Goal: Task Accomplishment & Management: Manage account settings

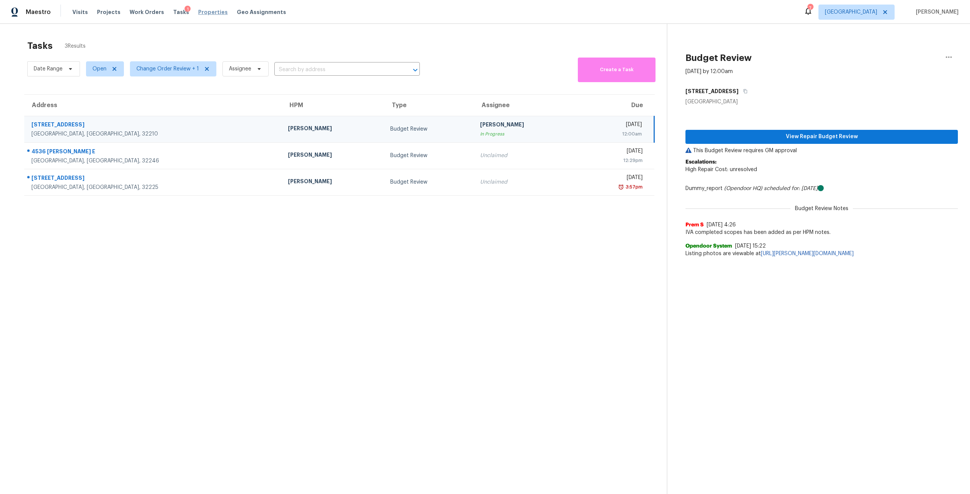
click at [202, 12] on span "Properties" at bounding box center [213, 12] width 30 height 8
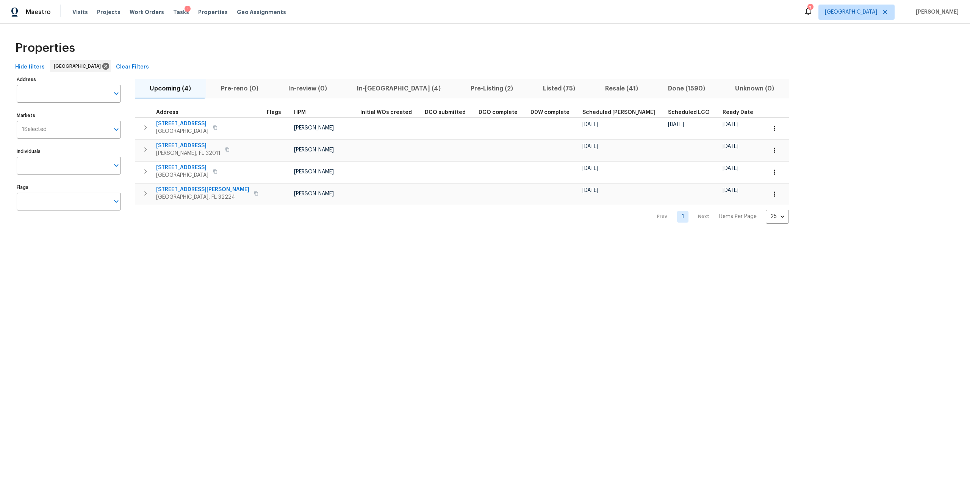
click at [370, 95] on button "In-[GEOGRAPHIC_DATA] (4)" at bounding box center [399, 89] width 114 height 20
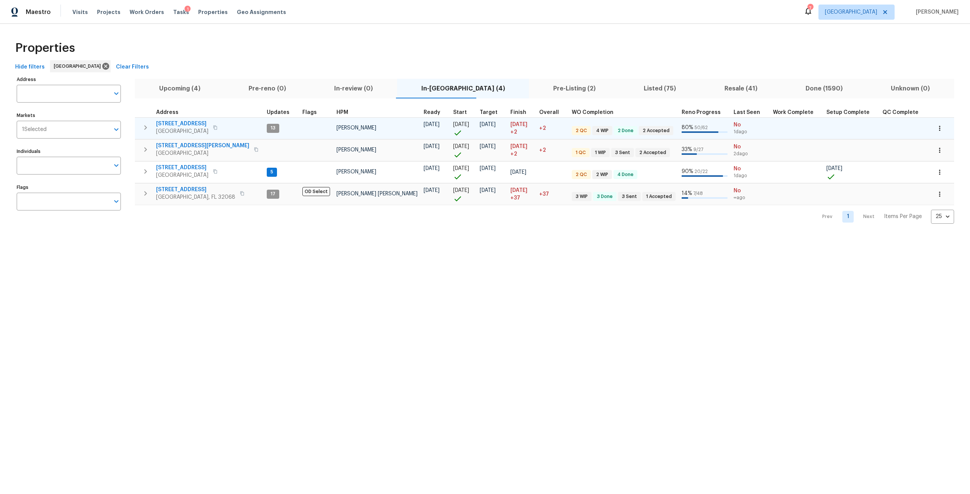
click at [197, 123] on span "3319 Victoria Ct E" at bounding box center [182, 124] width 52 height 8
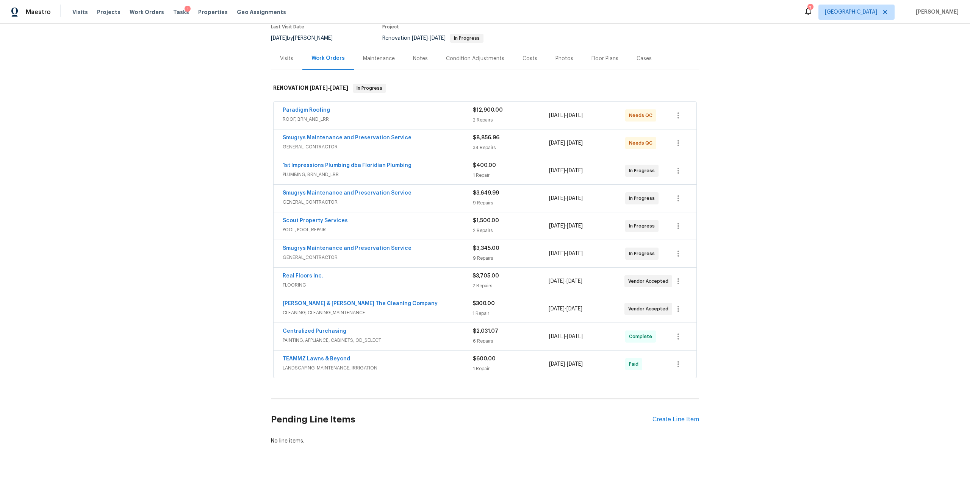
scroll to position [75, 0]
click at [684, 414] on div "Create Line Item" at bounding box center [675, 417] width 47 height 7
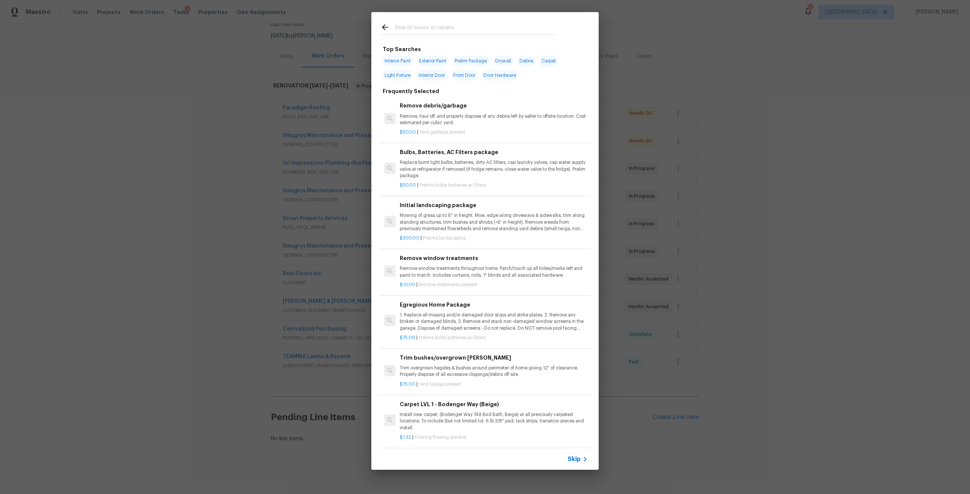
click at [452, 117] on p "Remove, haul off, and properly dispose of any debris left by seller to offsite …" at bounding box center [494, 119] width 188 height 13
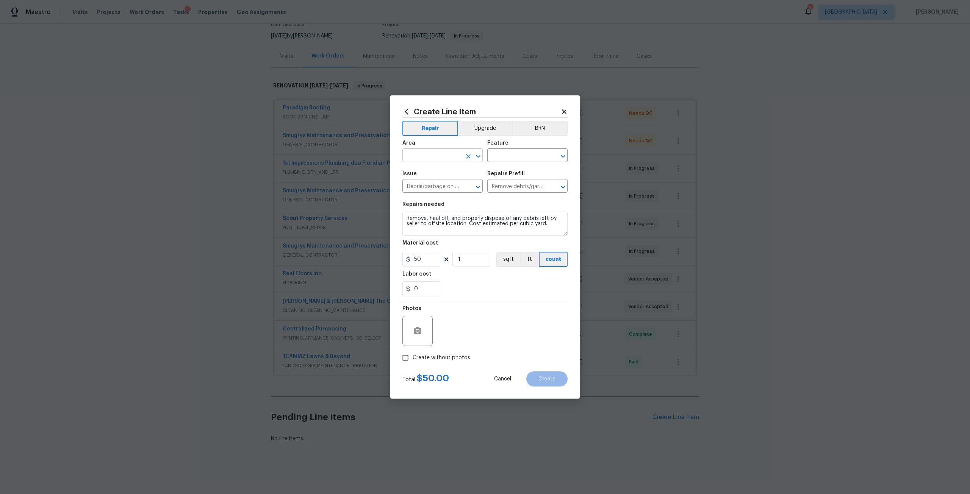
click at [458, 154] on input "text" at bounding box center [431, 156] width 59 height 12
click at [455, 215] on li "Interior Overall" at bounding box center [442, 210] width 80 height 12
type input "Interior Overall"
click at [567, 115] on div "Create Line Item" at bounding box center [484, 112] width 165 height 8
click at [564, 111] on icon at bounding box center [564, 111] width 4 height 4
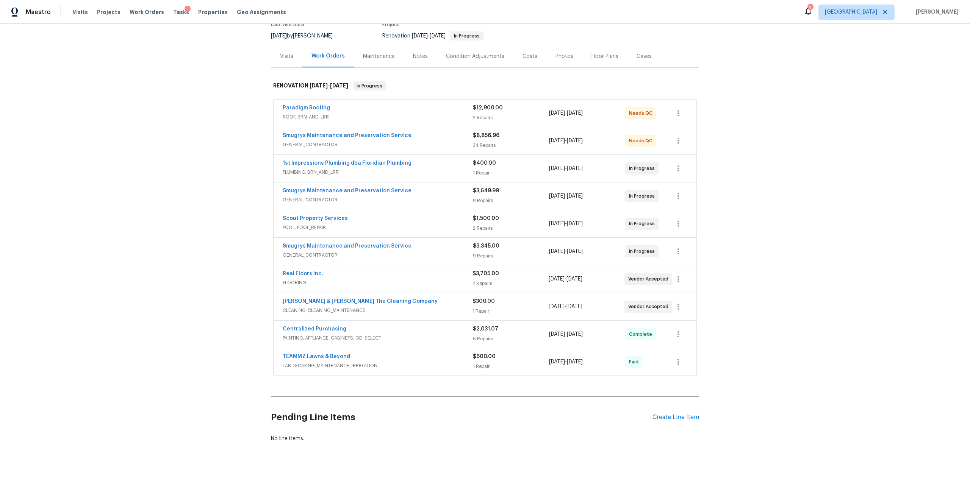
click at [339, 113] on span "ROOF, BRN_AND_LRR" at bounding box center [378, 117] width 190 height 8
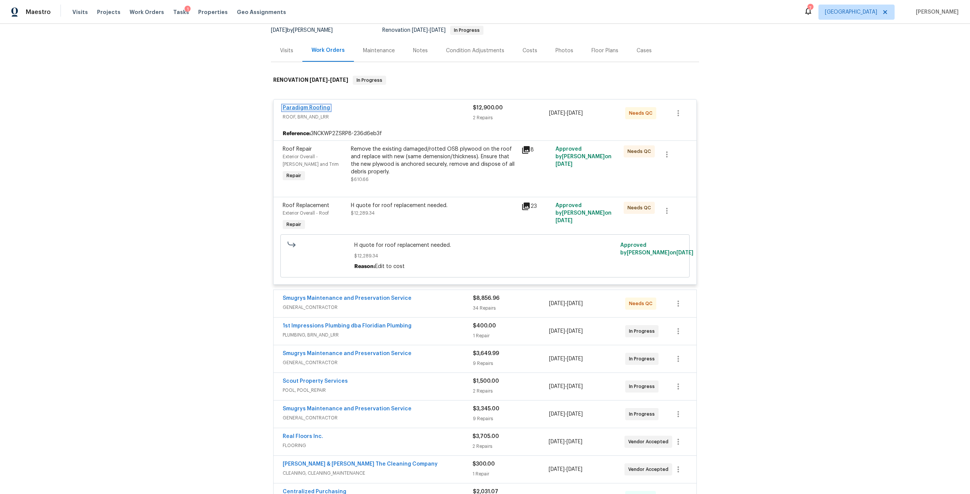
click at [312, 108] on link "Paradigm Roofing" at bounding box center [306, 107] width 47 height 5
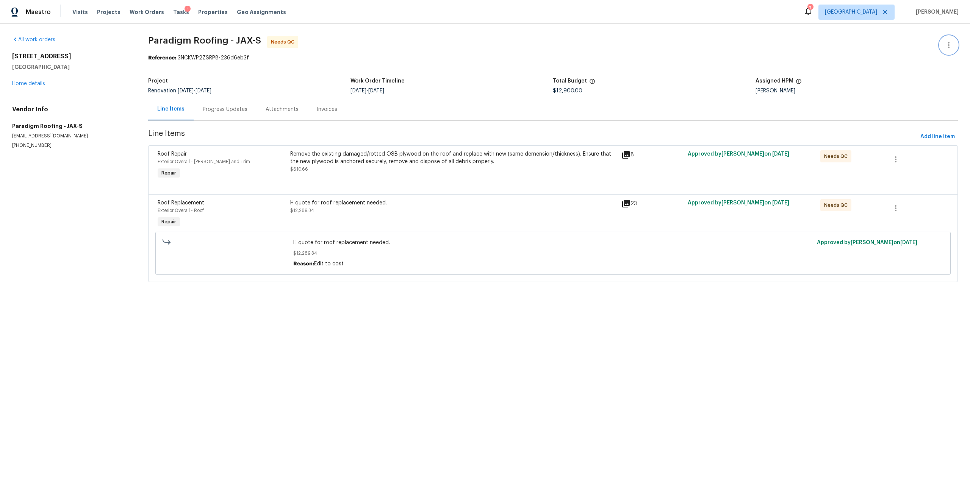
click at [939, 47] on button "button" at bounding box center [948, 45] width 18 height 18
click at [917, 46] on li "Edit" at bounding box center [924, 45] width 82 height 12
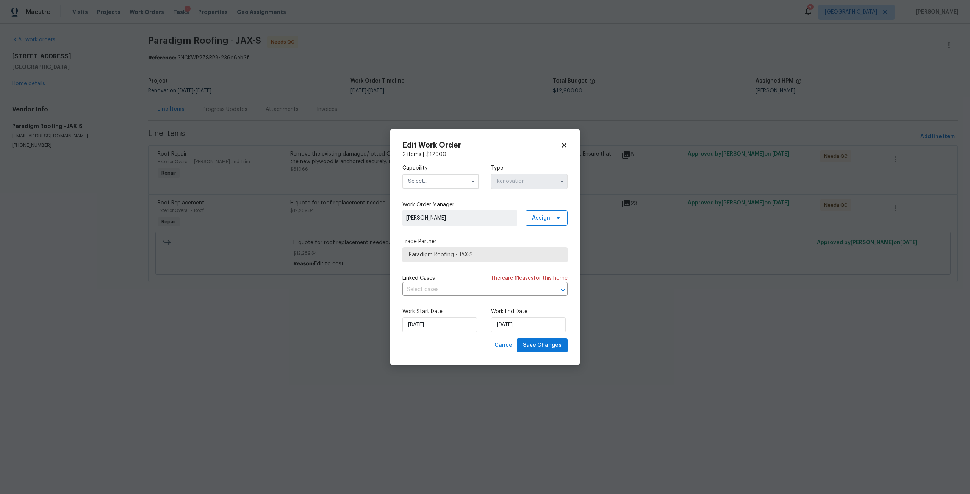
click at [565, 145] on icon at bounding box center [564, 145] width 7 height 7
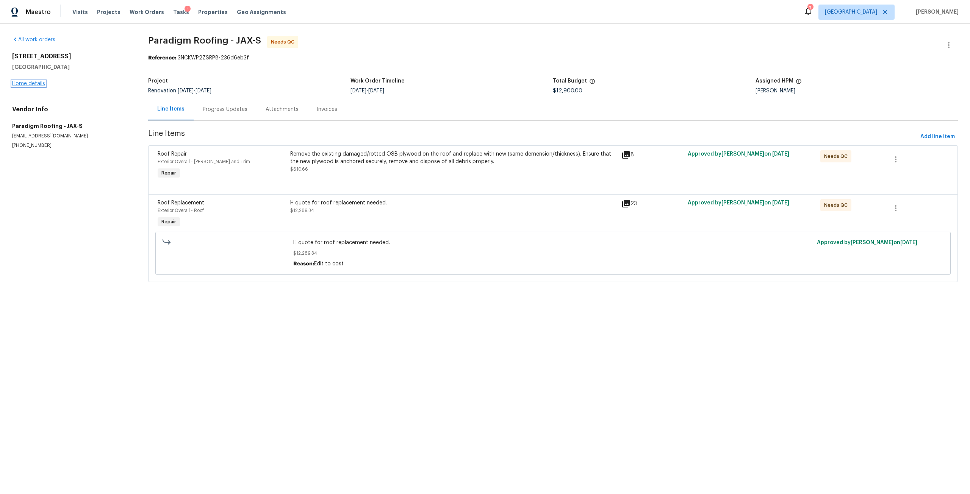
click at [32, 83] on link "Home details" at bounding box center [28, 83] width 33 height 5
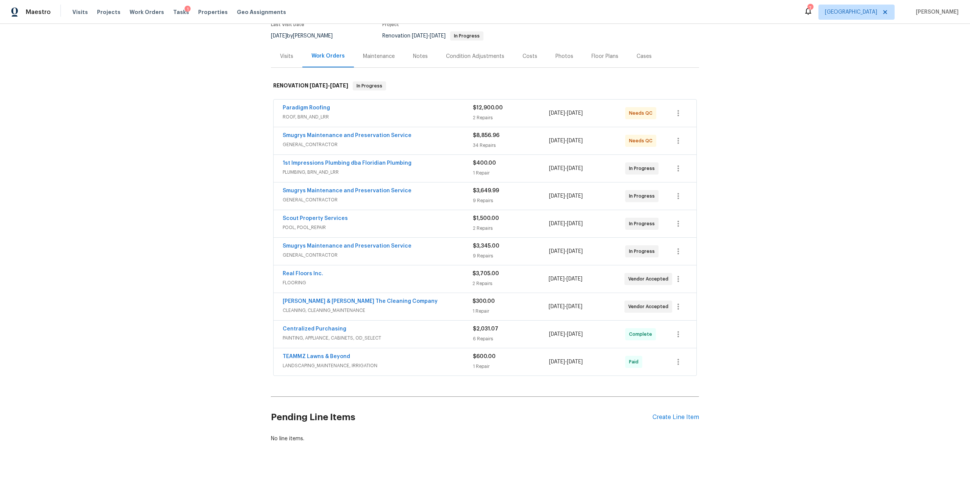
scroll to position [75, 0]
click at [210, 10] on span "Properties" at bounding box center [213, 12] width 30 height 8
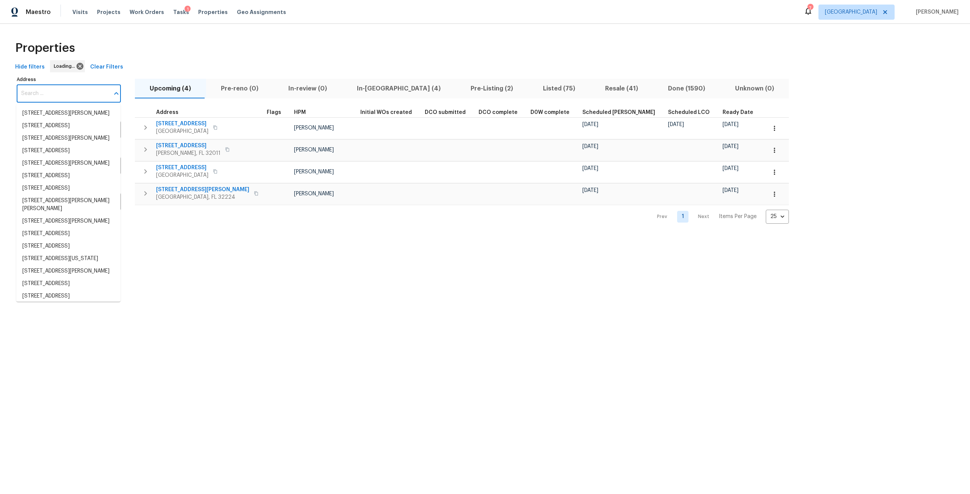
click at [43, 91] on input "Address" at bounding box center [63, 94] width 93 height 18
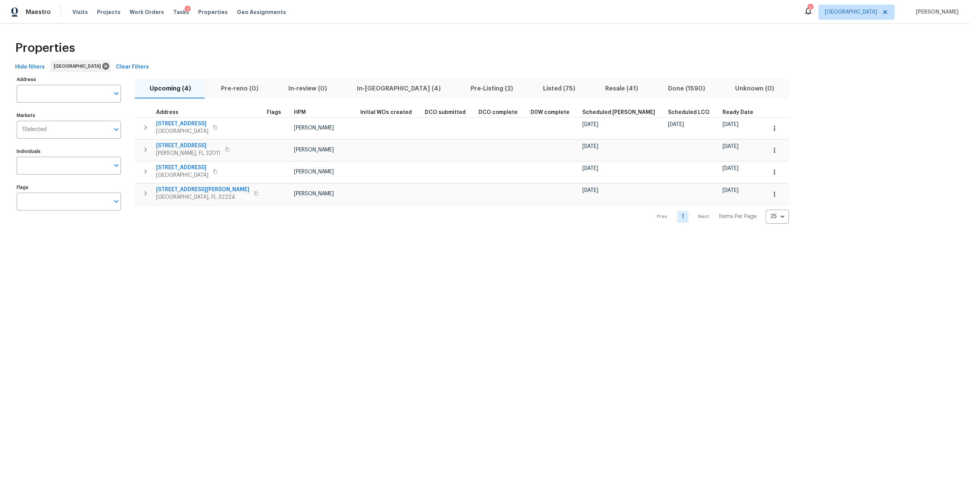
click at [43, 91] on input "Address" at bounding box center [63, 94] width 93 height 18
click at [34, 95] on input "4506 shelby" at bounding box center [63, 94] width 93 height 18
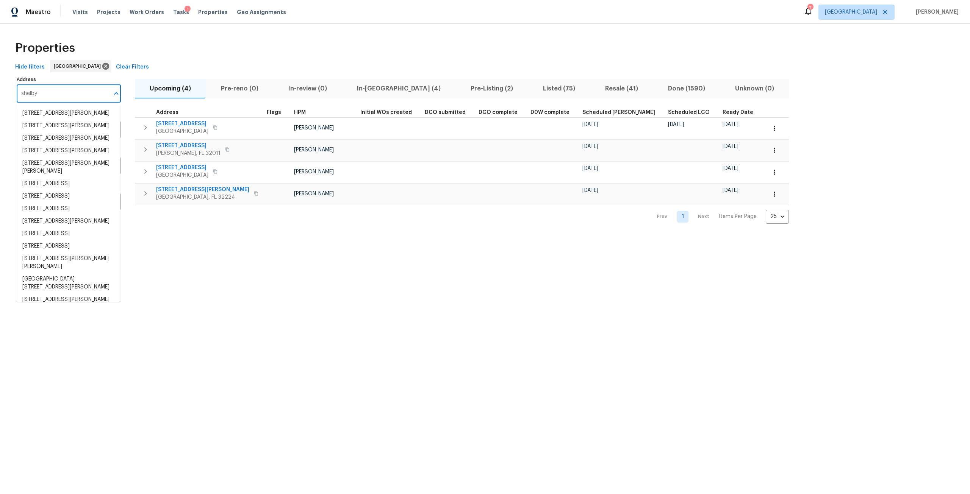
type input "shelby"
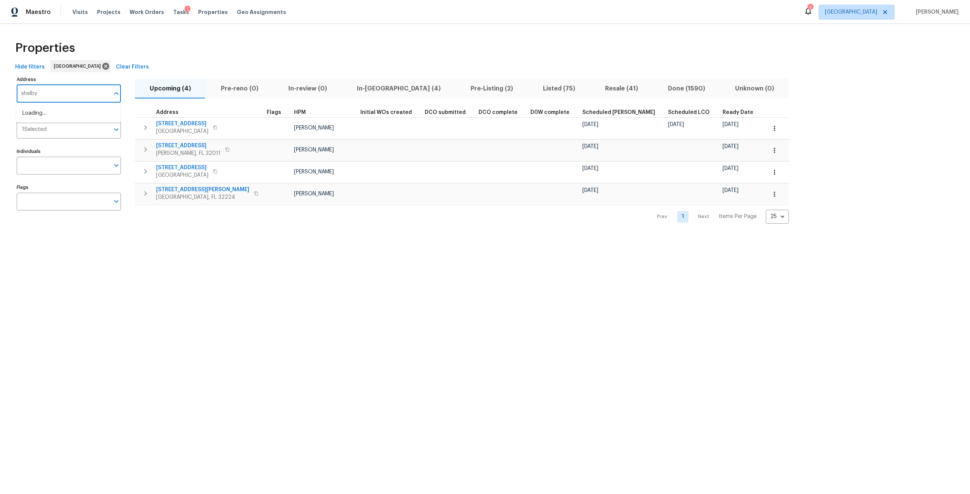
click at [76, 96] on input "shelby" at bounding box center [63, 94] width 93 height 18
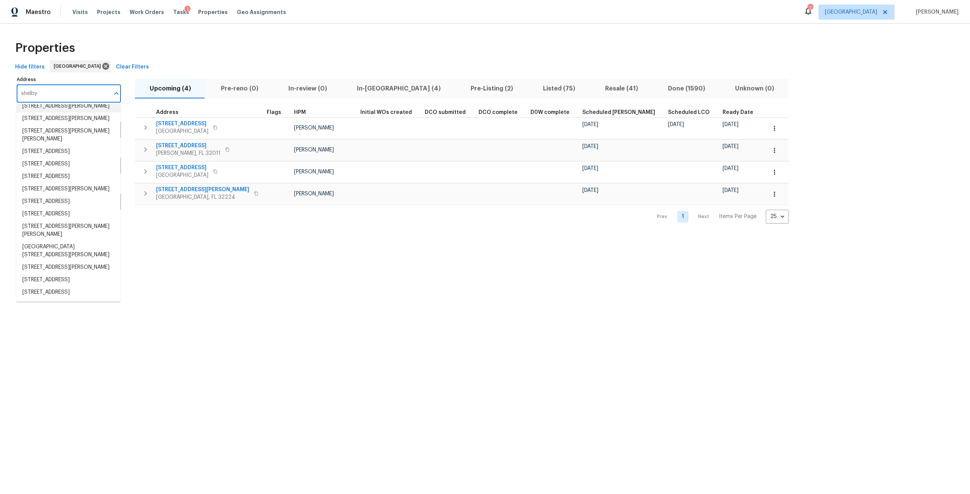
scroll to position [38, 0]
click at [75, 183] on li "2506 Shelby Creek Rd W Jacksonville FL 32221" at bounding box center [68, 176] width 104 height 12
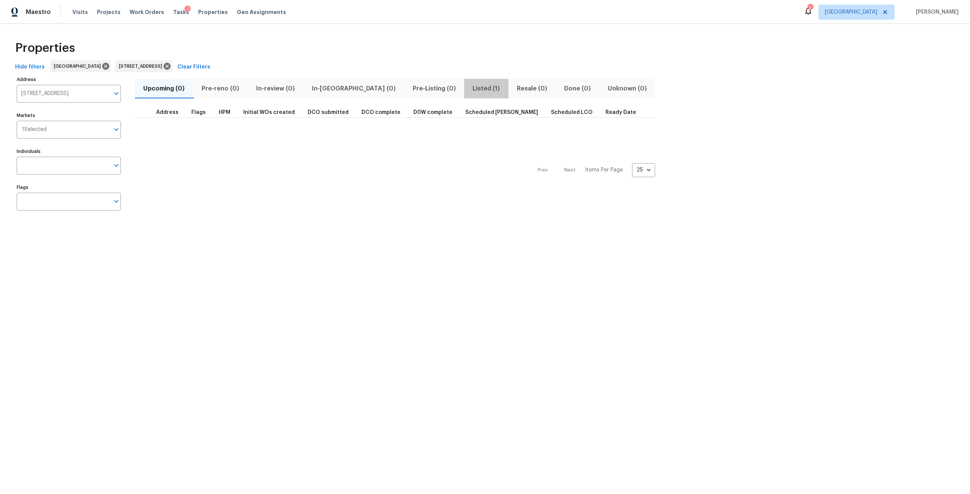
click at [468, 90] on span "Listed (1)" at bounding box center [485, 88] width 35 height 11
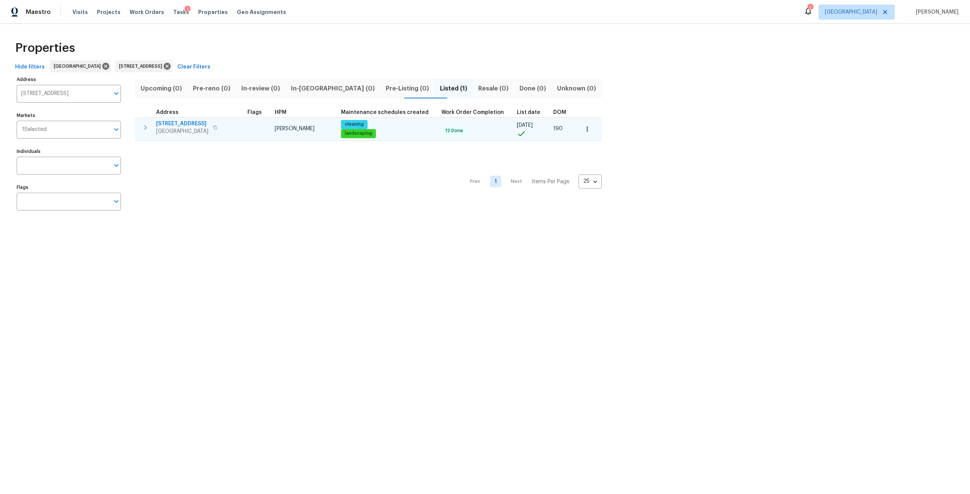
click at [184, 123] on span "2506 Shelby Creek Rd W" at bounding box center [182, 124] width 52 height 8
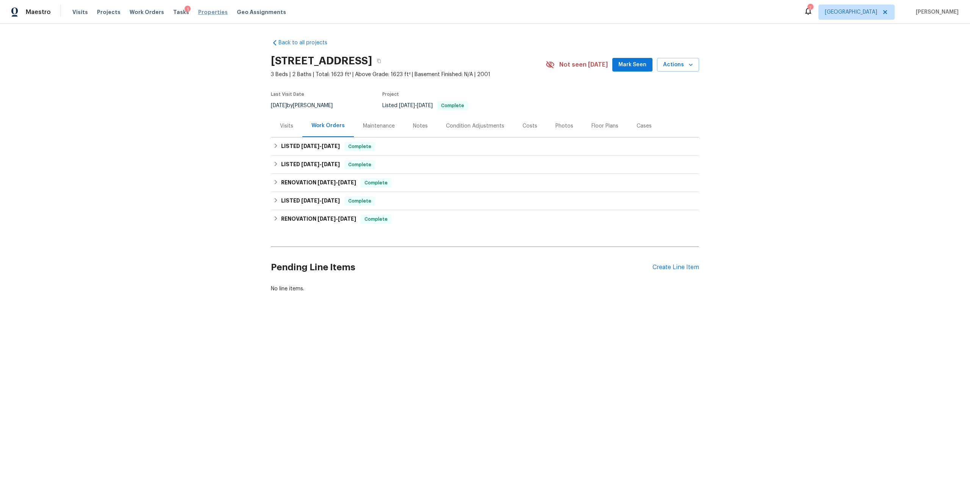
click at [209, 14] on span "Properties" at bounding box center [213, 12] width 30 height 8
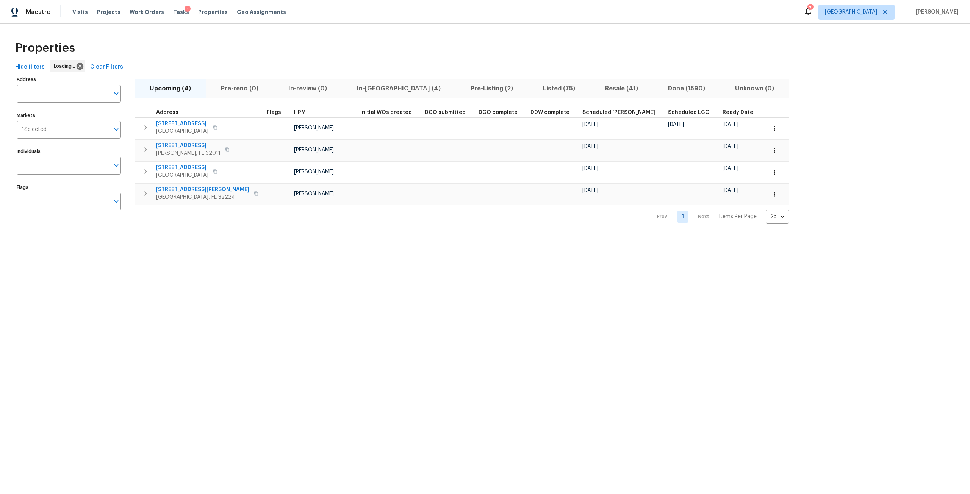
click at [29, 100] on input "Address" at bounding box center [63, 94] width 93 height 18
click at [48, 94] on input "Address" at bounding box center [63, 94] width 93 height 18
type input "oak trail"
click at [113, 134] on li "5301 Oak Trail Ln Jacksonville FL 32209" at bounding box center [68, 134] width 104 height 12
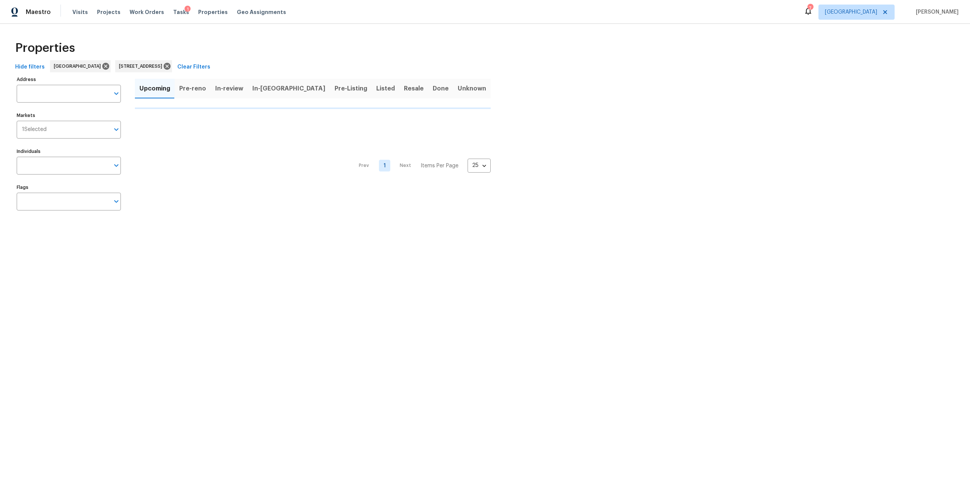
type input "5301 Oak Trail Ln Jacksonville FL 32209"
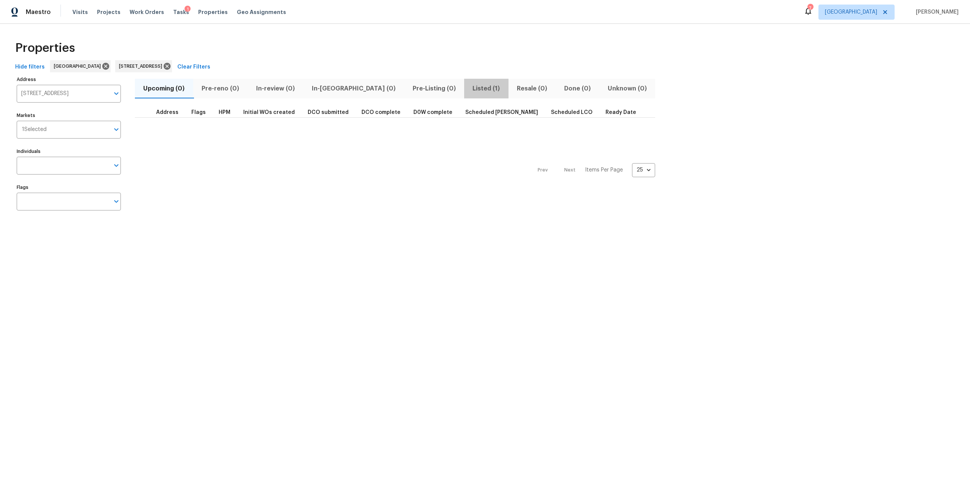
click at [468, 85] on span "Listed (1)" at bounding box center [485, 88] width 35 height 11
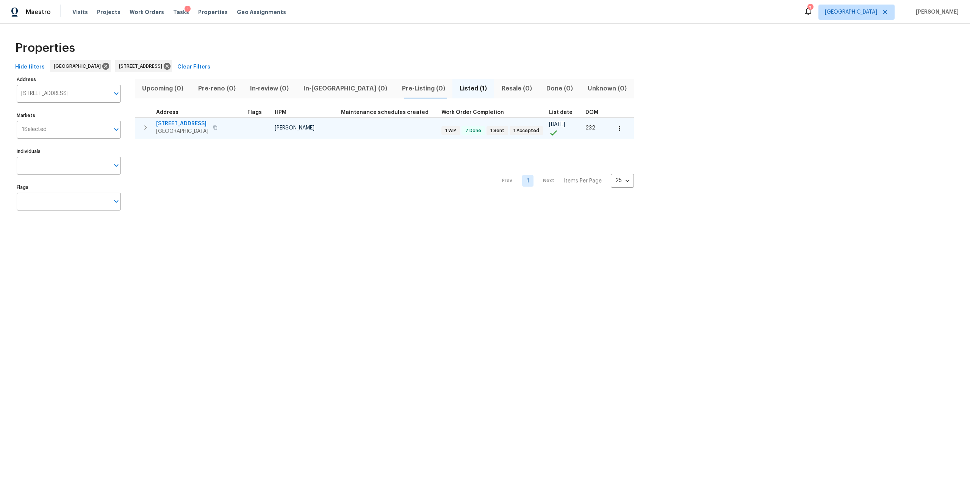
click at [196, 124] on span "5301 Oak Trail Ln" at bounding box center [182, 124] width 52 height 8
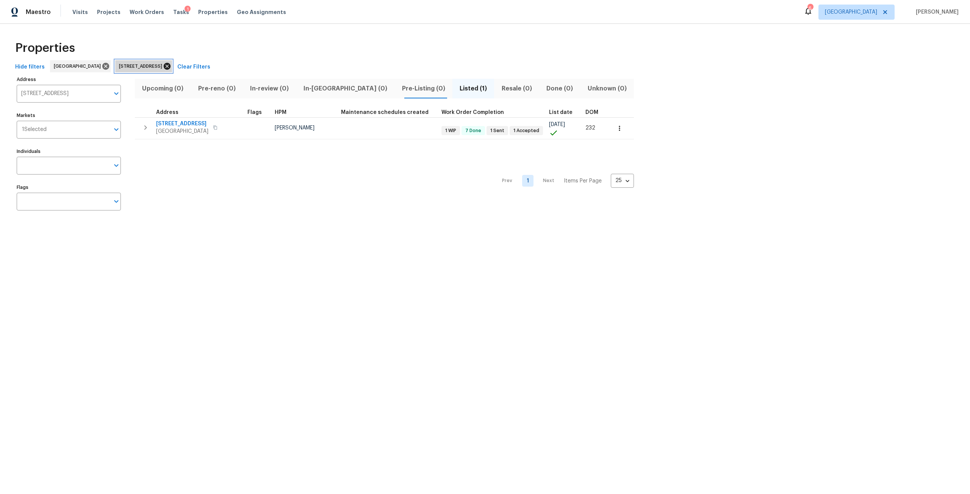
click at [170, 66] on icon at bounding box center [167, 66] width 7 height 7
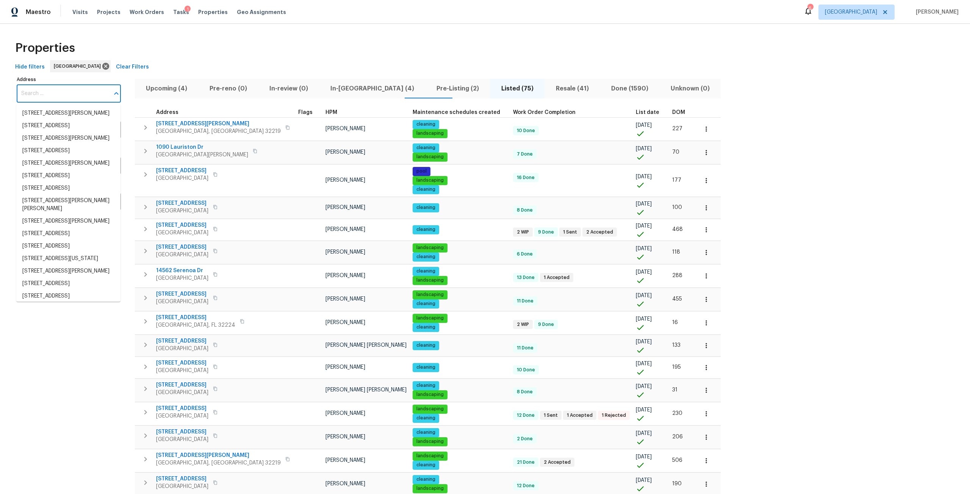
click at [45, 101] on input "Address" at bounding box center [63, 94] width 93 height 18
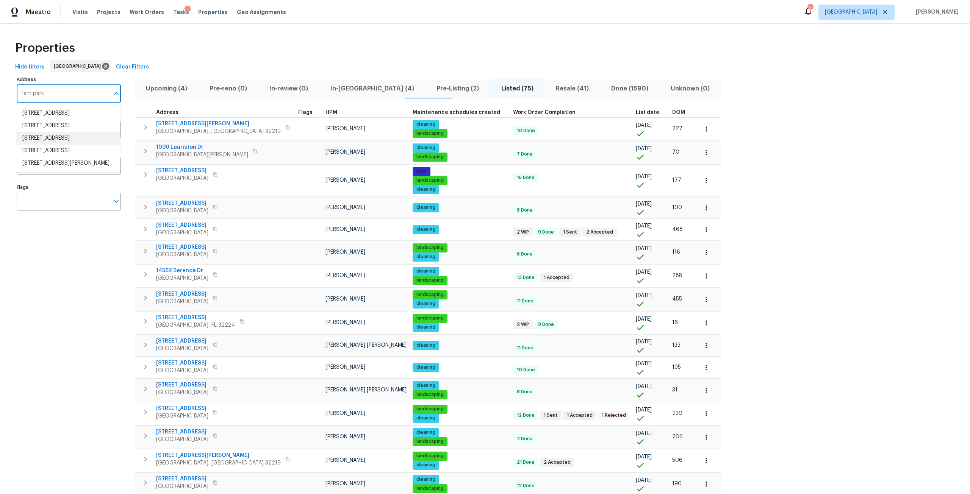
type input "fern park"
click at [672, 115] on span "DOM" at bounding box center [678, 112] width 13 height 5
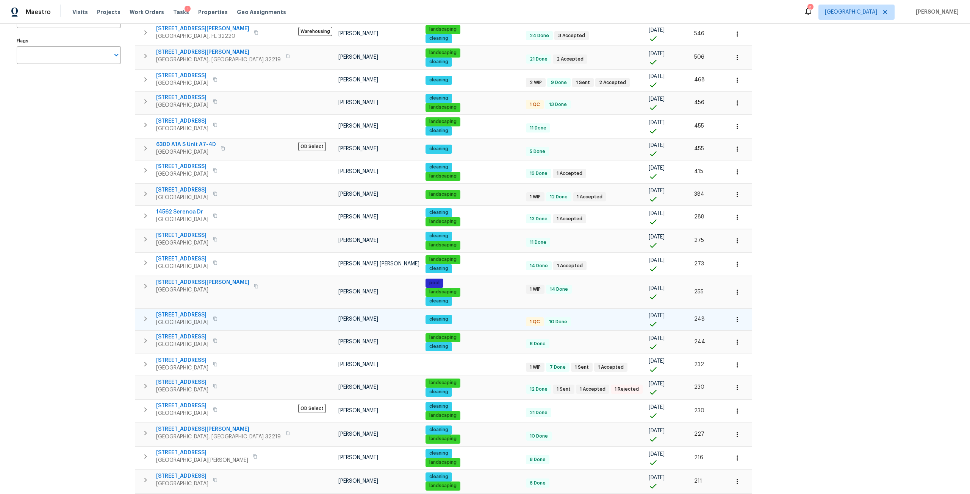
scroll to position [151, 0]
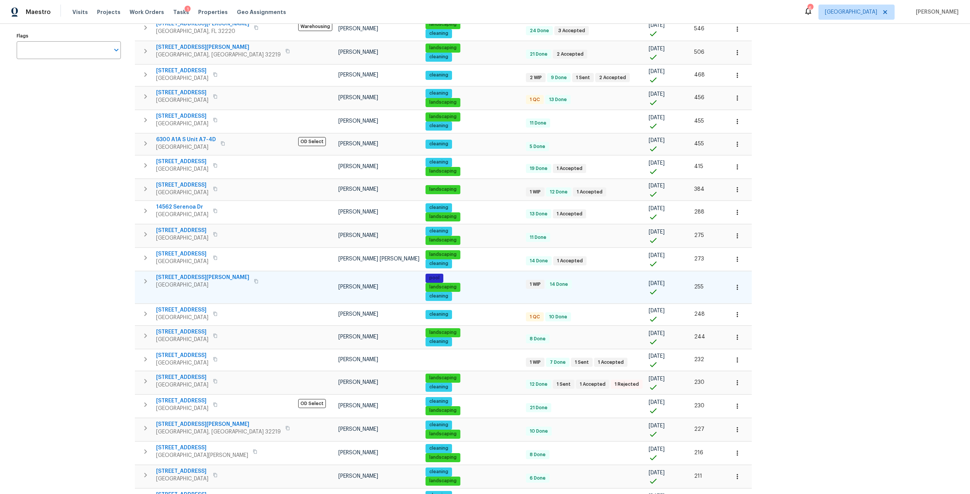
click at [201, 279] on span "32436 Fern Parke Way" at bounding box center [202, 278] width 93 height 8
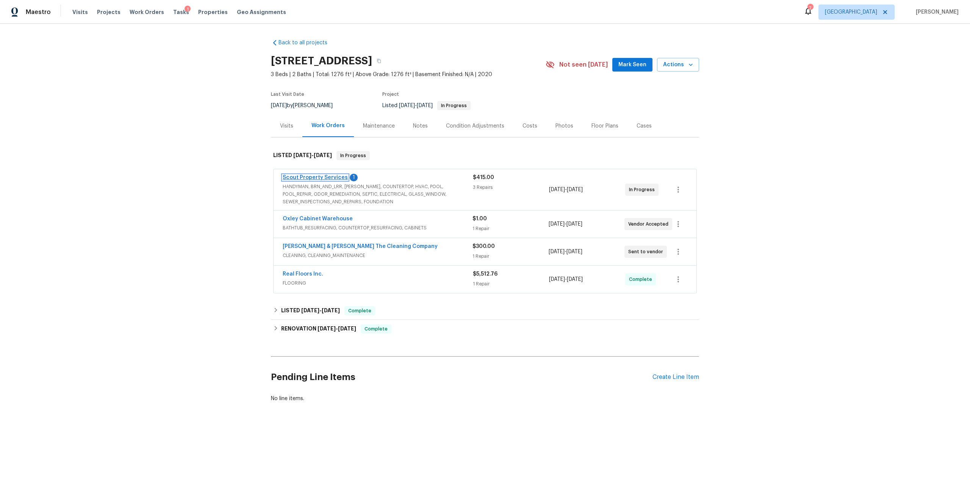
click at [330, 180] on link "Scout Property Services" at bounding box center [315, 177] width 65 height 5
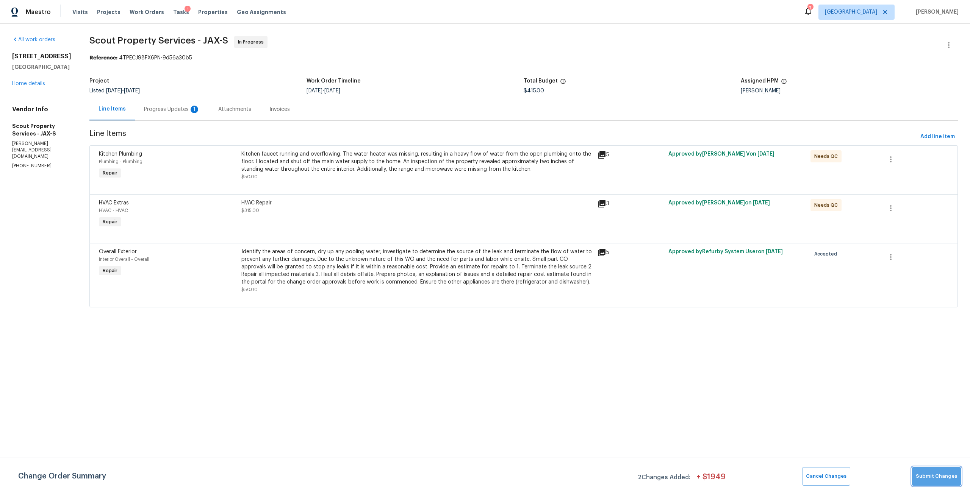
click at [946, 480] on span "Submit Changes" at bounding box center [935, 476] width 41 height 9
click at [164, 114] on div "Progress Updates 1" at bounding box center [172, 109] width 74 height 22
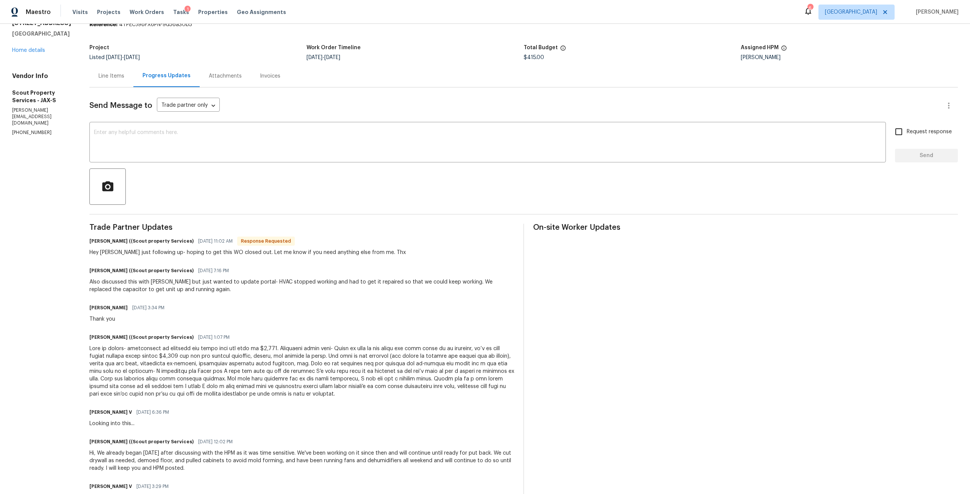
scroll to position [38, 0]
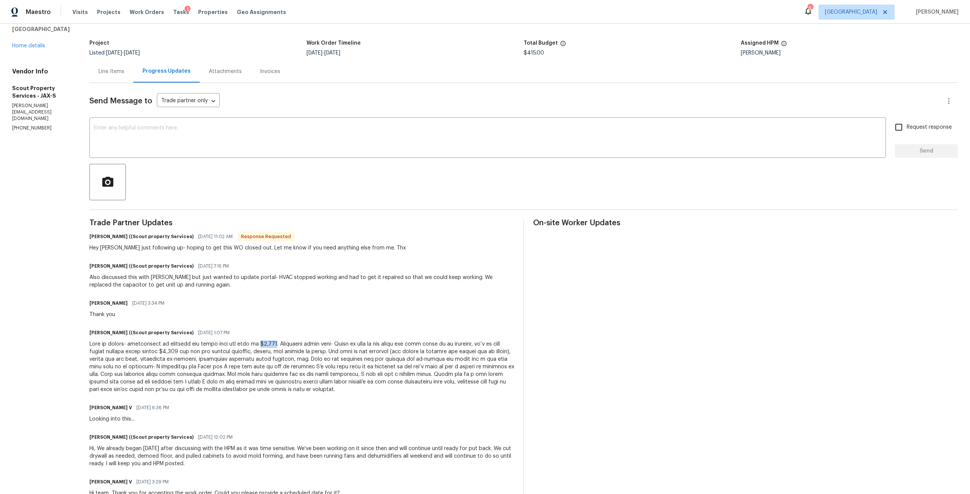
drag, startPoint x: 244, startPoint y: 342, endPoint x: 229, endPoint y: 343, distance: 15.2
click at [229, 343] on div at bounding box center [301, 366] width 425 height 53
click at [267, 316] on div "Jeremy Dykes 08/26/2025 3:34 PM Thank you" at bounding box center [301, 308] width 425 height 20
drag, startPoint x: 230, startPoint y: 341, endPoint x: 245, endPoint y: 337, distance: 16.4
click at [240, 341] on div at bounding box center [301, 366] width 425 height 53
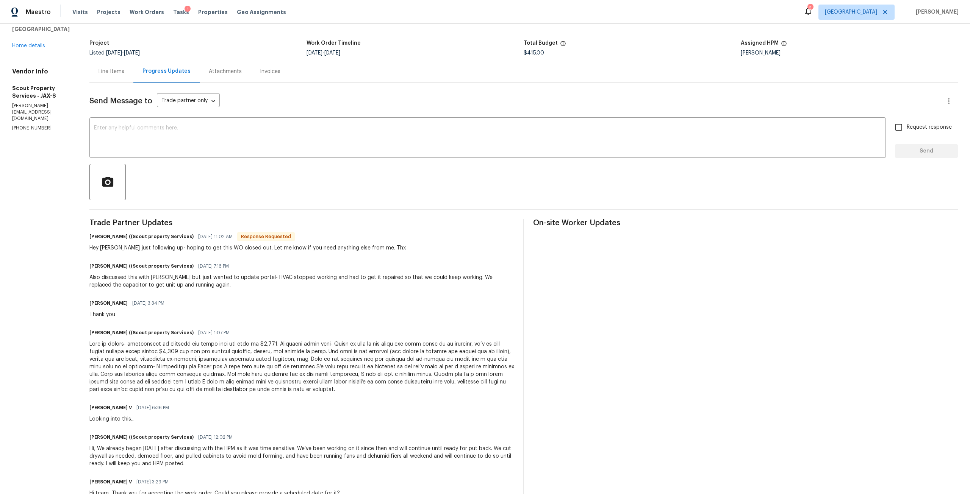
drag, startPoint x: 106, startPoint y: 70, endPoint x: 101, endPoint y: 72, distance: 4.9
click at [105, 71] on div "Line Items" at bounding box center [111, 71] width 44 height 22
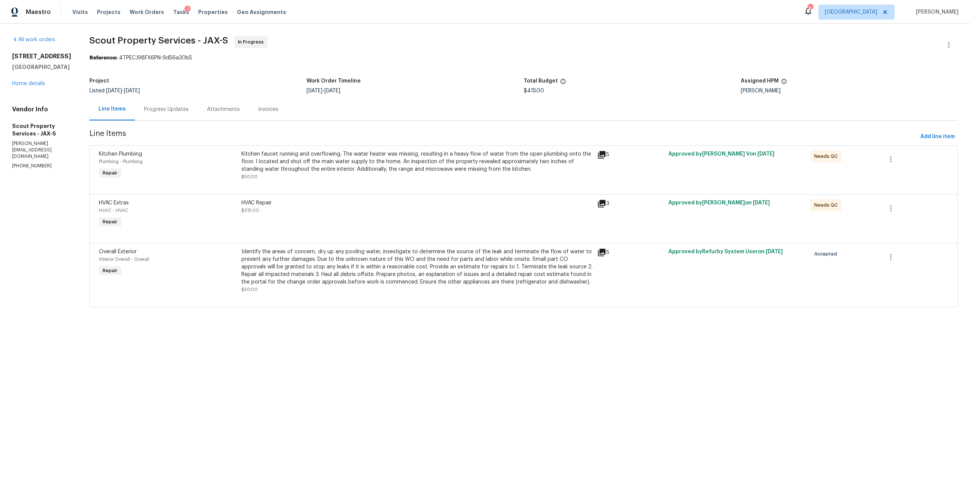
click at [307, 170] on div "Kitchen faucet running and overflowing. The water heater was missing, resulting…" at bounding box center [416, 161] width 351 height 23
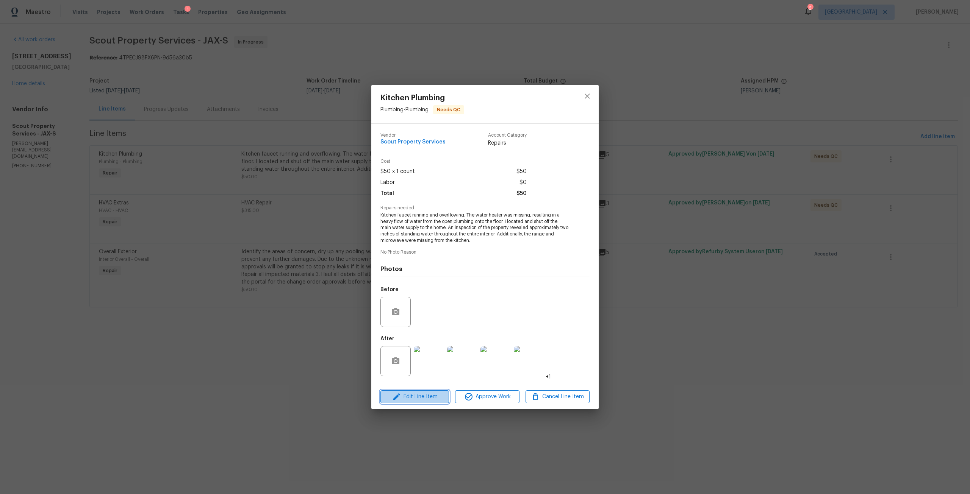
click at [427, 401] on span "Edit Line Item" at bounding box center [415, 396] width 64 height 9
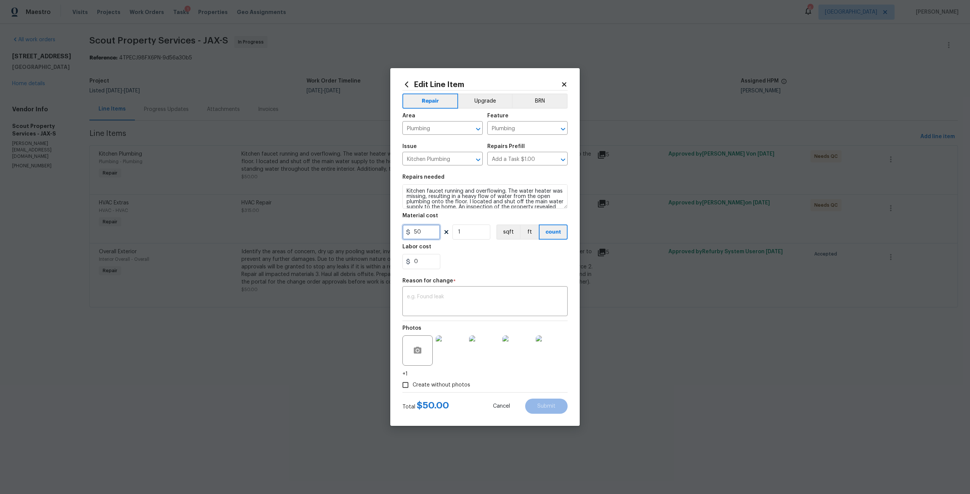
drag, startPoint x: 428, startPoint y: 236, endPoint x: 406, endPoint y: 234, distance: 21.6
click at [406, 234] on div "50" at bounding box center [421, 232] width 38 height 15
type input "5765"
click at [436, 309] on textarea at bounding box center [485, 302] width 156 height 16
type textarea "Adjust for WO"
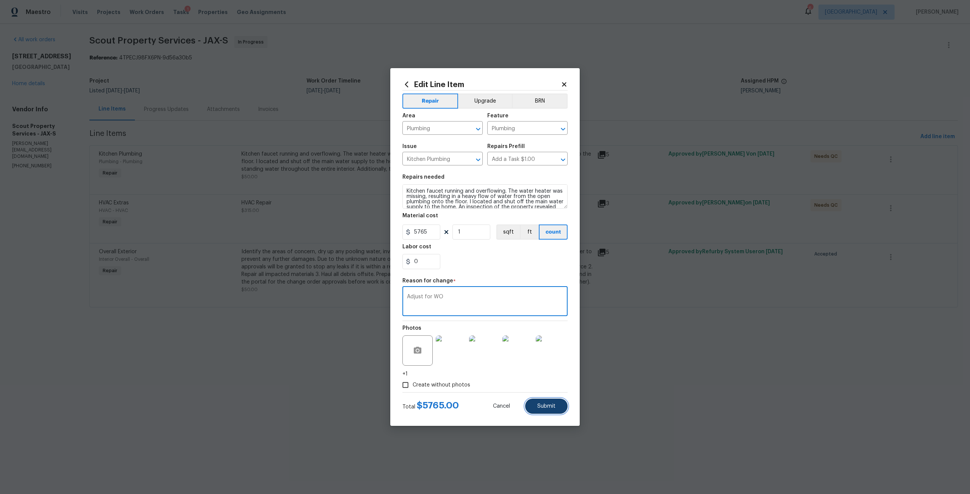
drag, startPoint x: 544, startPoint y: 406, endPoint x: 587, endPoint y: 376, distance: 52.4
click at [544, 406] on span "Submit" at bounding box center [546, 407] width 18 height 6
type input "50"
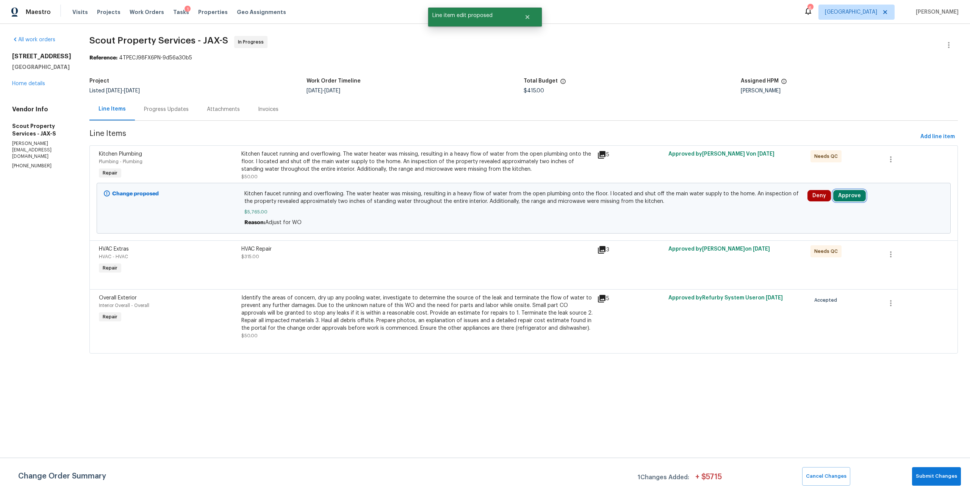
click at [849, 196] on button "Approve" at bounding box center [849, 195] width 33 height 11
click at [748, 205] on button "Approve" at bounding box center [734, 202] width 45 height 15
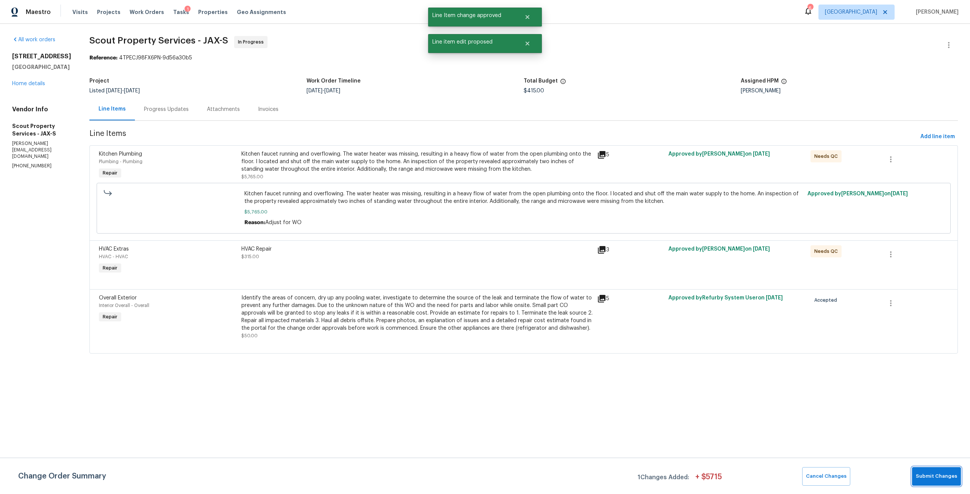
click at [941, 475] on span "Submit Changes" at bounding box center [935, 476] width 41 height 9
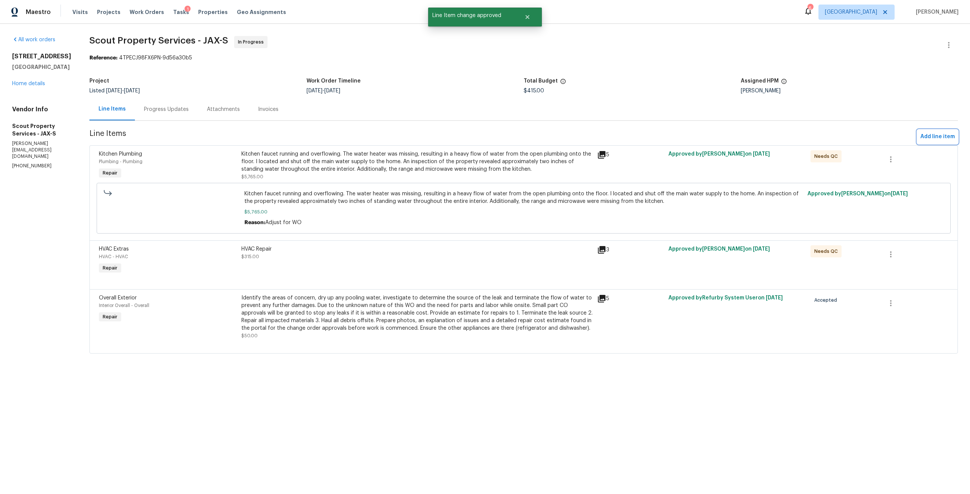
click at [931, 137] on span "Add line item" at bounding box center [937, 136] width 34 height 9
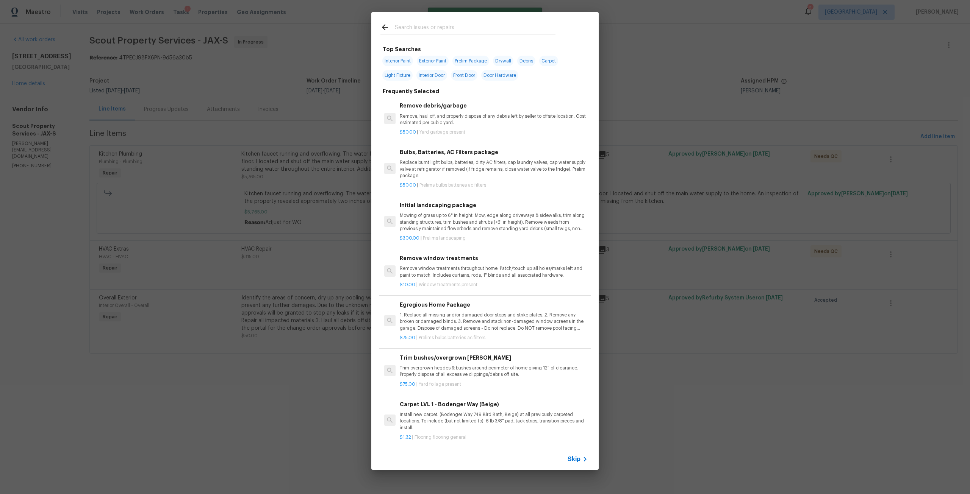
click at [437, 31] on input "text" at bounding box center [475, 28] width 161 height 11
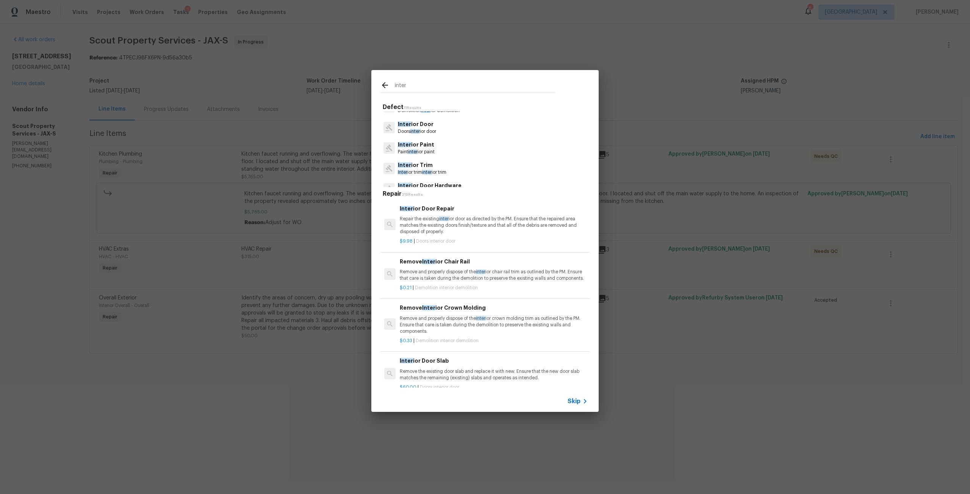
scroll to position [38, 0]
type input "i"
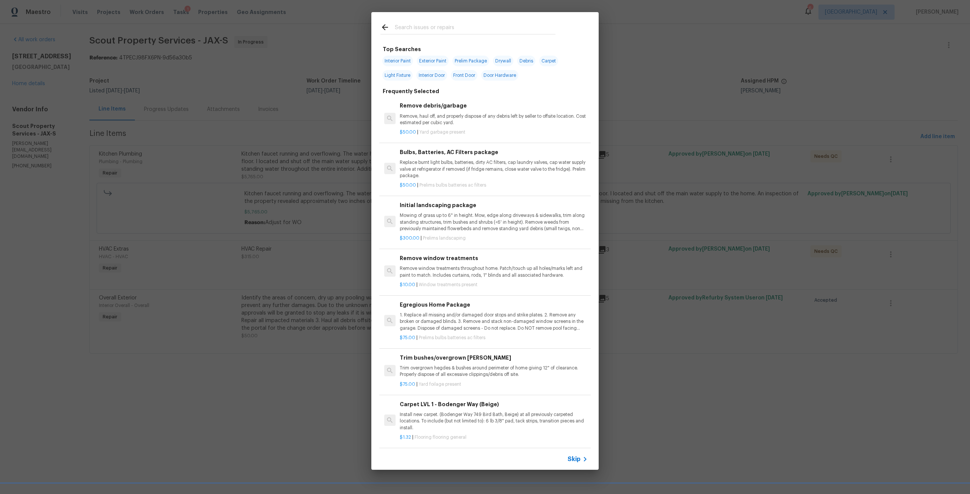
click at [586, 459] on icon at bounding box center [584, 459] width 9 height 9
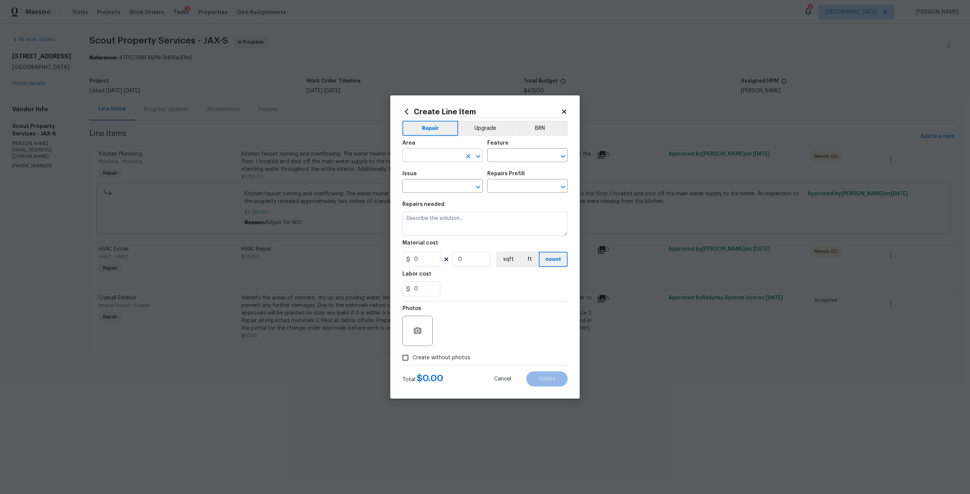
click at [442, 156] on input "text" at bounding box center [431, 156] width 59 height 12
click at [443, 183] on li "Interior Overall" at bounding box center [442, 185] width 80 height 12
type input "Interior Overall"
click at [509, 154] on input "text" at bounding box center [516, 156] width 59 height 12
type input "d"
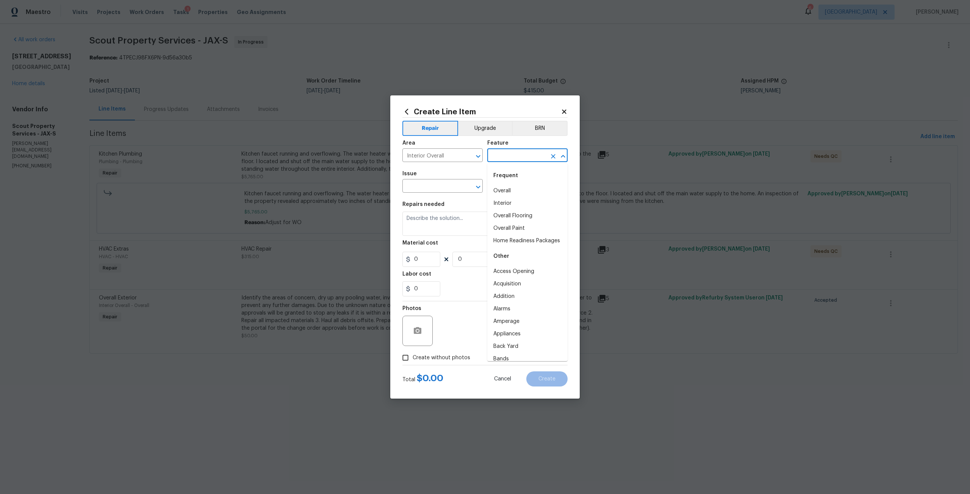
type input "w"
click at [513, 193] on li "Overall" at bounding box center [527, 191] width 80 height 12
type input "Overall"
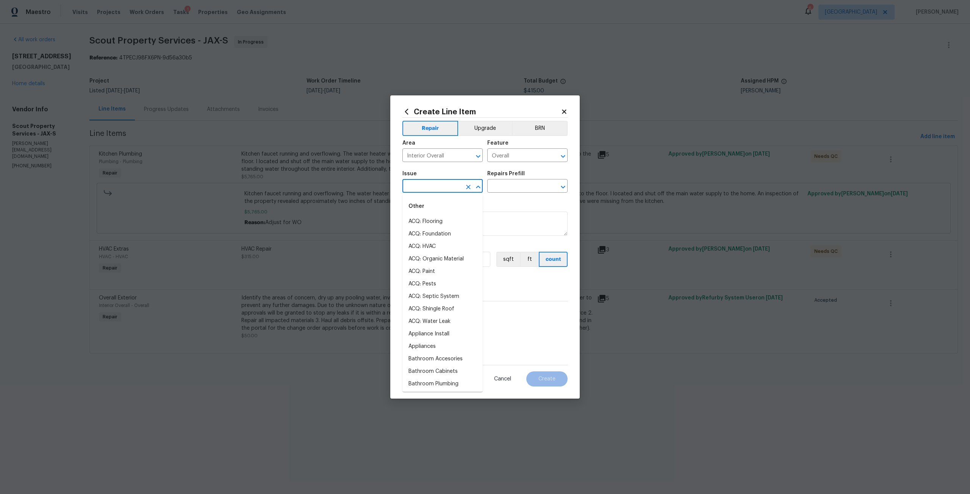
click at [426, 186] on input "text" at bounding box center [431, 187] width 59 height 12
click at [437, 295] on li "Drywall" at bounding box center [442, 289] width 80 height 12
type input "Drywall"
click at [521, 186] on input "text" at bounding box center [516, 187] width 59 height 12
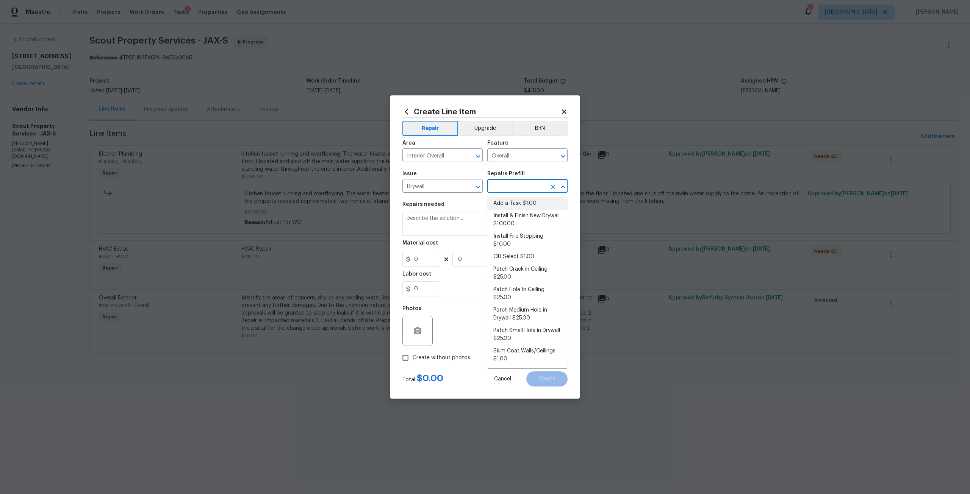
click at [517, 202] on li "Add a Task $1.00" at bounding box center [527, 203] width 80 height 12
type input "Walls and Ceiling"
type input "Add a Task $1.00"
type textarea "HPM to detail"
type input "1"
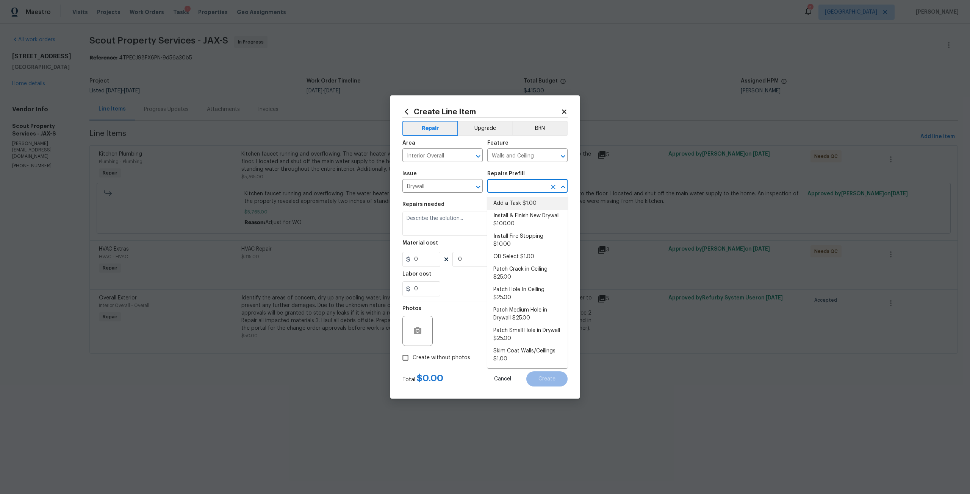
type input "1"
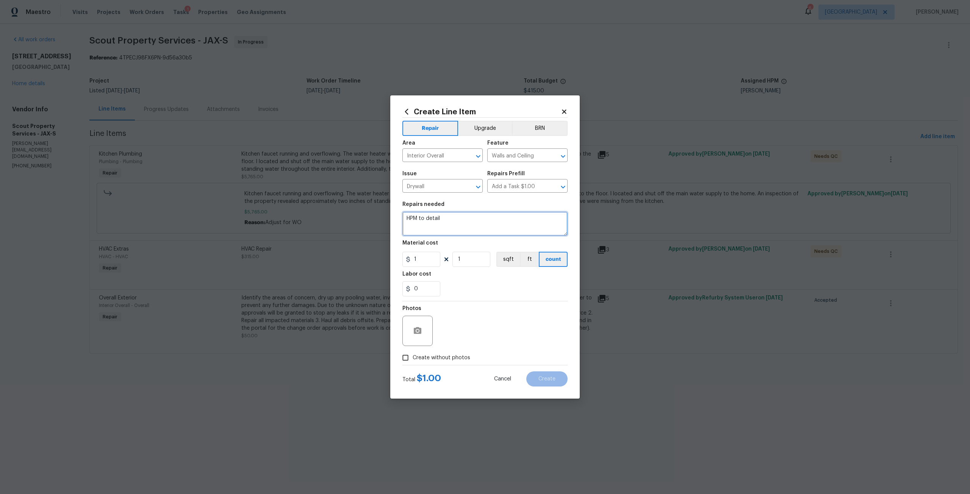
drag, startPoint x: 463, startPoint y: 219, endPoint x: 381, endPoint y: 229, distance: 82.8
click at [381, 229] on div "Create Line Item Repair Upgrade BRN Area Interior Overall ​ Feature Walls and C…" at bounding box center [485, 247] width 970 height 494
type textarea "Build back property post water remediation. Price includes, drywall, prep and p…"
drag, startPoint x: 424, startPoint y: 261, endPoint x: 412, endPoint y: 260, distance: 12.1
click at [412, 260] on input "1" at bounding box center [421, 259] width 38 height 15
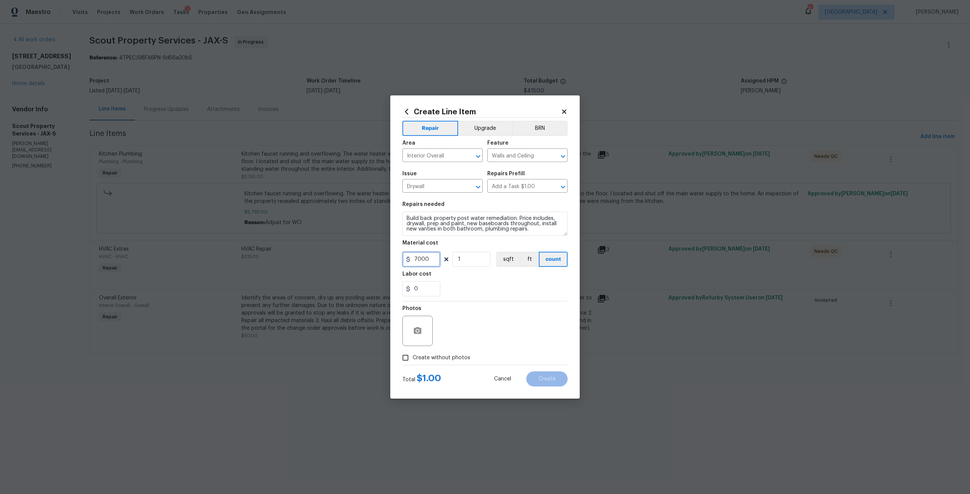
type input "7000"
click at [467, 358] on span "Create without photos" at bounding box center [441, 358] width 58 height 8
click at [412, 358] on input "Create without photos" at bounding box center [405, 358] width 14 height 14
checkbox input "true"
click at [478, 325] on textarea at bounding box center [503, 331] width 129 height 30
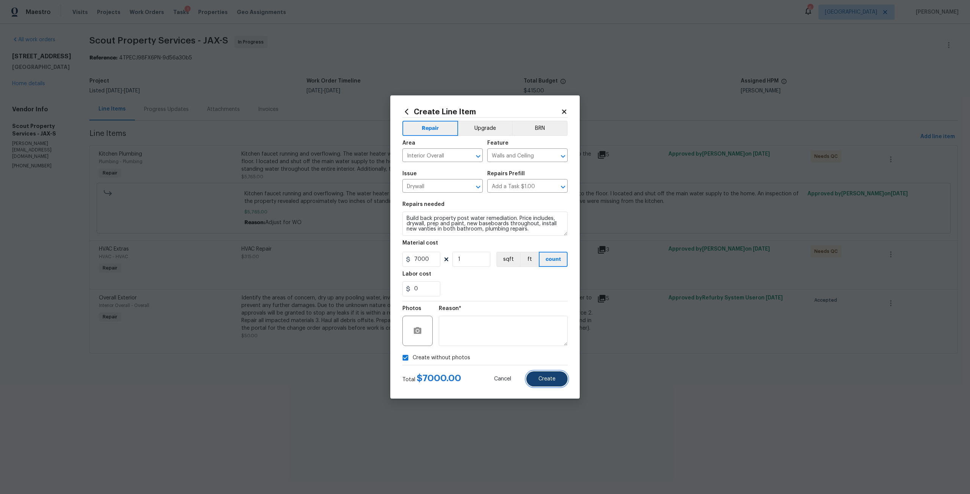
click at [539, 378] on span "Create" at bounding box center [546, 379] width 17 height 6
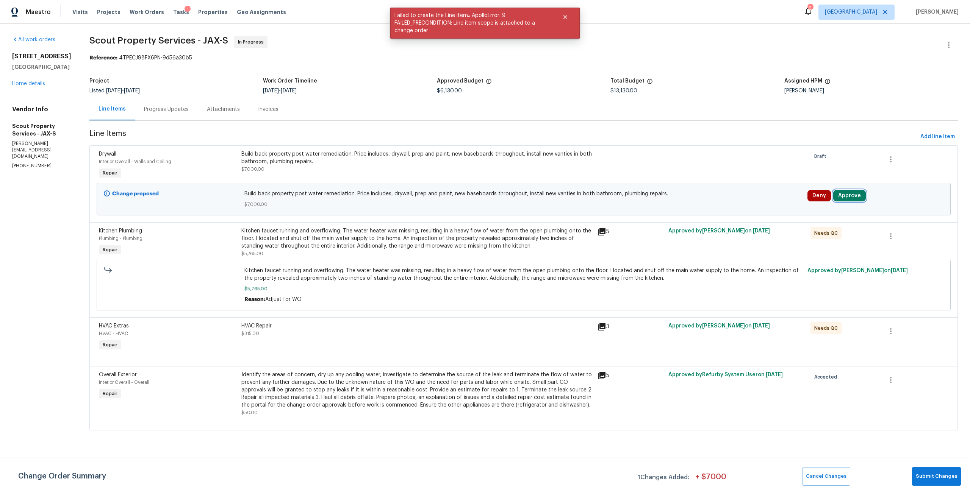
click at [849, 197] on button "Approve" at bounding box center [849, 195] width 33 height 11
click at [737, 203] on span "Approve" at bounding box center [734, 203] width 21 height 6
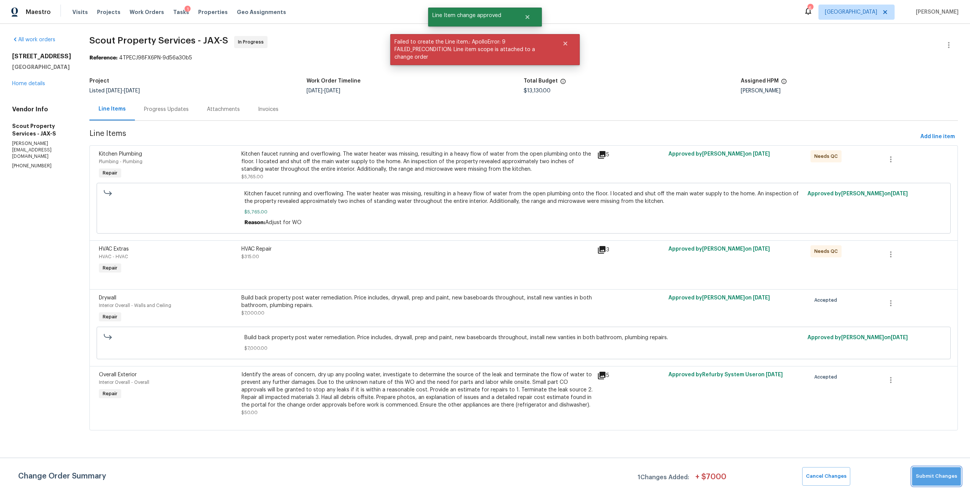
click at [940, 484] on button "Submit Changes" at bounding box center [936, 476] width 49 height 19
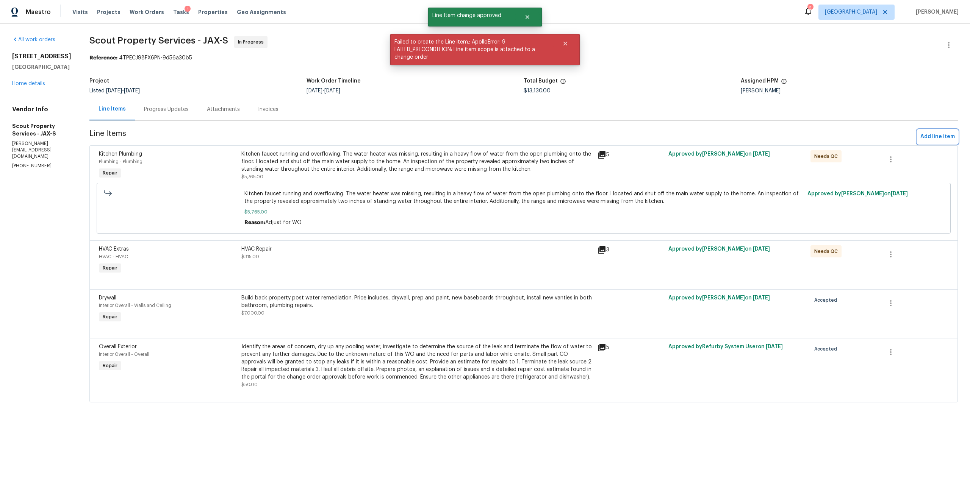
click at [926, 138] on span "Add line item" at bounding box center [937, 136] width 34 height 9
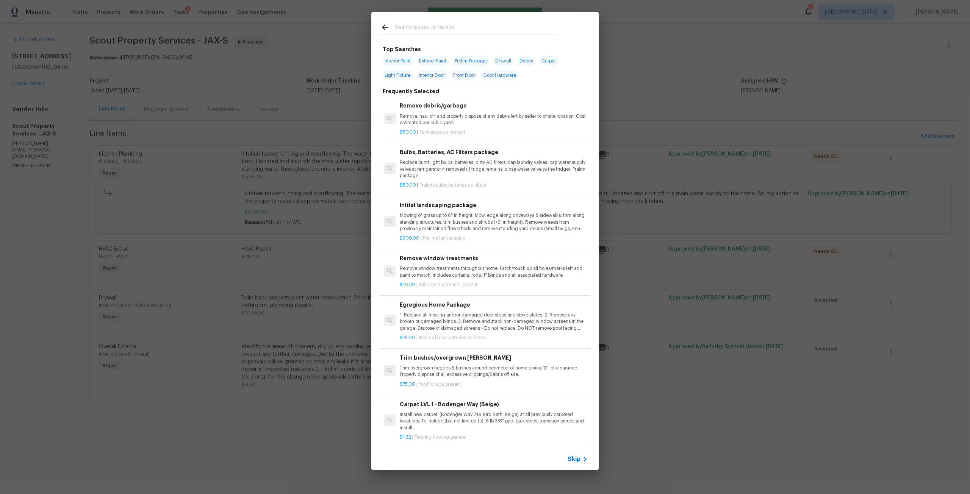
click at [468, 23] on input "text" at bounding box center [475, 28] width 161 height 11
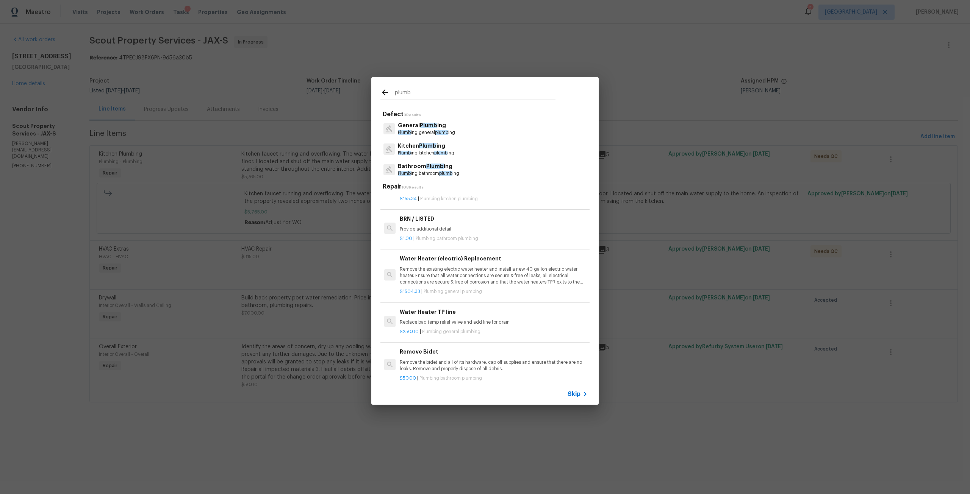
scroll to position [38, 0]
type input "plumb"
click at [474, 265] on p "Remove the existing electric water heater and install a new 40 gallon electric …" at bounding box center [494, 273] width 188 height 19
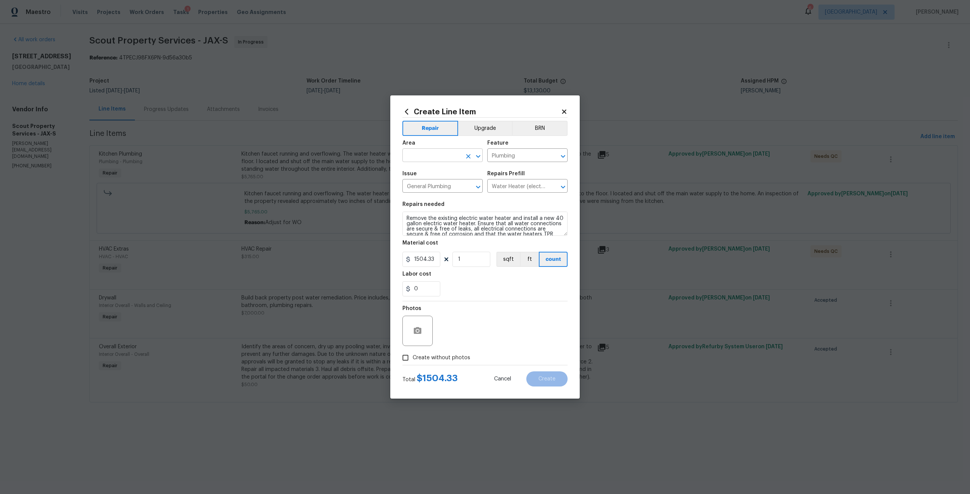
click at [441, 159] on input "text" at bounding box center [431, 156] width 59 height 12
type input "g"
click at [446, 190] on li "Interior Overall" at bounding box center [442, 185] width 80 height 12
type input "Interior Overall"
click at [444, 356] on span "Create without photos" at bounding box center [441, 358] width 58 height 8
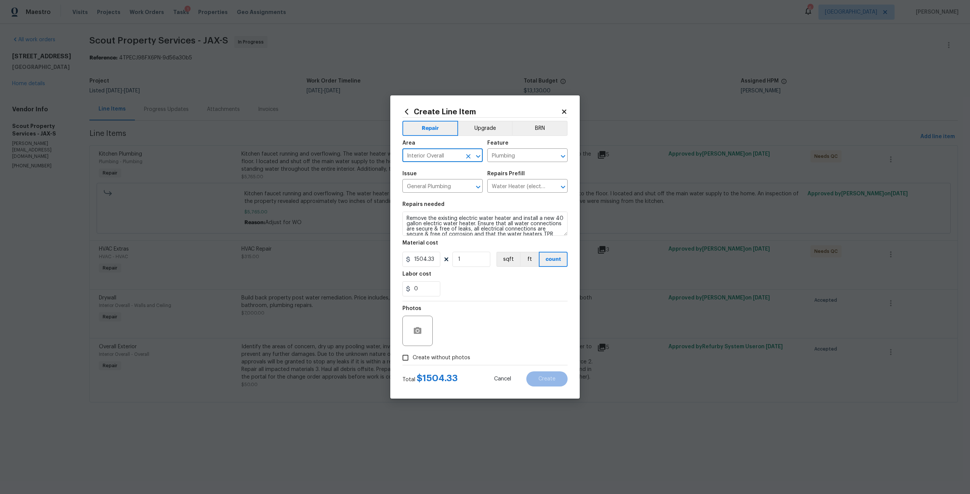
click at [412, 356] on input "Create without photos" at bounding box center [405, 358] width 14 height 14
checkbox input "true"
click at [450, 303] on div "Reason*" at bounding box center [503, 325] width 129 height 49
click at [475, 329] on textarea at bounding box center [503, 331] width 129 height 30
click at [542, 383] on button "Create" at bounding box center [546, 379] width 41 height 15
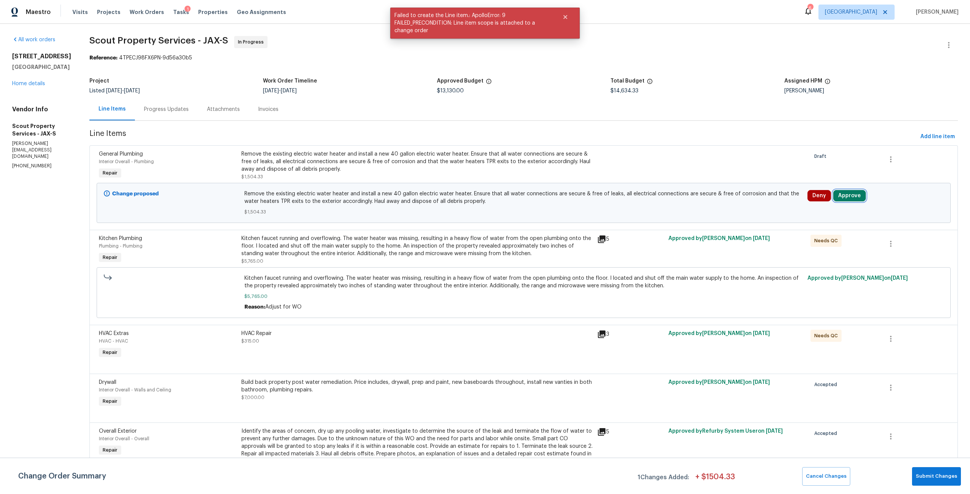
click at [846, 195] on button "Approve" at bounding box center [849, 195] width 33 height 11
click at [744, 200] on button "Approve" at bounding box center [734, 202] width 45 height 15
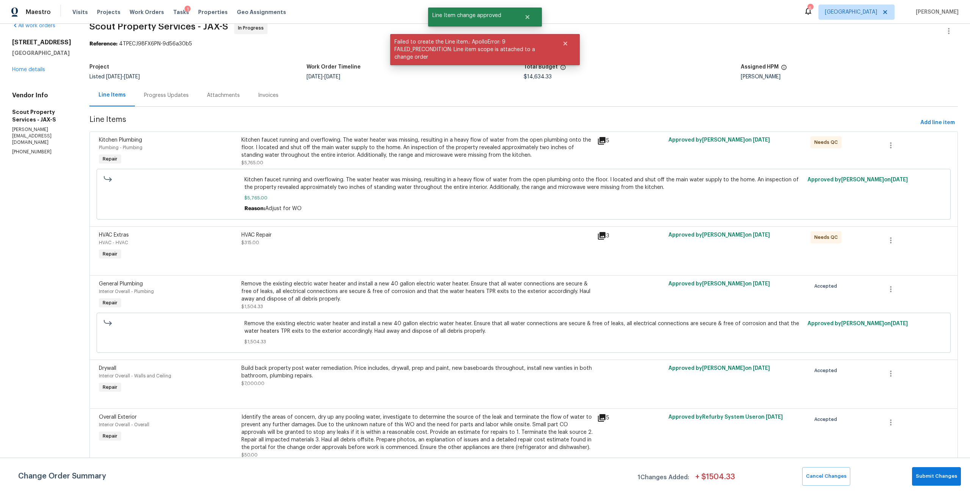
scroll to position [20, 0]
click at [937, 491] on div "Change Order Summary 1 Changes Added: + $ 1504.33 Cancel Changes Submit Changes" at bounding box center [485, 476] width 970 height 36
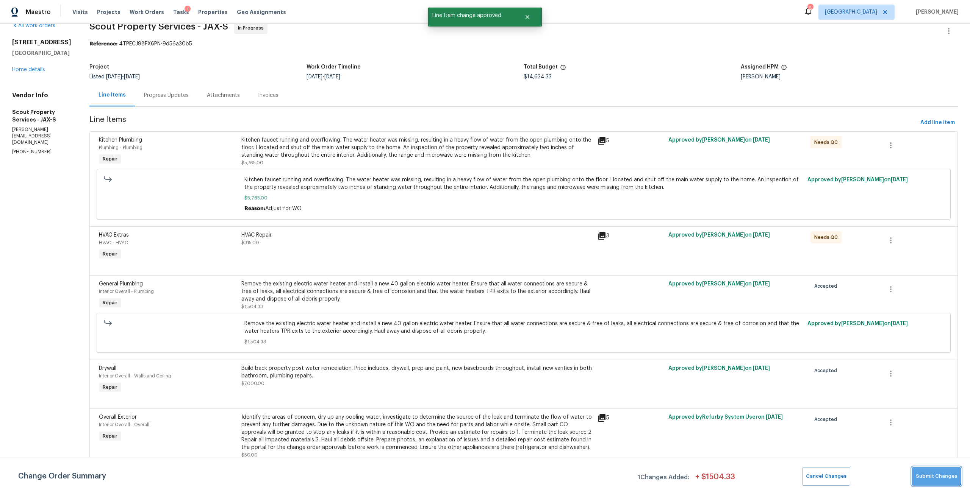
click at [935, 470] on button "Submit Changes" at bounding box center [936, 476] width 49 height 19
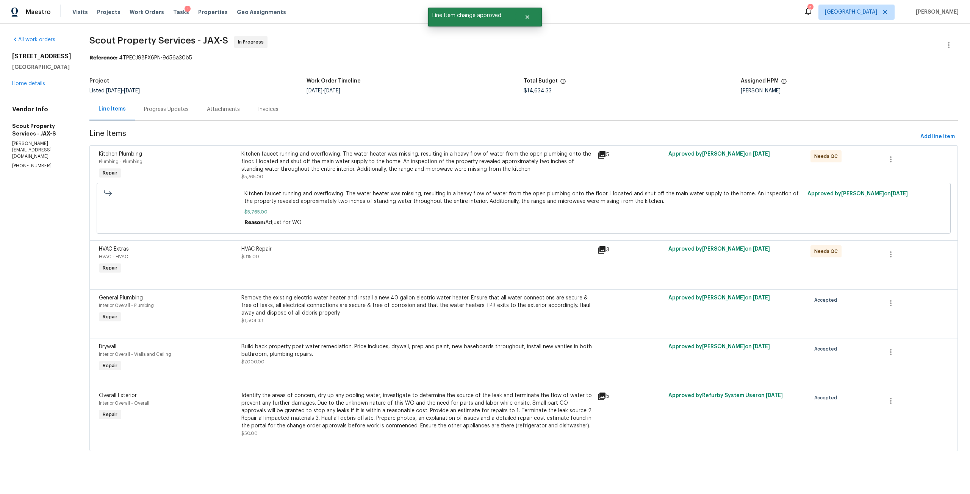
scroll to position [0, 0]
click at [34, 86] on link "Home details" at bounding box center [28, 83] width 33 height 5
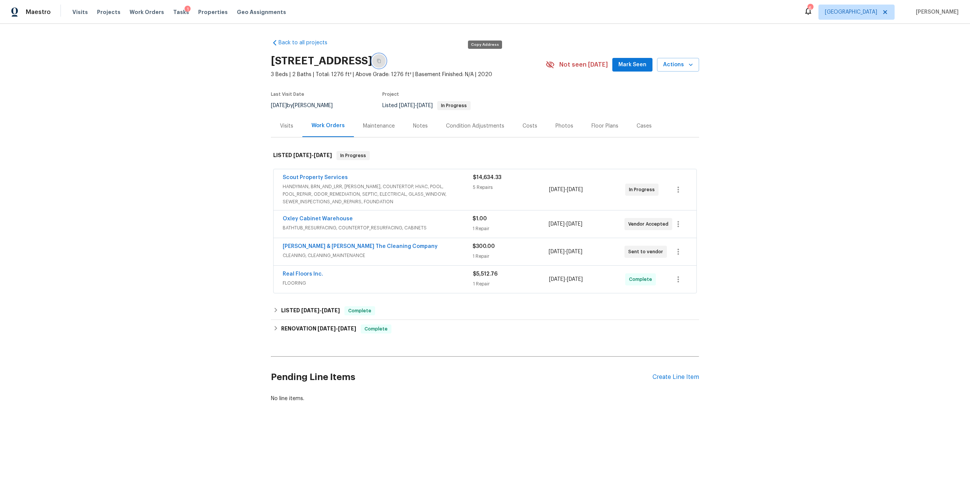
drag, startPoint x: 484, startPoint y: 64, endPoint x: 576, endPoint y: 170, distance: 139.9
click at [386, 64] on button "button" at bounding box center [379, 61] width 14 height 14
click at [326, 194] on span "HANDYMAN, BRN_AND_LRR, [PERSON_NAME], COUNTERTOP, HVAC, POOL, POOL_REPAIR, ODOR…" at bounding box center [378, 194] width 190 height 23
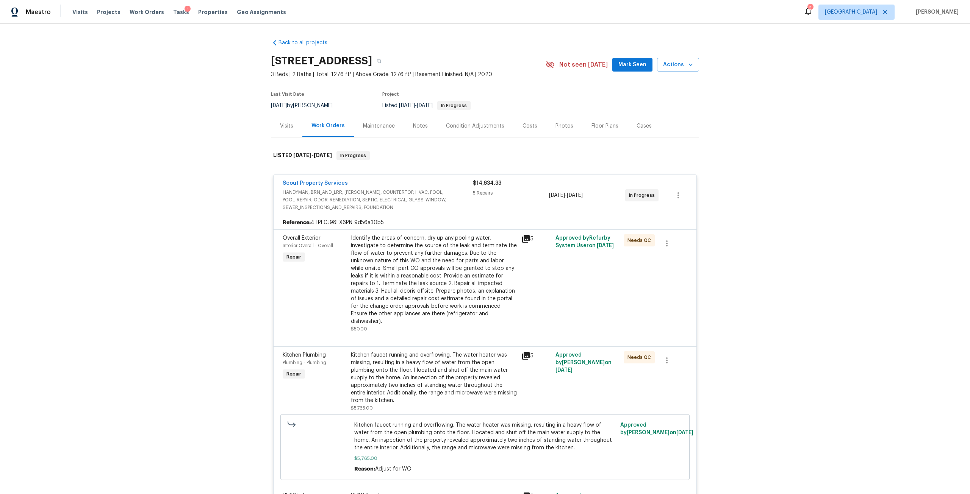
click at [486, 277] on div "Identify the areas of concern, dry up any pooling water, investigate to determi…" at bounding box center [434, 279] width 166 height 91
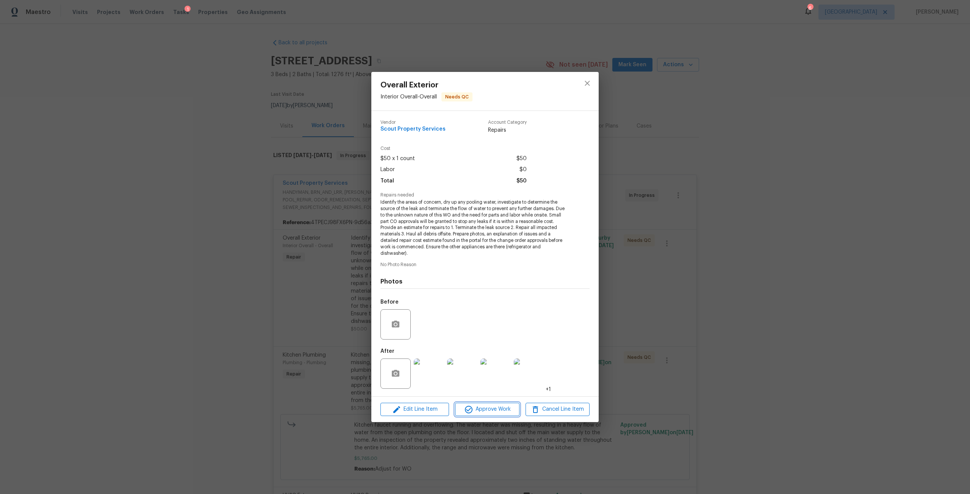
click at [487, 408] on span "Approve Work" at bounding box center [486, 409] width 59 height 9
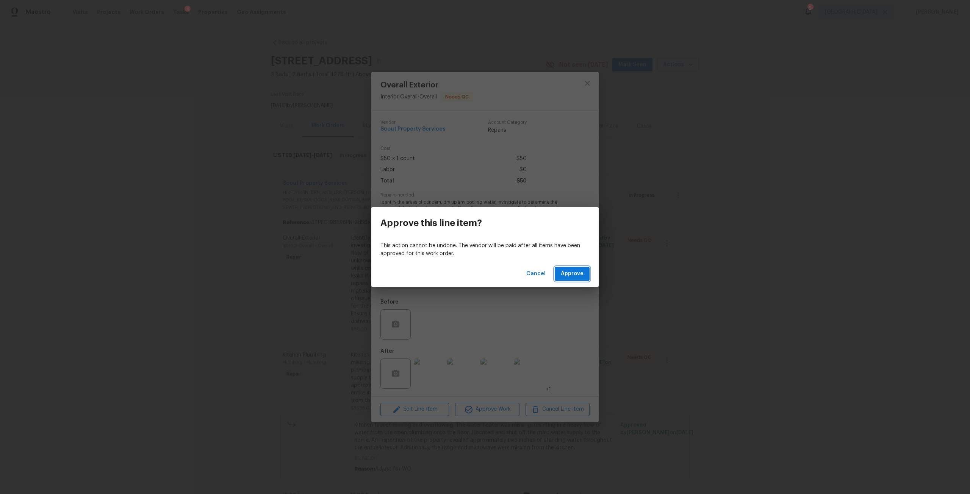
click at [564, 275] on span "Approve" at bounding box center [572, 273] width 23 height 9
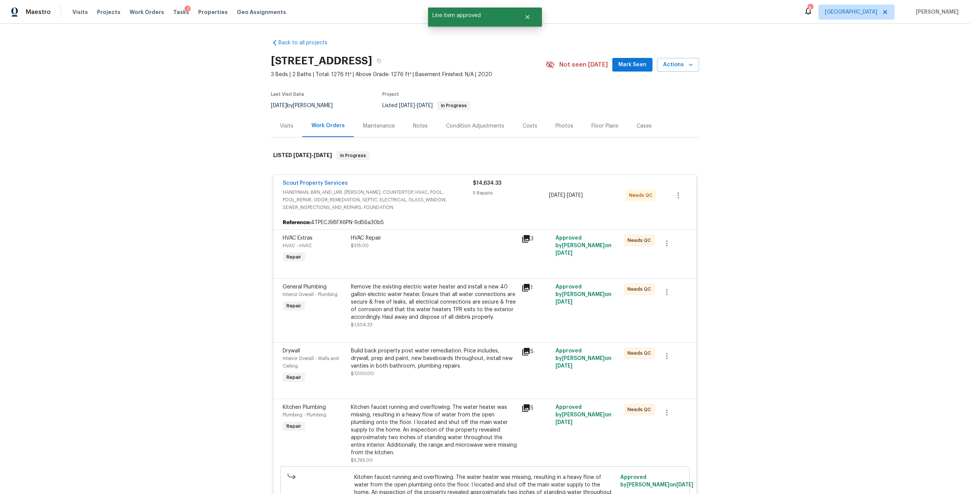
click at [487, 270] on div at bounding box center [485, 269] width 404 height 9
click at [491, 241] on div "HVAC Repair" at bounding box center [434, 238] width 166 height 8
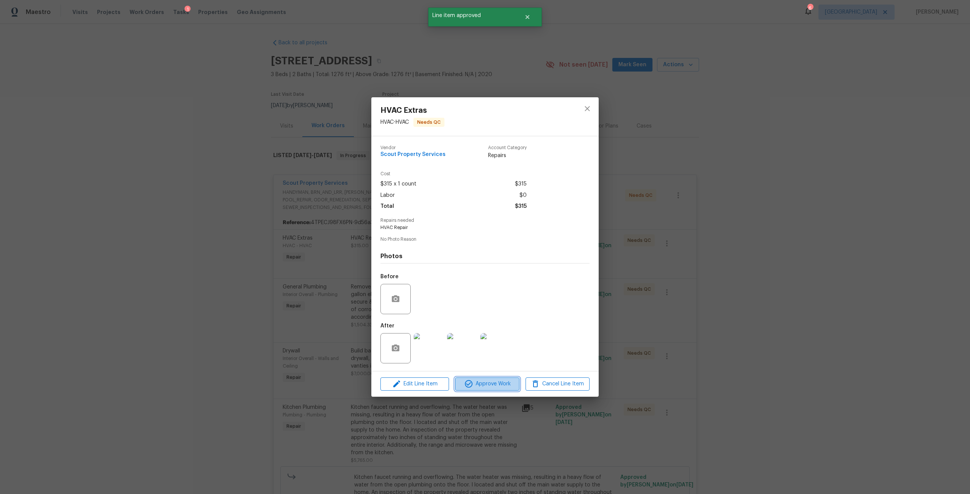
click at [507, 382] on span "Approve Work" at bounding box center [486, 383] width 59 height 9
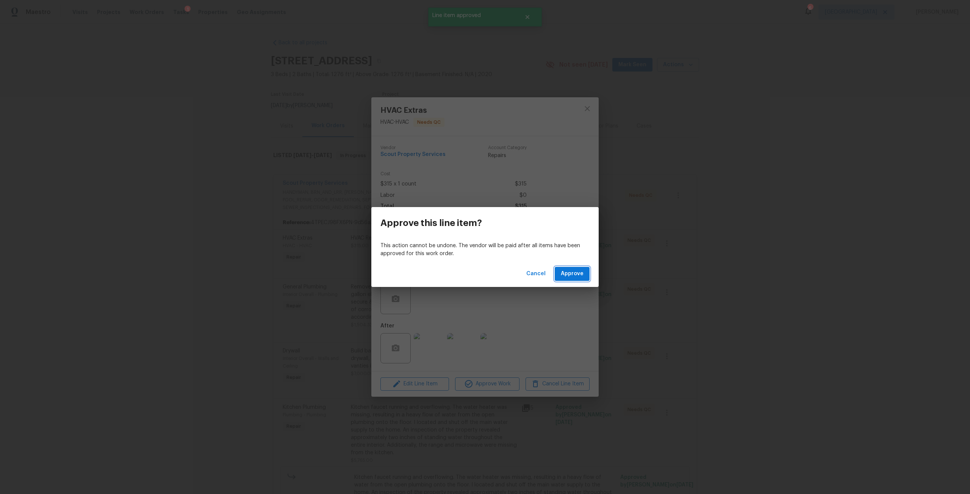
click at [557, 276] on button "Approve" at bounding box center [571, 274] width 35 height 14
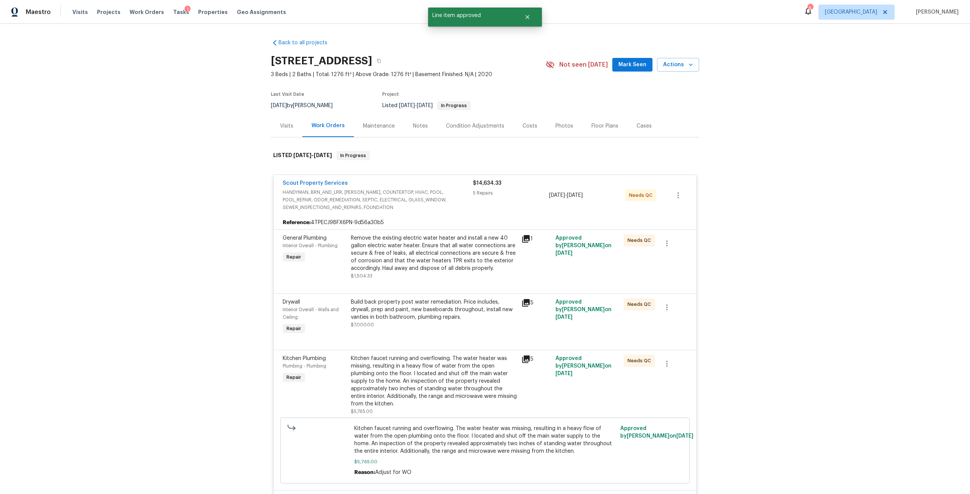
click at [458, 243] on div "Remove the existing electric water heater and install a new 40 gallon electric …" at bounding box center [434, 253] width 166 height 38
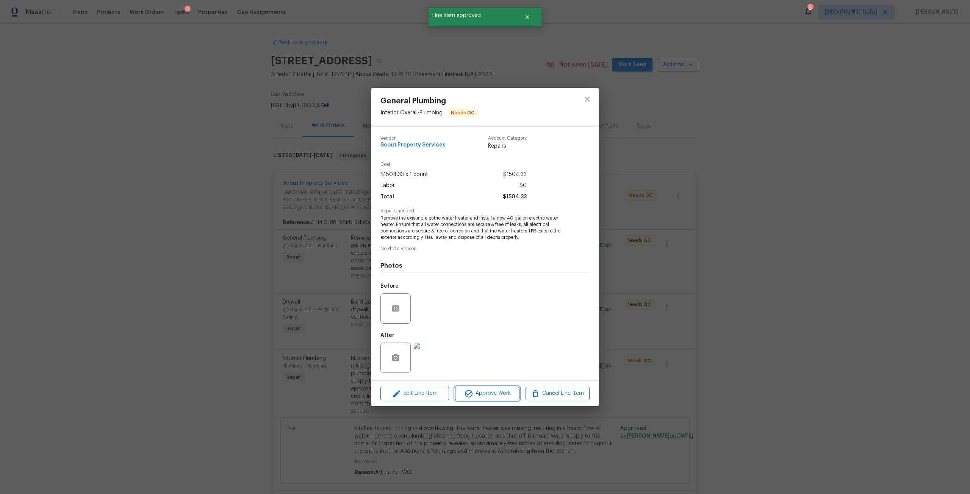
click at [488, 391] on span "Approve Work" at bounding box center [486, 393] width 59 height 9
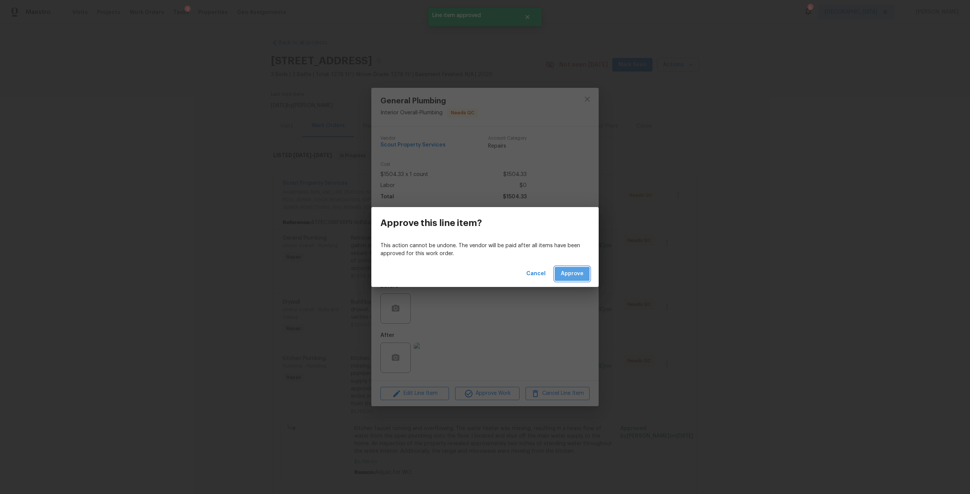
click at [564, 275] on span "Approve" at bounding box center [572, 273] width 23 height 9
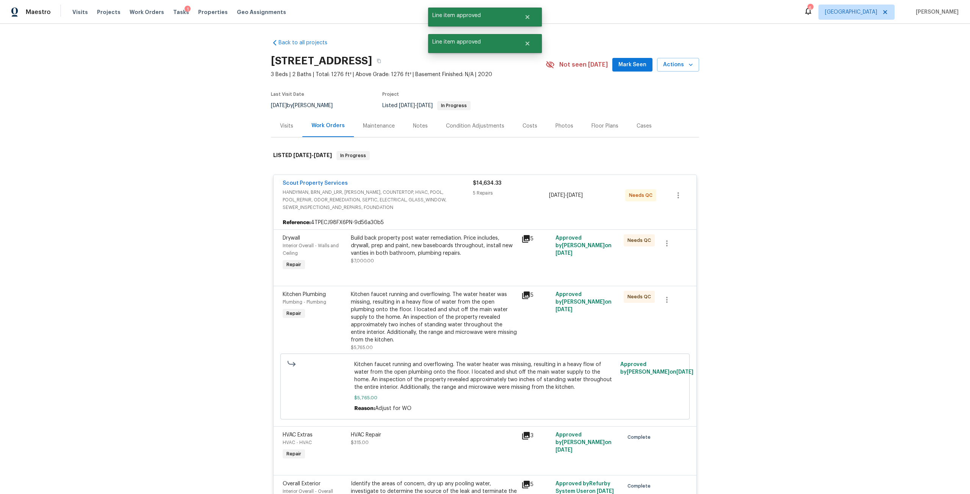
click at [438, 248] on div "Build back property post water remediation. Price includes, drywall, prep and p…" at bounding box center [434, 245] width 166 height 23
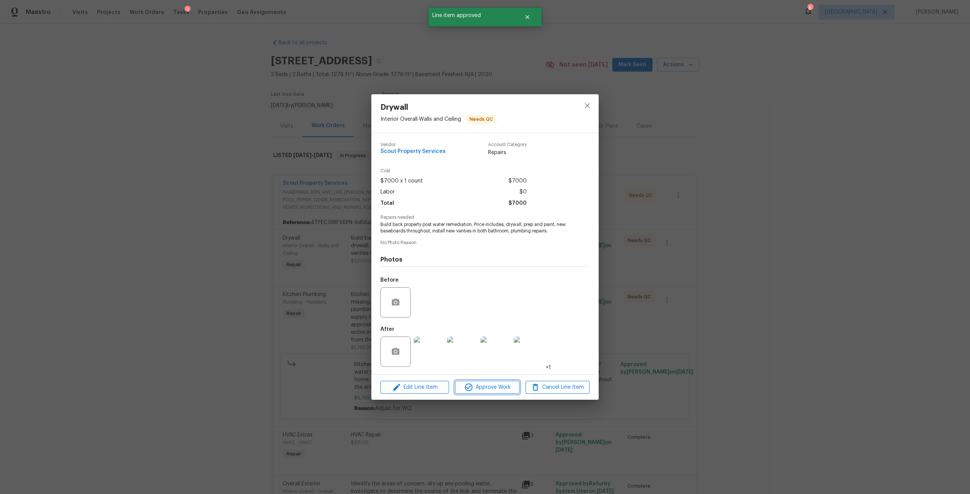
click at [496, 381] on button "Approve Work" at bounding box center [487, 387] width 64 height 13
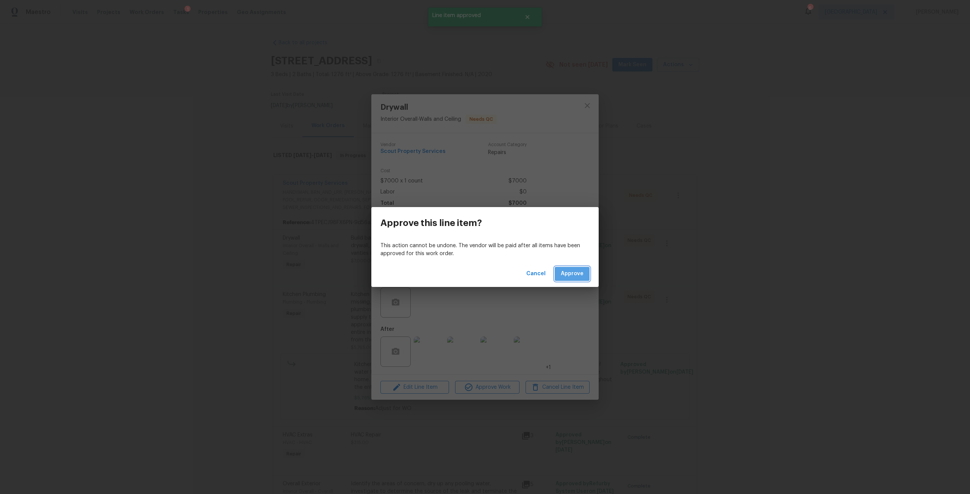
click at [575, 272] on span "Approve" at bounding box center [572, 273] width 23 height 9
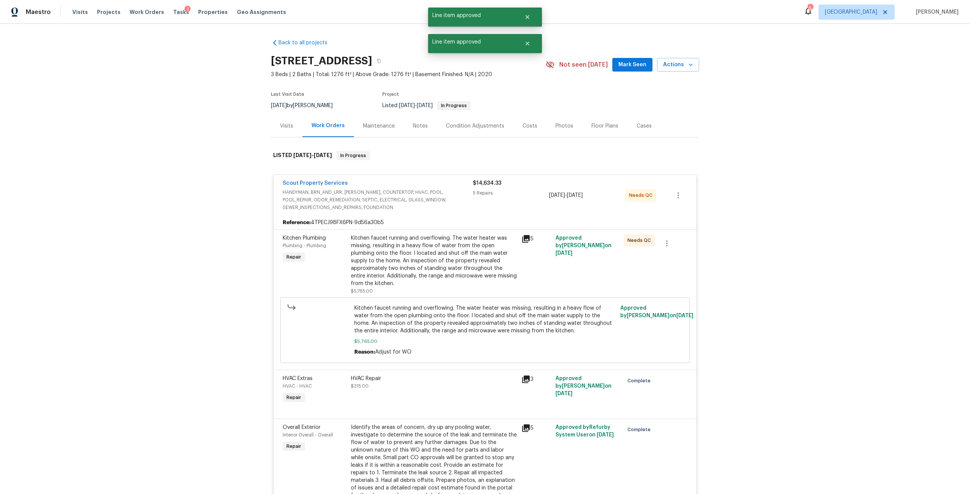
click at [458, 255] on div "Kitchen faucet running and overflowing. The water heater was missing, resulting…" at bounding box center [434, 260] width 166 height 53
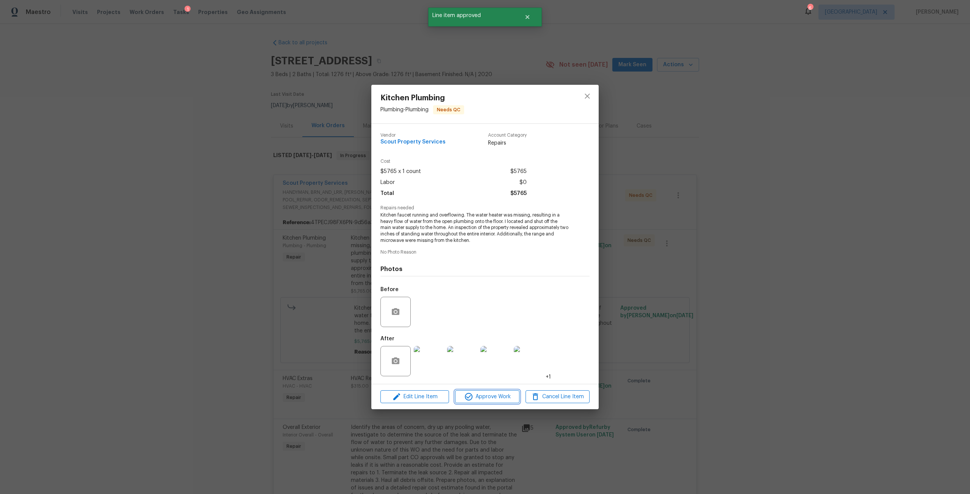
click at [486, 396] on span "Approve Work" at bounding box center [486, 396] width 59 height 9
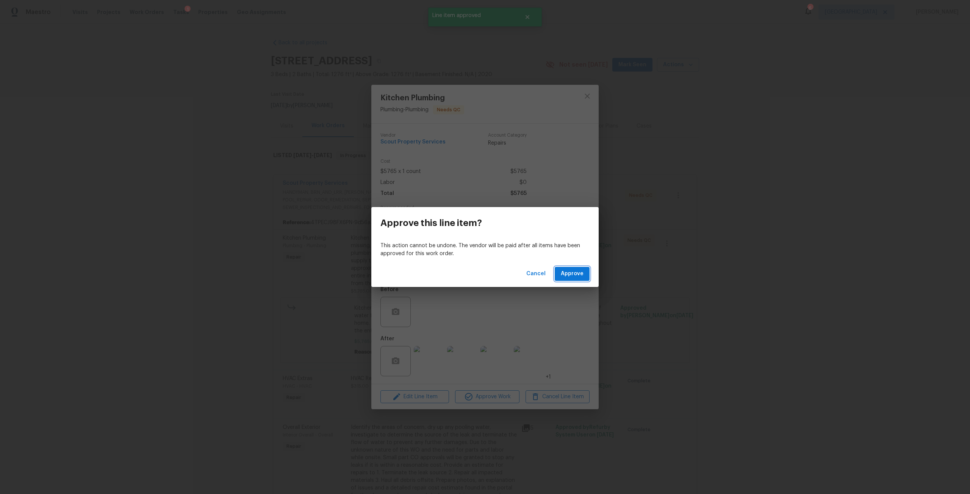
click at [576, 268] on button "Approve" at bounding box center [571, 274] width 35 height 14
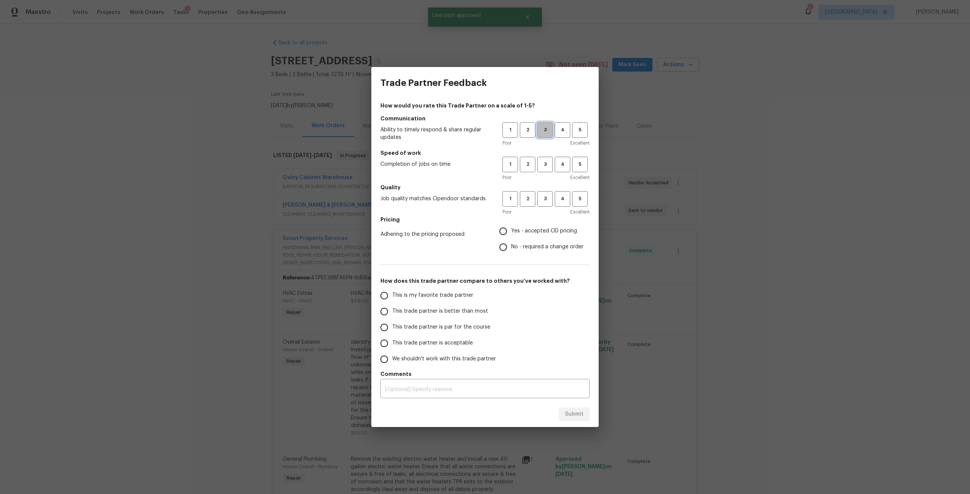
click at [550, 128] on span "3" at bounding box center [545, 130] width 14 height 9
click at [552, 164] on button "3" at bounding box center [545, 165] width 16 height 16
click at [548, 197] on span "3" at bounding box center [545, 199] width 14 height 9
click at [523, 229] on span "Yes - accepted OD pricing" at bounding box center [544, 231] width 66 height 8
click at [511, 229] on input "Yes - accepted OD pricing" at bounding box center [503, 231] width 16 height 16
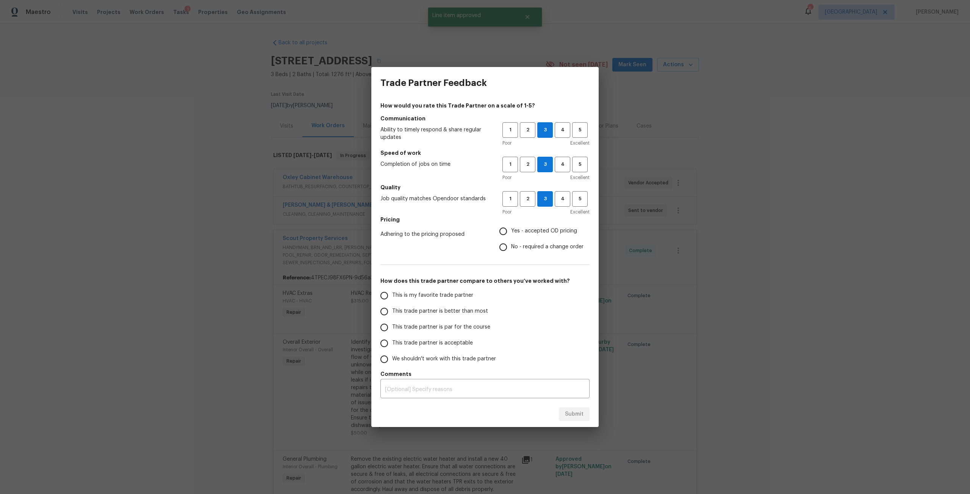
radio input "true"
click at [415, 321] on label "This trade partner is par for the course" at bounding box center [436, 328] width 120 height 16
click at [392, 321] on input "This trade partner is par for the course" at bounding box center [384, 328] width 16 height 16
click at [572, 412] on span "Submit" at bounding box center [574, 414] width 19 height 9
radio input "true"
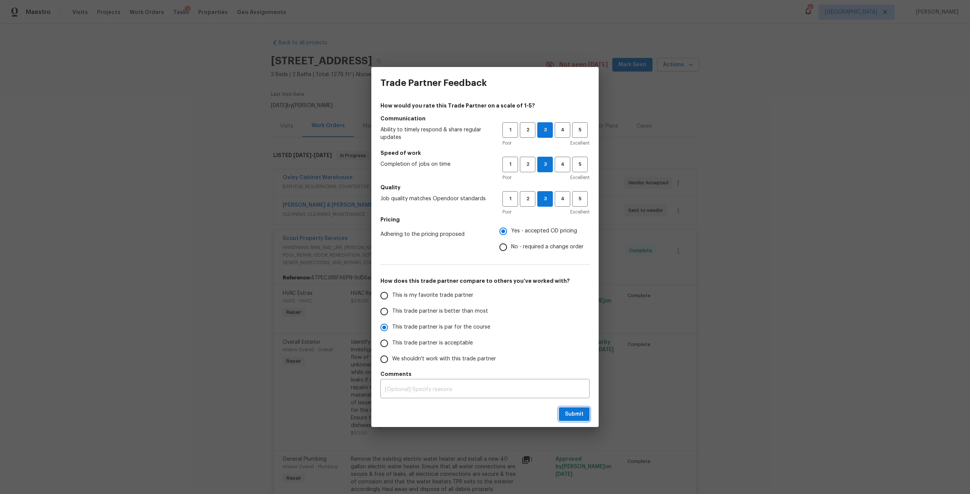
radio input "false"
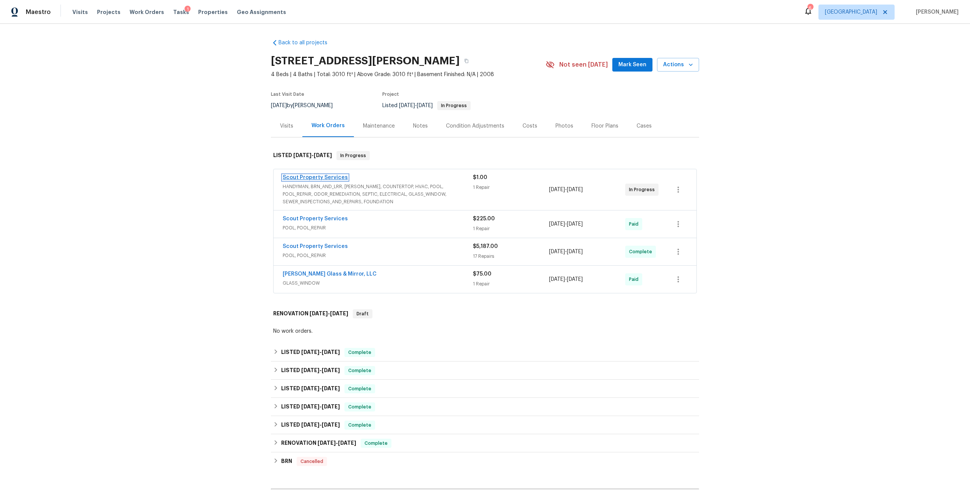
click at [320, 179] on link "Scout Property Services" at bounding box center [315, 177] width 65 height 5
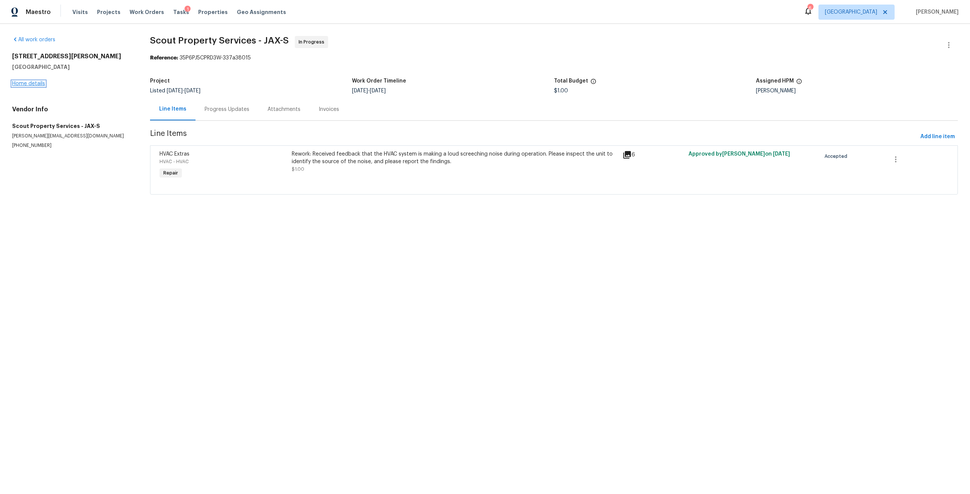
click at [39, 82] on link "Home details" at bounding box center [28, 83] width 33 height 5
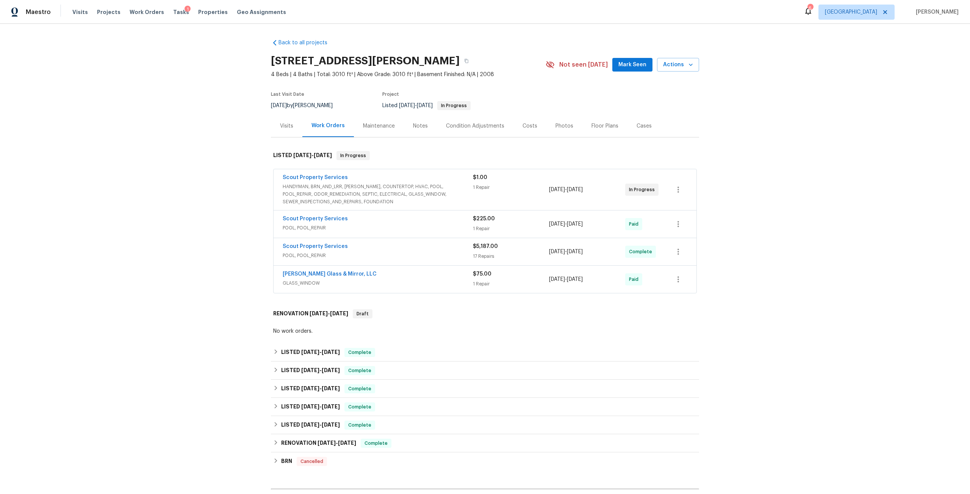
click at [327, 251] on div "Scout Property Services" at bounding box center [378, 247] width 190 height 9
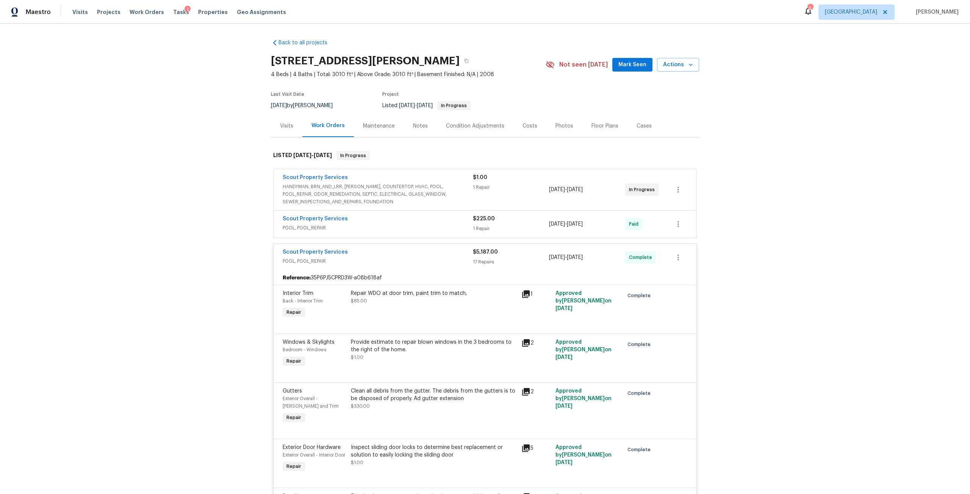
click at [334, 256] on span "Scout Property Services" at bounding box center [315, 252] width 65 height 8
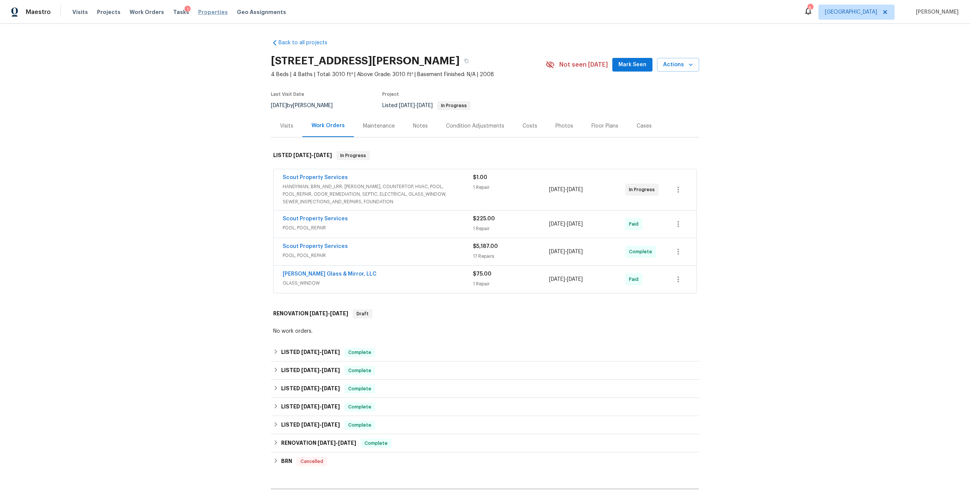
click at [200, 9] on span "Properties" at bounding box center [213, 12] width 30 height 8
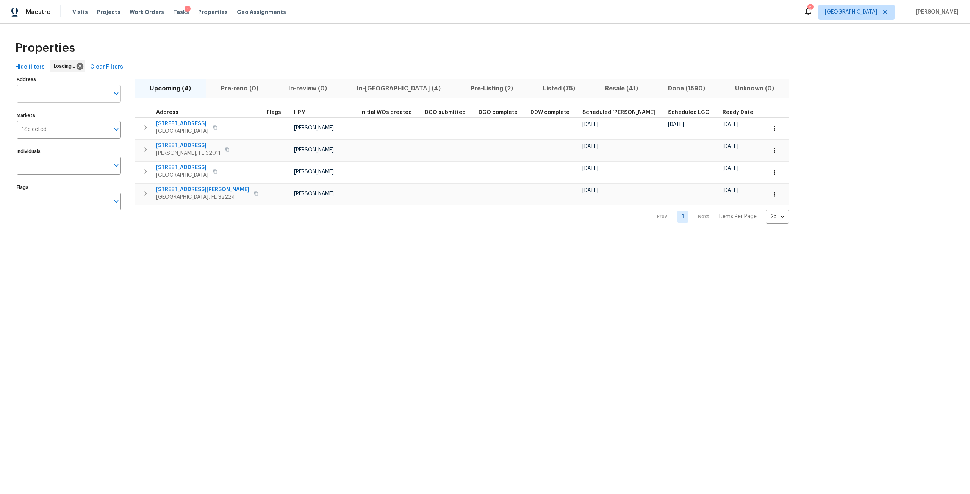
click at [86, 96] on input "Address" at bounding box center [63, 94] width 93 height 18
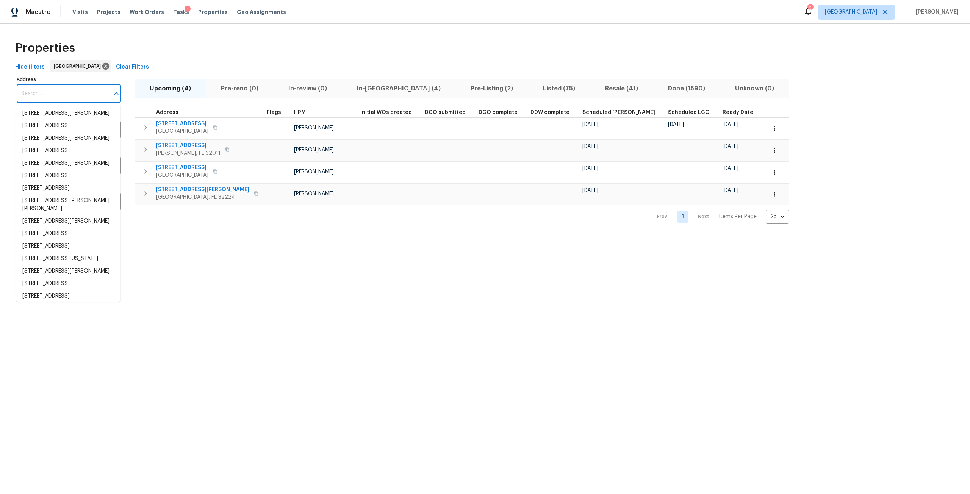
click at [86, 96] on input "Address" at bounding box center [63, 94] width 93 height 18
type input "victoria"
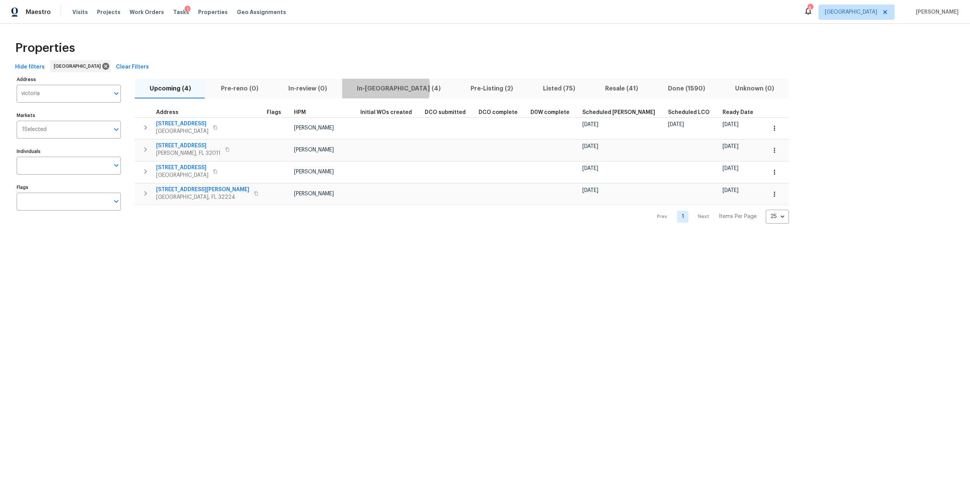
click at [380, 87] on span "In-[GEOGRAPHIC_DATA] (4)" at bounding box center [399, 88] width 105 height 11
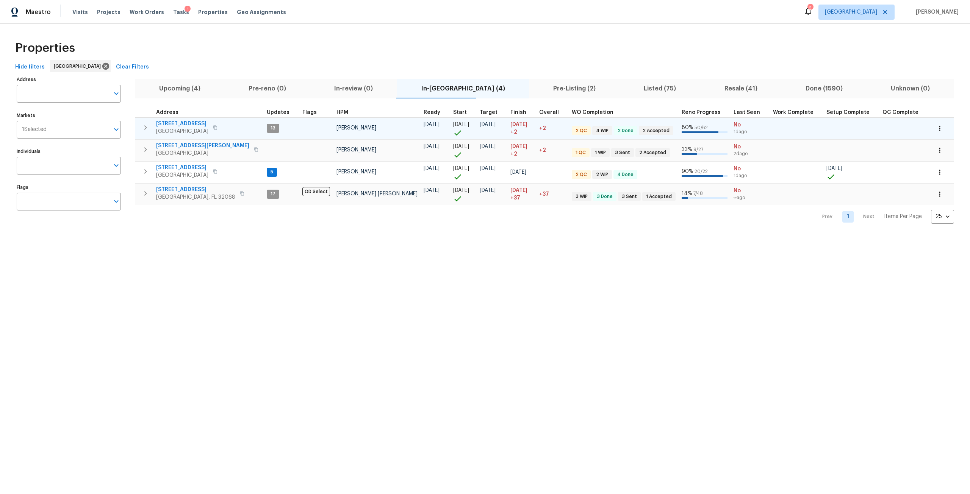
click at [183, 126] on span "3319 Victoria Ct E" at bounding box center [182, 124] width 52 height 8
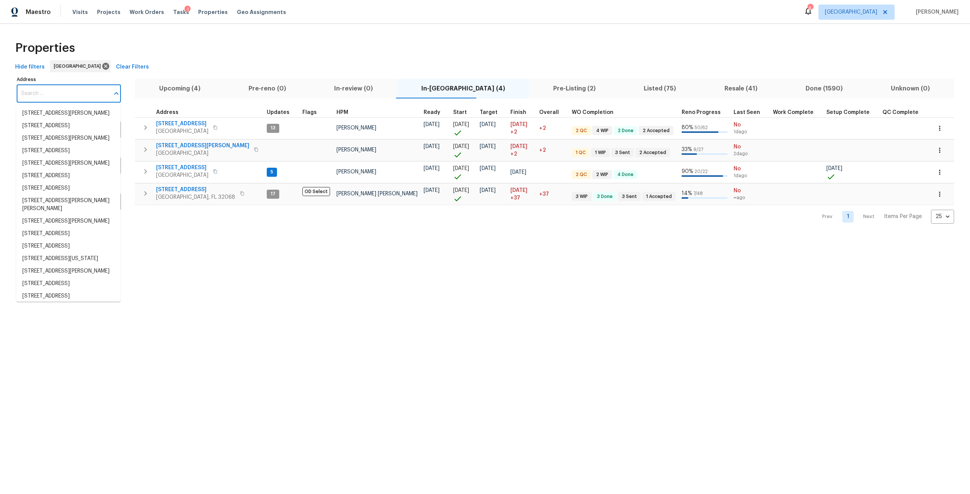
click at [59, 89] on input "Address" at bounding box center [63, 94] width 93 height 18
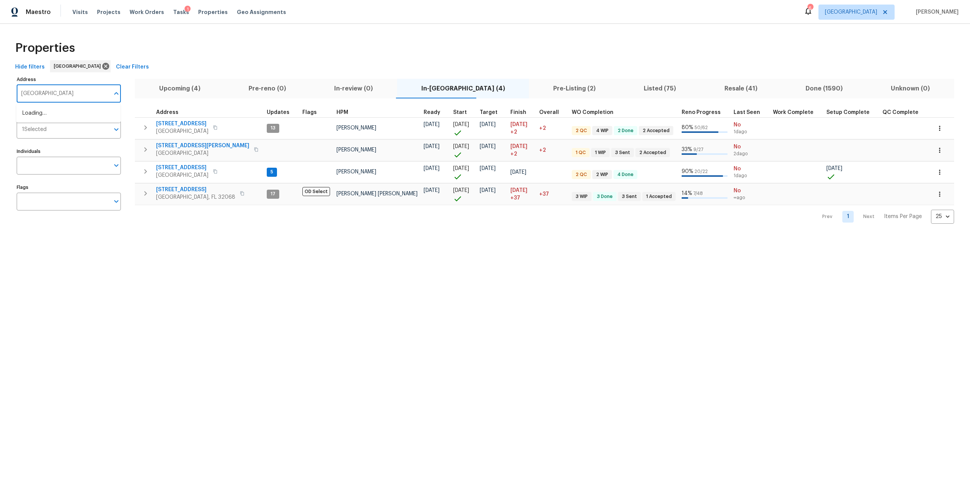
type input "oak ridge"
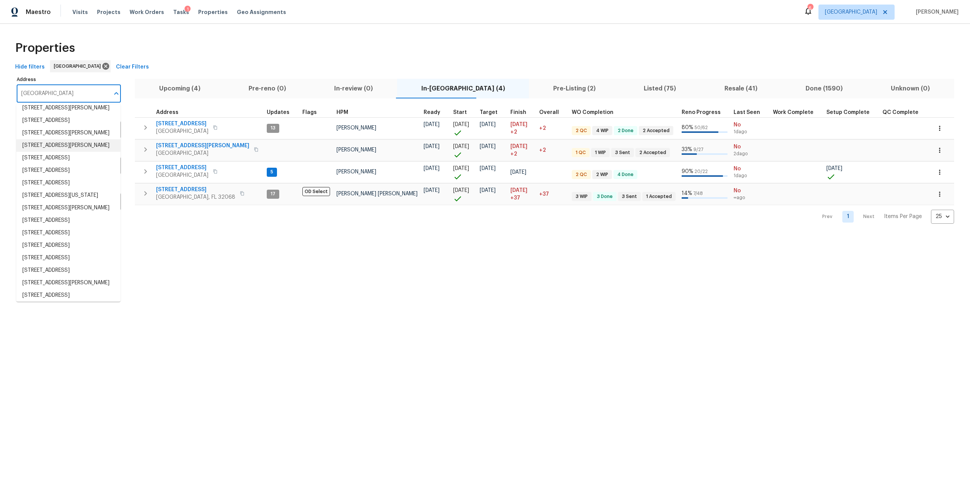
scroll to position [114, 0]
click at [67, 170] on li "1115 Oak Ridge Rd Forney TX 75126" at bounding box center [68, 167] width 104 height 12
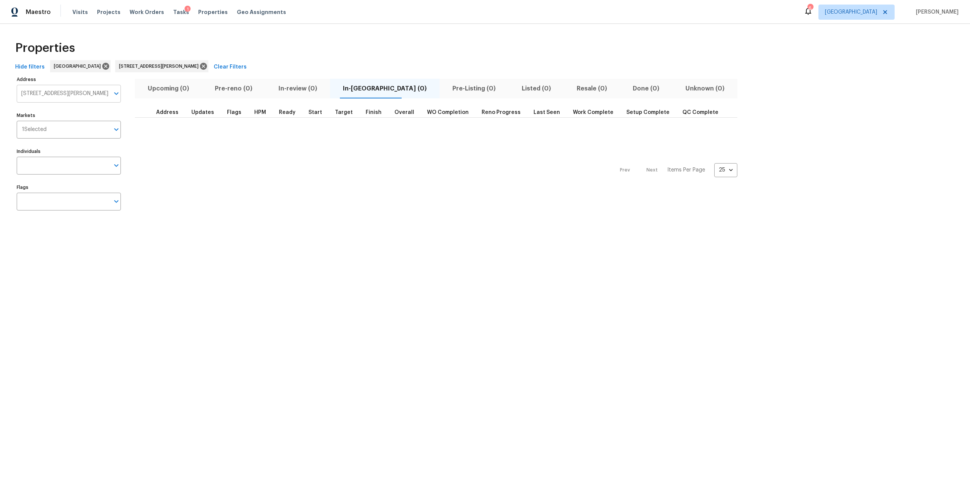
click at [66, 92] on input "1115 Oak Ridge Rd Forney TX 75126" at bounding box center [63, 94] width 93 height 18
click at [200, 65] on icon at bounding box center [203, 66] width 7 height 7
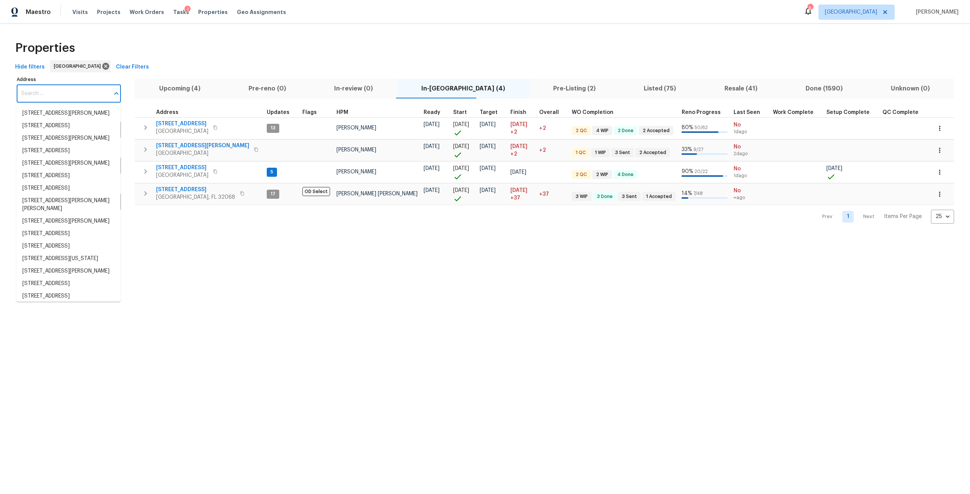
click at [30, 98] on input "Address" at bounding box center [63, 94] width 93 height 18
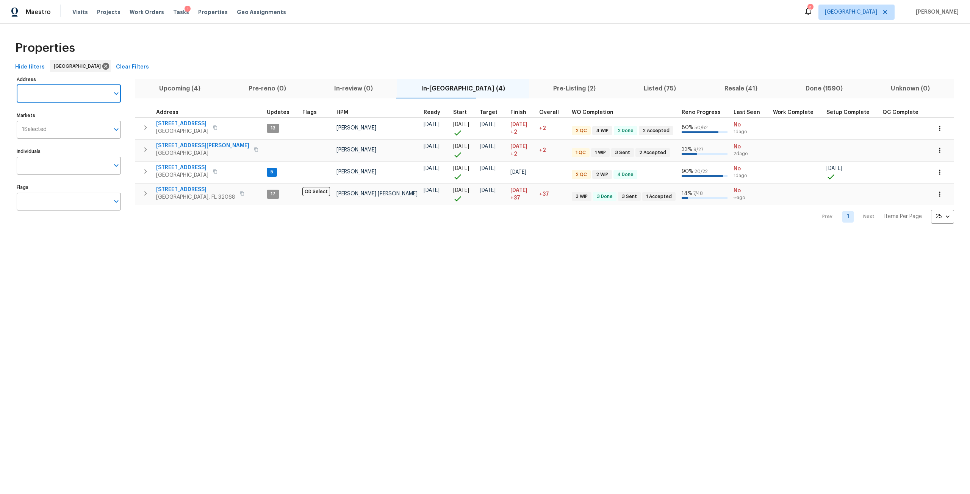
click at [36, 94] on input "Address" at bounding box center [63, 94] width 93 height 18
type input "1615"
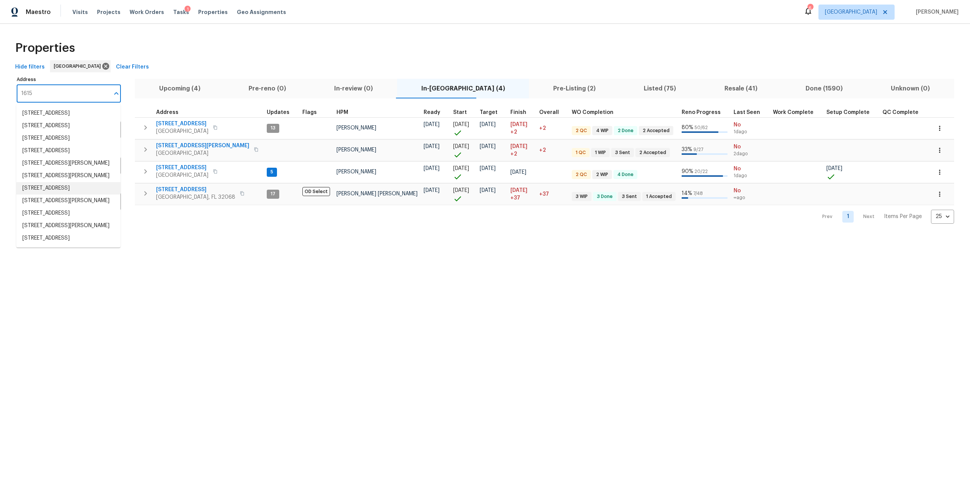
click at [73, 195] on li "1615 Oak Ridge Dr W Jacksonville FL 32225" at bounding box center [68, 188] width 104 height 12
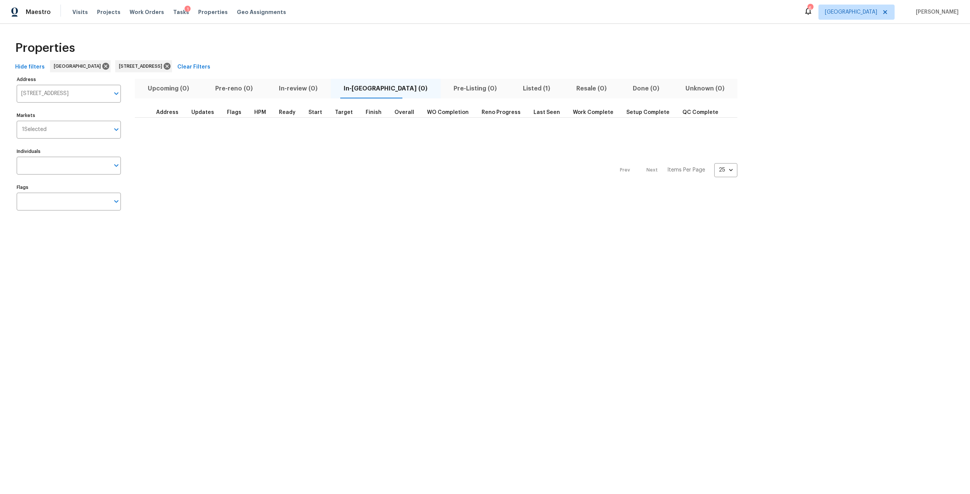
click at [514, 91] on span "Listed (1)" at bounding box center [536, 88] width 44 height 11
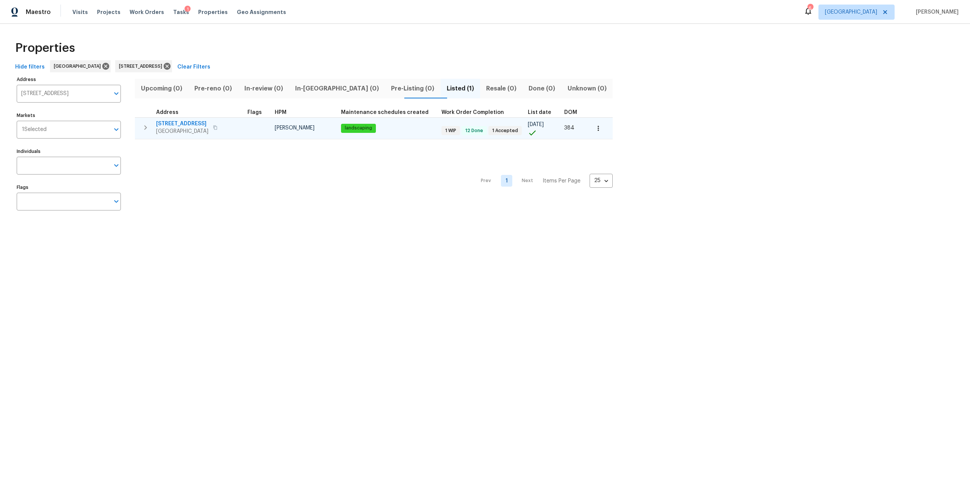
click at [189, 125] on span "1615 Oak Ridge Dr W" at bounding box center [182, 124] width 52 height 8
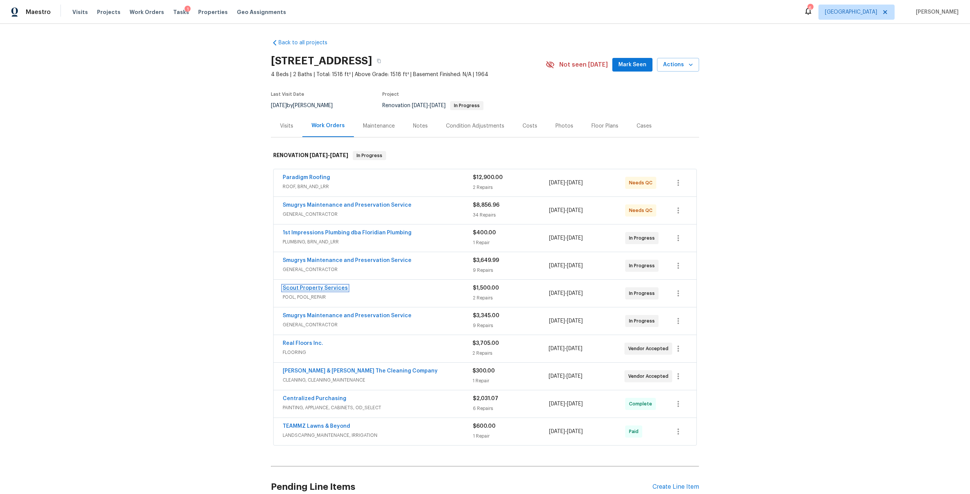
click at [329, 289] on link "Scout Property Services" at bounding box center [315, 288] width 65 height 5
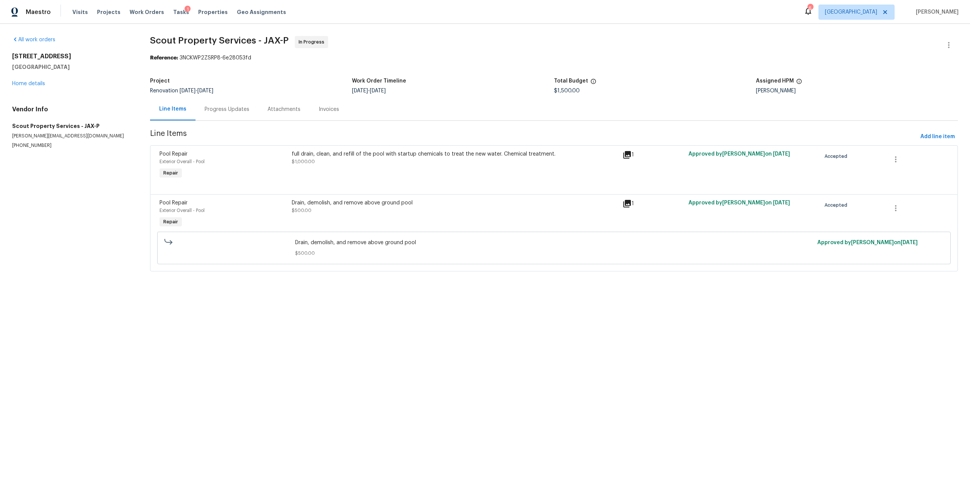
click at [378, 209] on div "Drain, demolish, and remove above ground pool $500.00" at bounding box center [455, 206] width 326 height 15
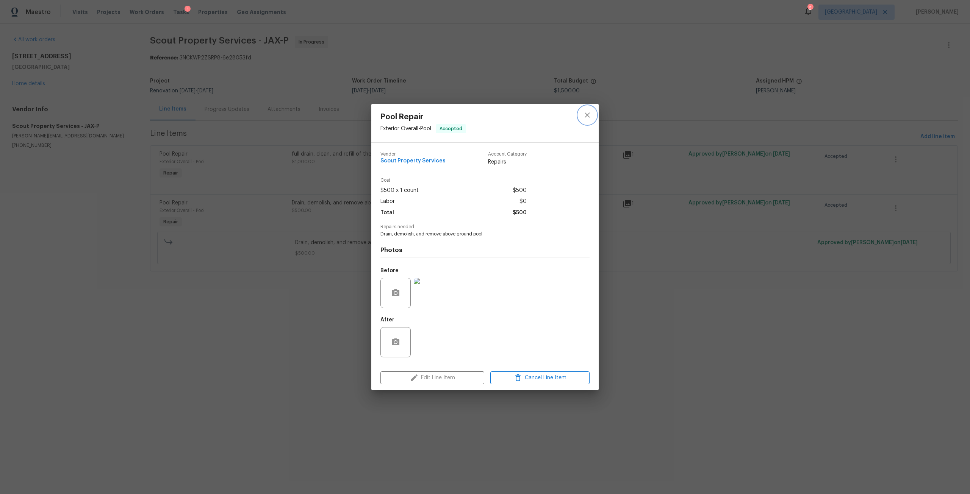
click at [586, 120] on button "close" at bounding box center [587, 115] width 18 height 18
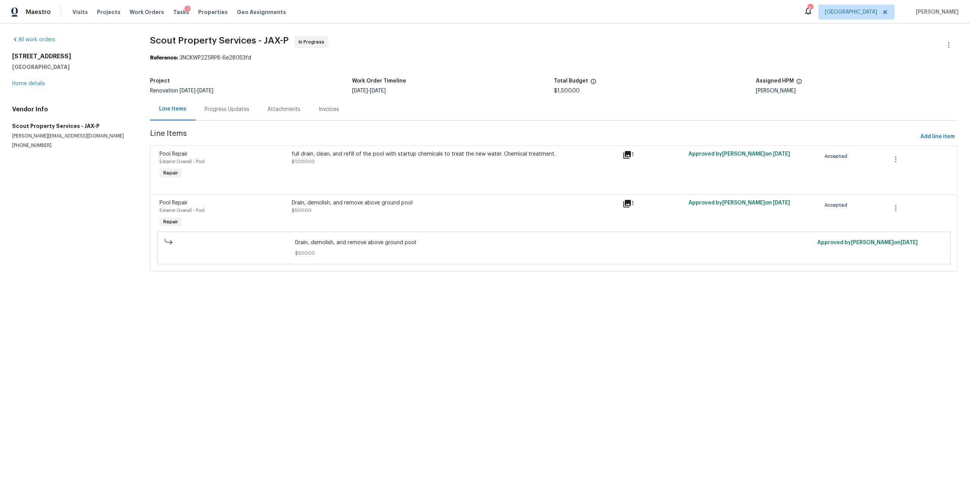
click at [357, 198] on div "Drain, demolish, and remove above ground pool $500.00" at bounding box center [454, 214] width 331 height 35
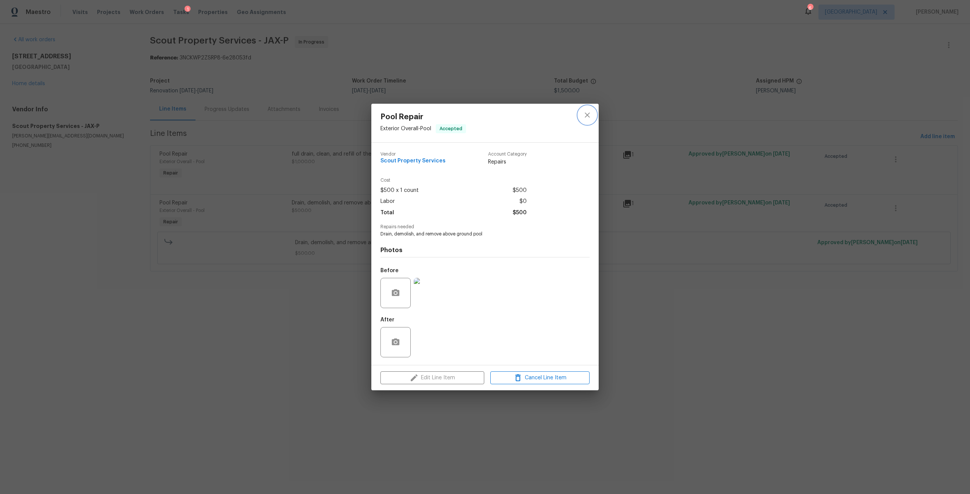
click at [585, 123] on button "close" at bounding box center [587, 115] width 18 height 18
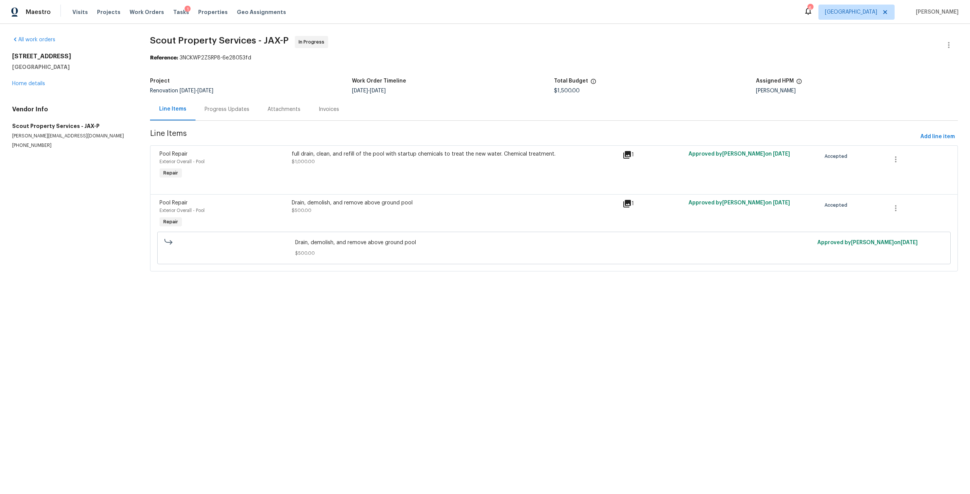
click at [342, 169] on div "full drain, clean, and refill of the pool with startup chemicals to treat the n…" at bounding box center [454, 165] width 331 height 35
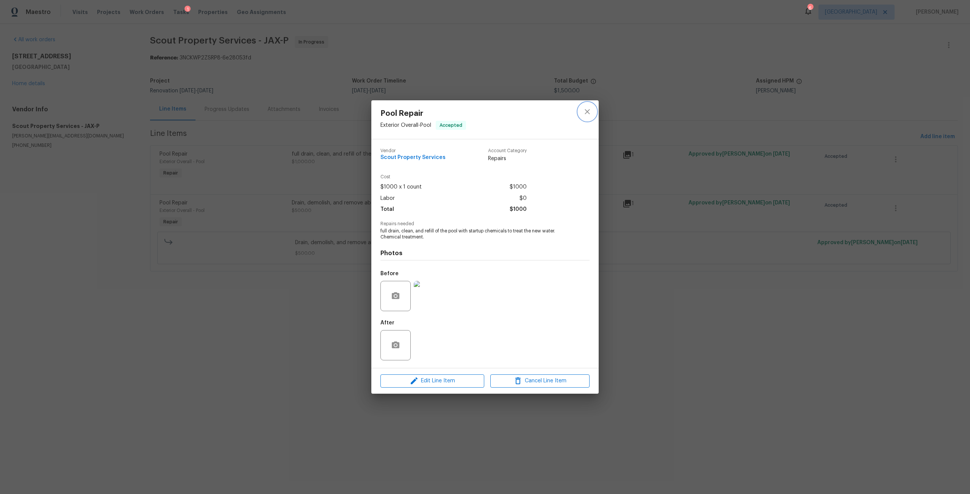
click at [590, 112] on icon "close" at bounding box center [586, 111] width 9 height 9
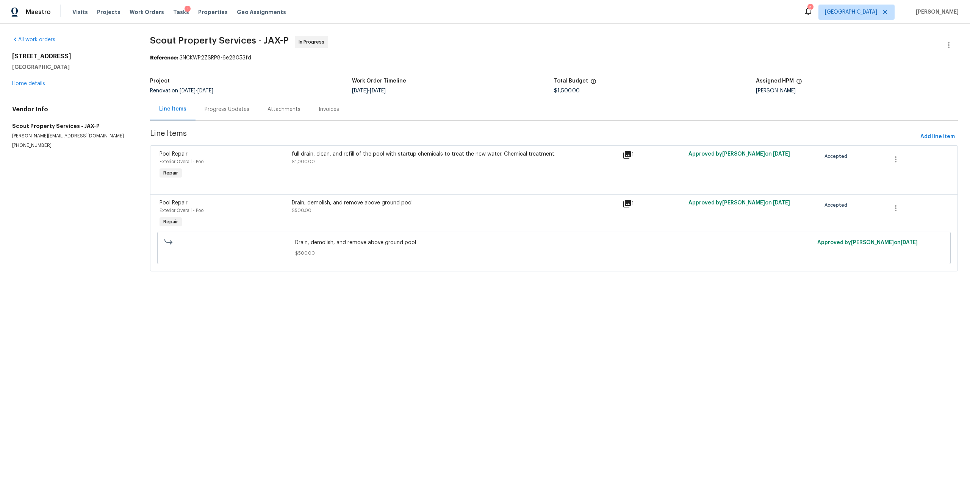
click at [409, 253] on span "$500.00" at bounding box center [554, 254] width 518 height 8
click at [433, 210] on div "Drain, demolish, and remove above ground pool $500.00" at bounding box center [455, 206] width 326 height 15
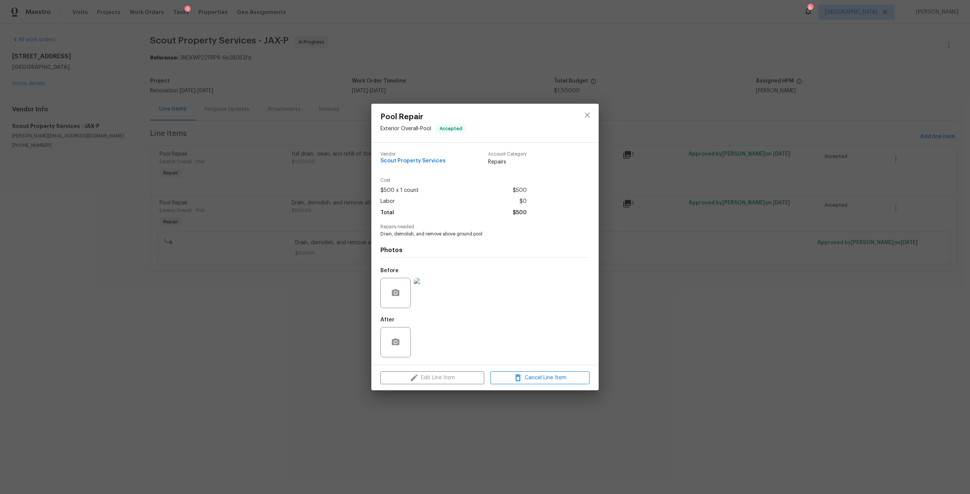
click at [583, 124] on div at bounding box center [587, 123] width 23 height 39
click at [584, 122] on button "close" at bounding box center [587, 115] width 18 height 18
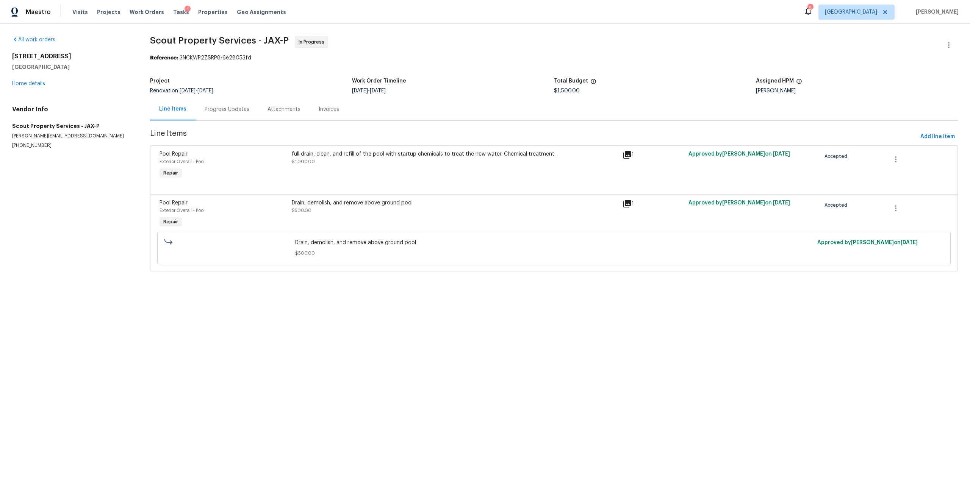
click at [313, 201] on div "Drain, demolish, and remove above ground pool" at bounding box center [455, 203] width 326 height 8
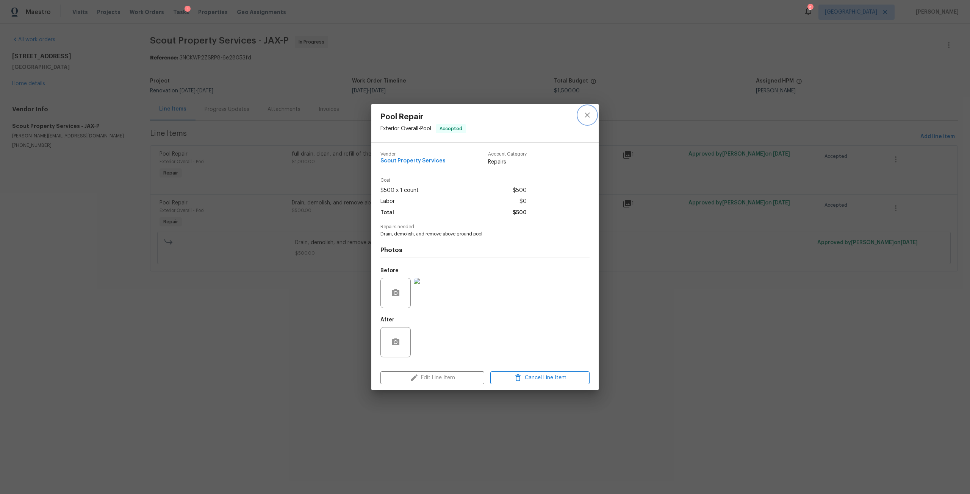
click at [588, 114] on icon "close" at bounding box center [586, 114] width 5 height 5
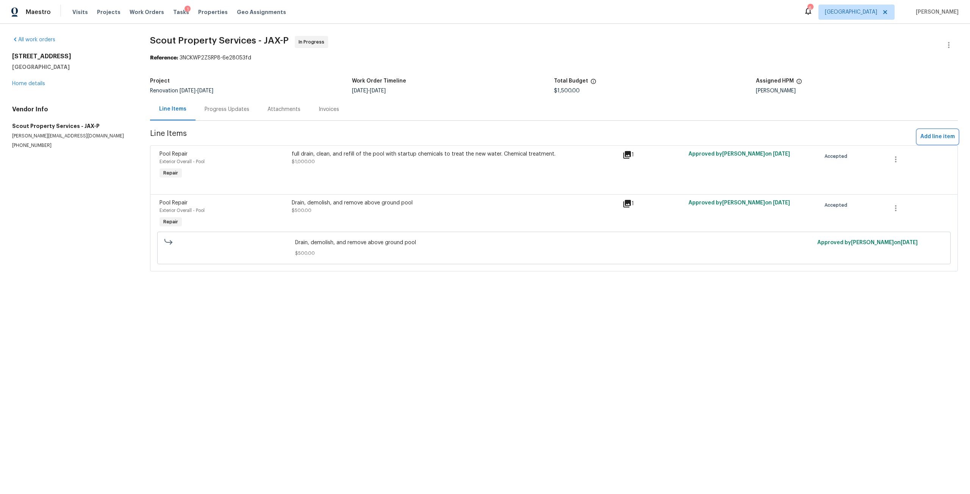
click at [932, 135] on span "Add line item" at bounding box center [937, 136] width 34 height 9
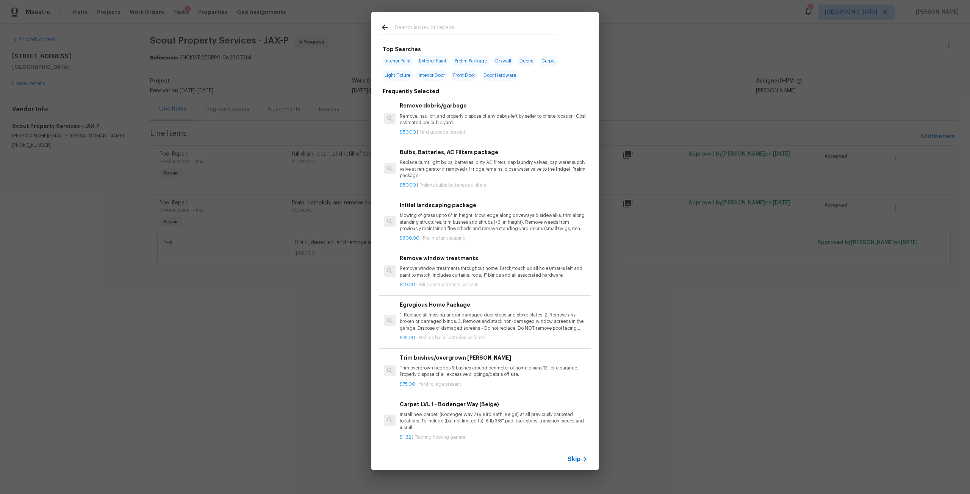
click at [444, 26] on input "text" at bounding box center [475, 28] width 161 height 11
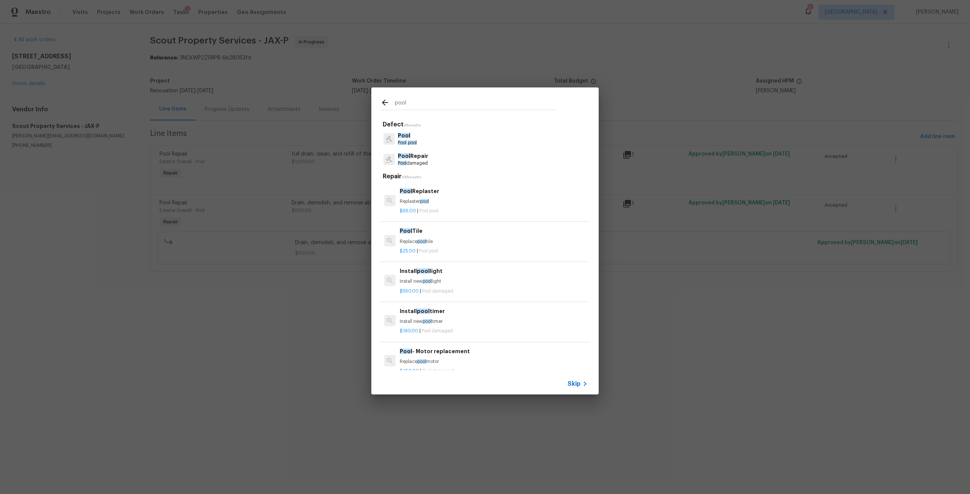
type input "pool"
click at [421, 165] on p "Pool damaged" at bounding box center [413, 163] width 30 height 6
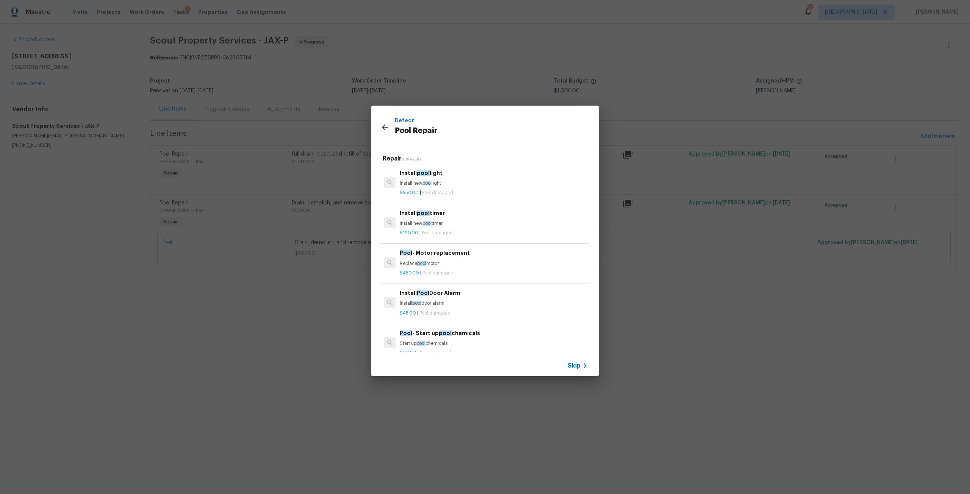
click at [576, 365] on span "Skip" at bounding box center [573, 366] width 13 height 8
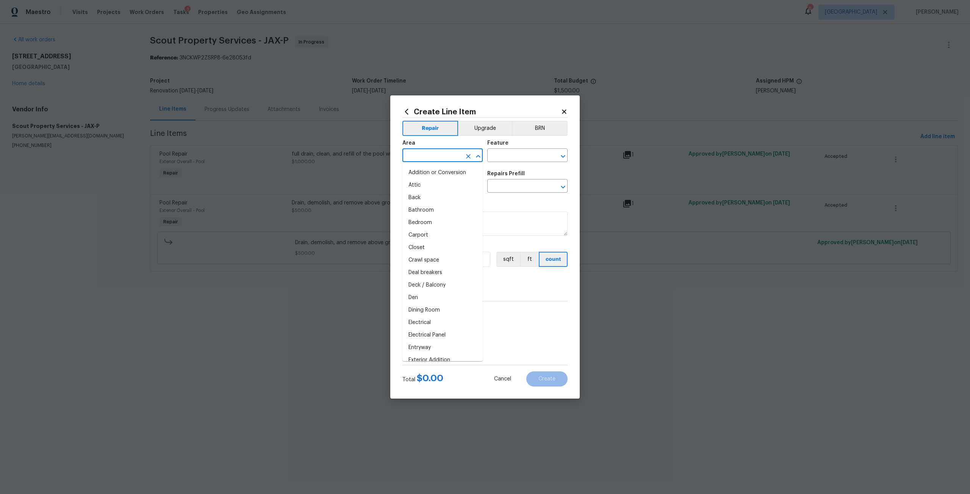
click at [429, 155] on input "text" at bounding box center [431, 156] width 59 height 12
click at [448, 173] on li "In-ground pool / Spa" at bounding box center [442, 173] width 80 height 12
type input "In-ground pool / Spa"
click at [504, 158] on input "text" at bounding box center [516, 156] width 59 height 12
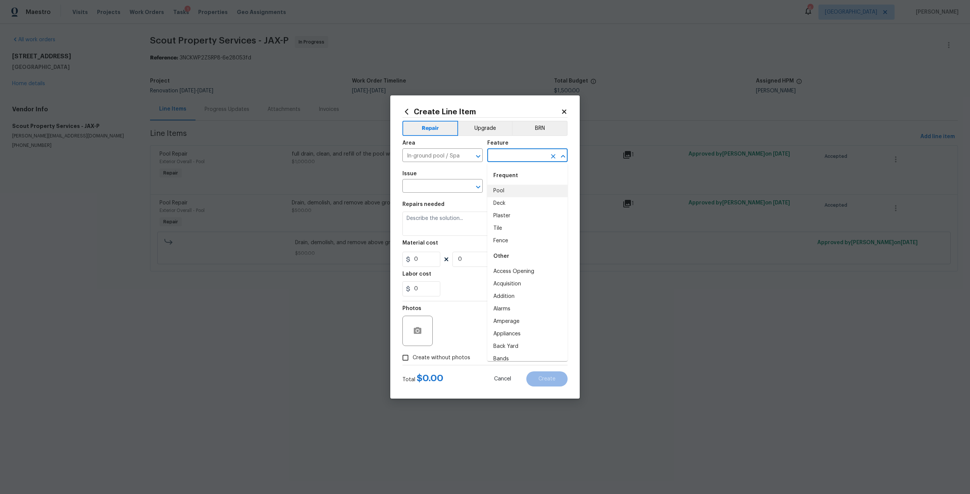
click at [503, 198] on li "Deck" at bounding box center [527, 203] width 80 height 12
click at [510, 152] on input "Deck" at bounding box center [516, 156] width 59 height 12
drag, startPoint x: 515, startPoint y: 153, endPoint x: 488, endPoint y: 155, distance: 27.3
click at [488, 155] on input "Deck" at bounding box center [516, 156] width 59 height 12
click at [508, 189] on li "Pool" at bounding box center [527, 191] width 80 height 12
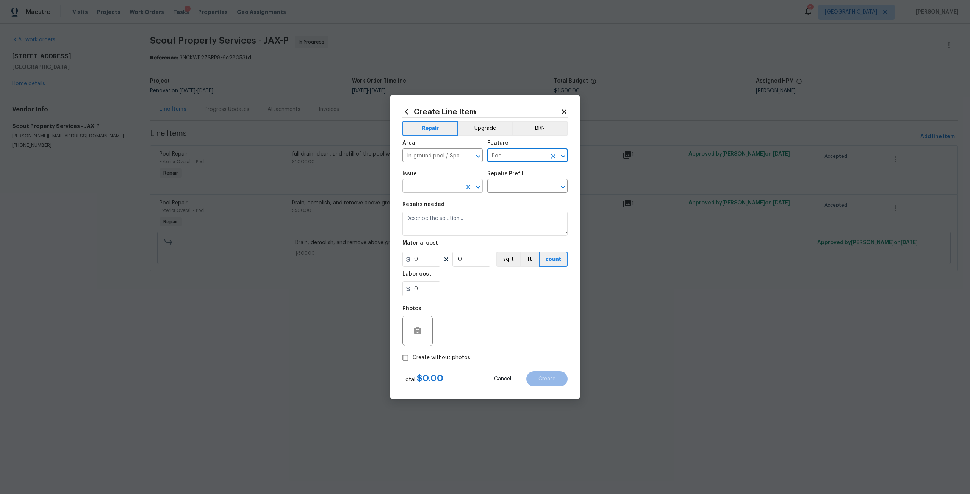
type input "Pool"
click at [433, 189] on input "text" at bounding box center [431, 187] width 59 height 12
drag, startPoint x: 445, startPoint y: 232, endPoint x: 471, endPoint y: 211, distance: 33.7
click at [445, 232] on li "Pool Repair" at bounding box center [442, 234] width 80 height 12
type input "Pool Repair"
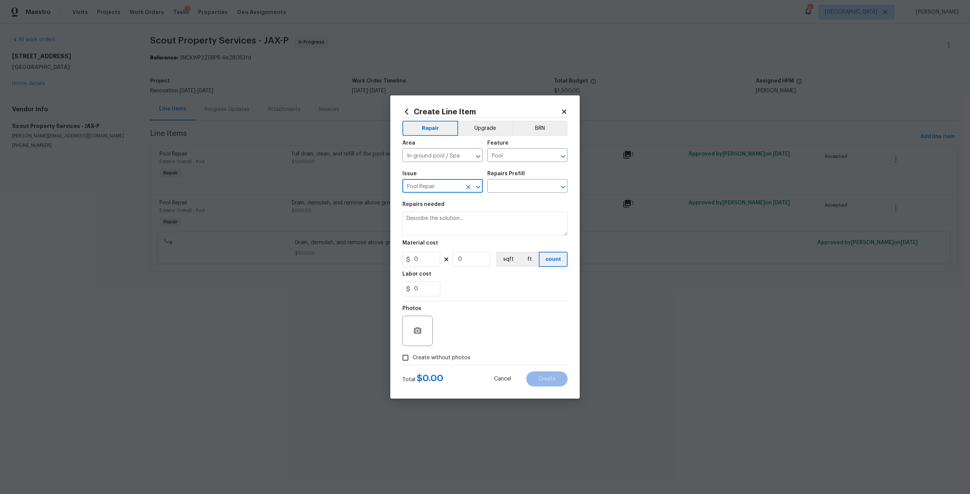
click at [514, 180] on div "Repairs Prefill" at bounding box center [527, 176] width 80 height 10
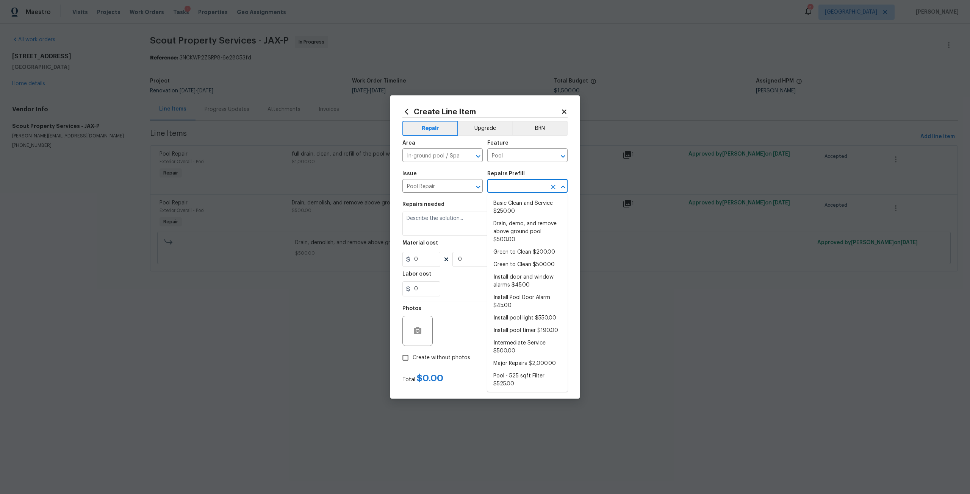
click at [516, 187] on input "text" at bounding box center [516, 187] width 59 height 12
click at [529, 229] on li "Drain, demo, and remove above ground pool $500.00" at bounding box center [527, 232] width 80 height 28
type input "Drain, demo, and remove above ground pool $500.00"
type textarea "Drain, demolish, and remove above ground pool"
type input "500"
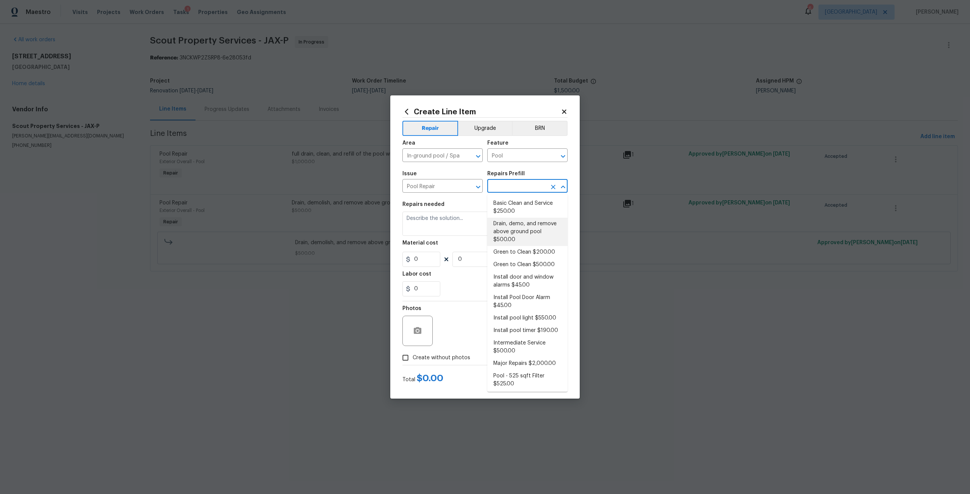
type input "1"
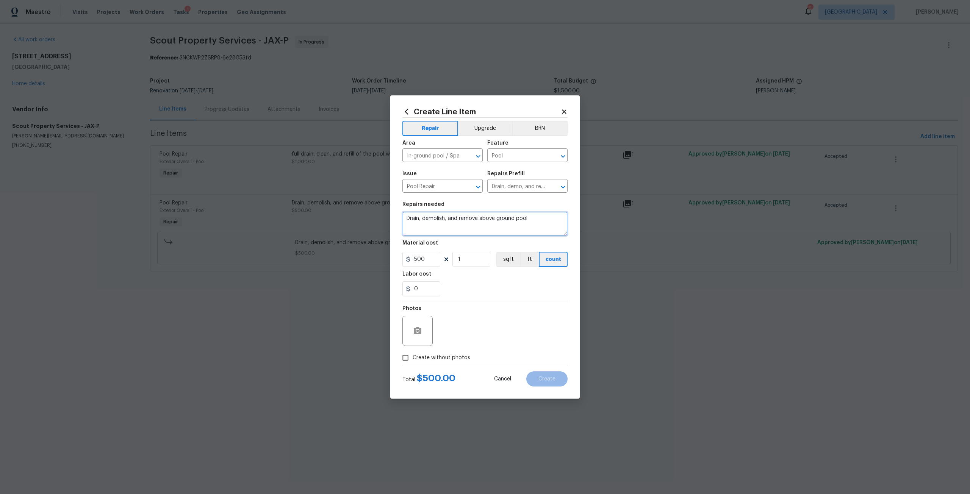
drag, startPoint x: 539, startPoint y: 219, endPoint x: 286, endPoint y: 197, distance: 254.3
click at [286, 197] on div "Create Line Item Repair Upgrade BRN Area In-ground pool / Spa ​ Feature Pool ​ …" at bounding box center [485, 247] width 970 height 494
type textarea "D"
type textarea "Repair damaaged pool, reduce side walls, build back tile coping, install block …"
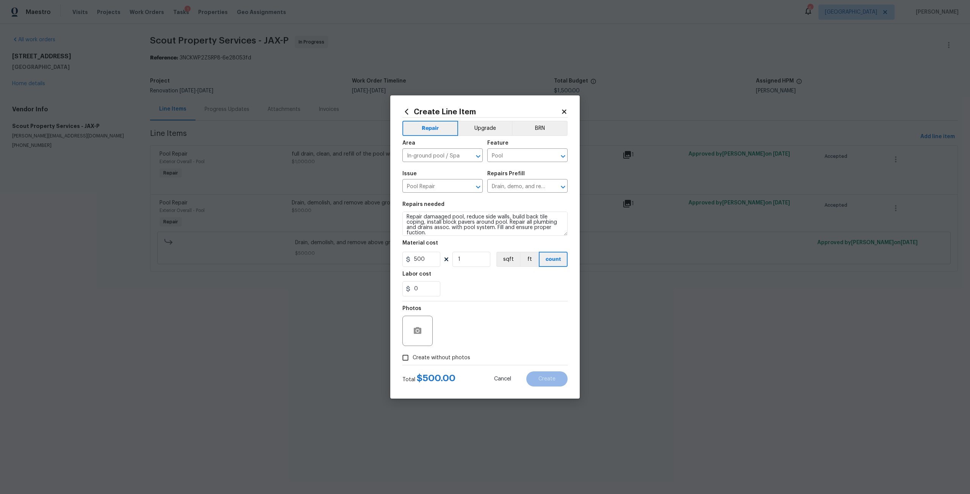
click at [432, 251] on figure "Material cost 500 1 sqft ft count" at bounding box center [484, 253] width 165 height 27
drag, startPoint x: 430, startPoint y: 260, endPoint x: 393, endPoint y: 255, distance: 37.1
click at [398, 256] on div "Create Line Item Repair Upgrade BRN Area In-ground pool / Spa ​ Feature Pool ​ …" at bounding box center [484, 246] width 189 height 303
click at [425, 262] on input "325000" at bounding box center [421, 259] width 38 height 15
type input "32500"
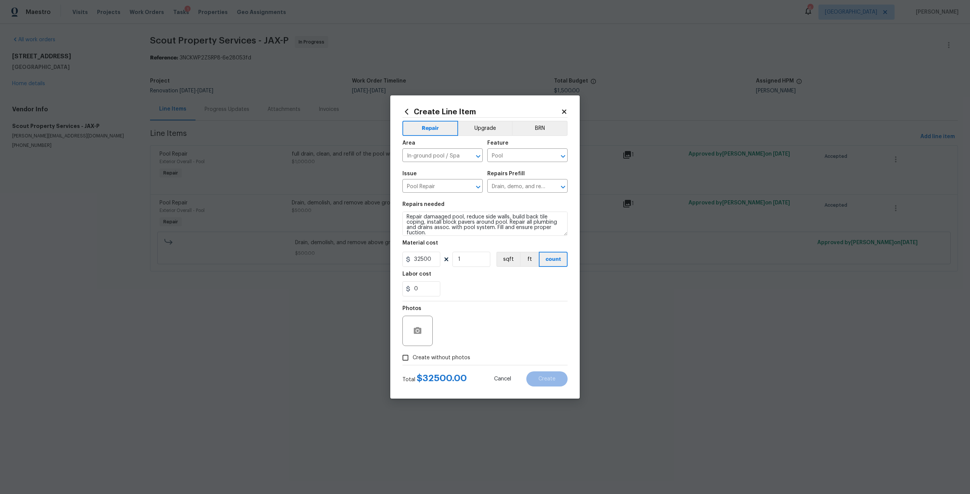
click at [431, 377] on span "$ 32500.00" at bounding box center [442, 378] width 50 height 9
click at [453, 356] on span "Create without photos" at bounding box center [441, 358] width 58 height 8
click at [412, 356] on input "Create without photos" at bounding box center [405, 358] width 14 height 14
checkbox input "true"
click at [467, 334] on textarea at bounding box center [503, 331] width 129 height 30
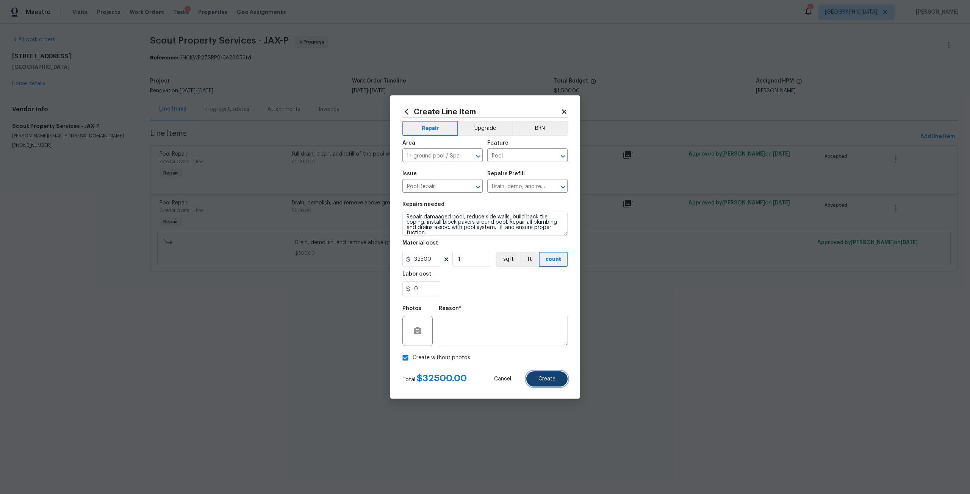
click at [537, 379] on button "Create" at bounding box center [546, 379] width 41 height 15
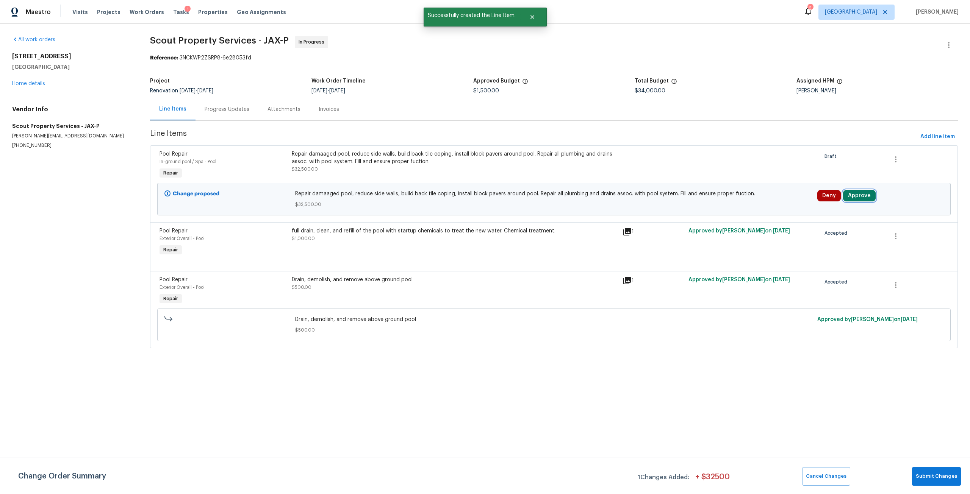
click at [847, 198] on button "Approve" at bounding box center [859, 195] width 33 height 11
click at [763, 201] on button "Approve" at bounding box center [745, 202] width 45 height 15
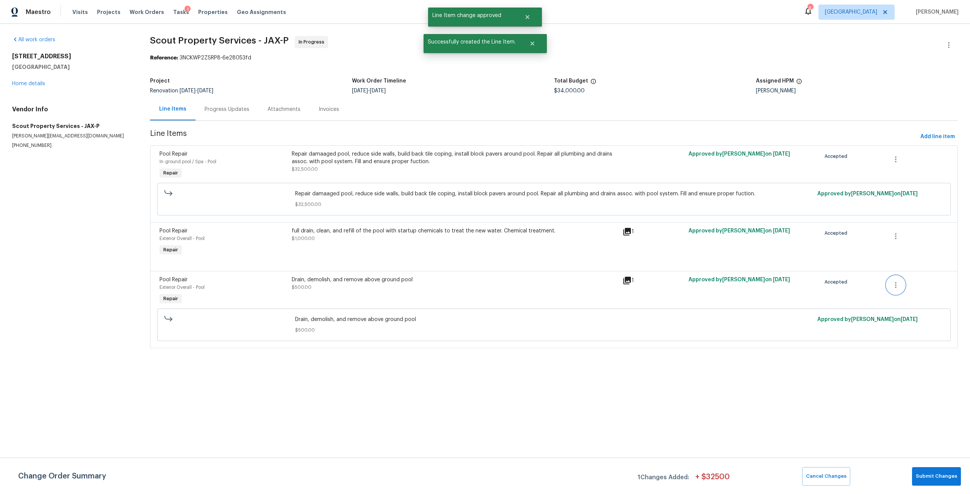
click at [888, 280] on button "button" at bounding box center [895, 285] width 18 height 18
click at [898, 284] on li "Cancel" at bounding box center [895, 285] width 29 height 12
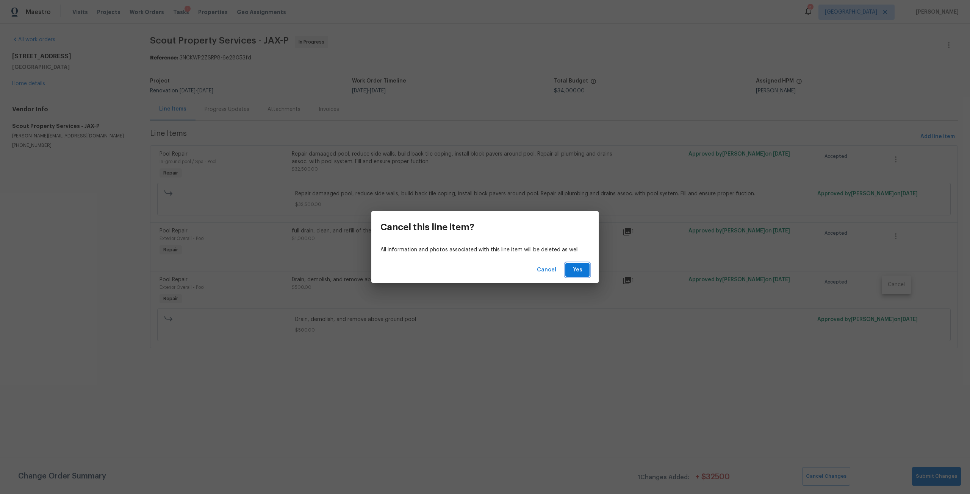
click at [573, 269] on span "Yes" at bounding box center [577, 269] width 12 height 9
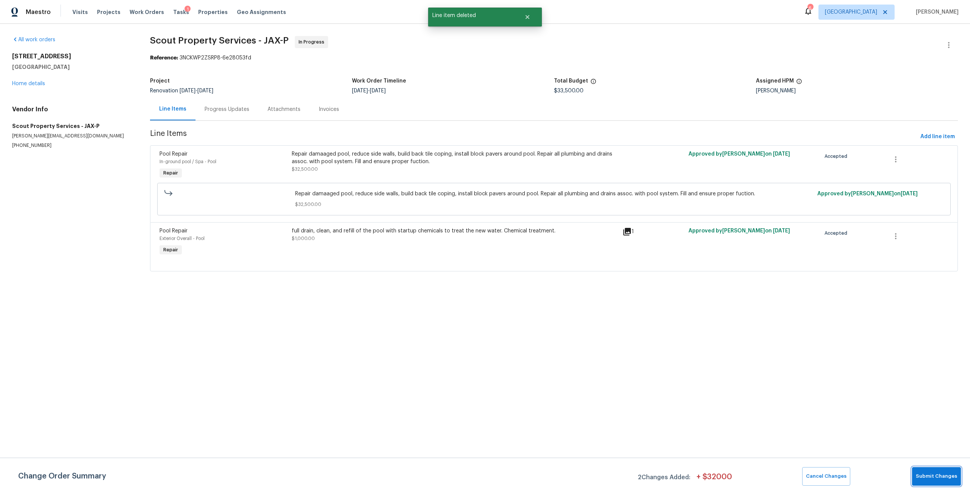
click at [926, 474] on span "Submit Changes" at bounding box center [935, 476] width 41 height 9
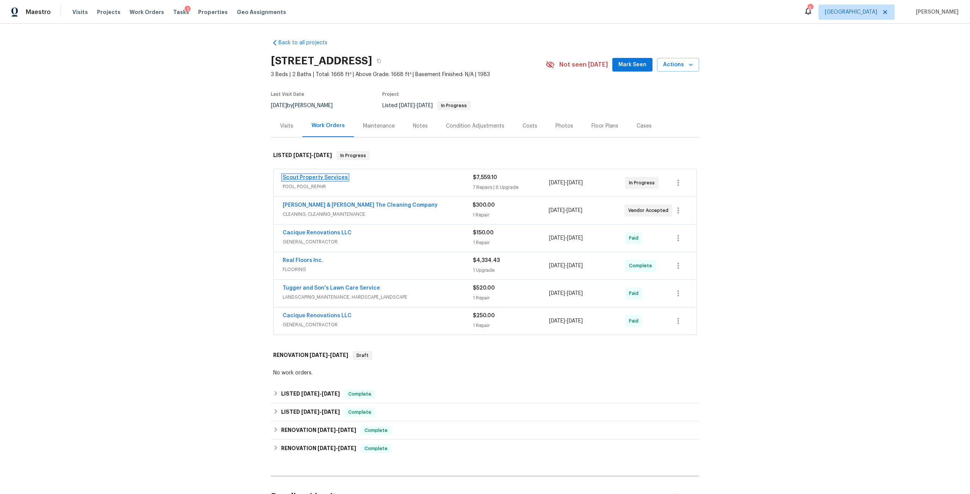
click at [325, 177] on link "Scout Property Services" at bounding box center [315, 177] width 65 height 5
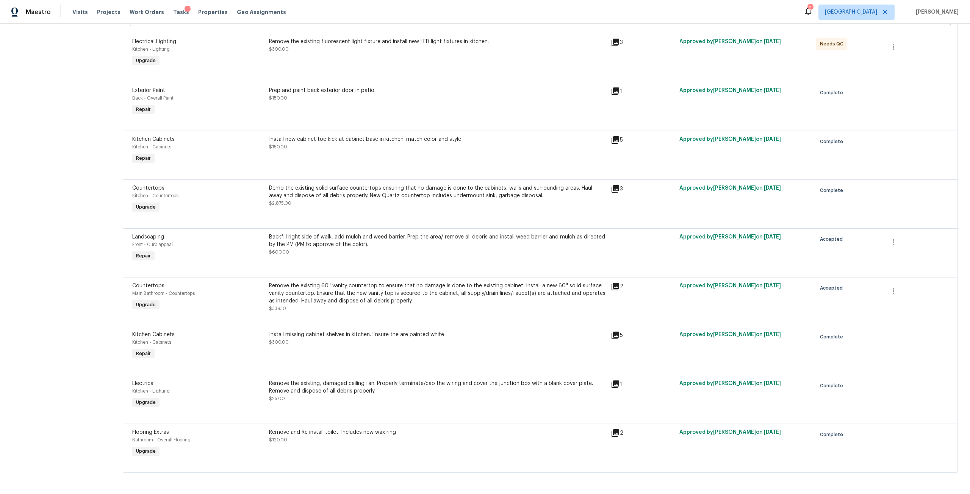
scroll to position [391, 0]
click at [409, 196] on div "Demo the existing solid surface countertops ensuring that no damage is done to …" at bounding box center [437, 195] width 337 height 23
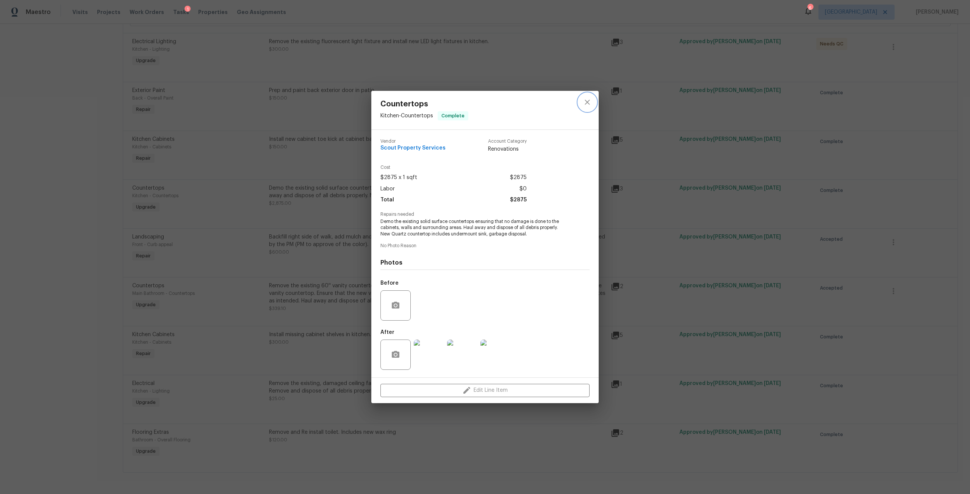
click at [591, 103] on icon "close" at bounding box center [586, 102] width 9 height 9
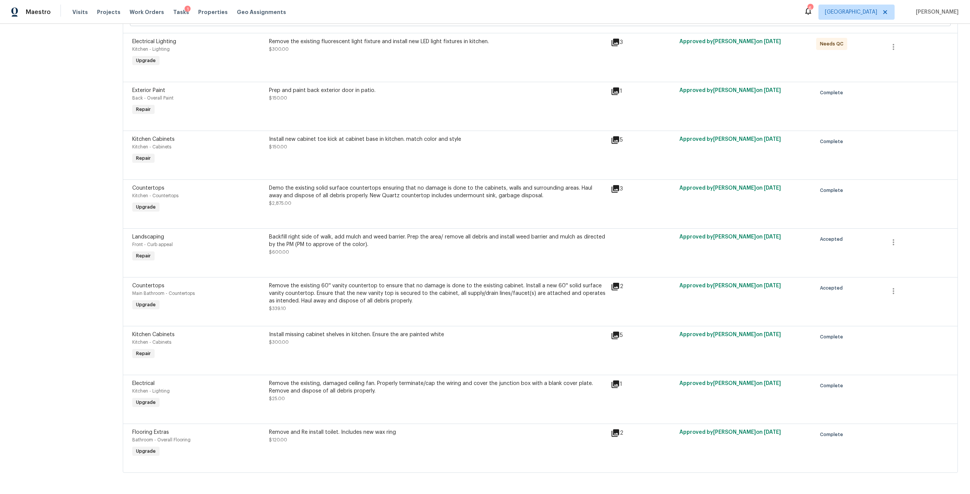
click at [410, 296] on div "Remove the existing 60'' vanity countertop to ensure that no damage is done to …" at bounding box center [437, 293] width 337 height 23
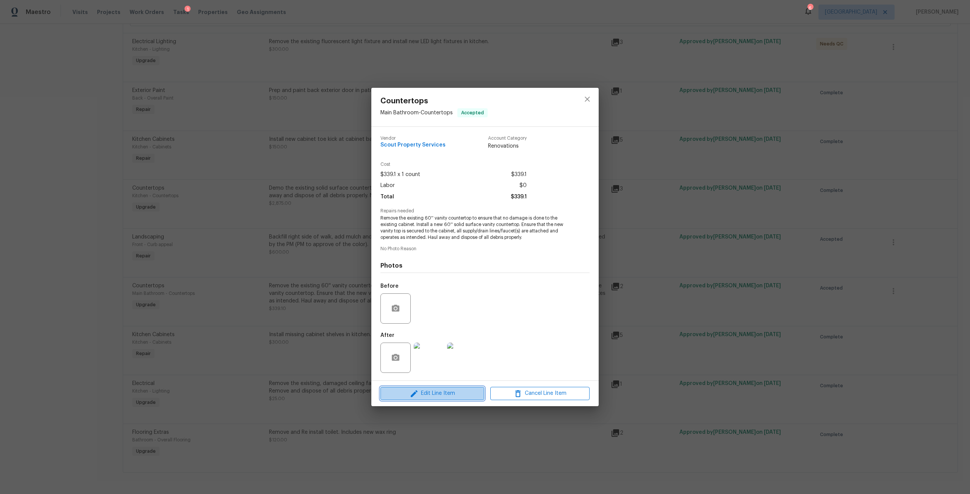
click at [459, 390] on span "Edit Line Item" at bounding box center [432, 393] width 99 height 9
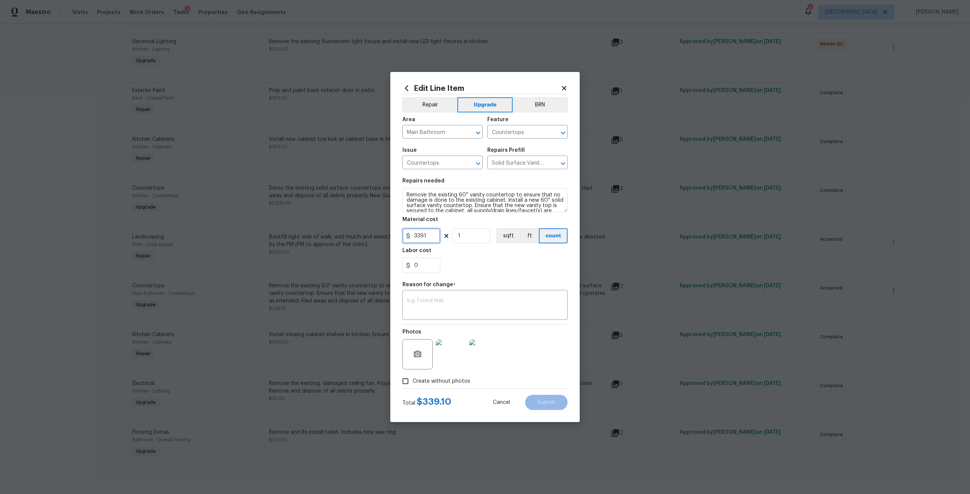
click at [417, 237] on input "339.1" at bounding box center [421, 235] width 38 height 15
drag, startPoint x: 431, startPoint y: 234, endPoint x: 400, endPoint y: 244, distance: 33.2
click at [400, 244] on div "Edit Line Item Repair Upgrade BRN Area Main Bathroom ​ Feature Countertops ​ Is…" at bounding box center [484, 247] width 189 height 350
click at [500, 292] on div "Reason for change *" at bounding box center [484, 287] width 165 height 10
click at [417, 234] on input "475" at bounding box center [421, 235] width 38 height 15
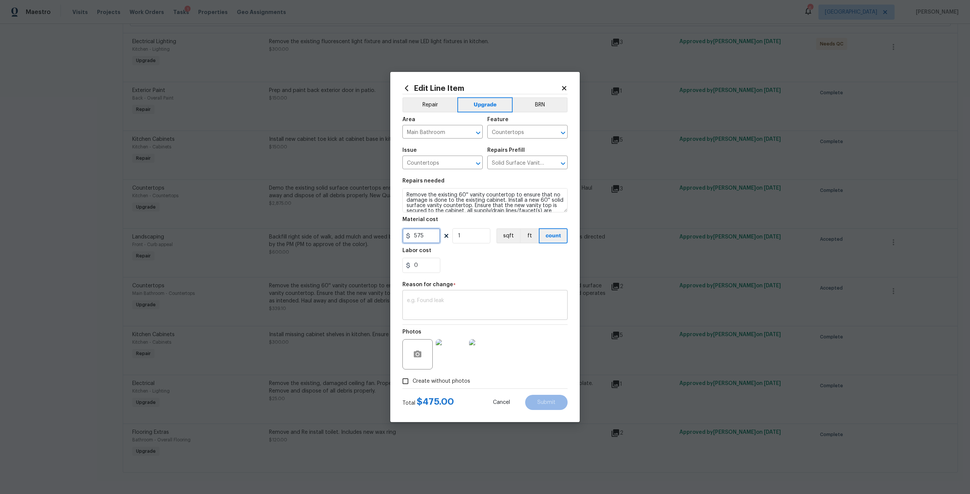
type input "575"
click at [424, 308] on textarea at bounding box center [485, 306] width 156 height 16
type textarea "Change for actual cost"
click at [553, 406] on button "Submit" at bounding box center [546, 402] width 42 height 15
type input "339.1"
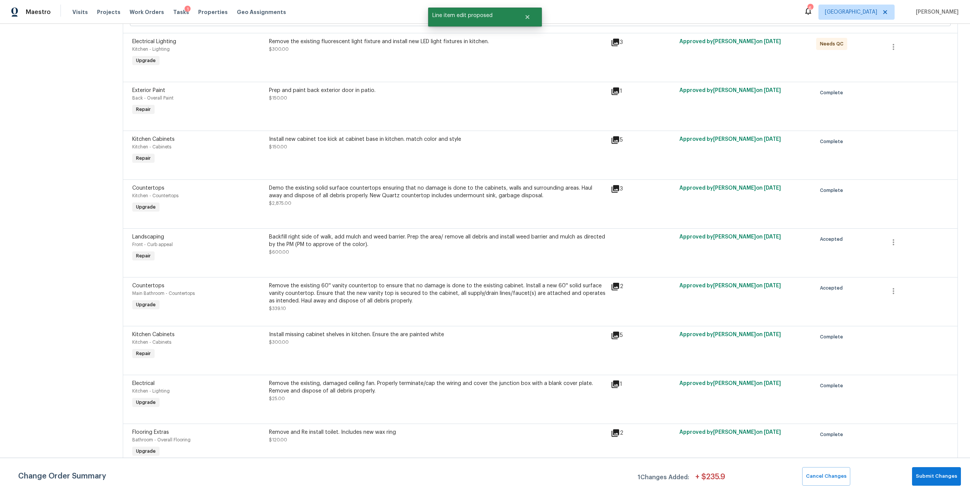
scroll to position [0, 0]
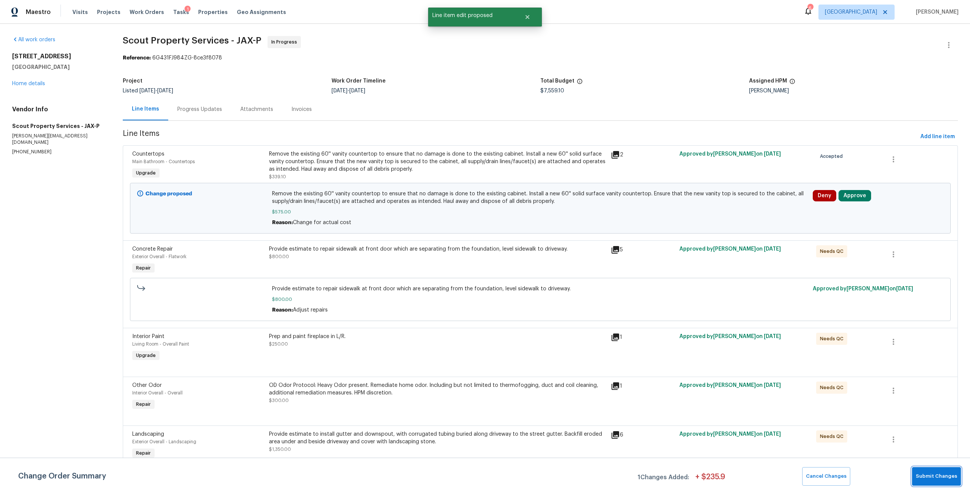
click at [925, 478] on span "Submit Changes" at bounding box center [935, 476] width 41 height 9
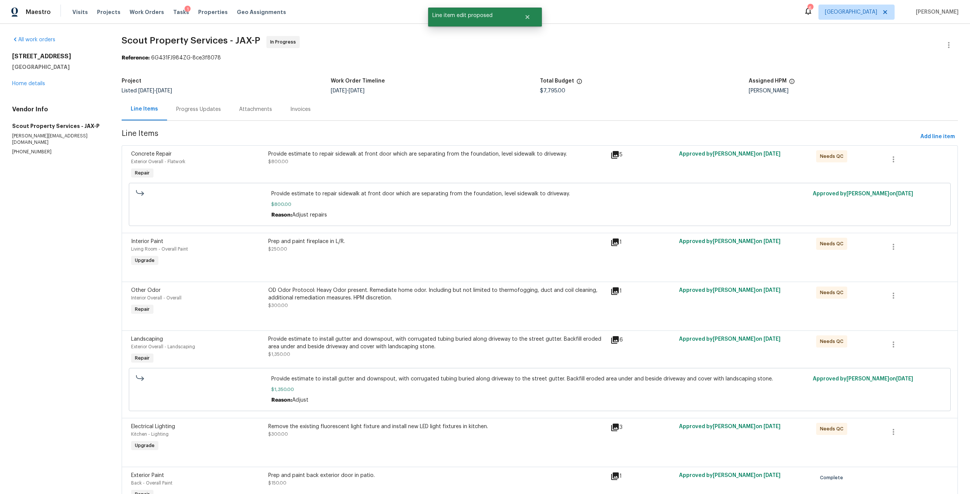
click at [714, 164] on div "Approved by David Dickinson on 8/26/2025" at bounding box center [744, 165] width 137 height 35
click at [473, 161] on div "Provide estimate to repair sidewalk at front door which are separating from the…" at bounding box center [437, 157] width 338 height 15
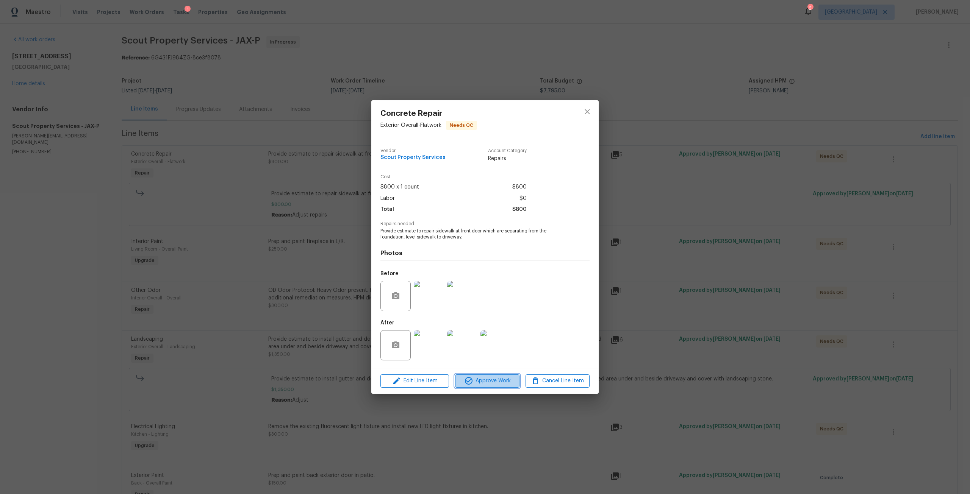
click at [499, 375] on button "Approve Work" at bounding box center [487, 381] width 64 height 13
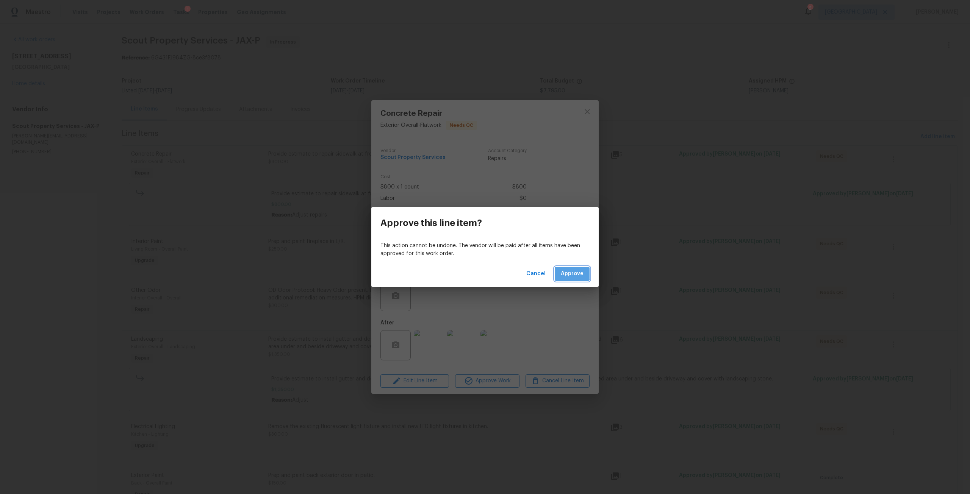
click at [563, 270] on span "Approve" at bounding box center [572, 273] width 23 height 9
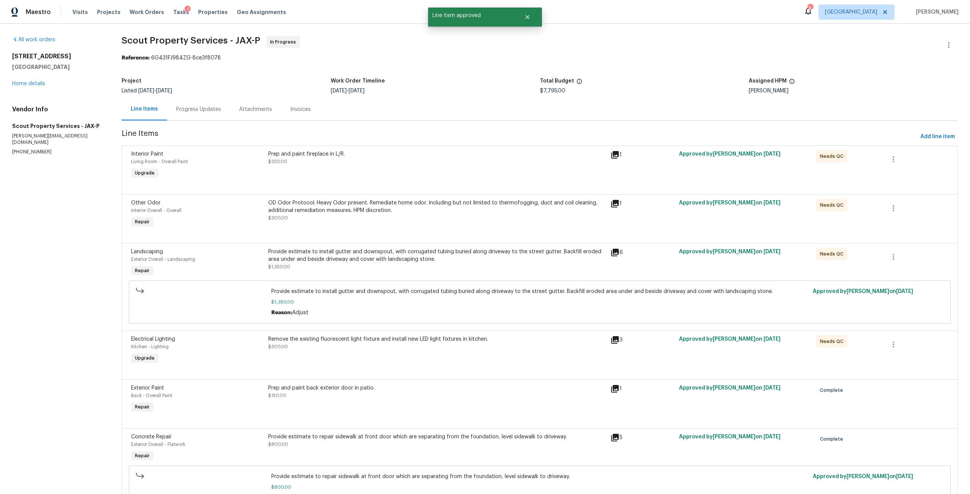
click at [502, 167] on div "Prep and paint fireplace in L/R. $250.00" at bounding box center [437, 165] width 342 height 35
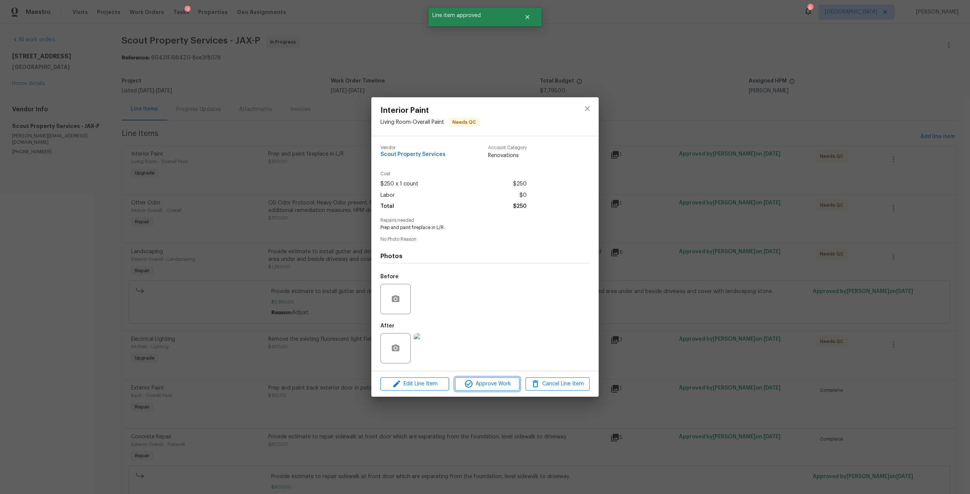
click at [505, 386] on span "Approve Work" at bounding box center [486, 383] width 59 height 9
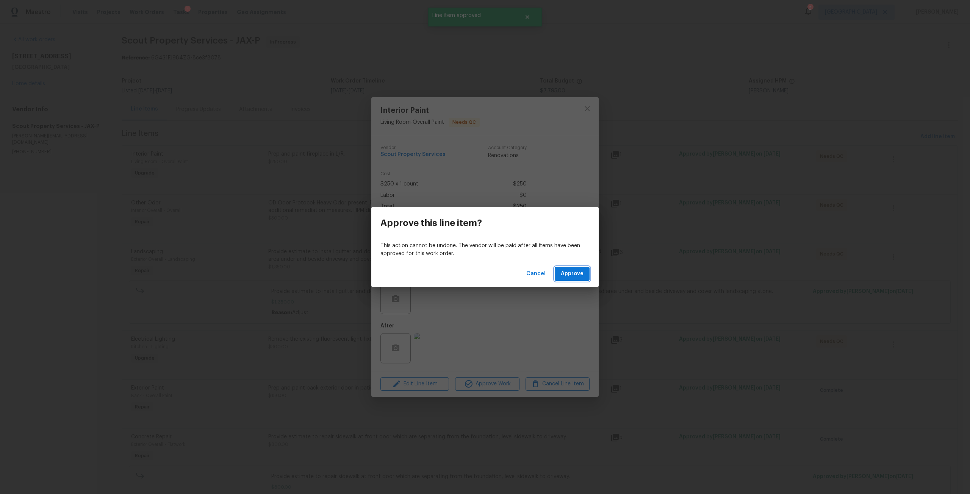
click at [572, 273] on span "Approve" at bounding box center [572, 273] width 23 height 9
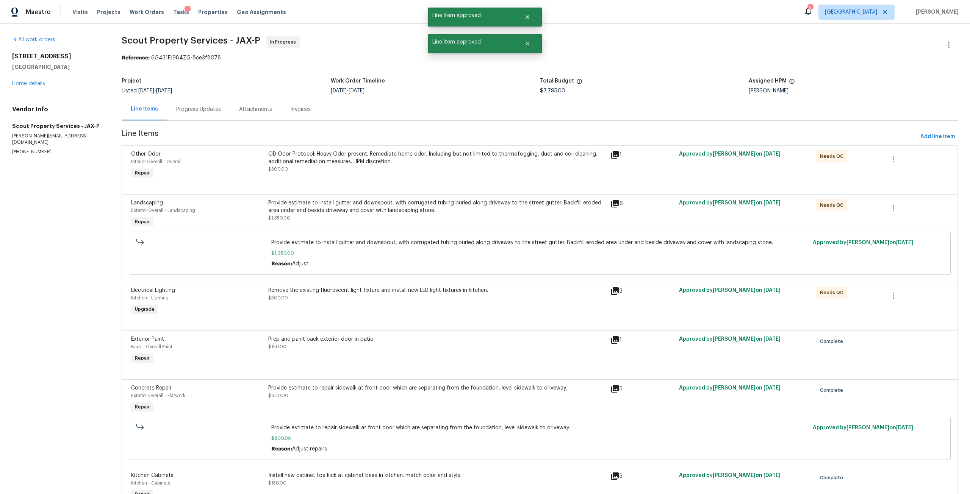
click at [504, 166] on div "OD Odor Protocol: Heavy Odor present. Remediate home odor. Including but not li…" at bounding box center [437, 161] width 338 height 23
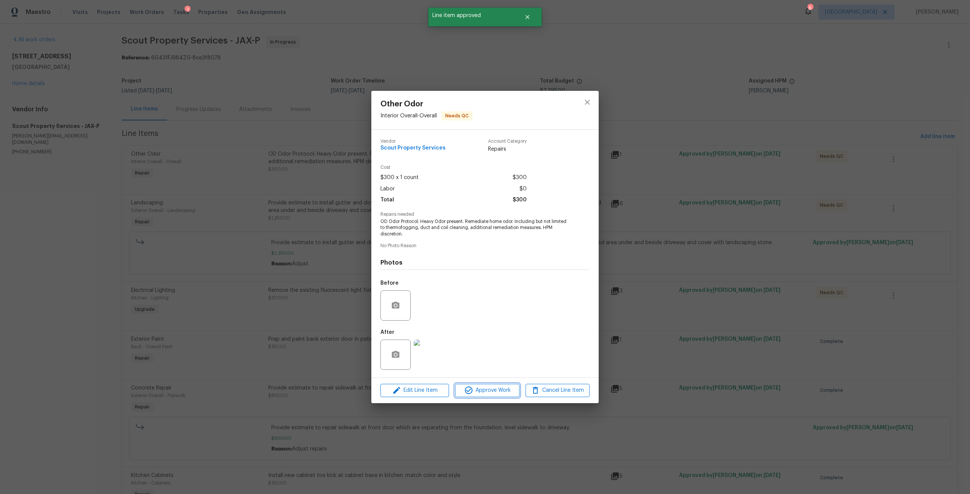
click at [507, 396] on button "Approve Work" at bounding box center [487, 390] width 64 height 13
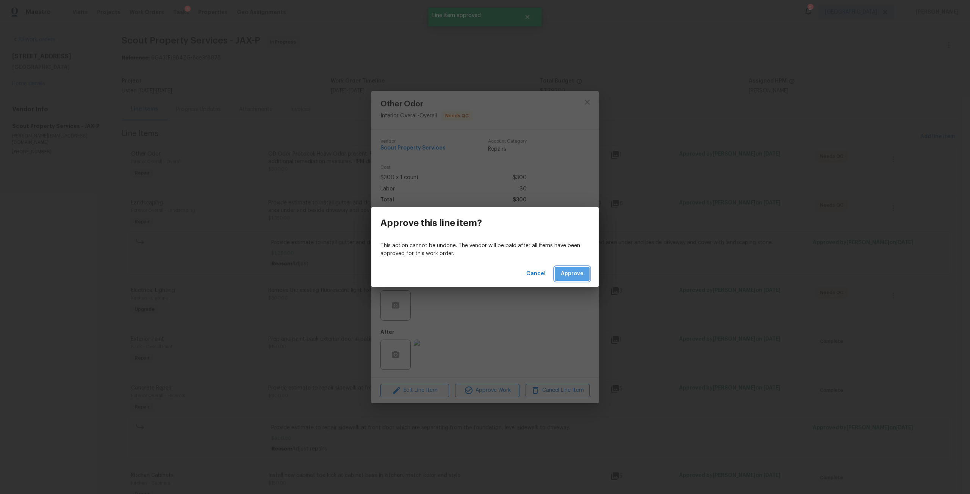
click at [559, 271] on button "Approve" at bounding box center [571, 274] width 35 height 14
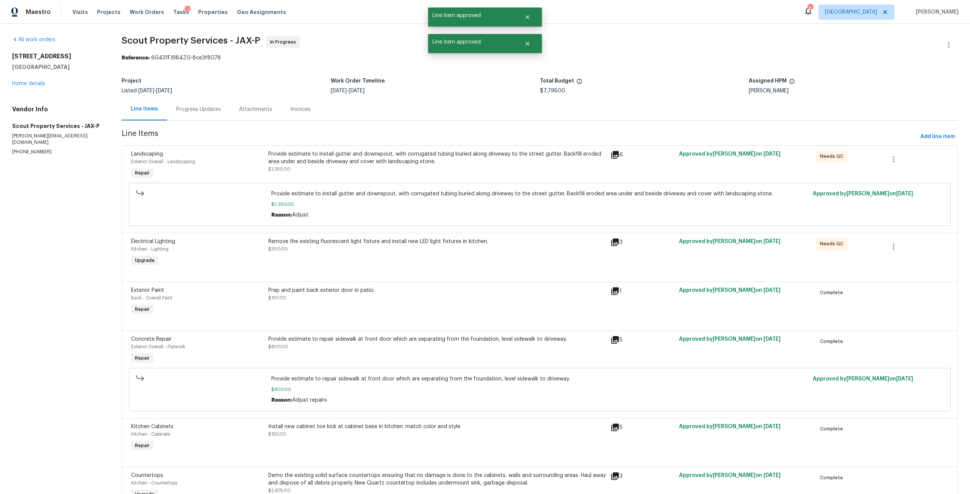
click at [491, 172] on div "Provide estimate to install gutter and downspout, with corrugated tubing buried…" at bounding box center [437, 161] width 338 height 23
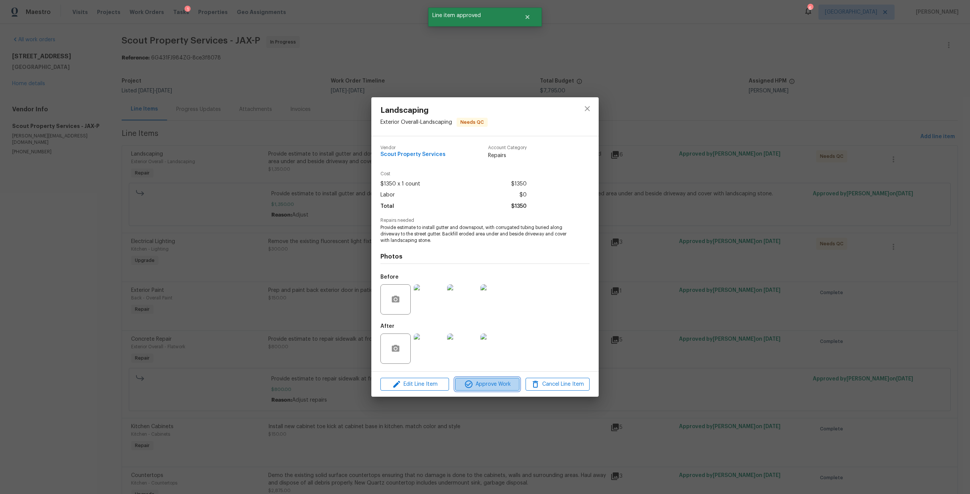
click at [498, 386] on span "Approve Work" at bounding box center [486, 384] width 59 height 9
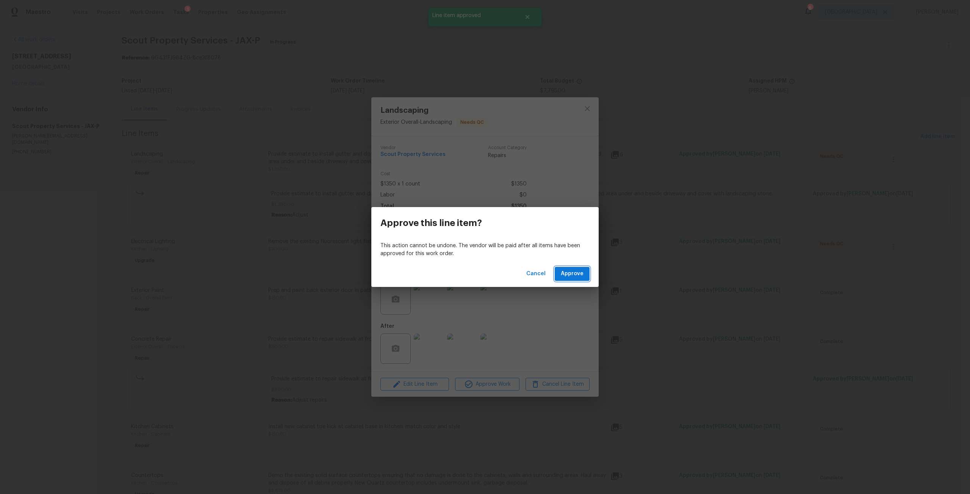
click at [572, 275] on span "Approve" at bounding box center [572, 273] width 23 height 9
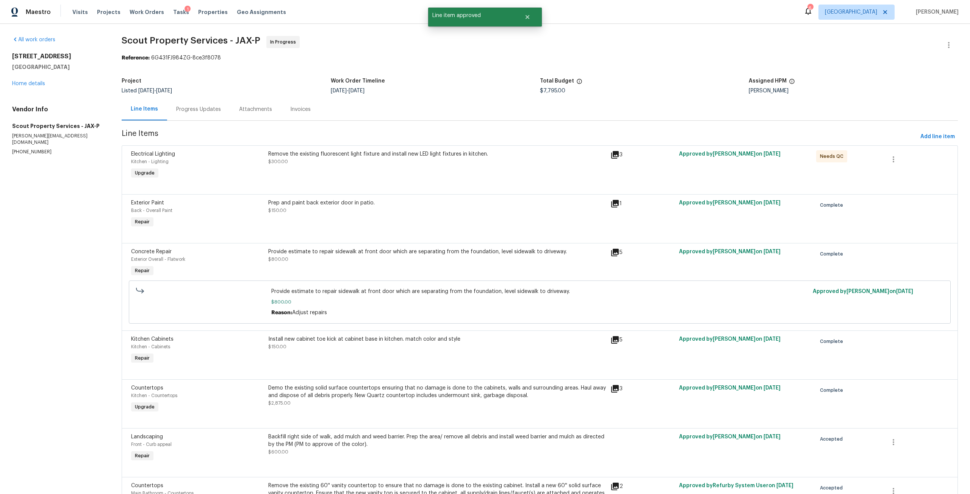
click at [535, 163] on div "Remove the existing fluorescent light fixture and install new LED light fixture…" at bounding box center [437, 157] width 338 height 15
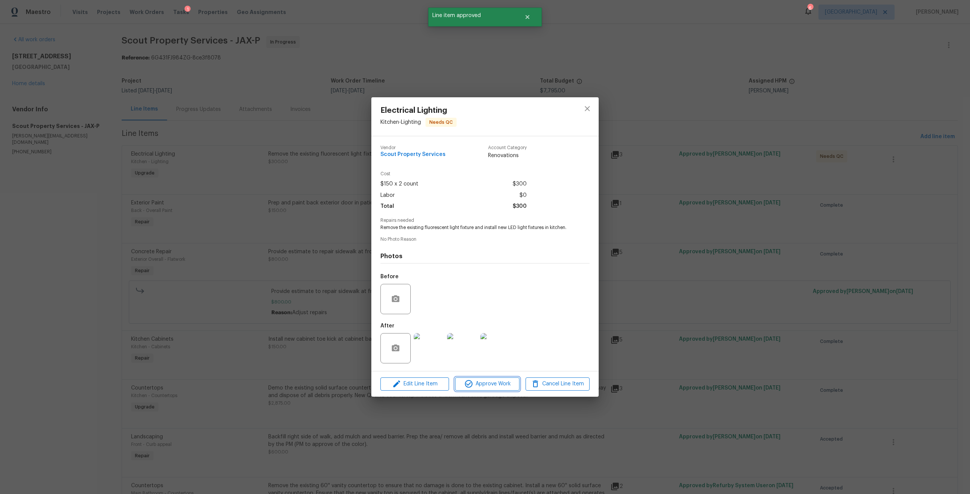
click at [500, 385] on span "Approve Work" at bounding box center [486, 383] width 59 height 9
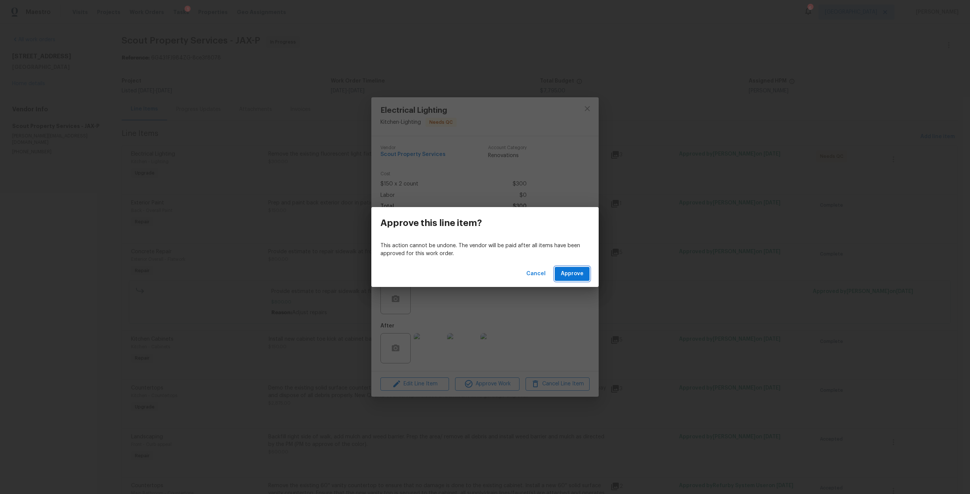
click at [573, 273] on span "Approve" at bounding box center [572, 273] width 23 height 9
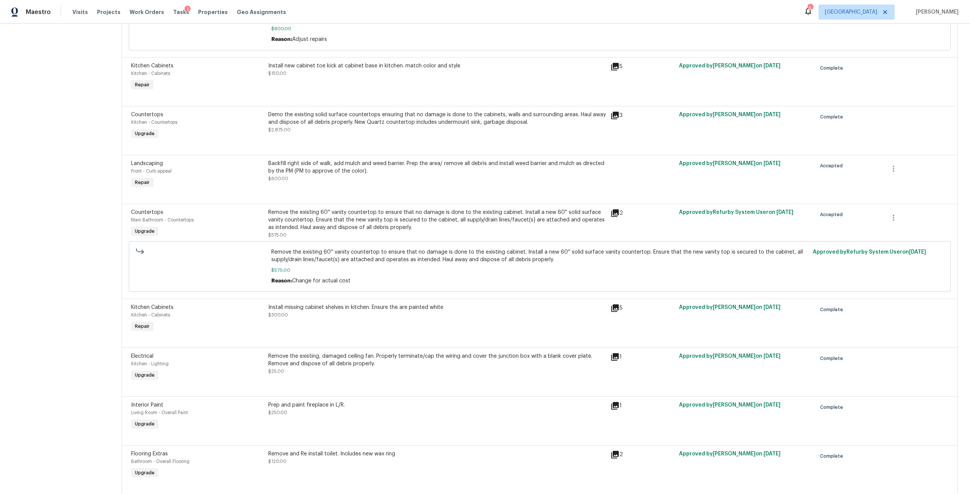
scroll to position [227, 0]
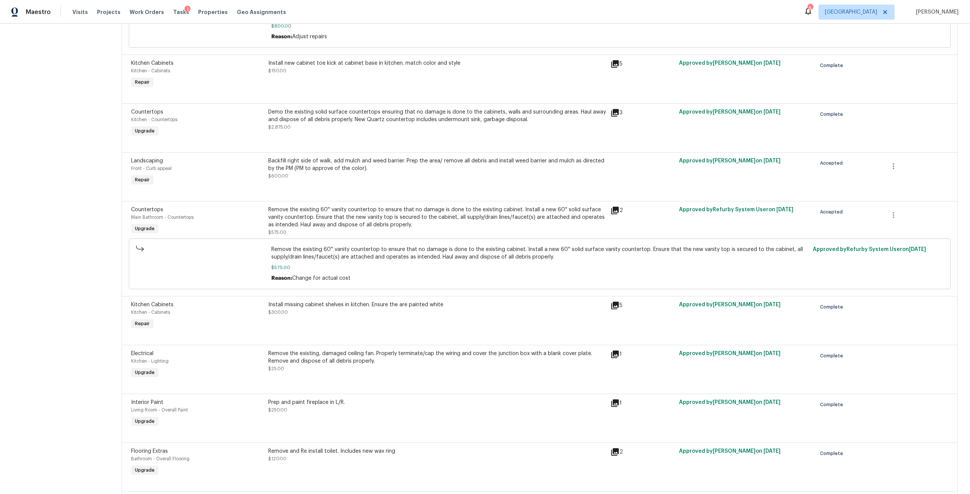
click at [510, 156] on div "Backfill right side of walk, add mulch and weed barrier. Prep the area/ remove …" at bounding box center [437, 172] width 342 height 35
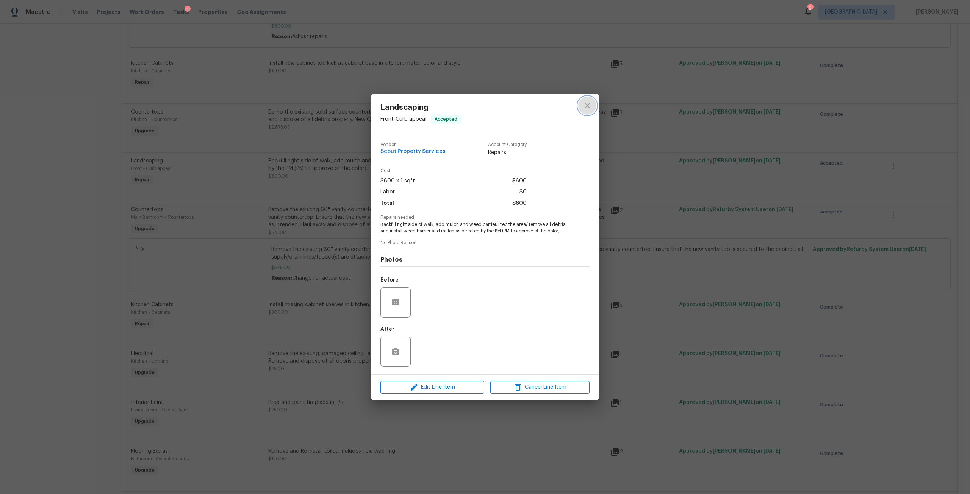
click at [590, 104] on icon "close" at bounding box center [586, 105] width 9 height 9
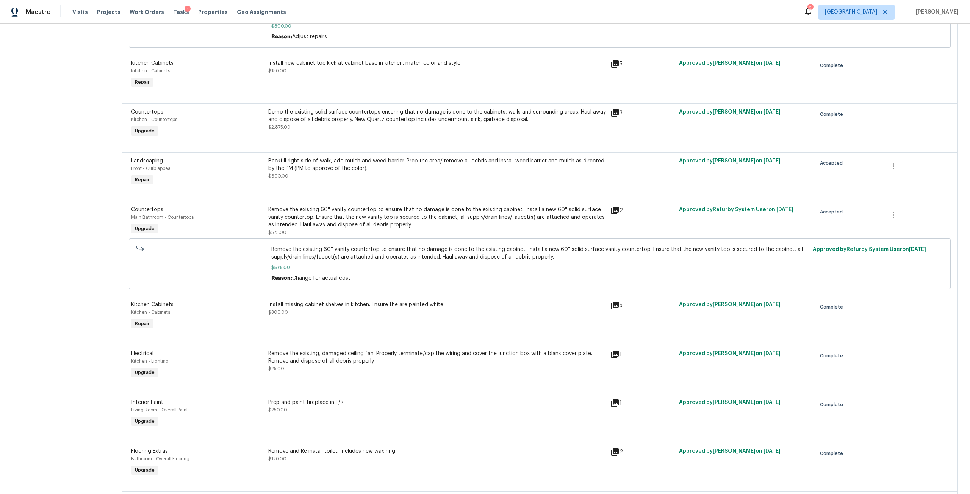
click at [358, 160] on div "Backfill right side of walk, add mulch and weed barrier. Prep the area/ remove …" at bounding box center [437, 164] width 338 height 15
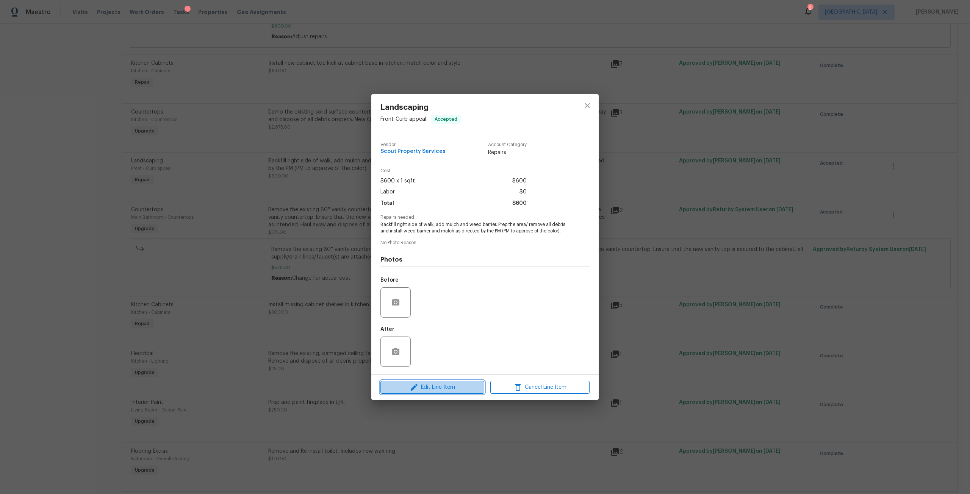
click at [473, 386] on span "Edit Line Item" at bounding box center [432, 387] width 99 height 9
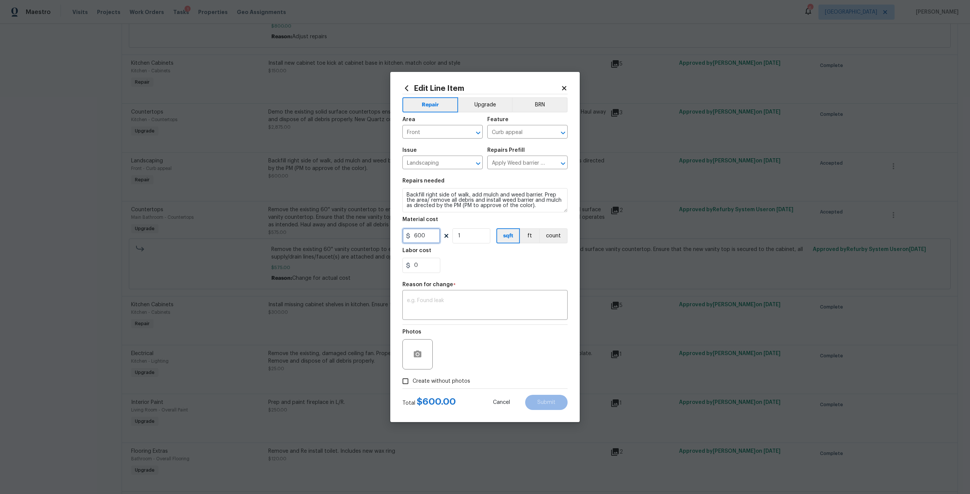
click at [417, 235] on input "600" at bounding box center [421, 235] width 38 height 15
type input "900"
click at [482, 307] on textarea at bounding box center [485, 306] width 156 height 16
type textarea "Add funding due to dirt"
click at [560, 404] on button "Submit" at bounding box center [546, 402] width 42 height 15
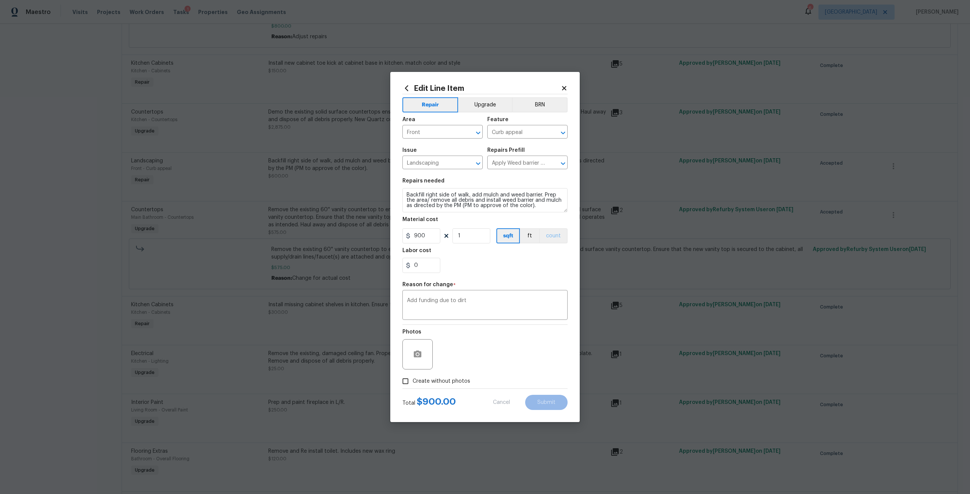
type input "600"
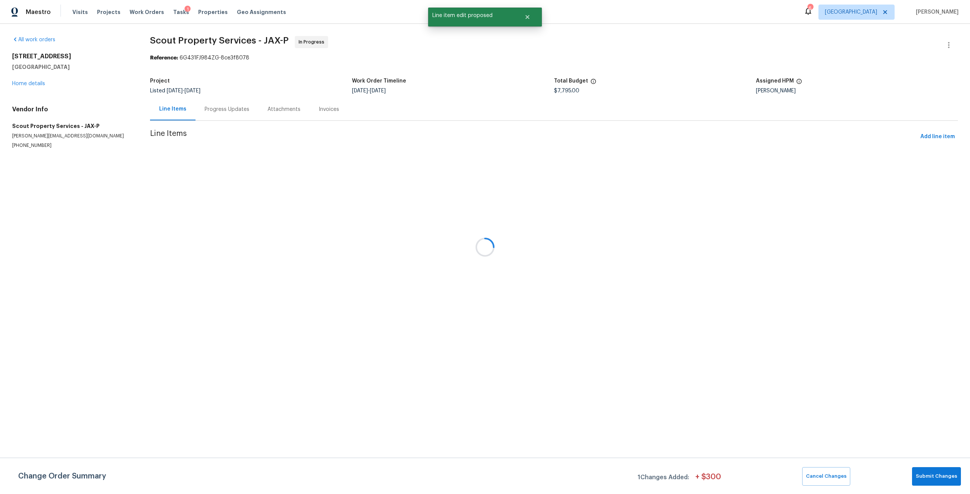
scroll to position [0, 0]
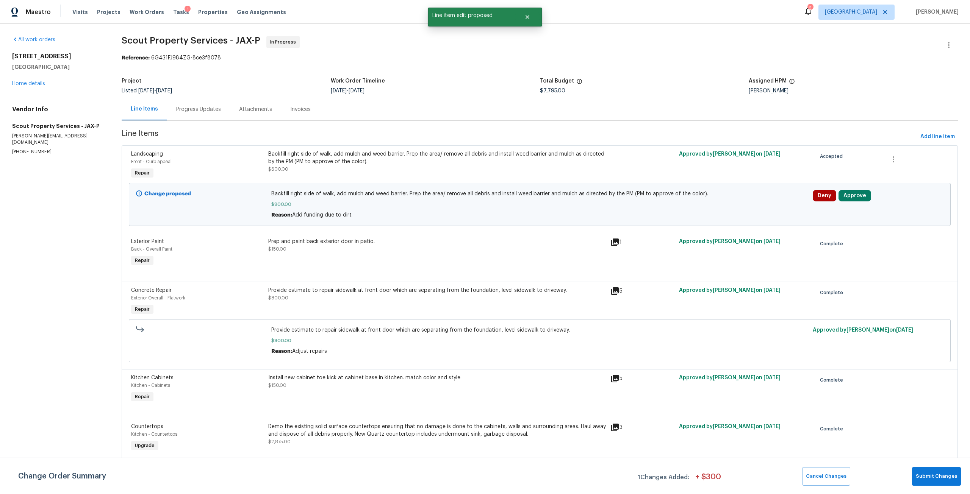
click at [932, 452] on div at bounding box center [916, 438] width 69 height 35
click at [941, 470] on button "Submit Changes" at bounding box center [936, 476] width 49 height 19
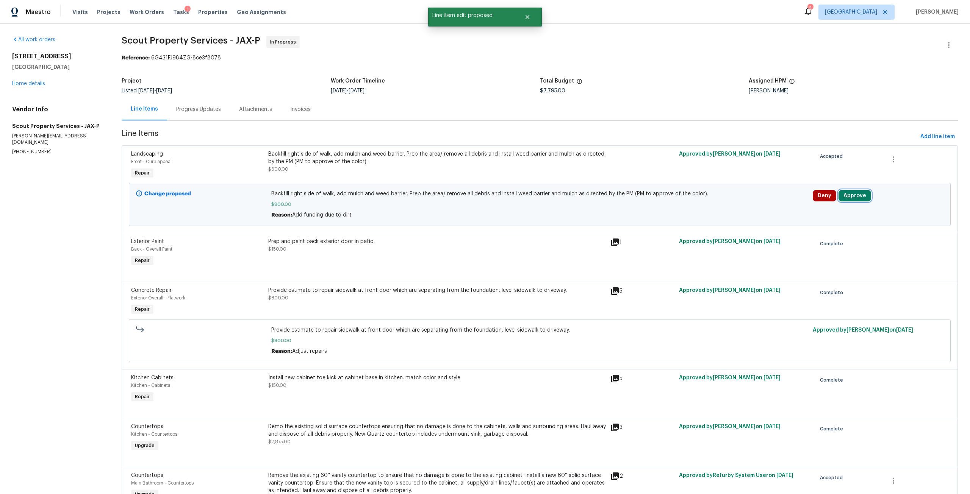
click at [854, 195] on button "Approve" at bounding box center [854, 195] width 33 height 11
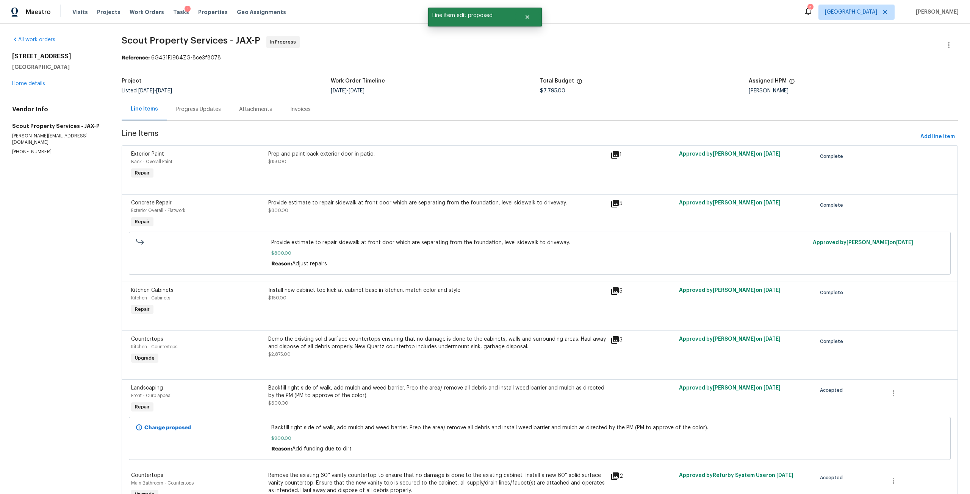
click at [739, 206] on div "Approved by David Dickinson on 8/26/2025" at bounding box center [744, 214] width 137 height 35
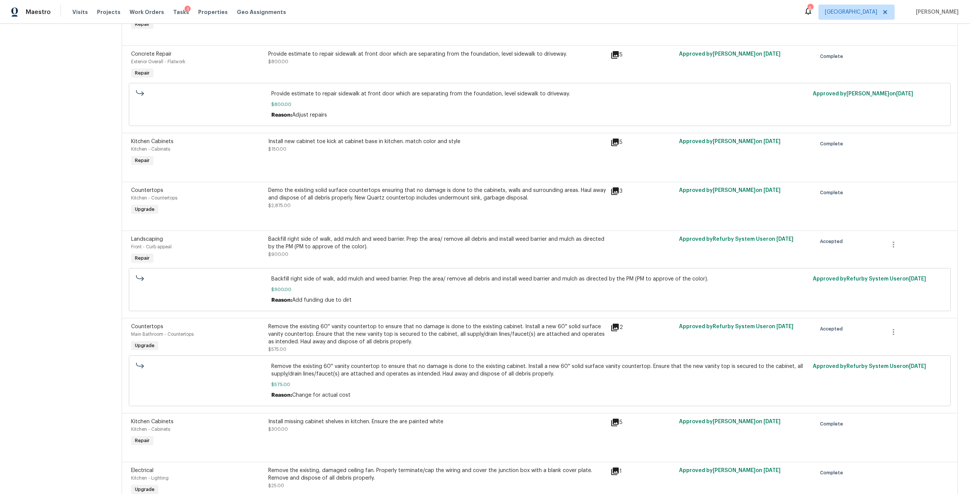
scroll to position [151, 0]
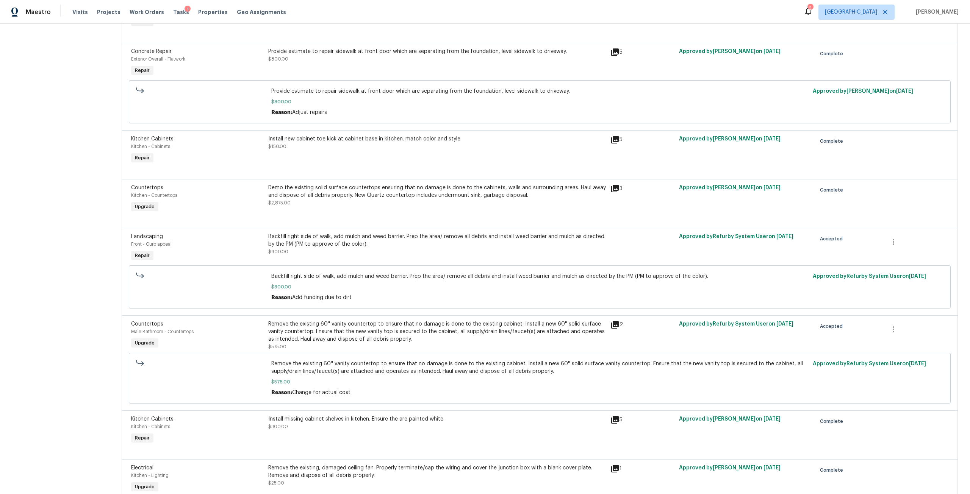
click at [536, 249] on div "Backfill right side of walk, add mulch and weed barrier. Prep the area/ remove …" at bounding box center [437, 244] width 338 height 23
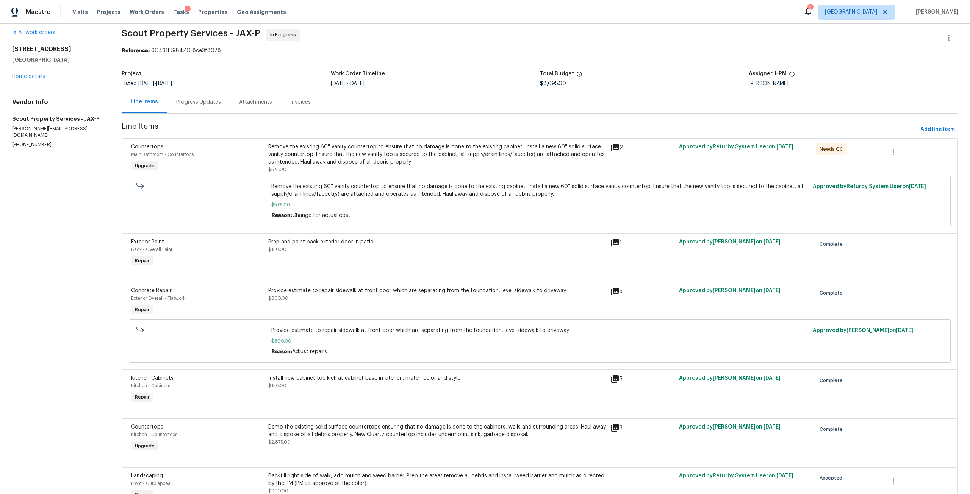
scroll to position [0, 0]
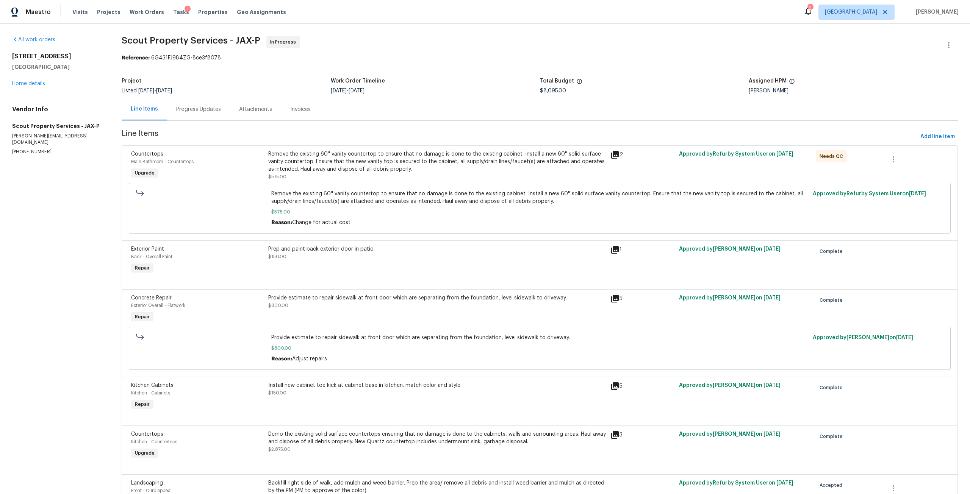
click at [474, 171] on div "Remove the existing 60'' vanity countertop to ensure that no damage is done to …" at bounding box center [437, 161] width 338 height 23
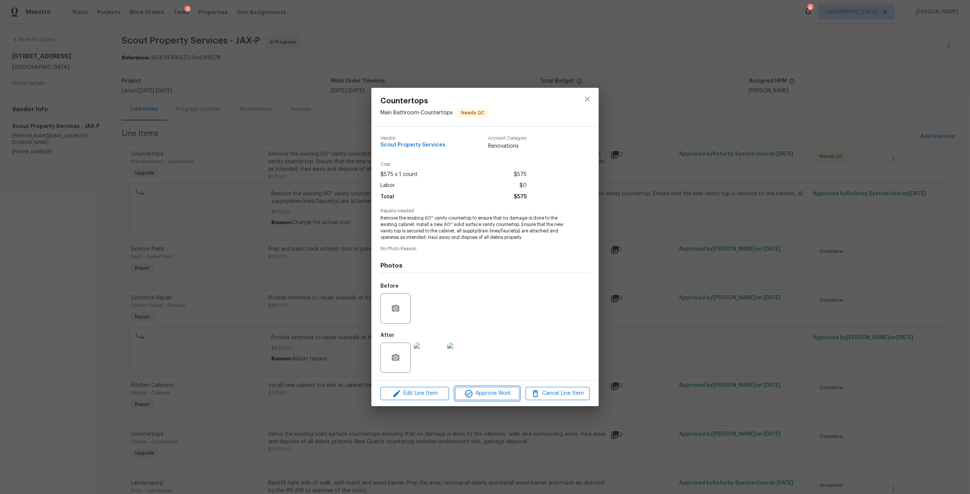
click at [481, 394] on span "Approve Work" at bounding box center [486, 393] width 59 height 9
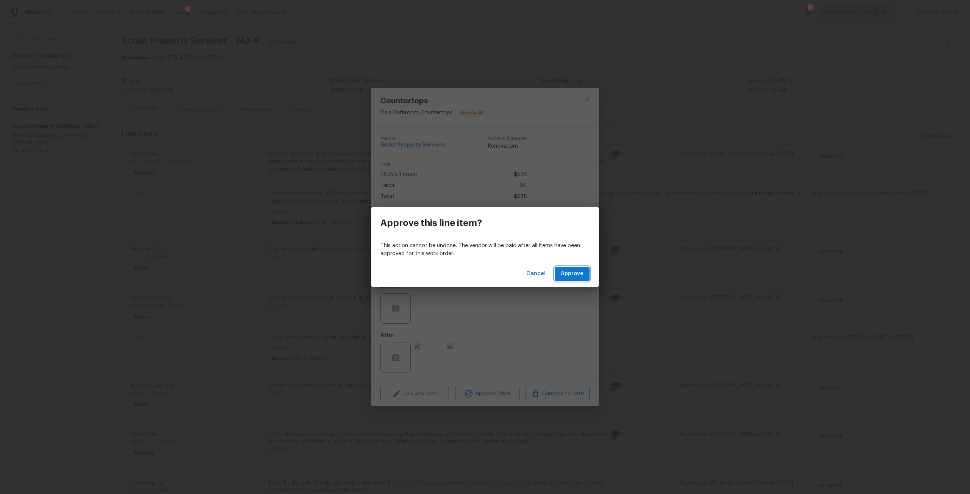
click at [568, 272] on span "Approve" at bounding box center [572, 273] width 23 height 9
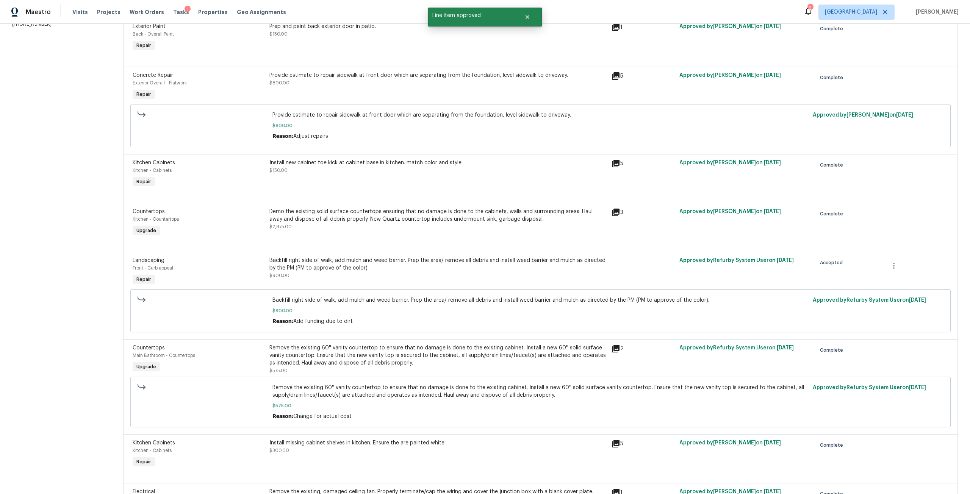
scroll to position [151, 0]
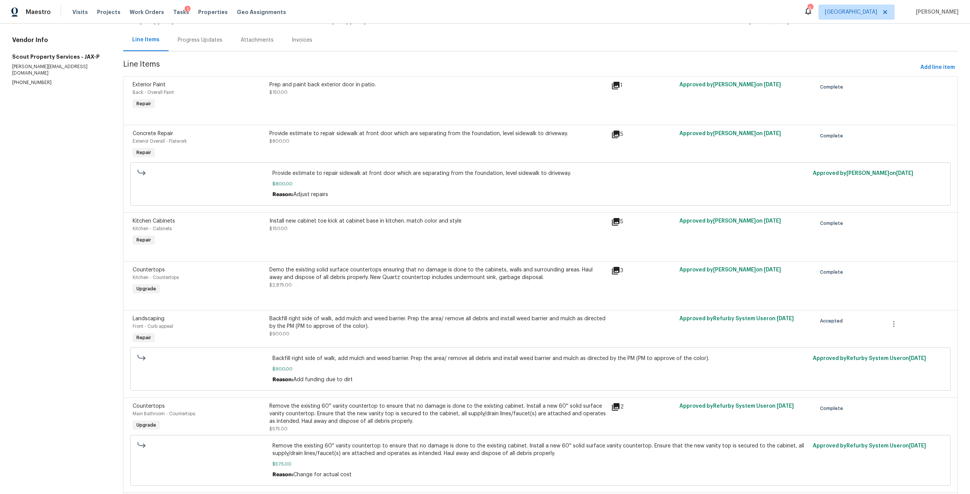
scroll to position [114, 0]
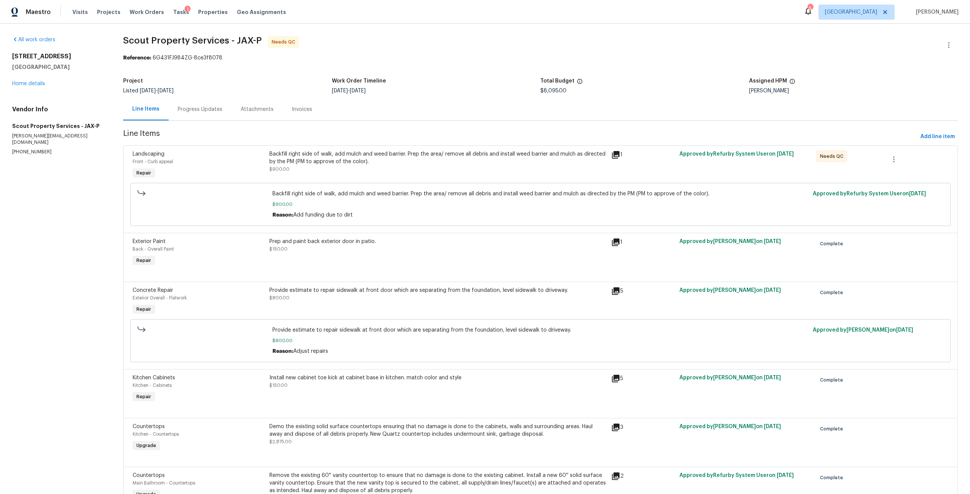
click at [446, 168] on div "Backfill right side of walk, add mulch and weed barrier. Prep the area/ remove …" at bounding box center [437, 161] width 337 height 23
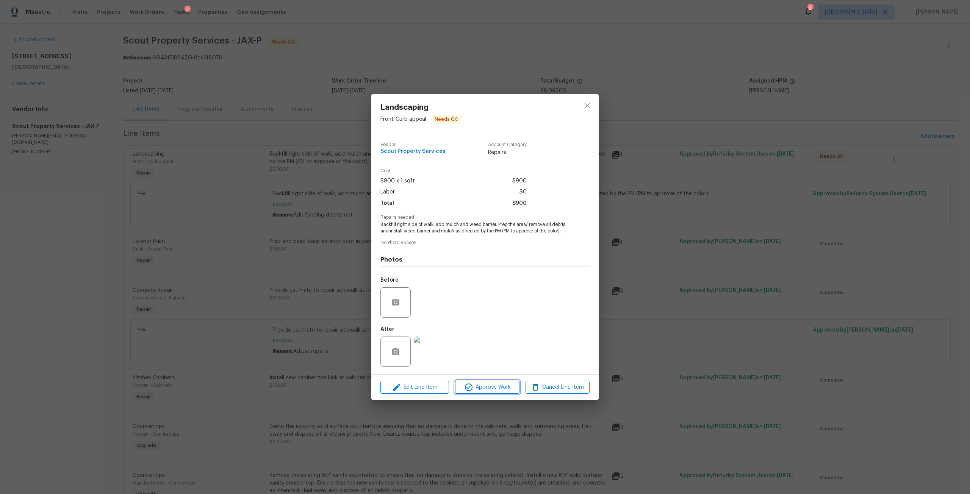
click at [488, 390] on span "Approve Work" at bounding box center [486, 387] width 59 height 9
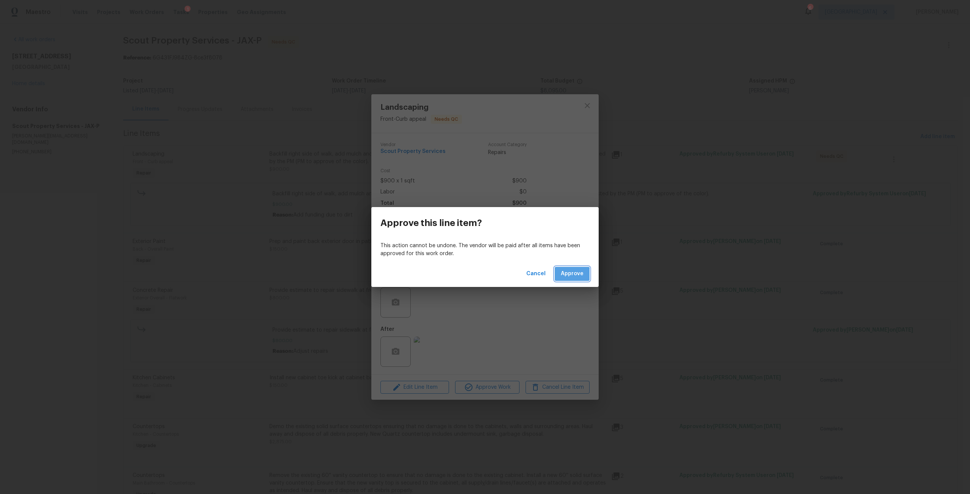
click at [570, 276] on span "Approve" at bounding box center [572, 273] width 23 height 9
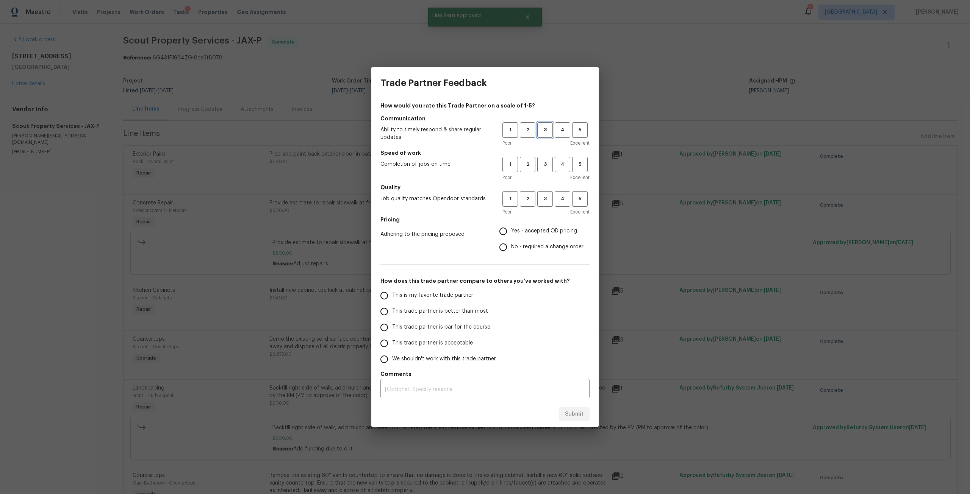
click at [545, 133] on span "3" at bounding box center [545, 130] width 14 height 9
click at [545, 165] on span "3" at bounding box center [545, 164] width 14 height 9
click at [541, 208] on div "Poor Excellent" at bounding box center [545, 212] width 87 height 8
click at [544, 199] on span "3" at bounding box center [545, 199] width 14 height 9
click at [536, 231] on span "Yes - accepted OD pricing" at bounding box center [544, 231] width 66 height 8
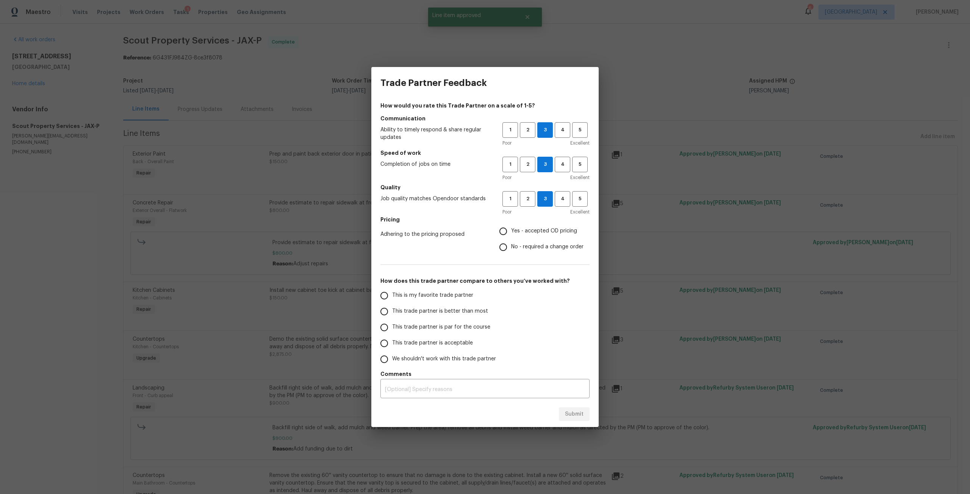
click at [511, 231] on input "Yes - accepted OD pricing" at bounding box center [503, 231] width 16 height 16
radio input "true"
click at [454, 327] on span "This trade partner is par for the course" at bounding box center [441, 327] width 98 height 8
click at [392, 327] on input "This trade partner is par for the course" at bounding box center [384, 328] width 16 height 16
click at [564, 415] on button "Submit" at bounding box center [574, 415] width 31 height 14
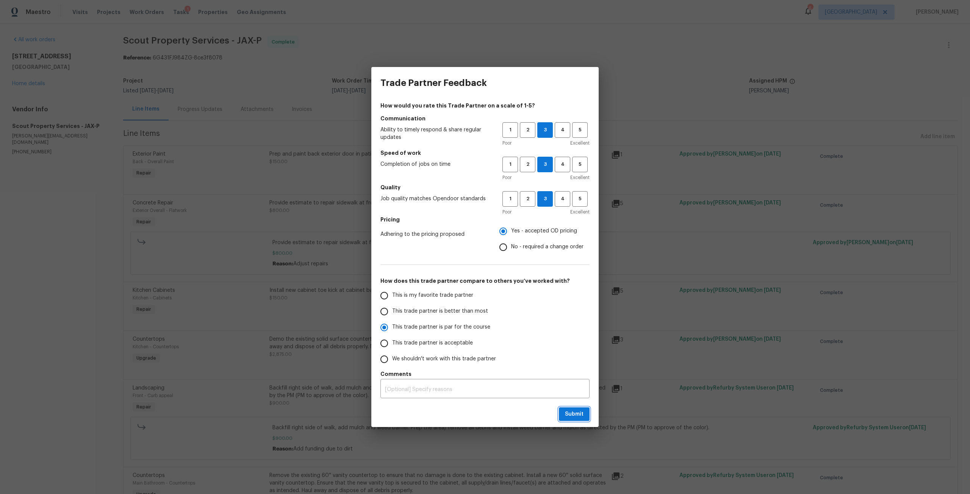
radio input "true"
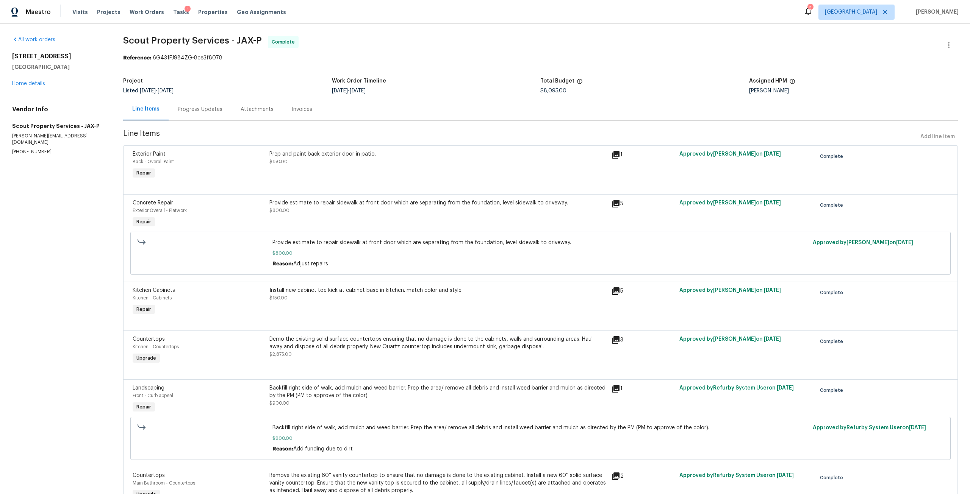
radio input "false"
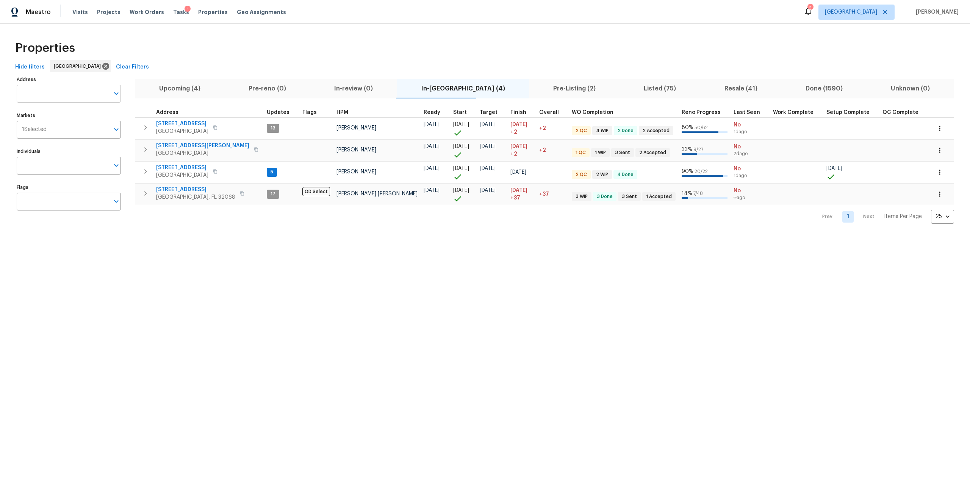
click at [92, 91] on input "Address" at bounding box center [63, 94] width 93 height 18
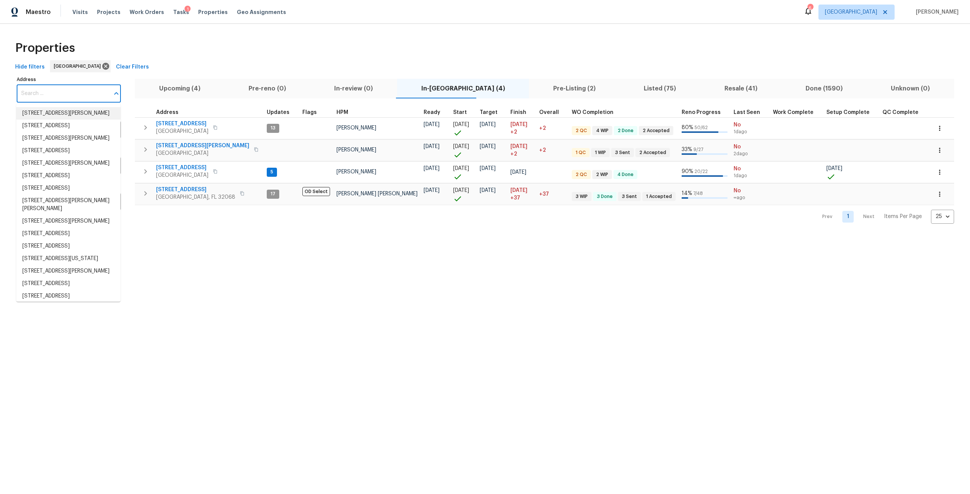
click at [62, 100] on input "Address" at bounding box center [63, 94] width 93 height 18
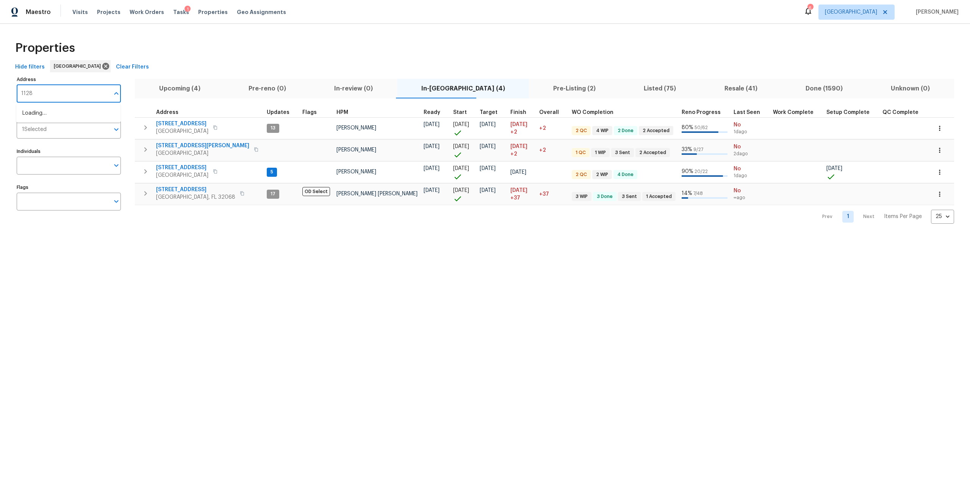
type input "11283"
click at [67, 120] on li "11283 Finchley Ln Jacksonville FL 32223" at bounding box center [68, 113] width 104 height 12
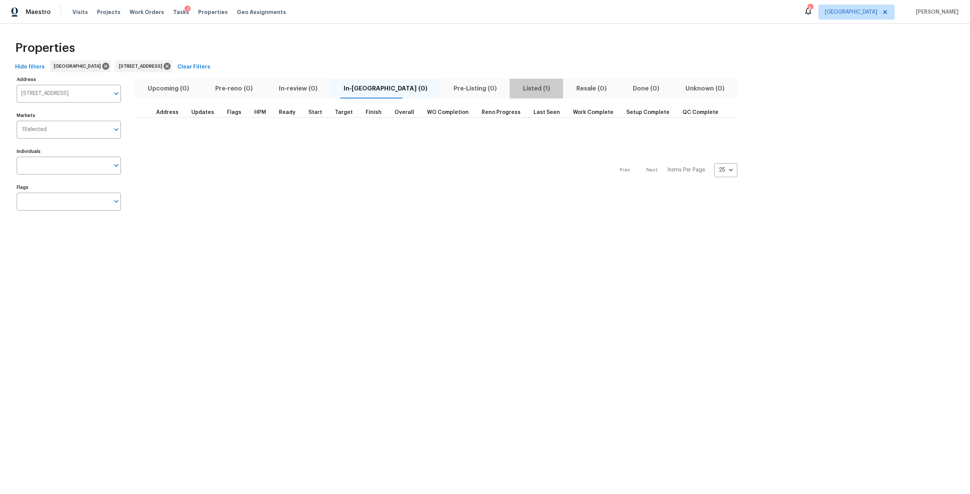
click at [514, 83] on span "Listed (1)" at bounding box center [536, 88] width 44 height 11
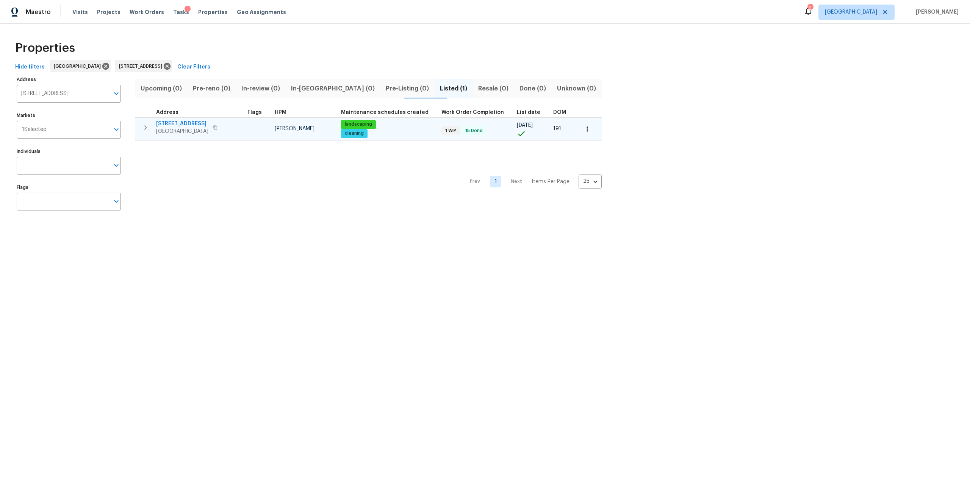
click at [199, 126] on span "[STREET_ADDRESS]" at bounding box center [182, 124] width 52 height 8
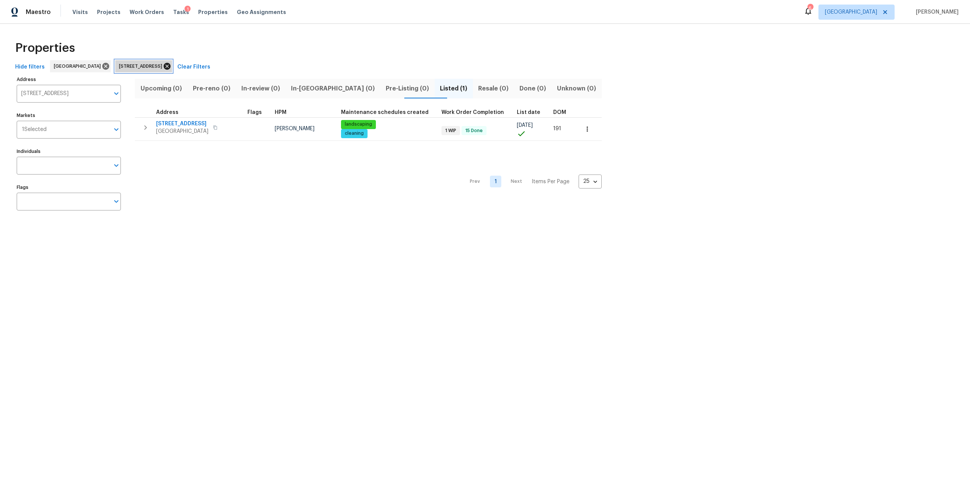
click at [171, 64] on icon at bounding box center [167, 66] width 8 height 8
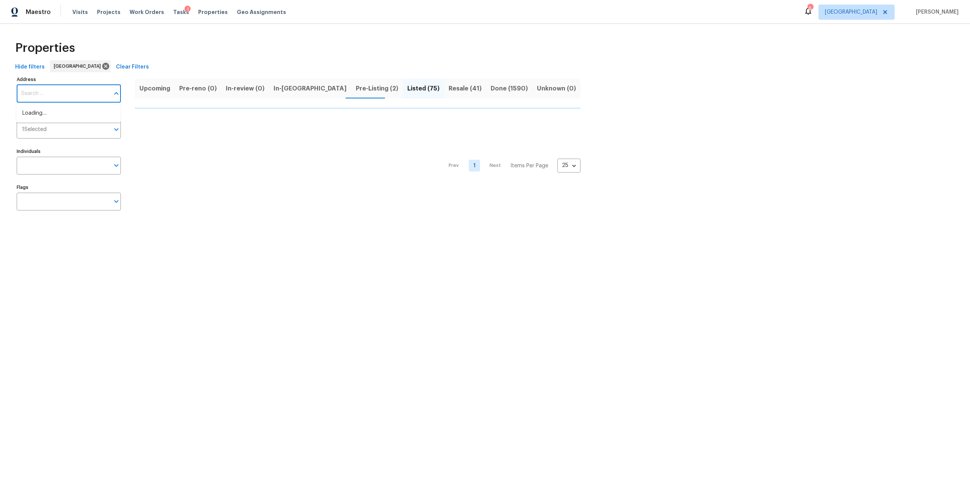
click at [67, 89] on input "Address" at bounding box center [63, 94] width 93 height 18
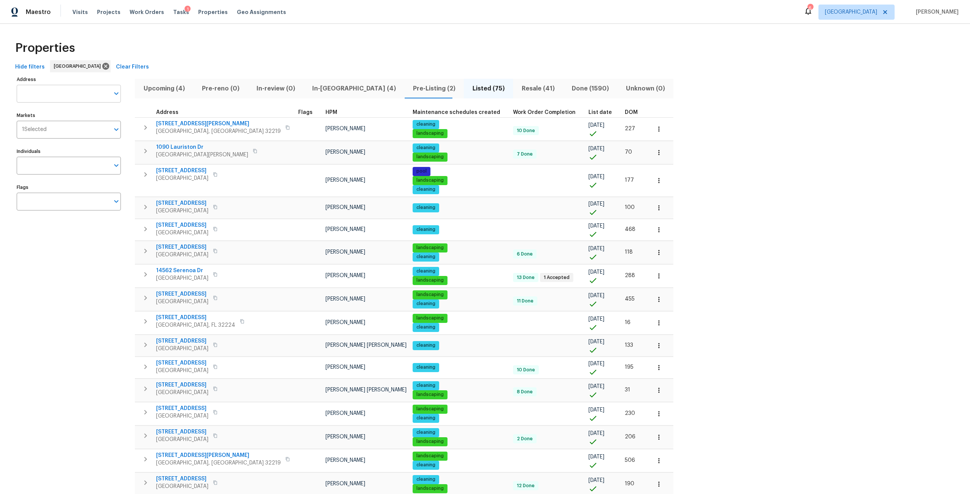
click at [56, 99] on input "Address" at bounding box center [63, 94] width 93 height 18
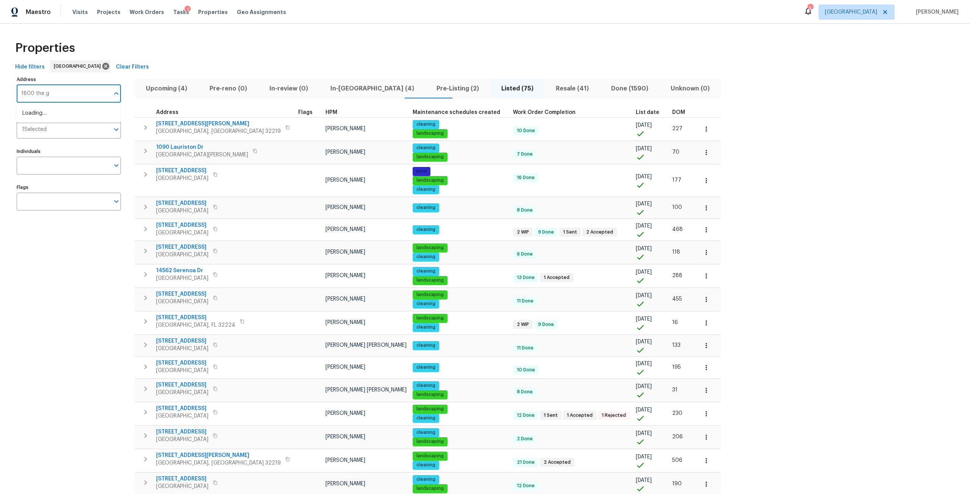
type input "1800 the"
click at [49, 110] on li "1800 The Greens Way Apt 511 Jacksonville Beach FL 32250" at bounding box center [68, 113] width 104 height 12
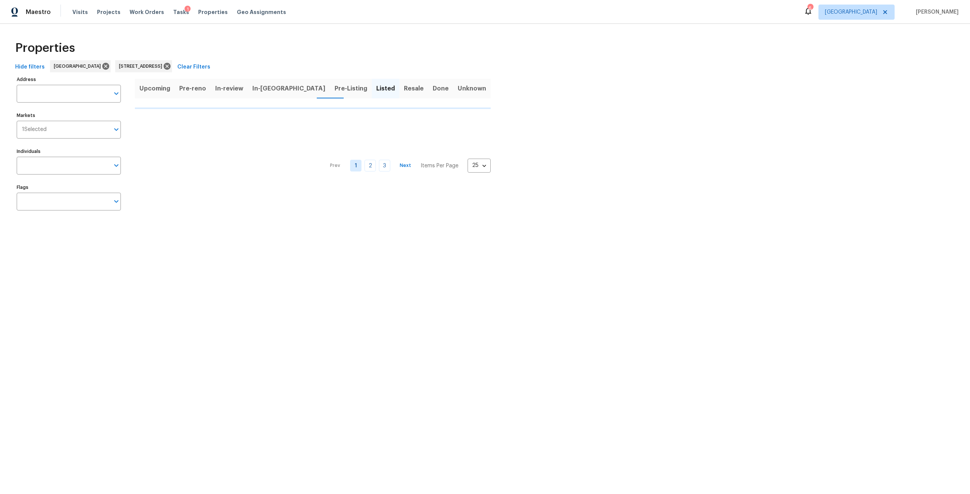
type input "1800 The Greens Way Apt 511 Jacksonville Beach FL 32250"
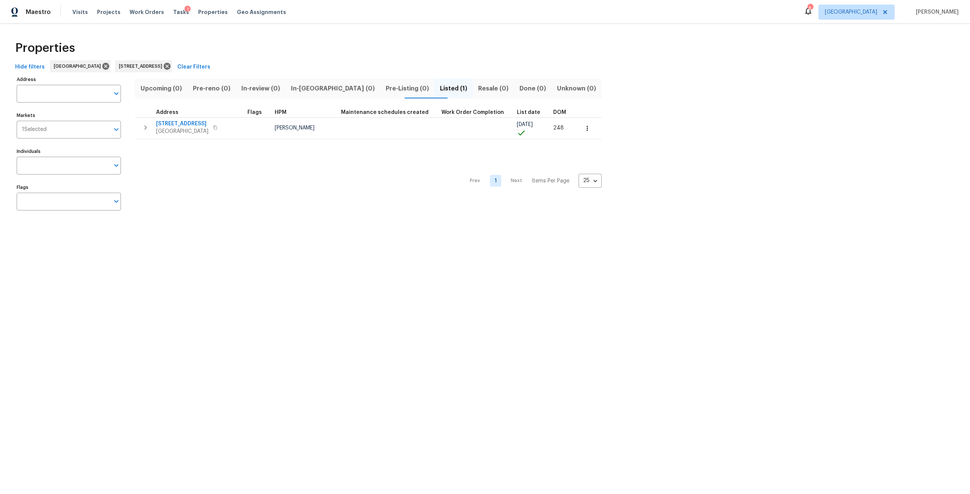
type input "1800 The Greens Way Apt 511 Jacksonville Beach FL 32250"
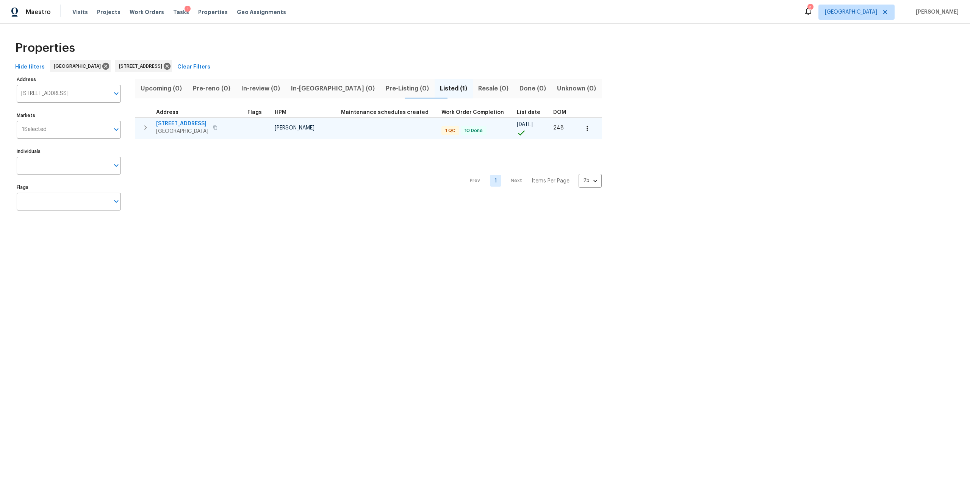
click at [208, 123] on span "1800 The Greens Way Apt 511" at bounding box center [182, 124] width 52 height 8
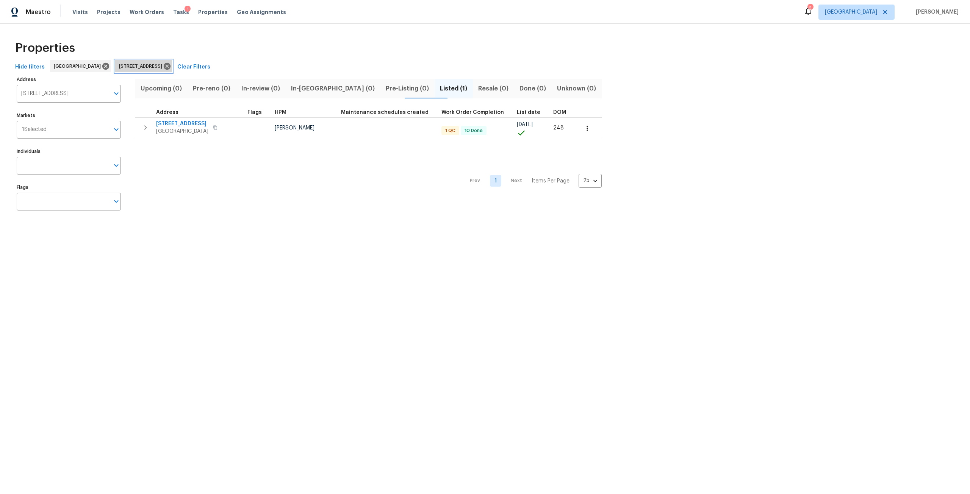
drag, startPoint x: 227, startPoint y: 67, endPoint x: 222, endPoint y: 69, distance: 5.2
click at [171, 67] on icon at bounding box center [167, 66] width 8 height 8
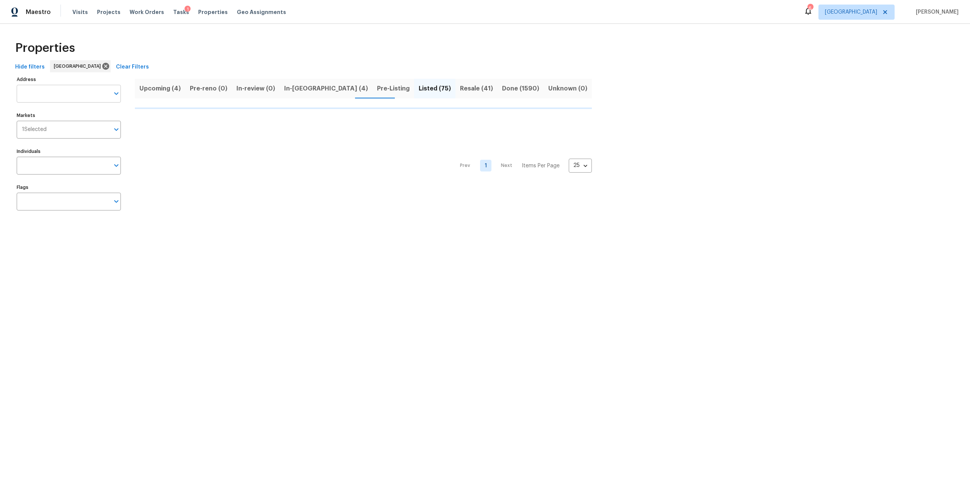
click at [80, 91] on input "Address" at bounding box center [63, 94] width 93 height 18
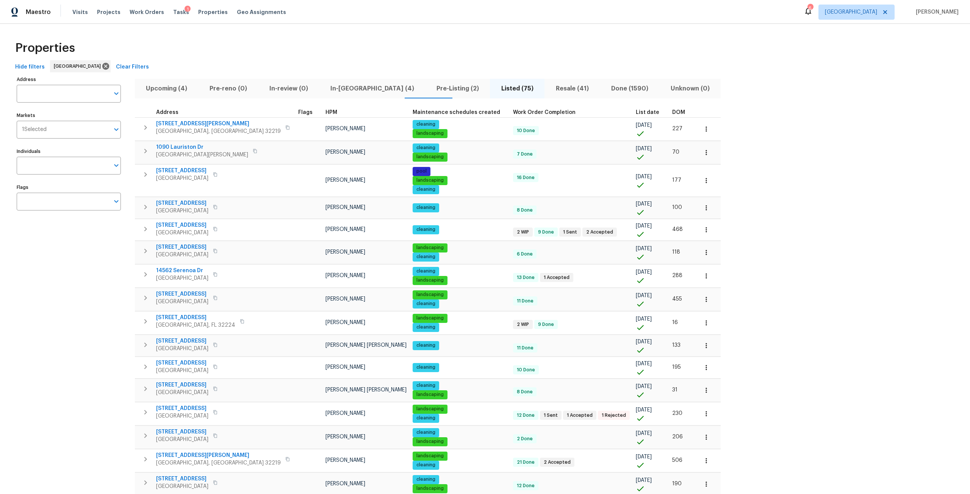
click at [87, 87] on input "Address" at bounding box center [63, 94] width 93 height 18
type input "1825"
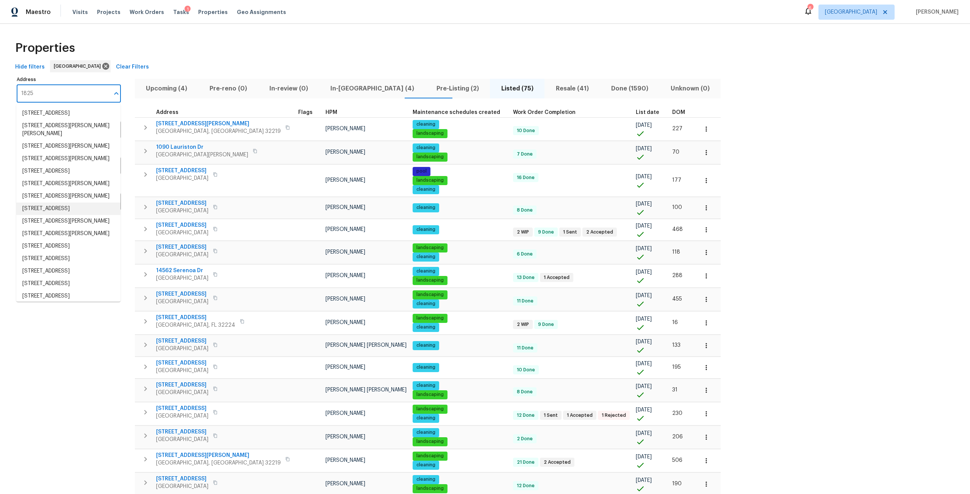
click at [73, 215] on li "1825 Lago Del Sur Dr Middleburg FL 32068" at bounding box center [68, 209] width 104 height 12
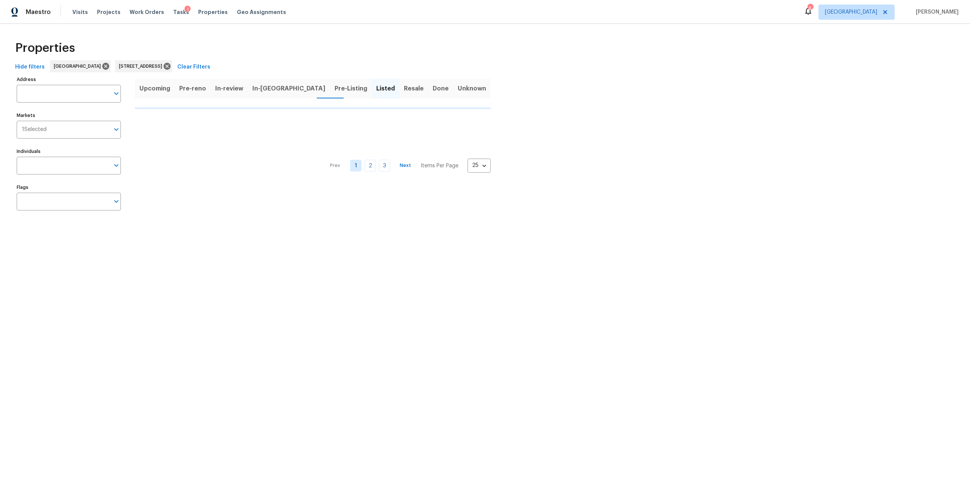
type input "1825 Lago Del Sur Dr Middleburg FL 32068"
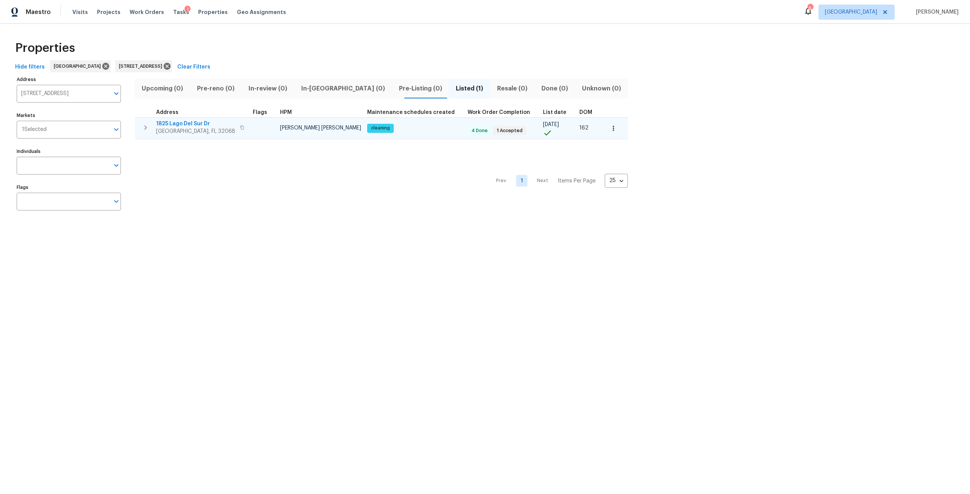
click at [189, 124] on span "1825 Lago Del Sur Dr" at bounding box center [195, 124] width 79 height 8
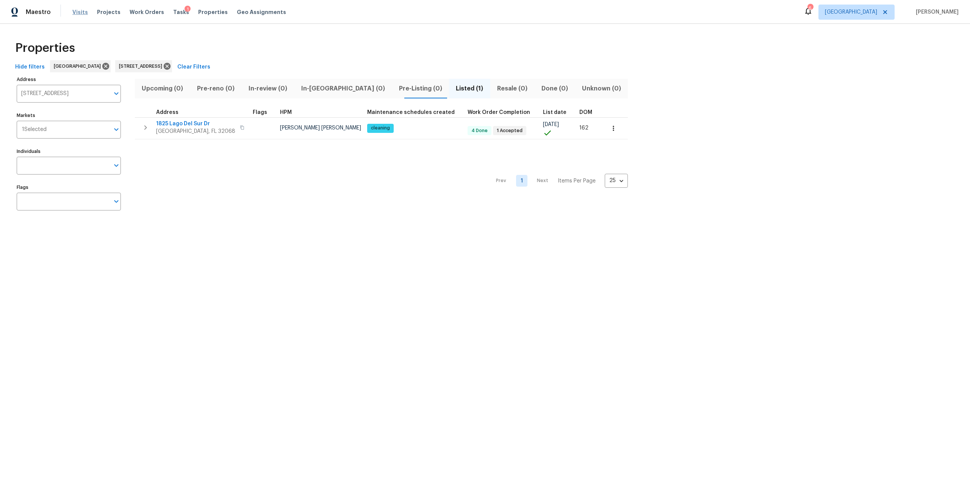
click at [75, 11] on span "Visits" at bounding box center [80, 12] width 16 height 8
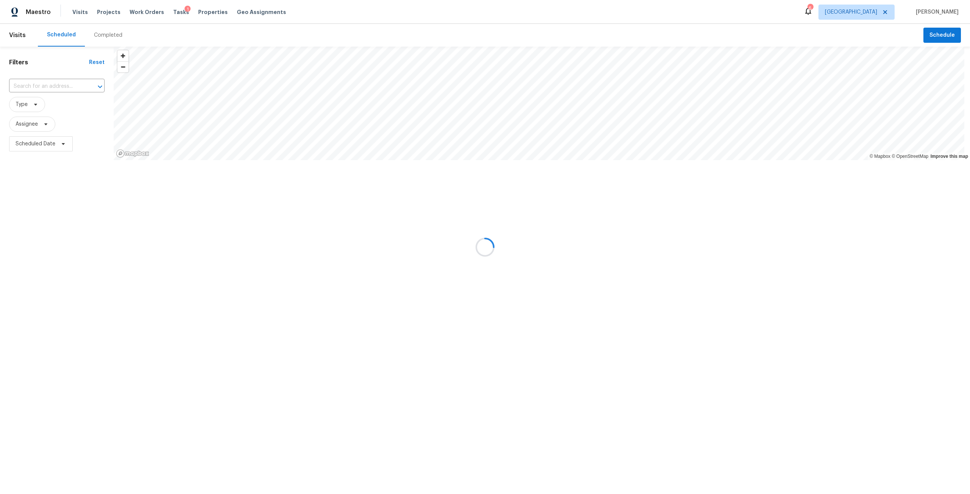
click at [110, 34] on div at bounding box center [485, 247] width 970 height 494
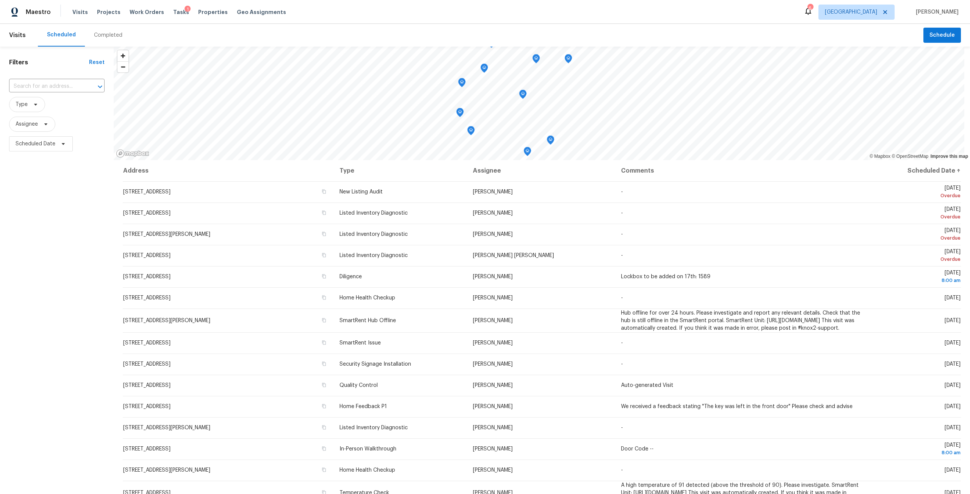
click at [113, 33] on div "Completed" at bounding box center [108, 35] width 28 height 8
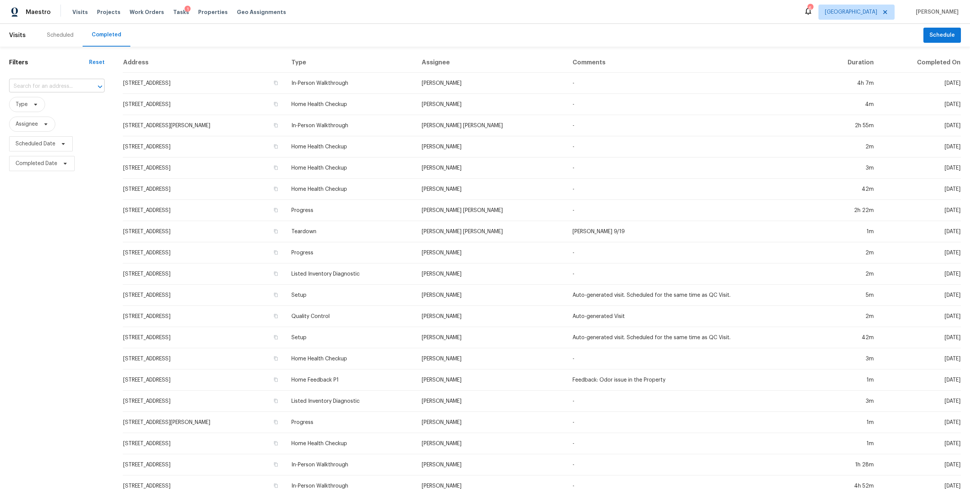
click at [45, 91] on input "text" at bounding box center [46, 87] width 74 height 12
type input "nautilus"
click at [67, 122] on li "3055 Nautilus Rd, Middleburg, FL 32068" at bounding box center [56, 115] width 95 height 12
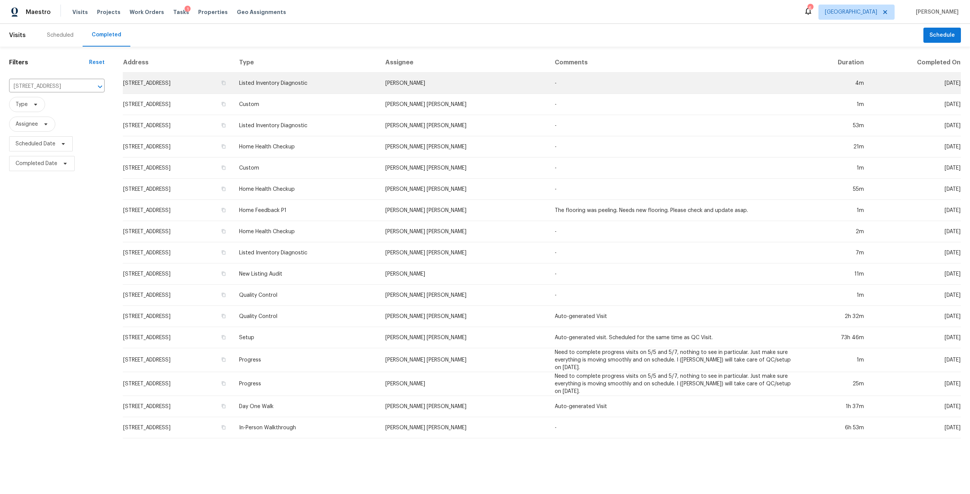
click at [233, 88] on td "3055 Nautilus Rd, Middleburg, FL 32068" at bounding box center [178, 83] width 110 height 21
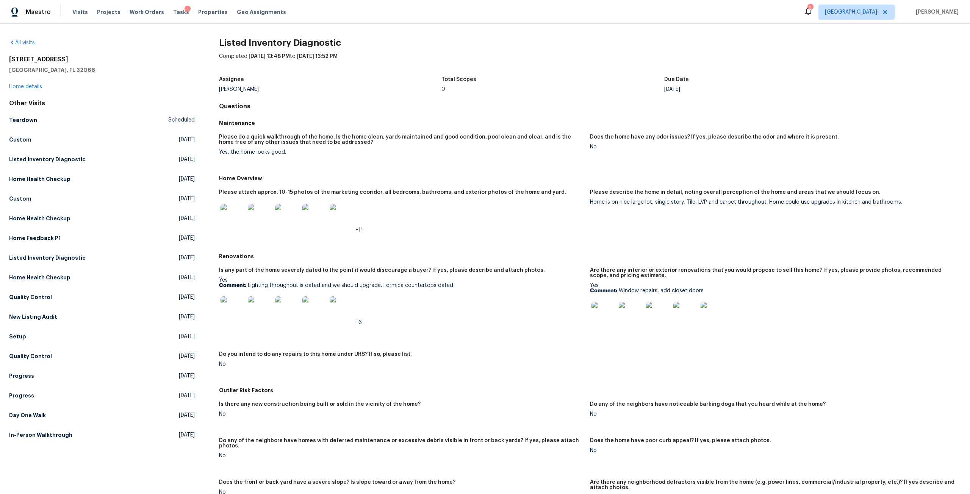
click at [232, 215] on img at bounding box center [232, 216] width 24 height 24
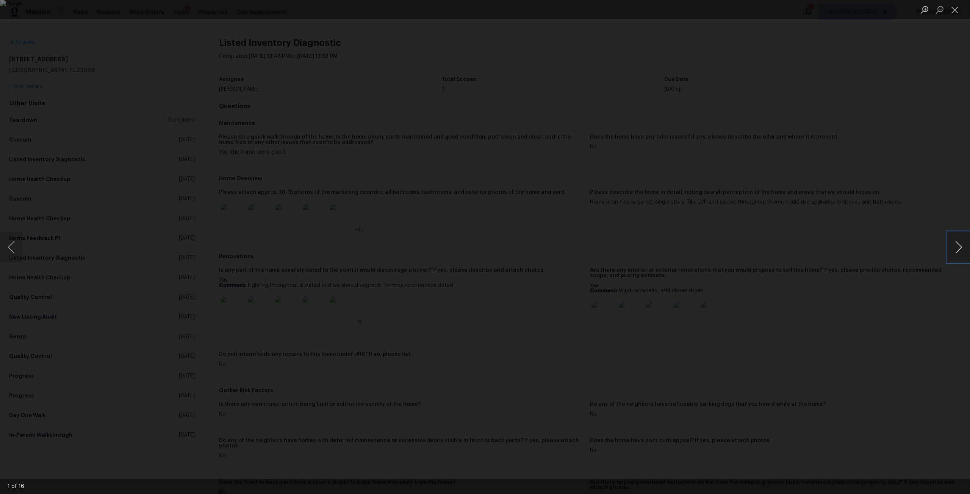
click at [958, 250] on button "Next image" at bounding box center [958, 247] width 23 height 30
click at [259, 111] on div "Lightbox" at bounding box center [485, 247] width 970 height 494
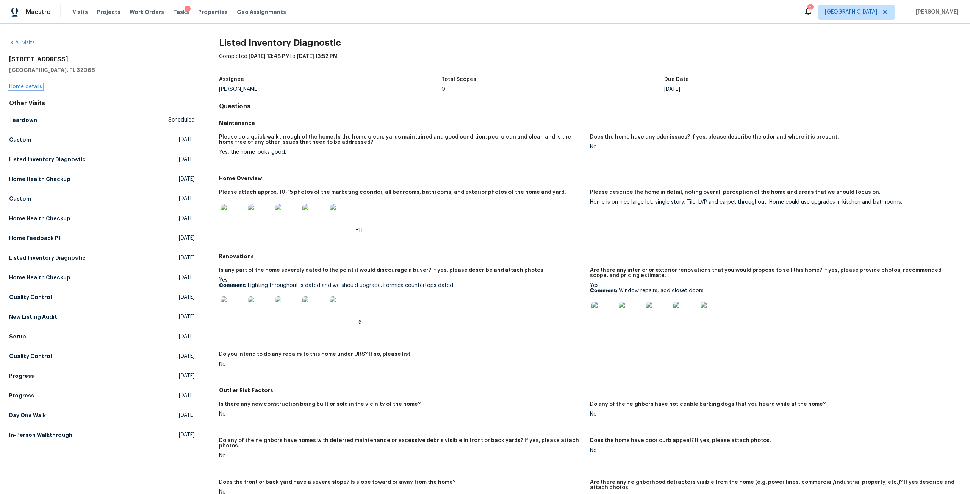
click at [23, 86] on link "Home details" at bounding box center [25, 86] width 33 height 5
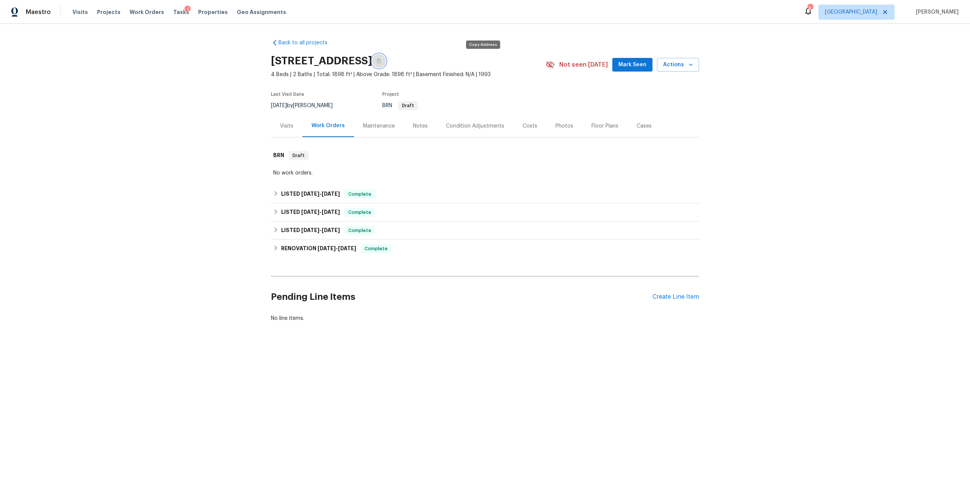
click at [381, 62] on icon "button" at bounding box center [378, 61] width 5 height 5
click at [280, 134] on div "Visits" at bounding box center [286, 126] width 31 height 22
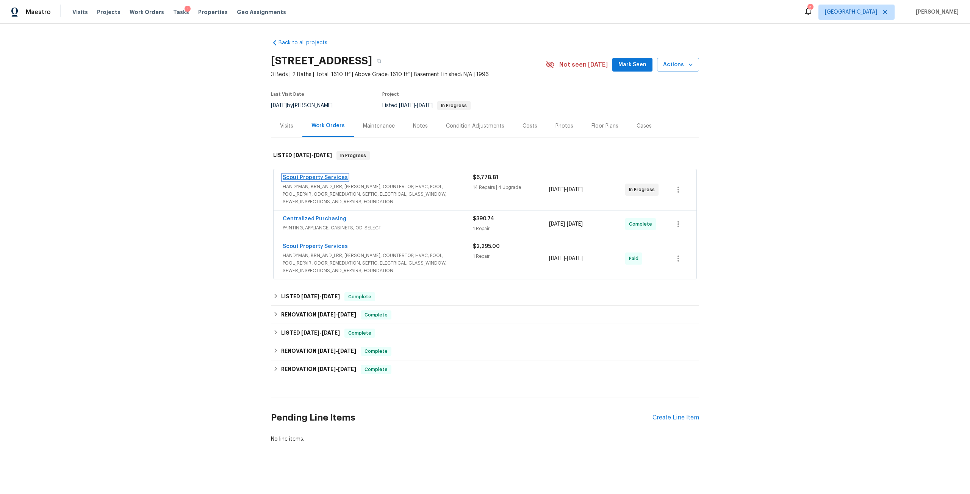
click at [331, 175] on link "Scout Property Services" at bounding box center [315, 177] width 65 height 5
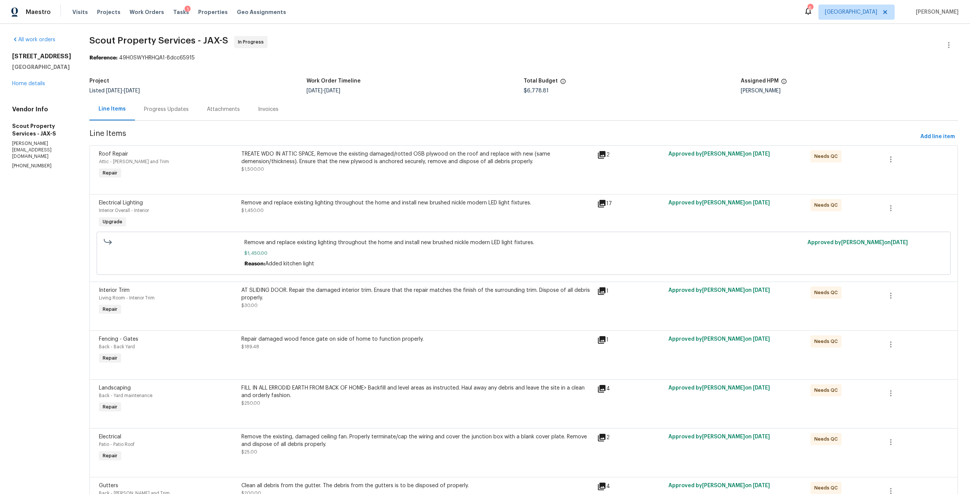
click at [445, 164] on div "TREATE WDO IN ATTIC SPACE, Remove the existing damaged/rotted OSB plywood on th…" at bounding box center [416, 157] width 351 height 15
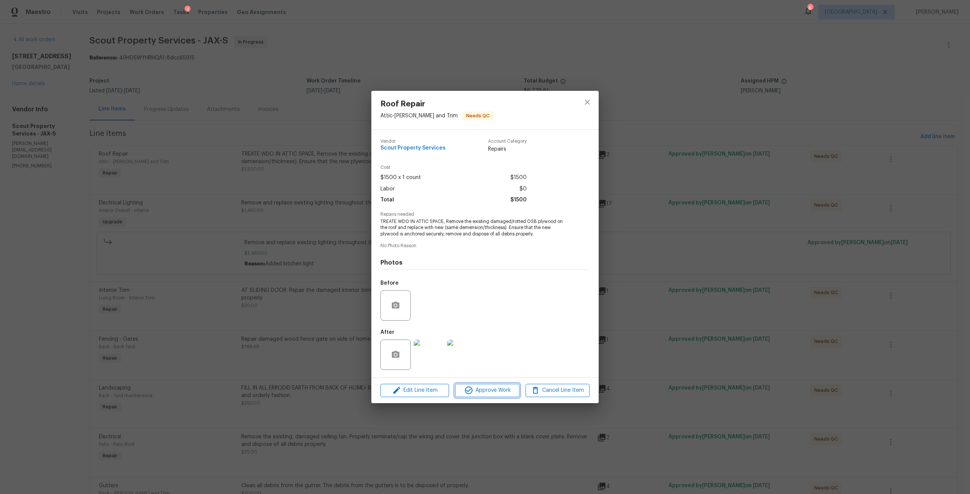
click at [480, 391] on span "Approve Work" at bounding box center [486, 390] width 59 height 9
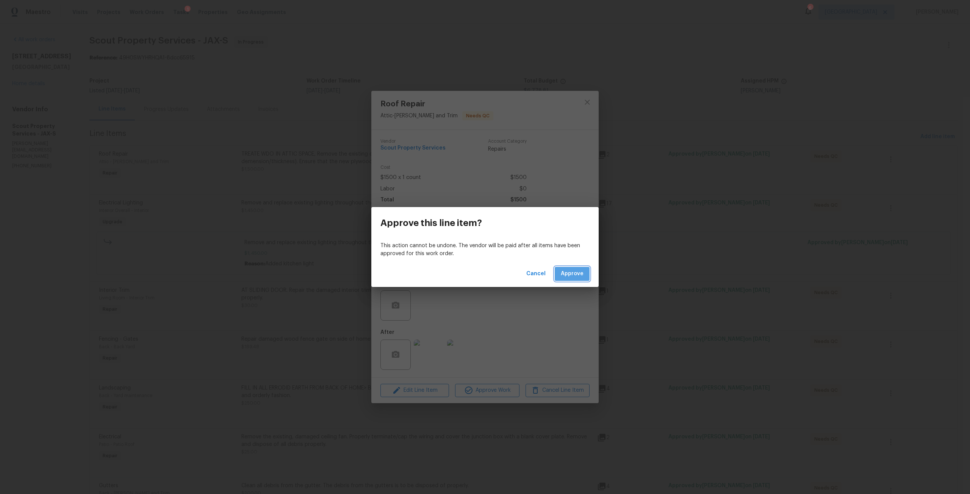
click at [565, 279] on button "Approve" at bounding box center [571, 274] width 35 height 14
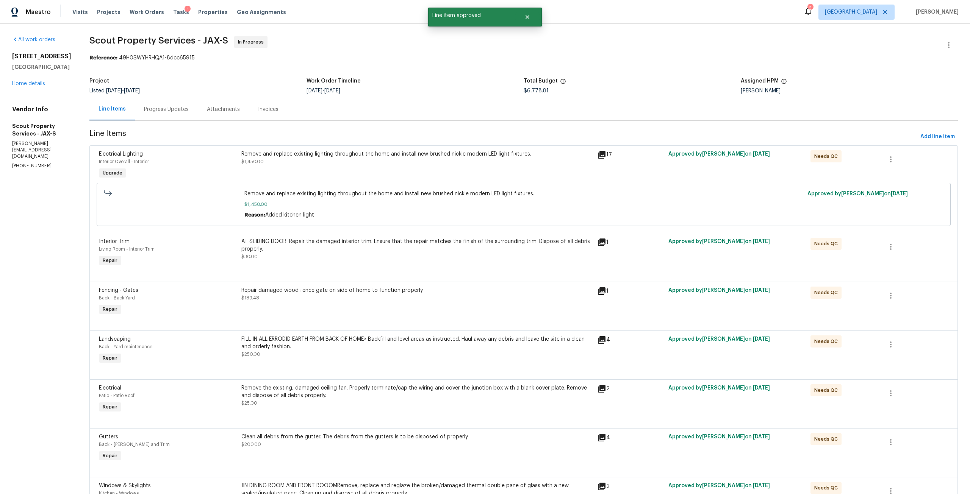
click at [483, 175] on div "Remove and replace existing lighting throughout the home and install new brushe…" at bounding box center [417, 165] width 356 height 35
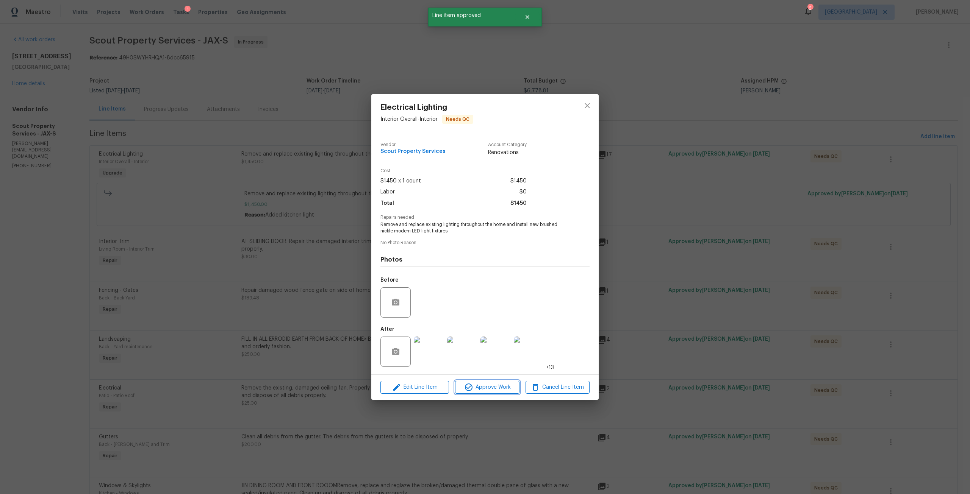
click at [501, 388] on span "Approve Work" at bounding box center [486, 387] width 59 height 9
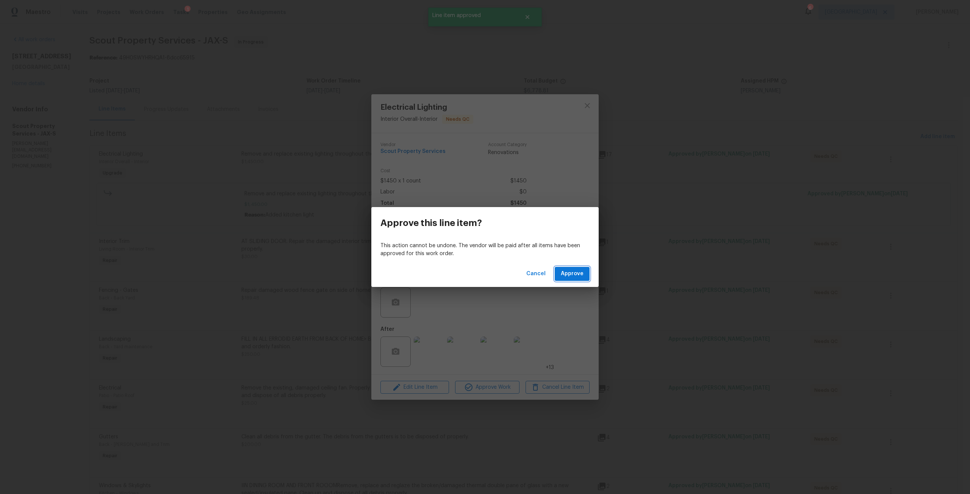
click at [571, 271] on span "Approve" at bounding box center [572, 273] width 23 height 9
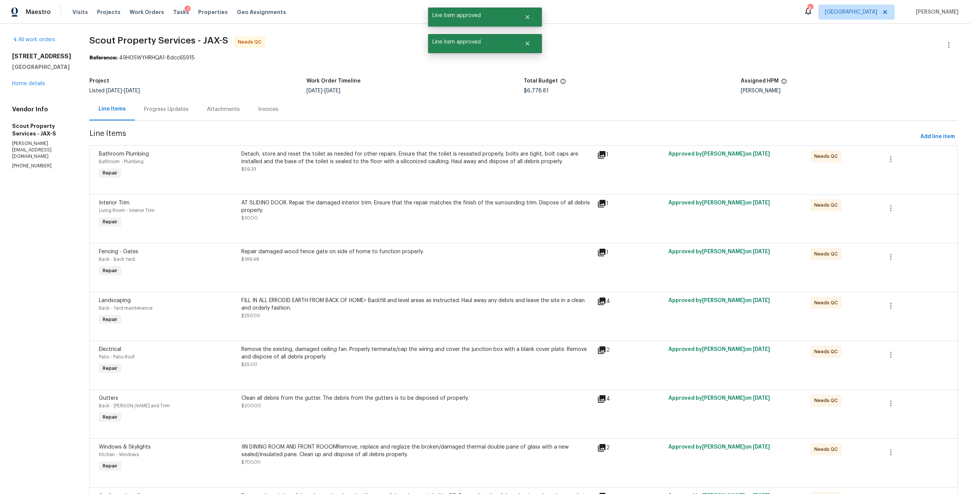
click at [450, 159] on div "Detach, store and reset the toilet as needed for other repairs. Ensure that the…" at bounding box center [416, 157] width 351 height 15
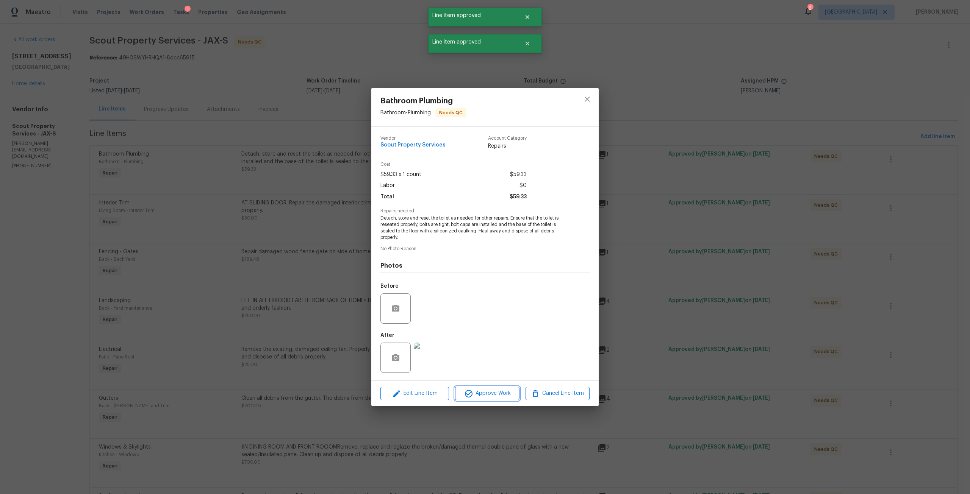
click at [504, 396] on span "Approve Work" at bounding box center [486, 393] width 59 height 9
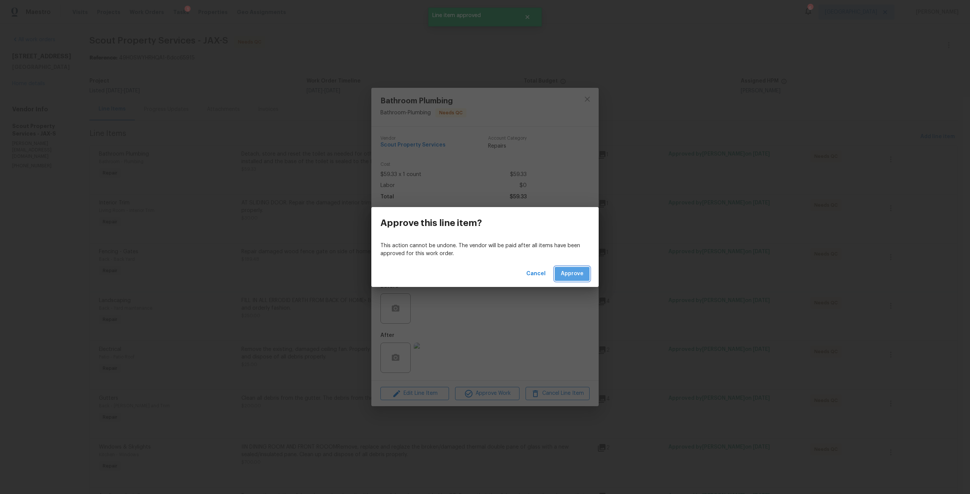
click at [570, 279] on button "Approve" at bounding box center [571, 274] width 35 height 14
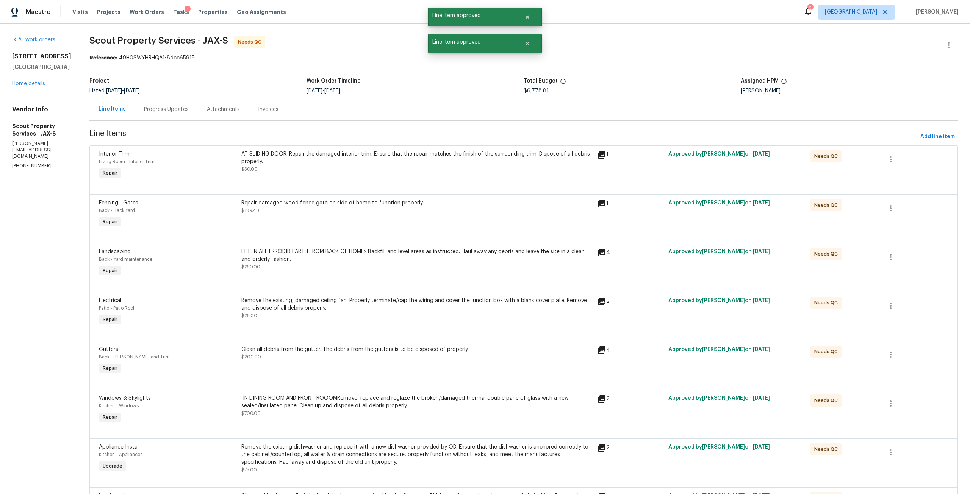
click at [492, 169] on div "AT SLIDING DOOR. Repair the damaged interior trim. Ensure that the repair match…" at bounding box center [416, 161] width 351 height 23
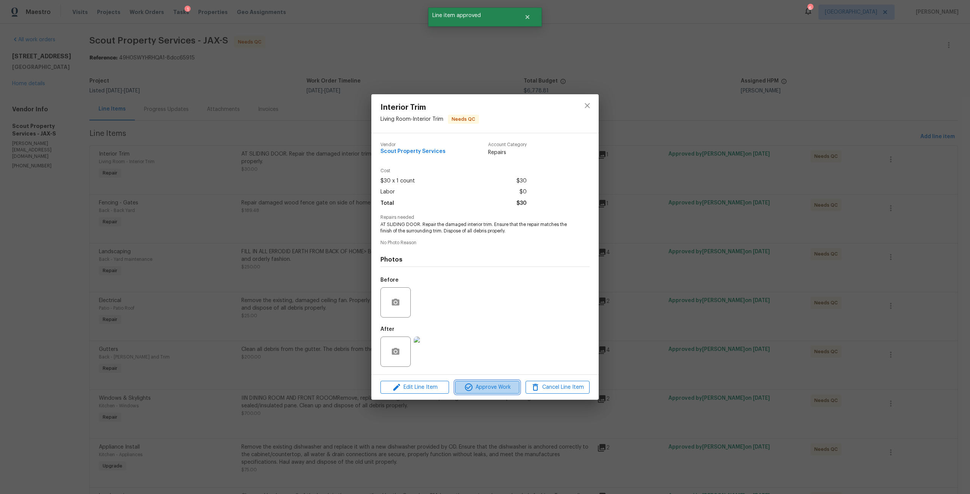
click at [509, 385] on span "Approve Work" at bounding box center [486, 387] width 59 height 9
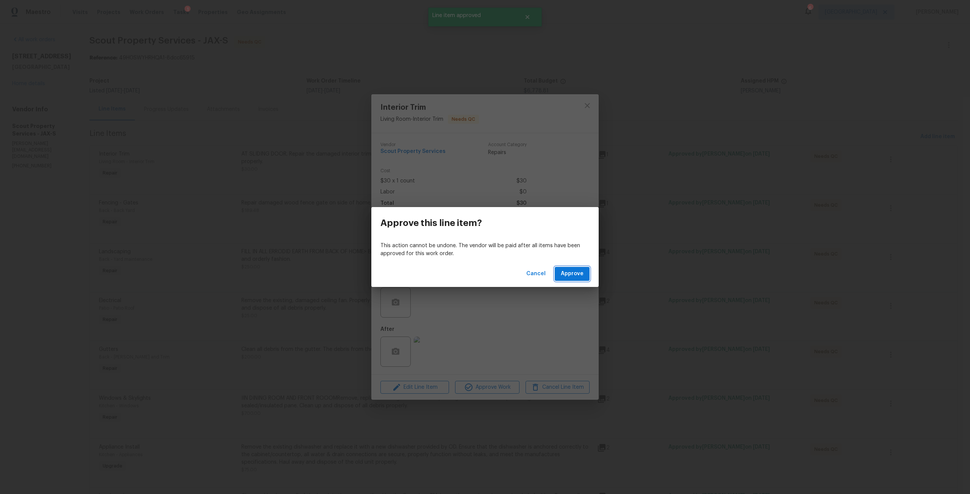
click at [578, 275] on span "Approve" at bounding box center [572, 273] width 23 height 9
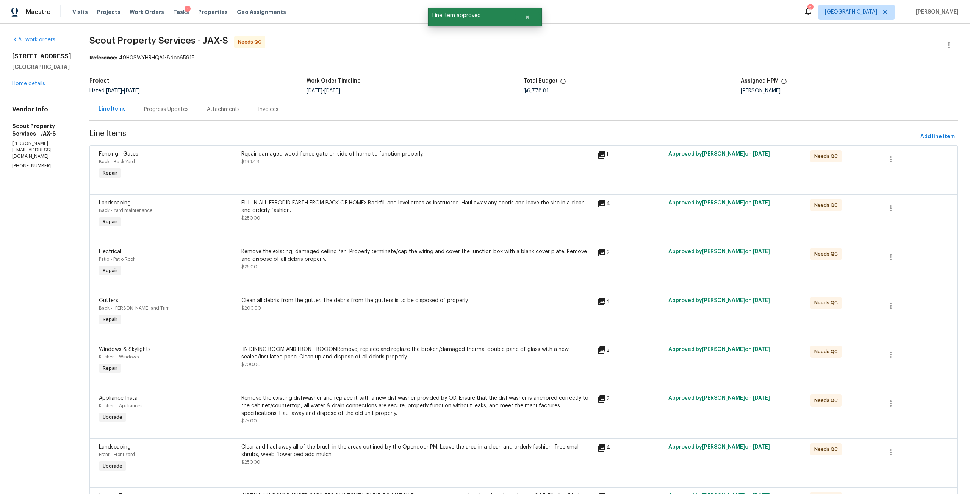
click at [521, 155] on div "Repair damaged wood fence gate on side of home to function properly." at bounding box center [416, 154] width 351 height 8
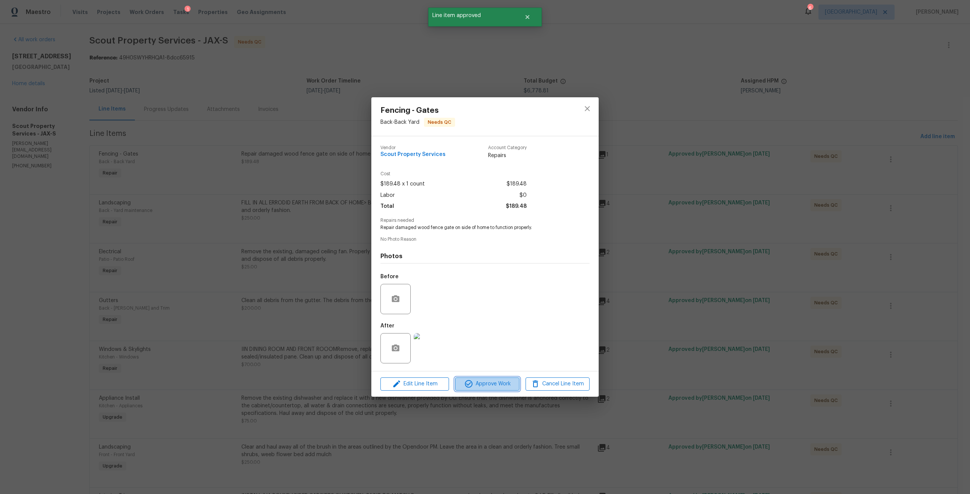
click at [501, 386] on span "Approve Work" at bounding box center [486, 383] width 59 height 9
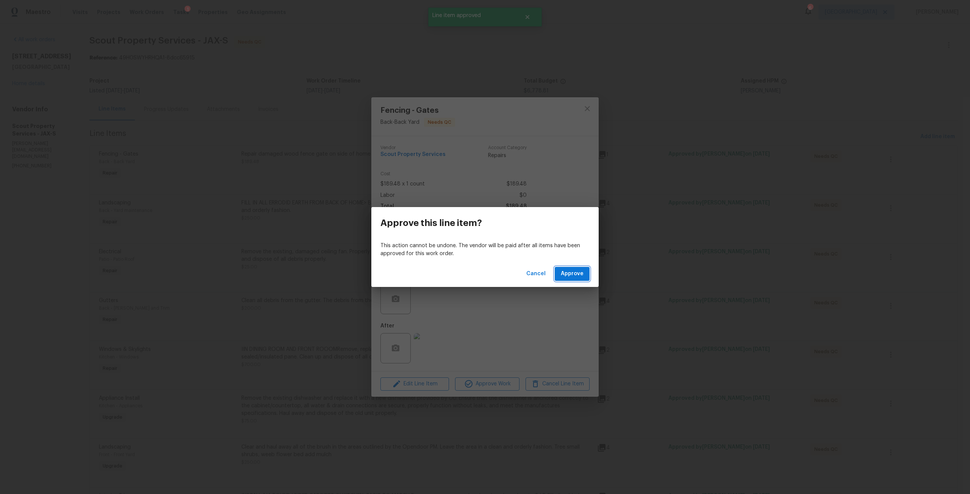
click at [578, 273] on span "Approve" at bounding box center [572, 273] width 23 height 9
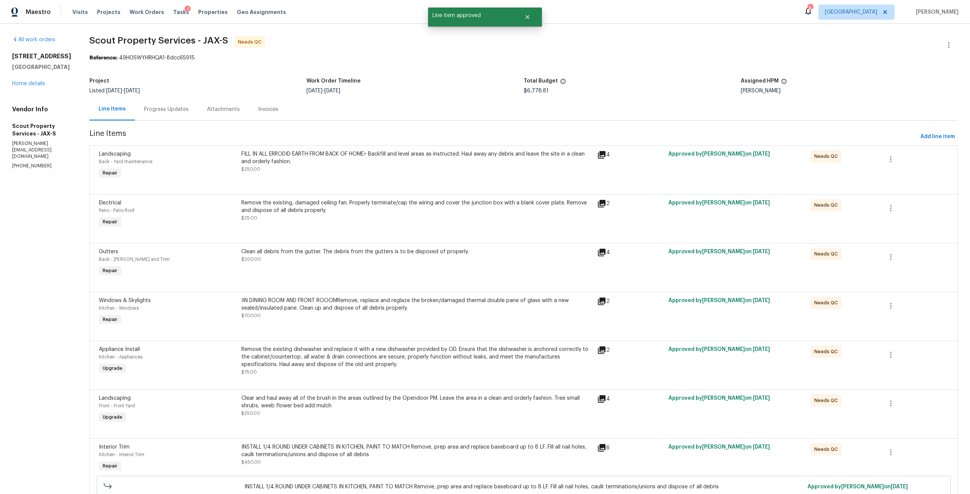
click at [462, 170] on div "FILL IN ALL ERRODID EARTH FROM BACK OF HOME> Backfill and level areas as instru…" at bounding box center [416, 161] width 351 height 23
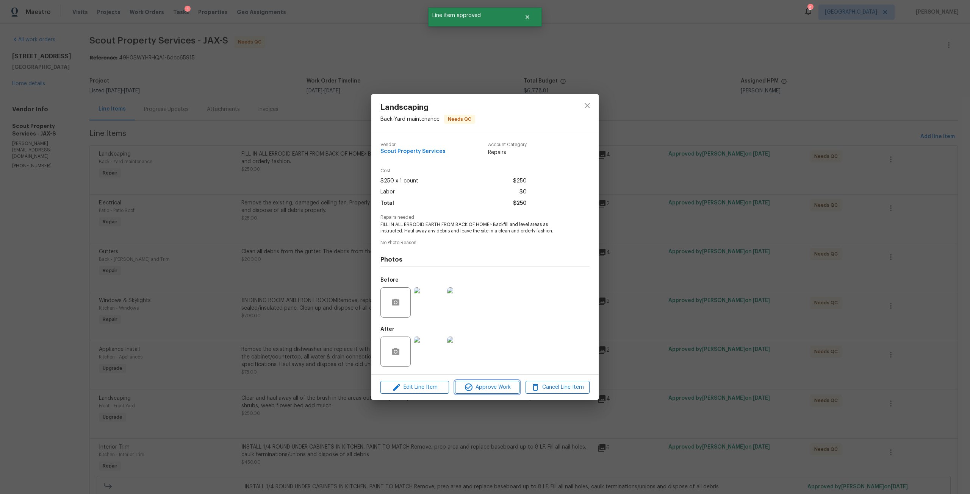
click at [505, 386] on span "Approve Work" at bounding box center [486, 387] width 59 height 9
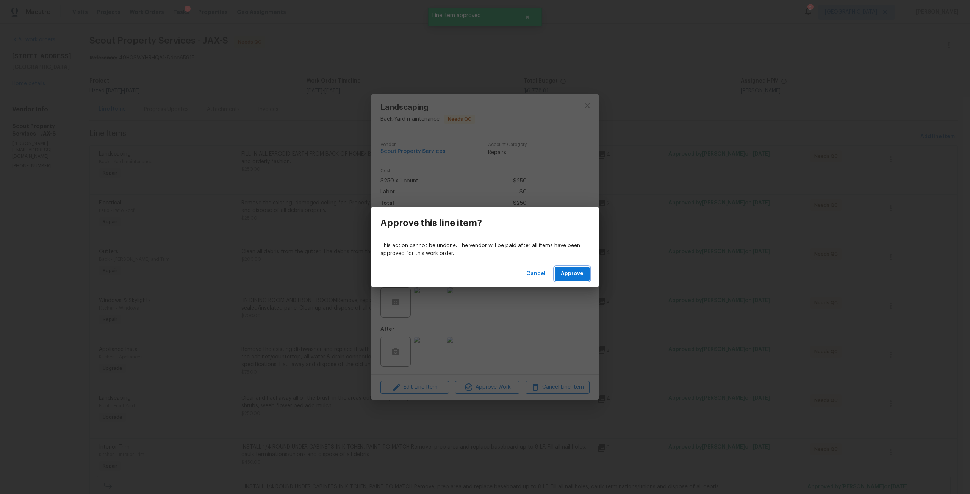
click at [565, 271] on span "Approve" at bounding box center [572, 273] width 23 height 9
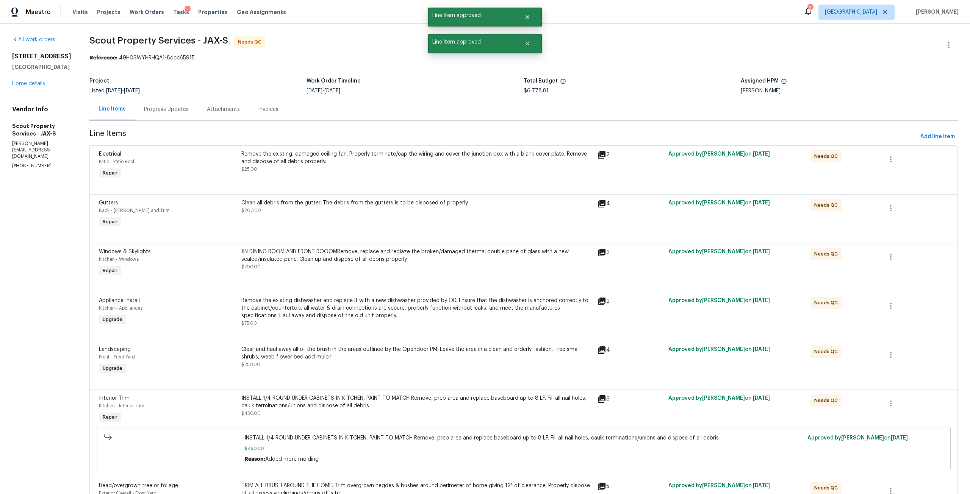
click at [498, 161] on div "Remove the existing, damaged ceiling fan. Properly terminate/cap the wiring and…" at bounding box center [416, 157] width 351 height 15
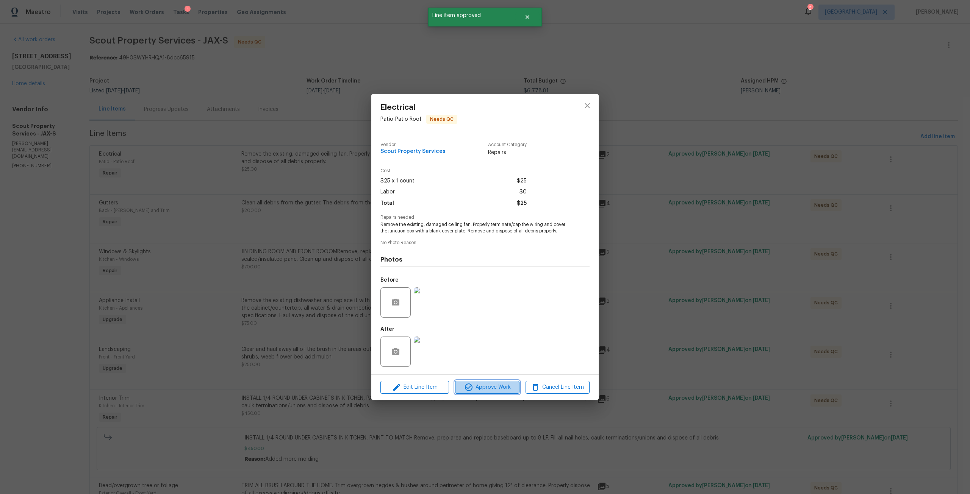
click at [495, 392] on button "Approve Work" at bounding box center [487, 387] width 64 height 13
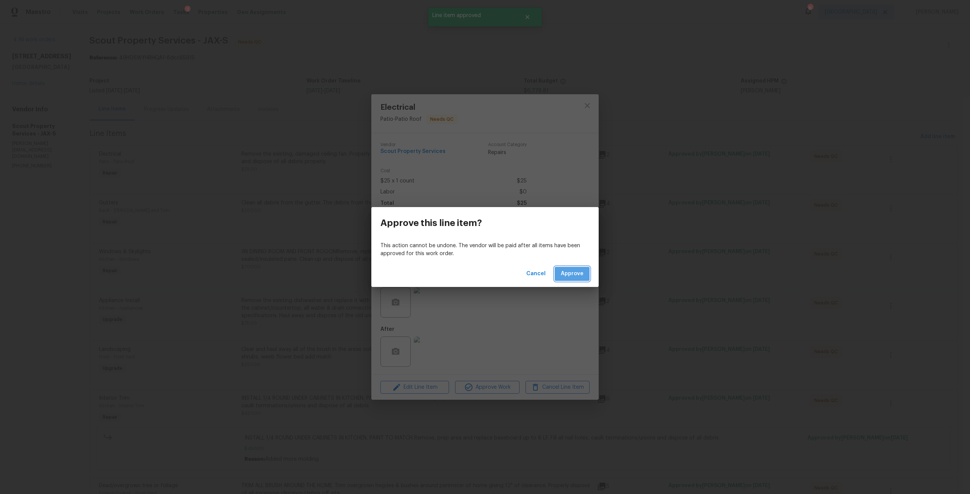
click at [580, 275] on span "Approve" at bounding box center [572, 273] width 23 height 9
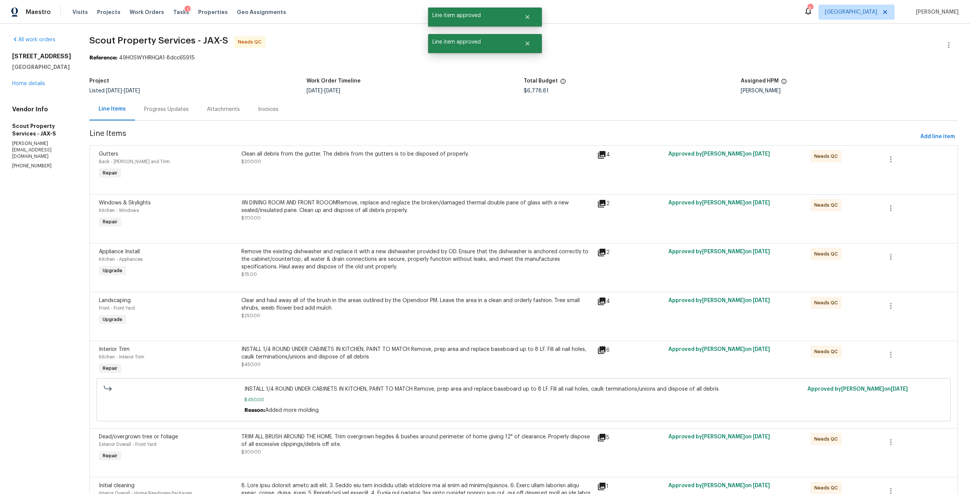
click at [504, 165] on div "Clean all debris from the gutter. The debris from the gutters is to be disposed…" at bounding box center [416, 157] width 351 height 15
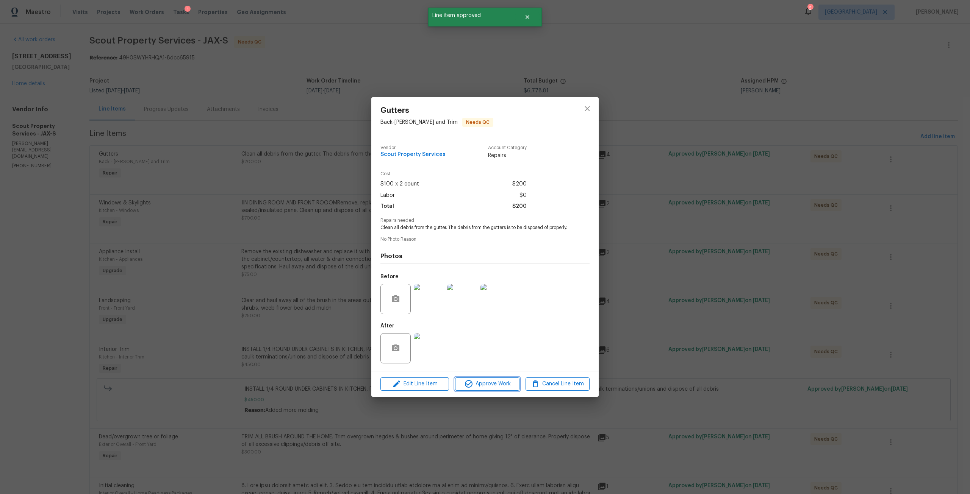
click at [487, 389] on span "Approve Work" at bounding box center [486, 383] width 59 height 9
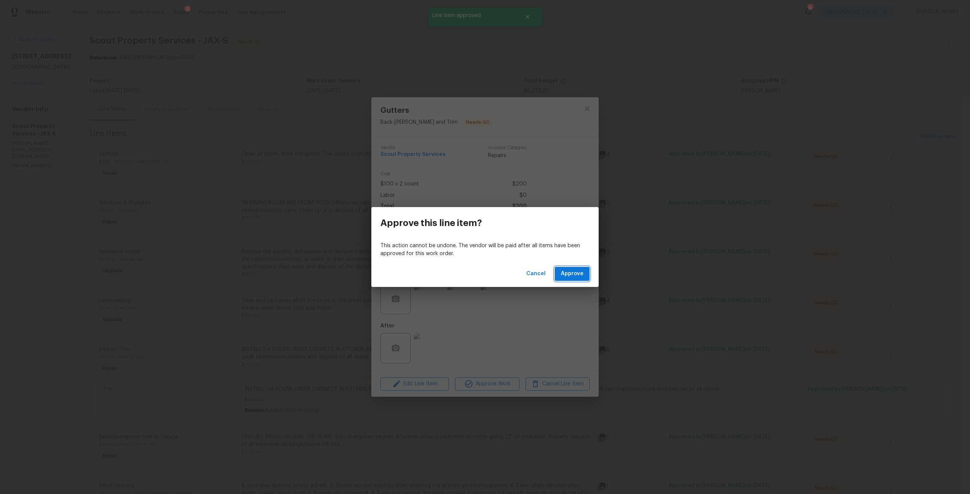
click at [586, 276] on button "Approve" at bounding box center [571, 274] width 35 height 14
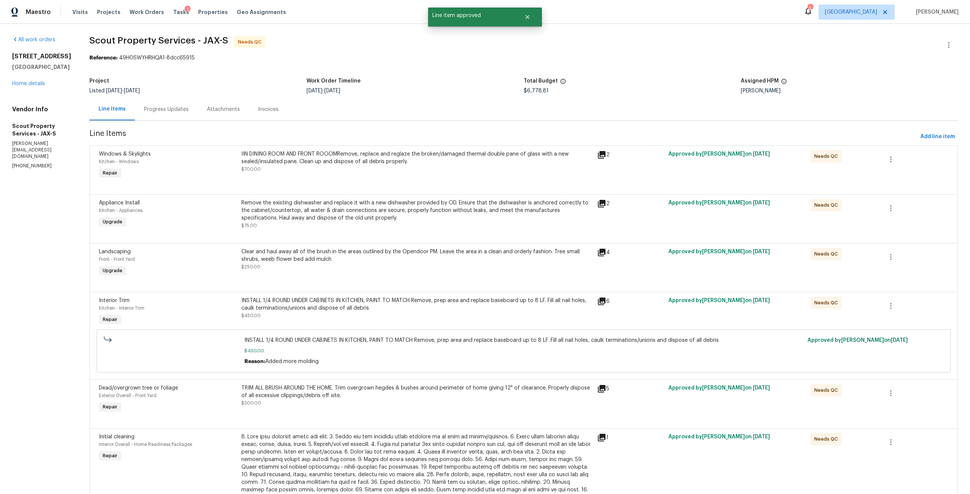
click at [450, 167] on div "IIN DINING ROOM AND FRONT ROOOMRemove, replace and reglaze the broken/damaged t…" at bounding box center [416, 161] width 351 height 23
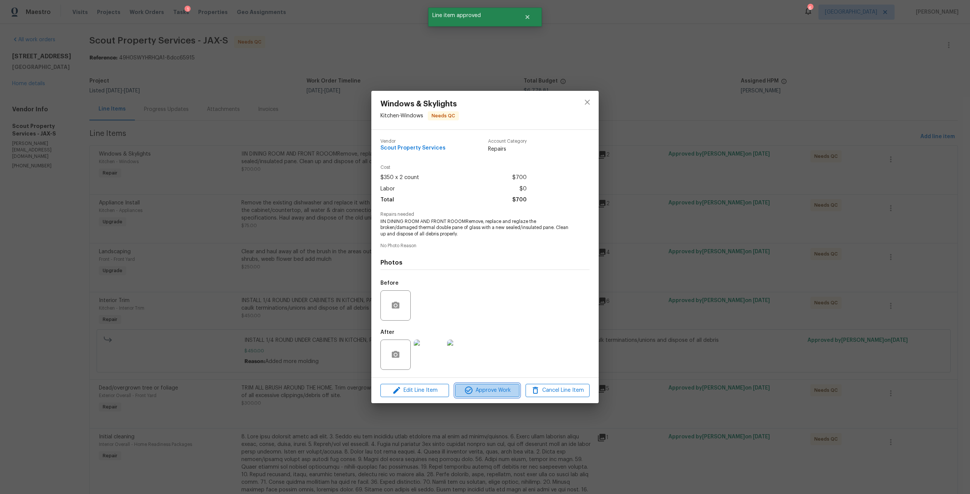
click at [495, 393] on span "Approve Work" at bounding box center [486, 390] width 59 height 9
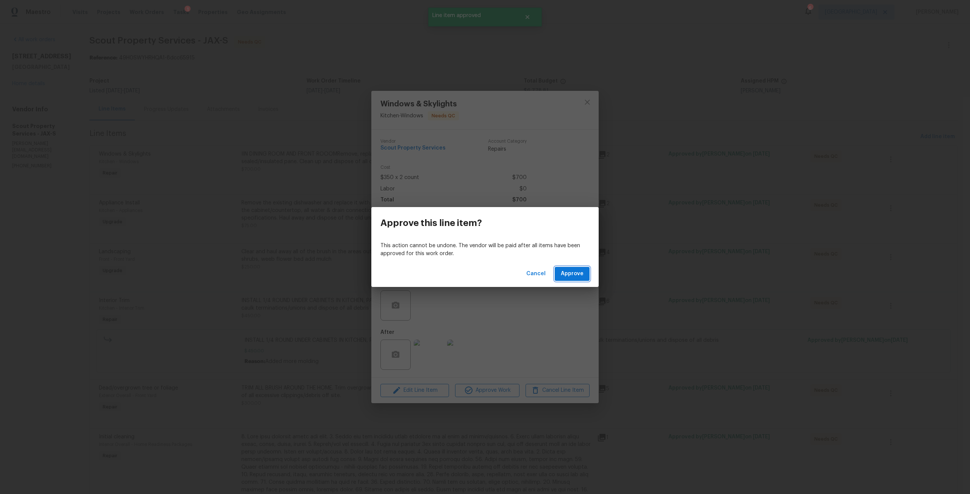
click at [574, 270] on span "Approve" at bounding box center [572, 273] width 23 height 9
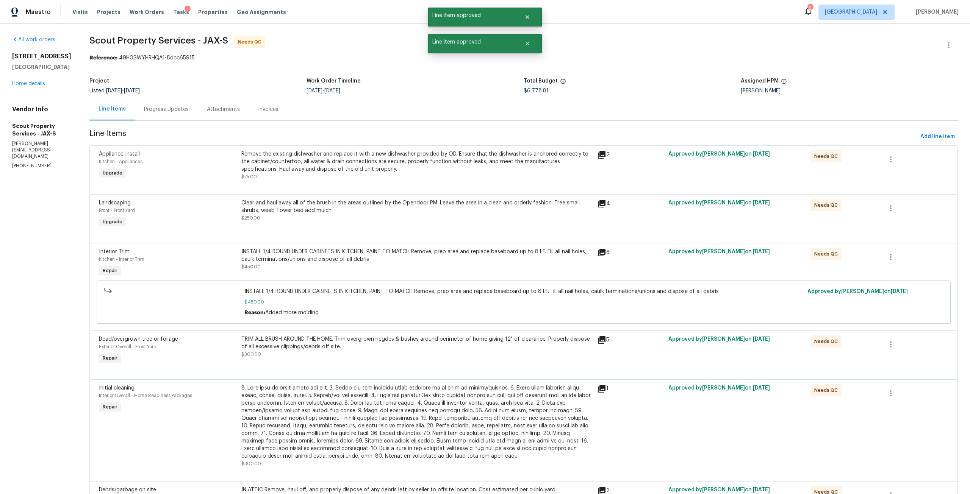
click at [514, 162] on div "Remove the existing dishwasher and replace it with a new dishwasher provided by…" at bounding box center [416, 161] width 351 height 23
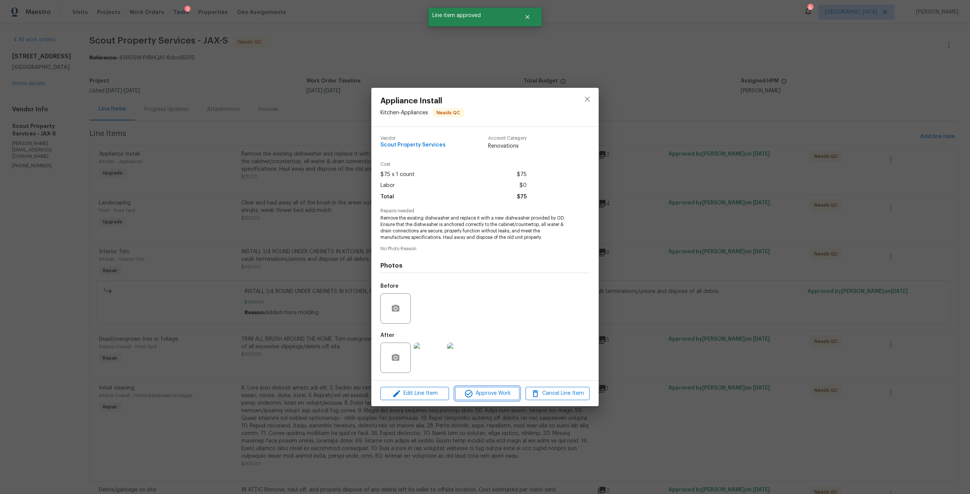
click at [501, 389] on span "Approve Work" at bounding box center [486, 393] width 59 height 9
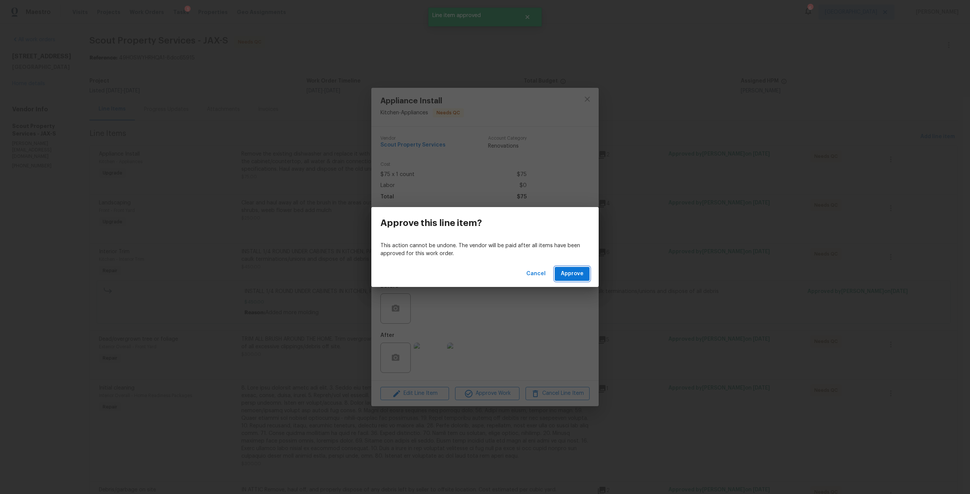
click at [564, 269] on span "Approve" at bounding box center [572, 273] width 23 height 9
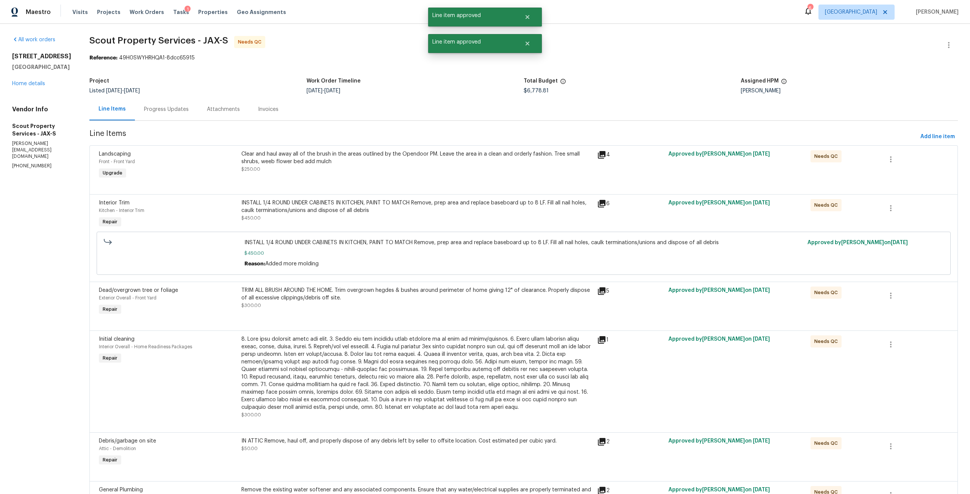
click at [478, 190] on div "Landscaping Front - Front Yard Upgrade Clear and haul away all of the brush in …" at bounding box center [523, 169] width 868 height 49
click at [480, 159] on div "Clear and haul away all of the brush in the areas outlined by the Opendoor PM. …" at bounding box center [416, 157] width 351 height 15
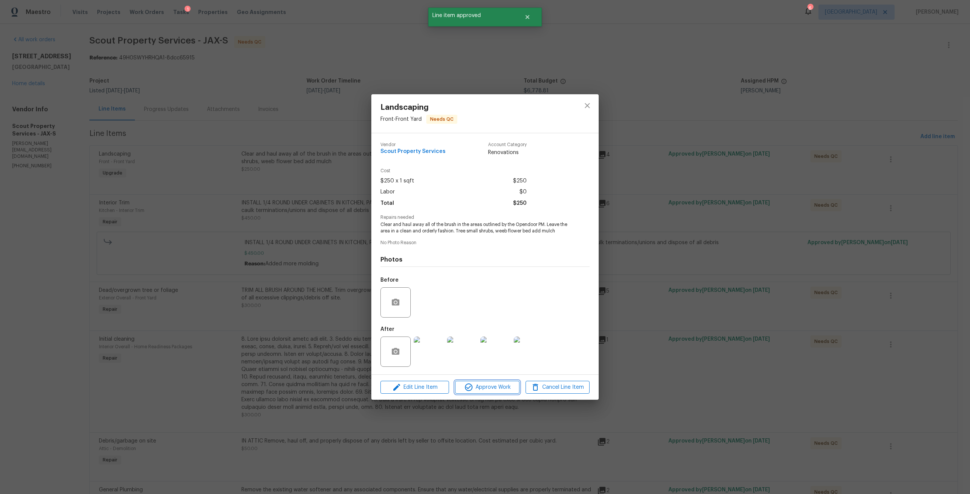
click at [497, 383] on span "Approve Work" at bounding box center [486, 387] width 59 height 9
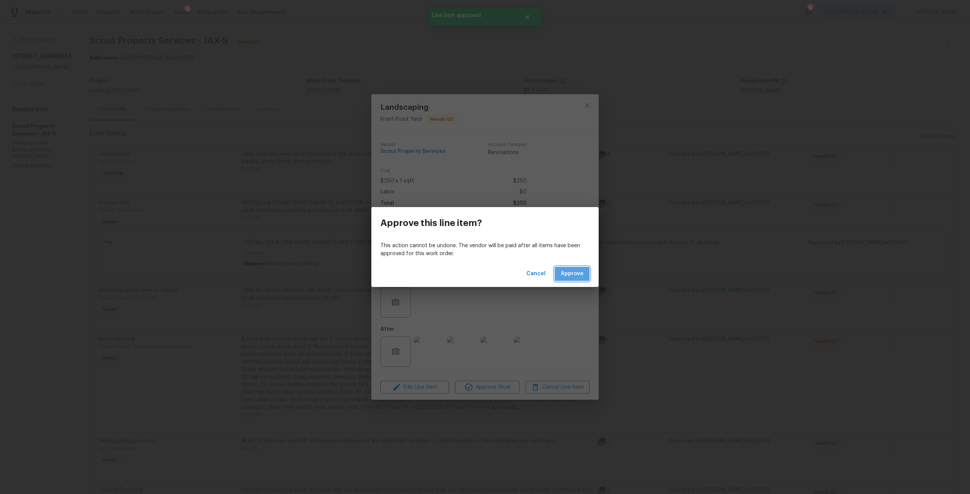
click at [575, 267] on button "Approve" at bounding box center [571, 274] width 35 height 14
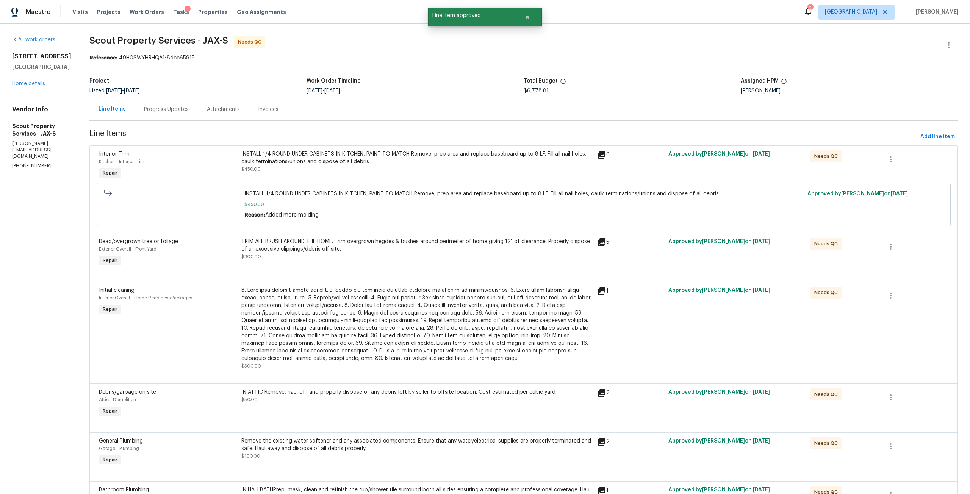
click at [516, 163] on div "INSTALL 1/4 ROUND UNDER CABINETS IN KITCHEN, PAINT TO MATCH Remove, prep area a…" at bounding box center [416, 157] width 351 height 15
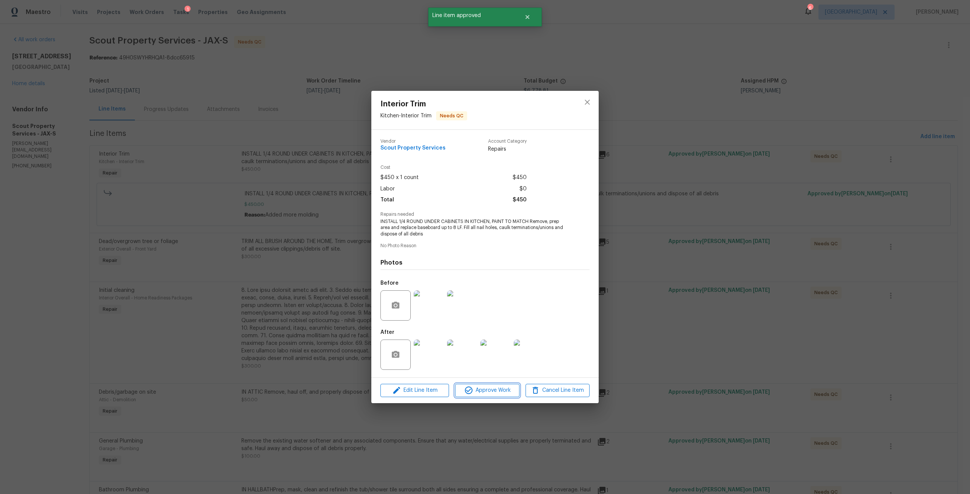
click at [491, 386] on span "Approve Work" at bounding box center [486, 390] width 59 height 9
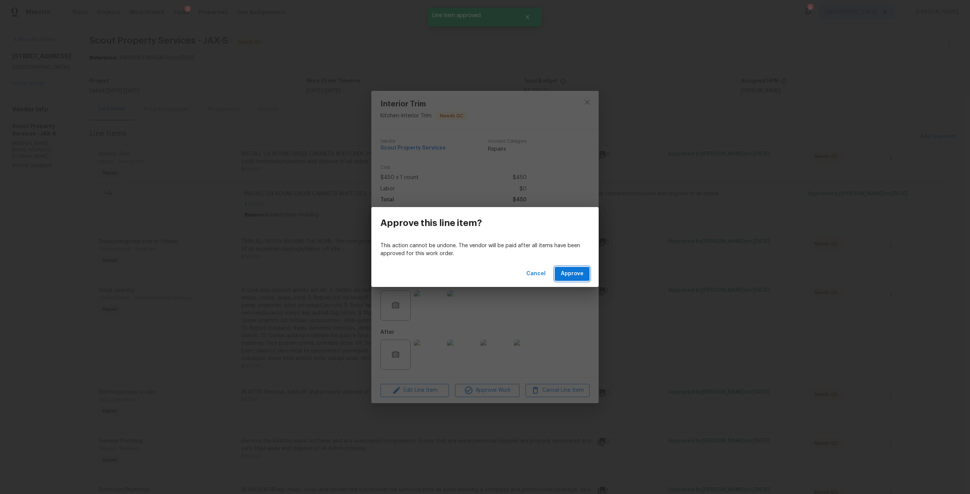
click at [564, 275] on span "Approve" at bounding box center [572, 273] width 23 height 9
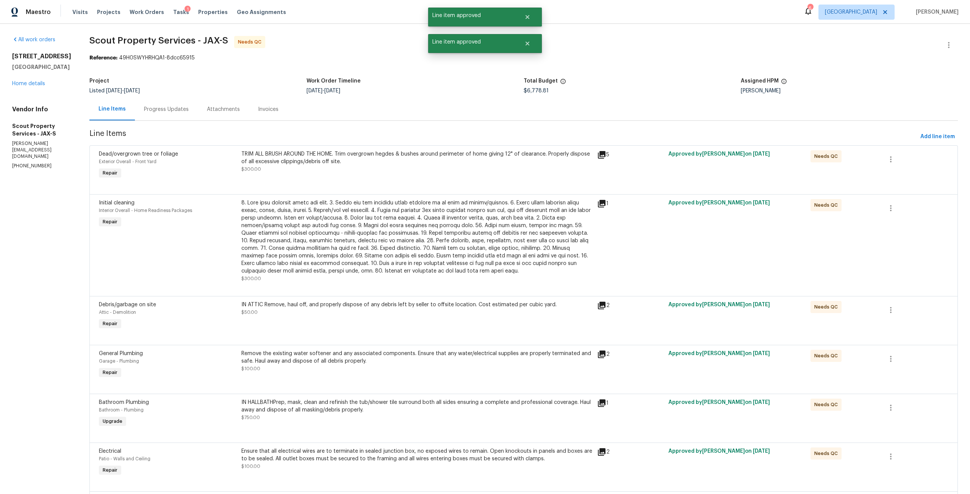
click at [476, 166] on div "TRIM ALL BRUSH AROUND THE HOME. Trim overgrown hegdes & bushes around perimeter…" at bounding box center [416, 161] width 351 height 23
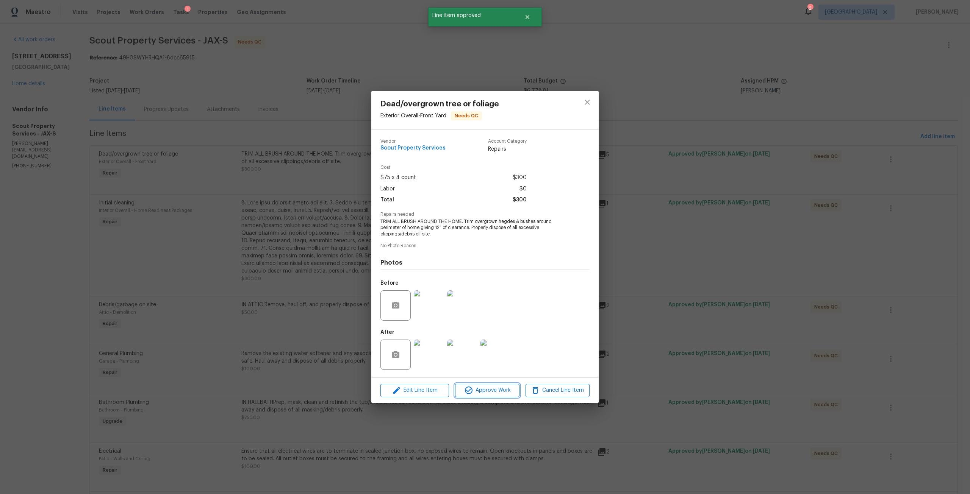
click at [498, 394] on span "Approve Work" at bounding box center [486, 390] width 59 height 9
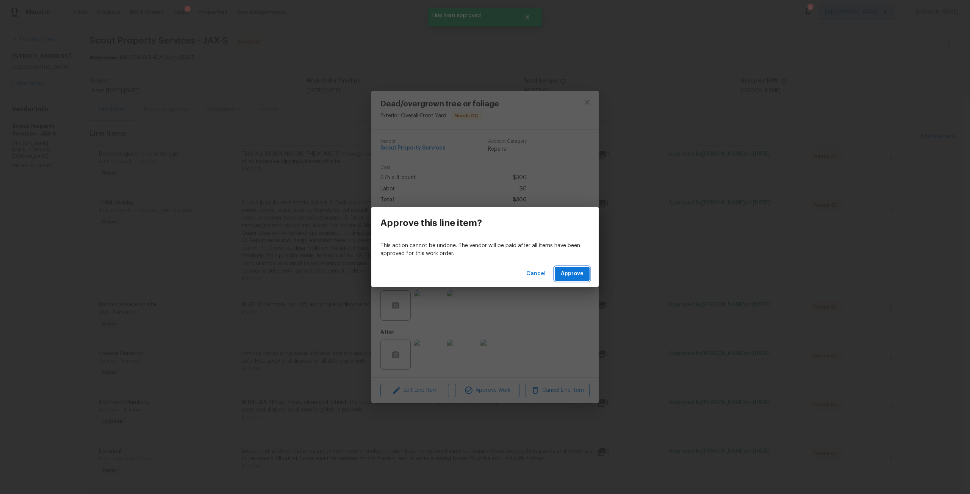
click at [573, 278] on span "Approve" at bounding box center [572, 273] width 23 height 9
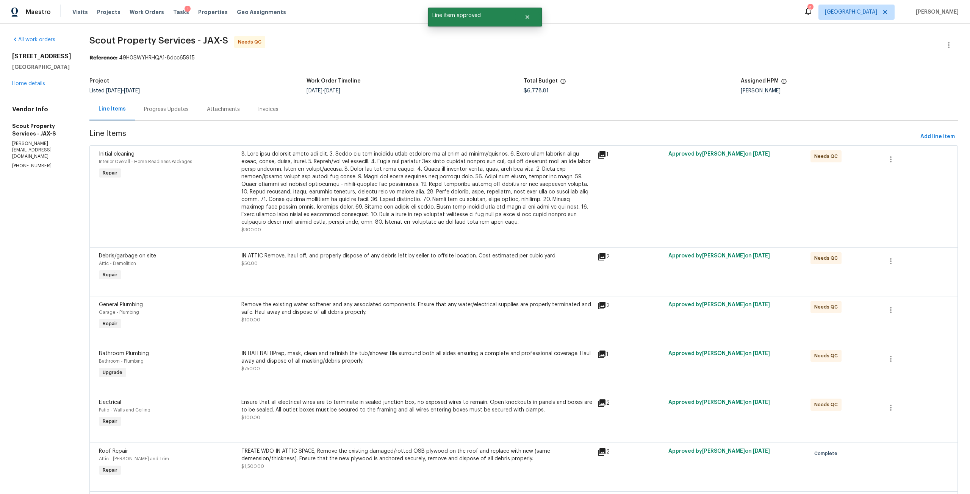
click at [512, 164] on div at bounding box center [416, 188] width 351 height 76
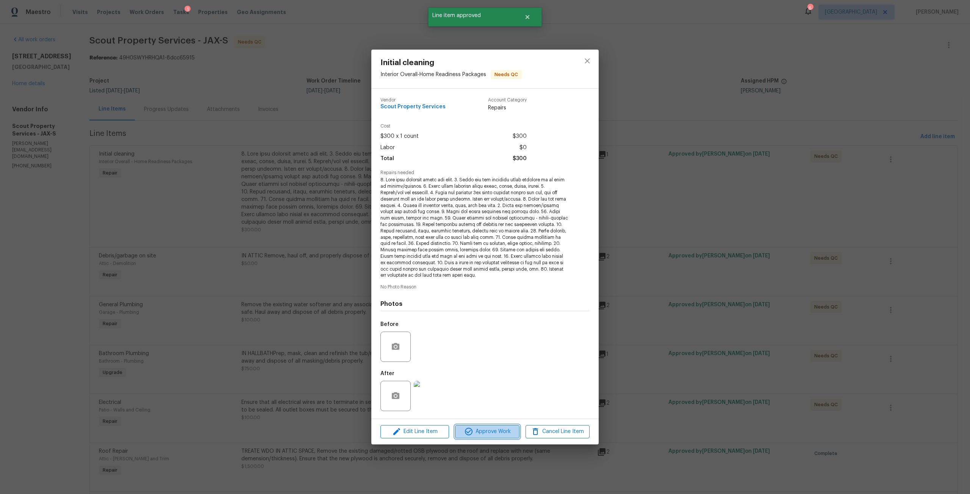
click at [497, 431] on span "Approve Work" at bounding box center [486, 431] width 59 height 9
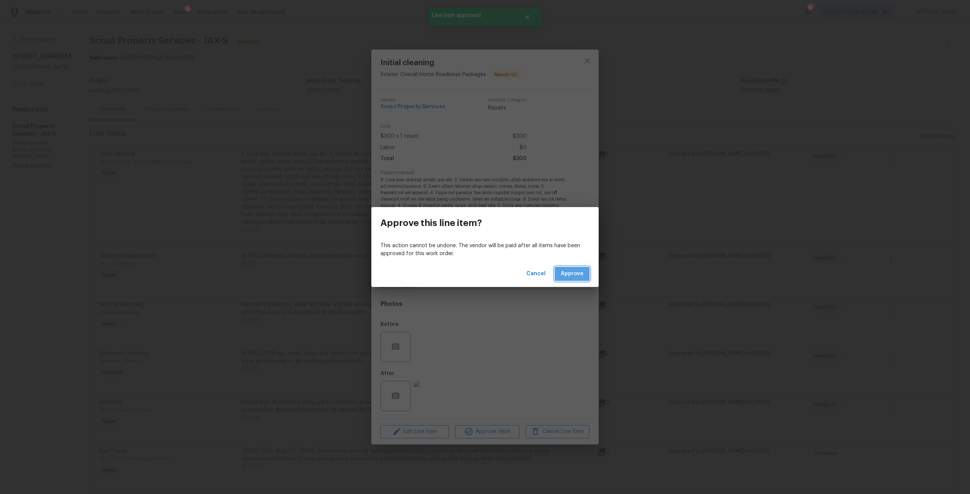
click at [580, 268] on button "Approve" at bounding box center [571, 274] width 35 height 14
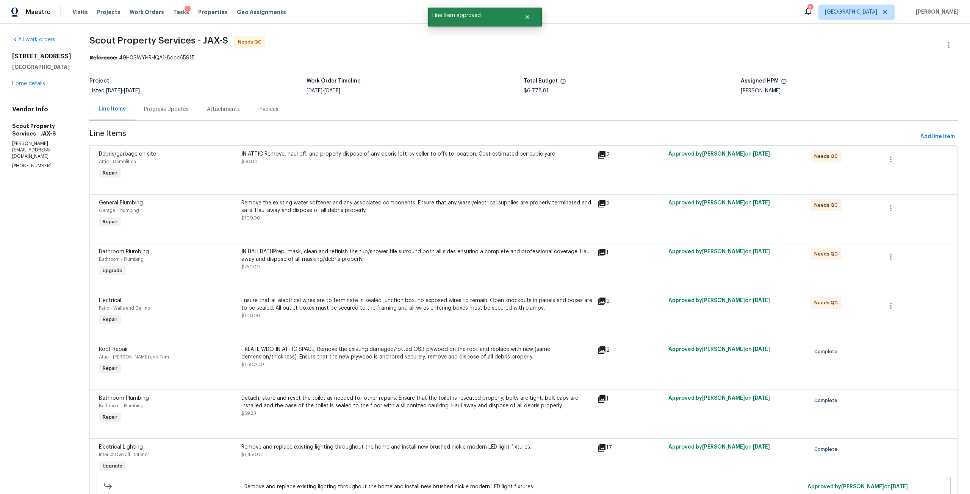
click at [490, 181] on div at bounding box center [523, 185] width 849 height 9
click at [500, 153] on div "IN ATTIC Remove, haul off, and properly dispose of any debris left by seller to…" at bounding box center [416, 154] width 351 height 8
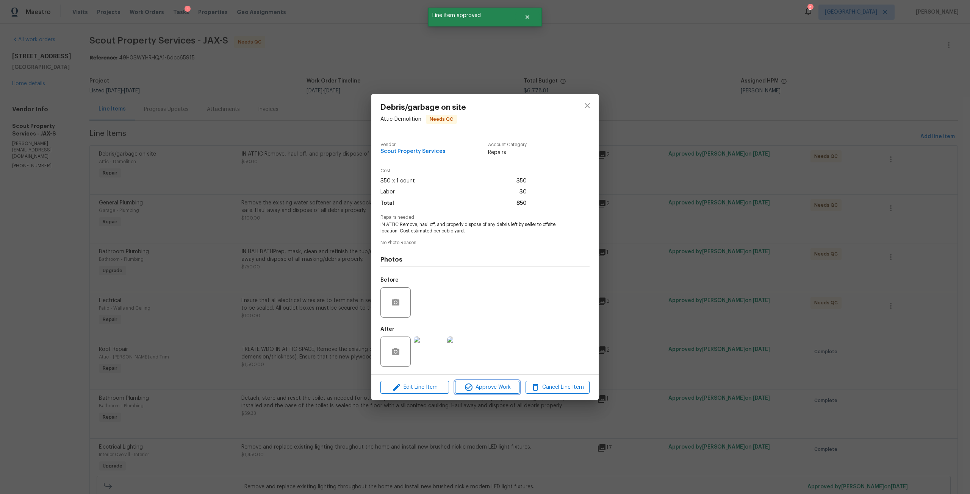
click at [499, 383] on span "Approve Work" at bounding box center [486, 387] width 59 height 9
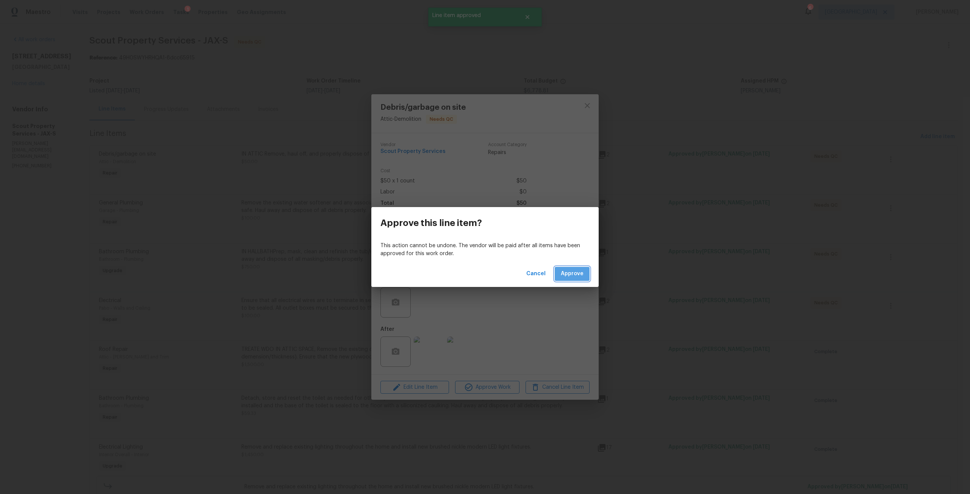
click at [589, 274] on button "Approve" at bounding box center [571, 274] width 35 height 14
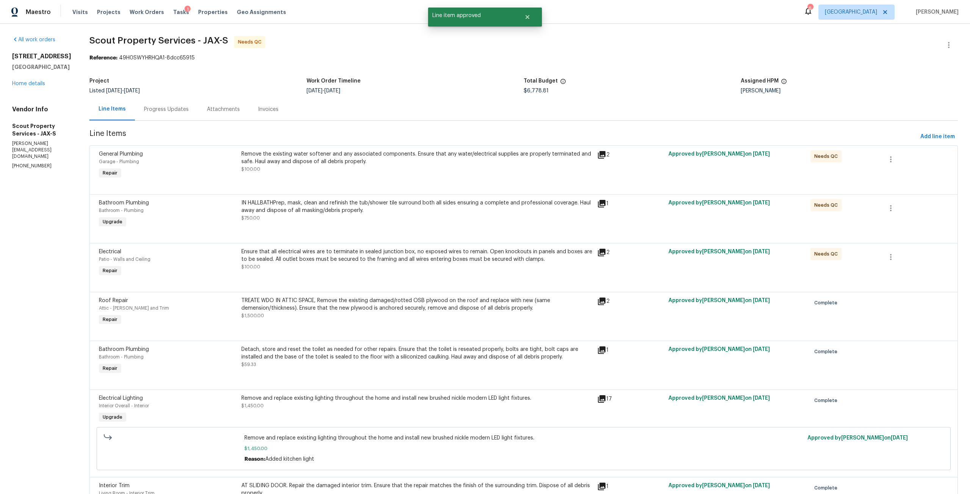
click at [485, 163] on div "Remove the existing water softener and any associated components. Ensure that a…" at bounding box center [416, 157] width 351 height 15
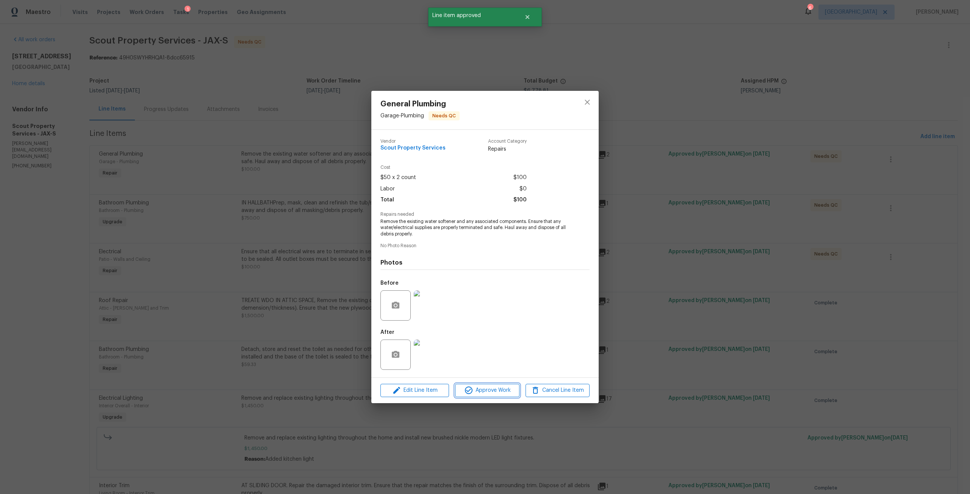
click at [480, 395] on span "Approve Work" at bounding box center [486, 390] width 59 height 9
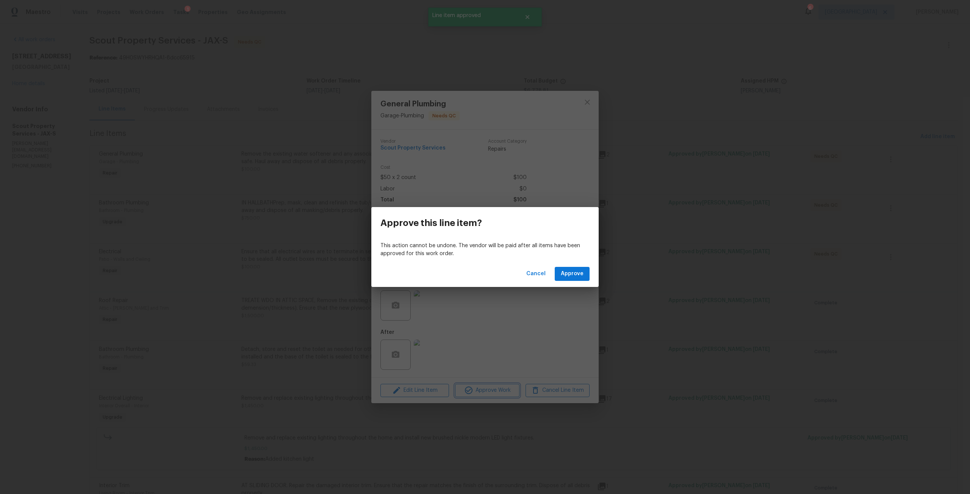
click at [571, 287] on div "Approve this line item? This action cannot be undone. The vendor will be paid a…" at bounding box center [485, 247] width 970 height 494
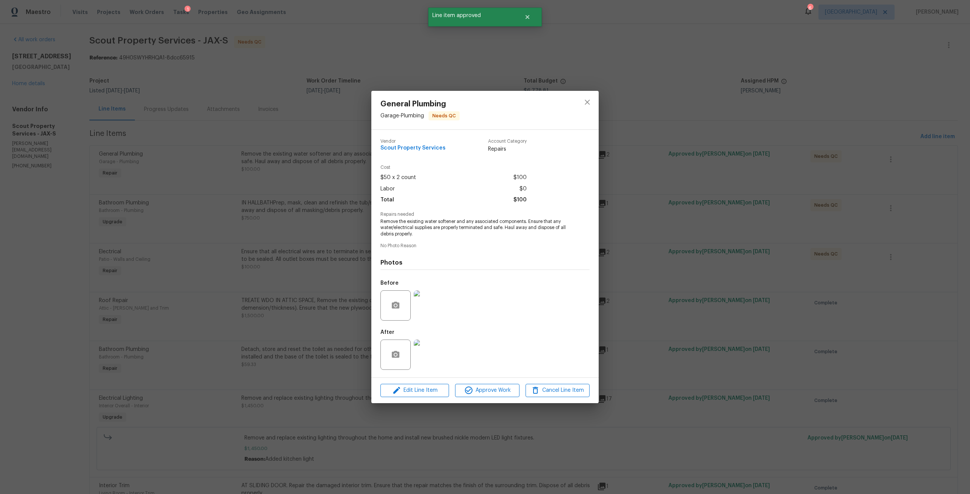
click at [568, 259] on h4 "Photos" at bounding box center [484, 263] width 209 height 8
click at [497, 399] on div "Edit Line Item Approve Work Cancel Line Item" at bounding box center [484, 390] width 227 height 25
click at [500, 389] on span "Approve Work" at bounding box center [486, 390] width 59 height 9
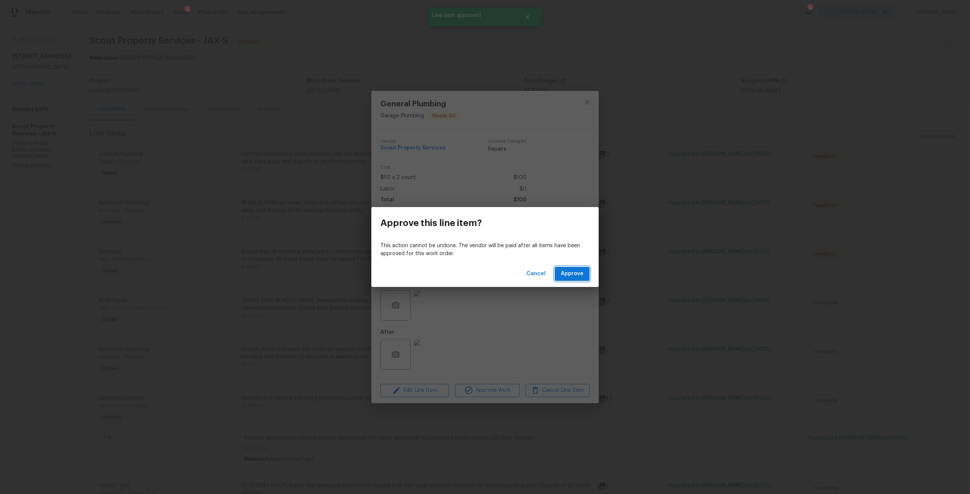
click at [578, 278] on span "Approve" at bounding box center [572, 273] width 23 height 9
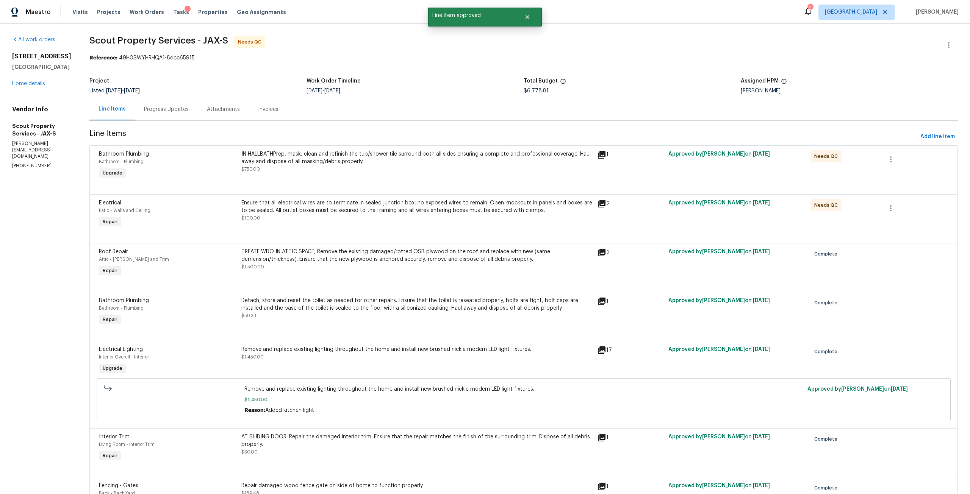
click at [489, 174] on div "IN HALLBATHPrep, mask, clean and refinish the tub/shower tile surround both all…" at bounding box center [417, 165] width 356 height 35
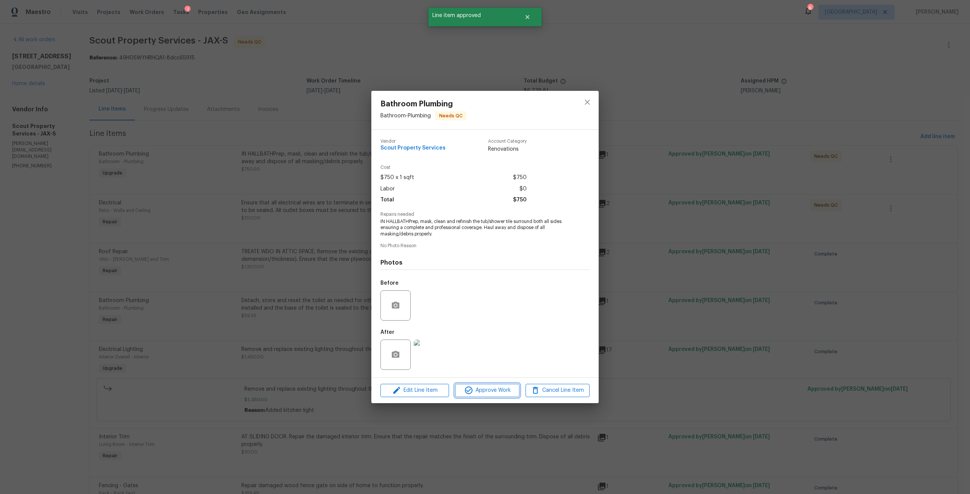
click at [500, 387] on span "Approve Work" at bounding box center [486, 390] width 59 height 9
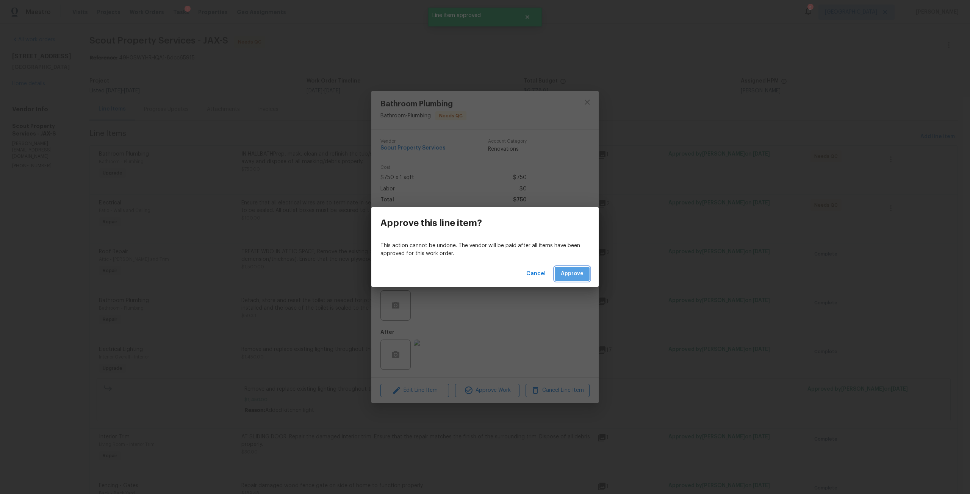
click at [565, 272] on span "Approve" at bounding box center [572, 273] width 23 height 9
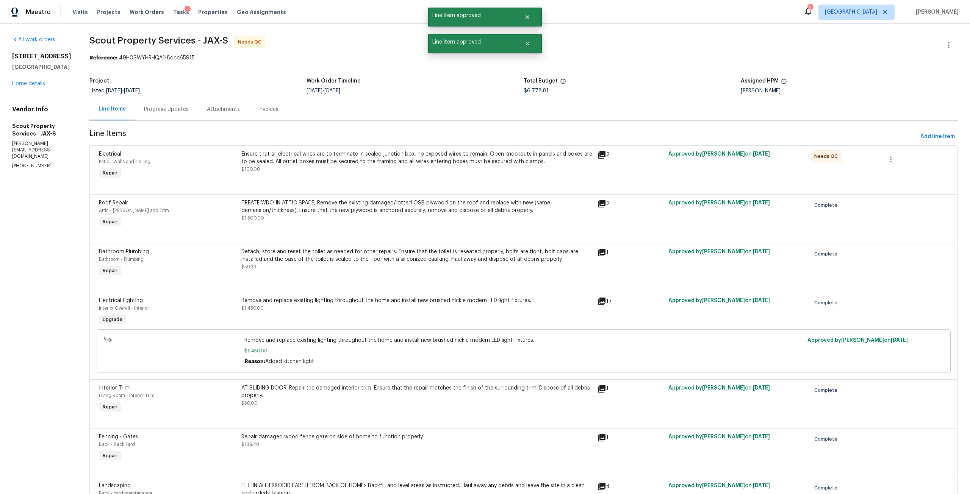
click at [489, 166] on div "Ensure that all electrical wires are to terminate in sealed junction box, no ex…" at bounding box center [416, 161] width 351 height 23
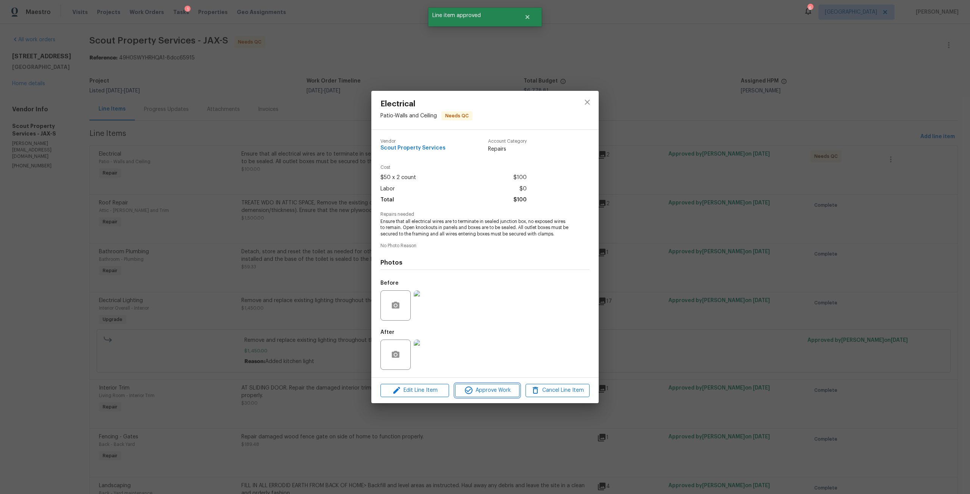
click at [499, 387] on span "Approve Work" at bounding box center [486, 390] width 59 height 9
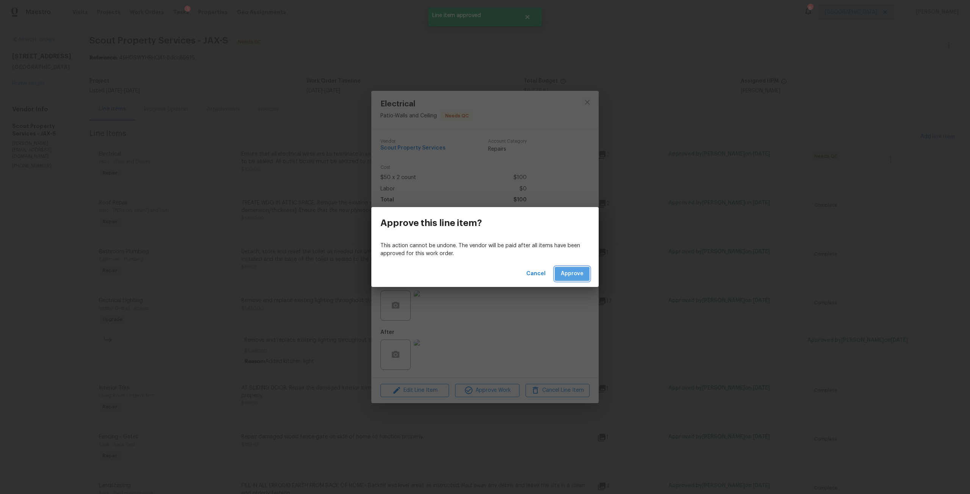
click at [567, 278] on span "Approve" at bounding box center [572, 273] width 23 height 9
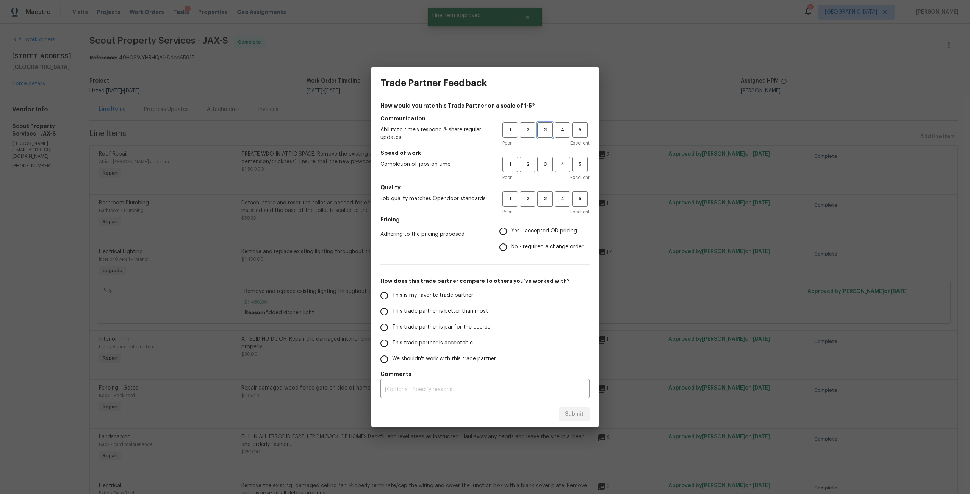
click at [546, 126] on span "3" at bounding box center [545, 130] width 14 height 9
click at [546, 167] on span "3" at bounding box center [545, 164] width 14 height 9
click at [540, 205] on button "3" at bounding box center [545, 199] width 16 height 16
click at [526, 228] on span "Yes - accepted OD pricing" at bounding box center [544, 231] width 66 height 8
click at [511, 228] on input "Yes - accepted OD pricing" at bounding box center [503, 231] width 16 height 16
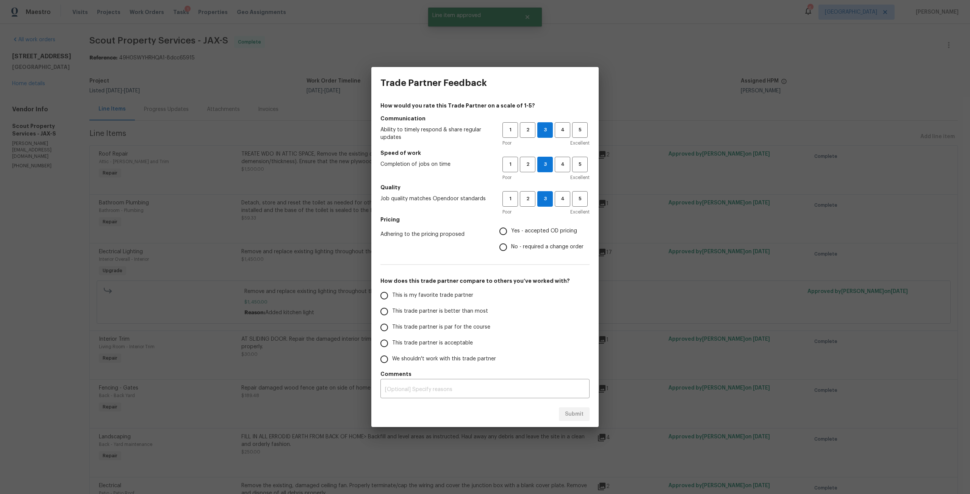
radio input "true"
click at [404, 328] on span "This trade partner is par for the course" at bounding box center [441, 327] width 98 height 8
click at [392, 328] on input "This trade partner is par for the course" at bounding box center [384, 328] width 16 height 16
click at [567, 416] on span "Submit" at bounding box center [574, 414] width 19 height 9
radio input "true"
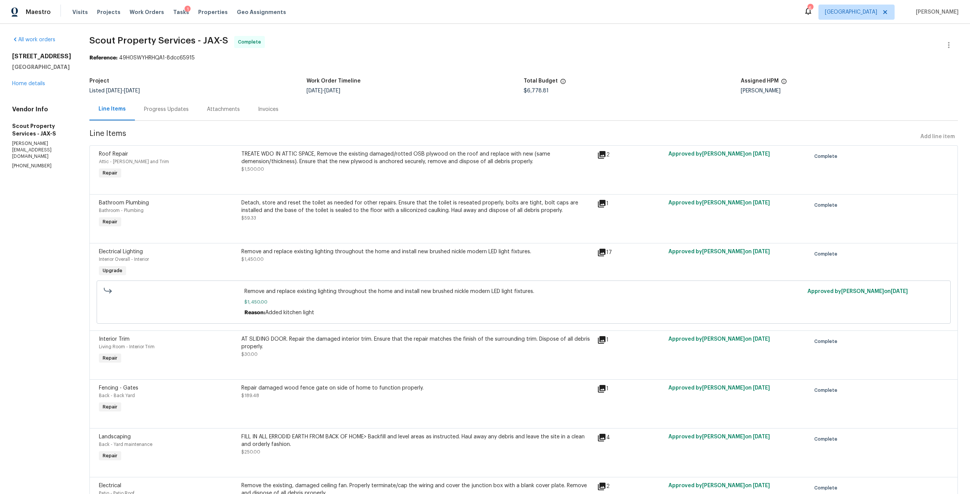
radio input "false"
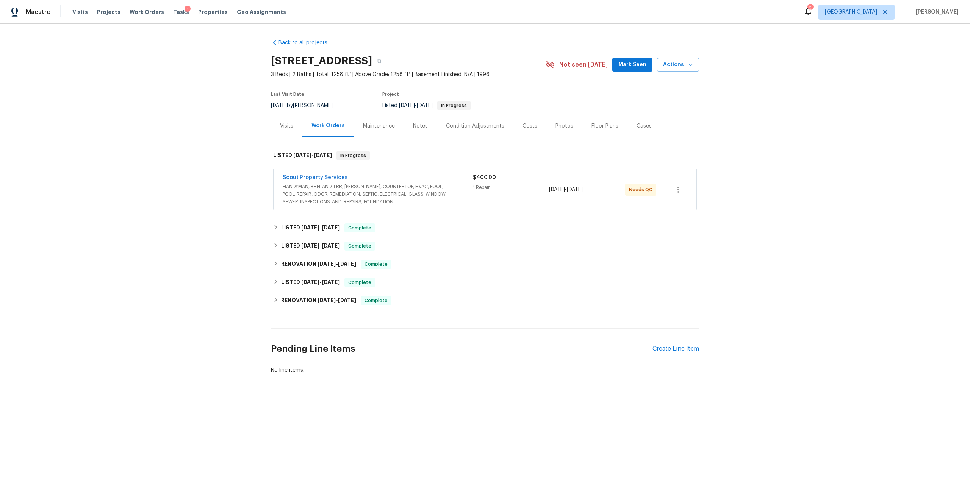
click at [353, 200] on span "HANDYMAN, BRN_AND_LRR, [PERSON_NAME], COUNTERTOP, HVAC, POOL, POOL_REPAIR, ODOR…" at bounding box center [378, 194] width 190 height 23
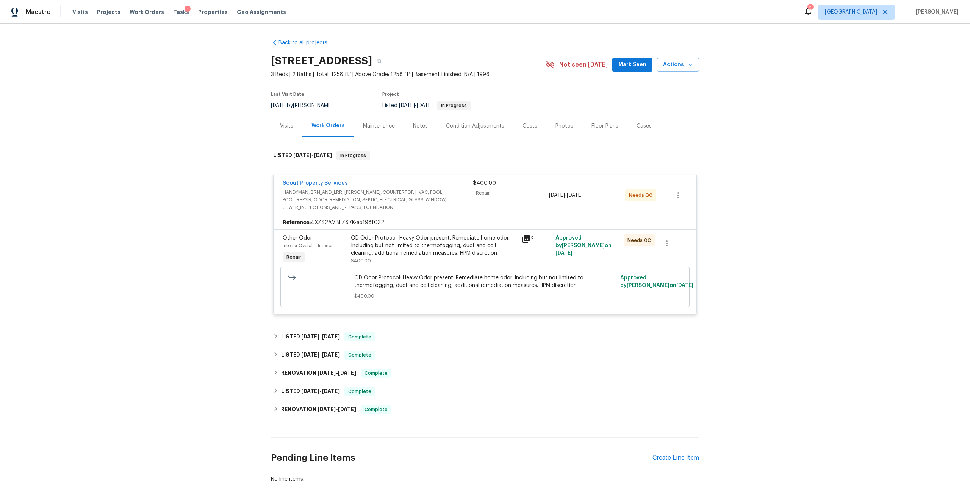
click at [412, 243] on div "OD Odor Protocol: Heavy Odor present. Remediate home odor. Including but not li…" at bounding box center [434, 245] width 166 height 23
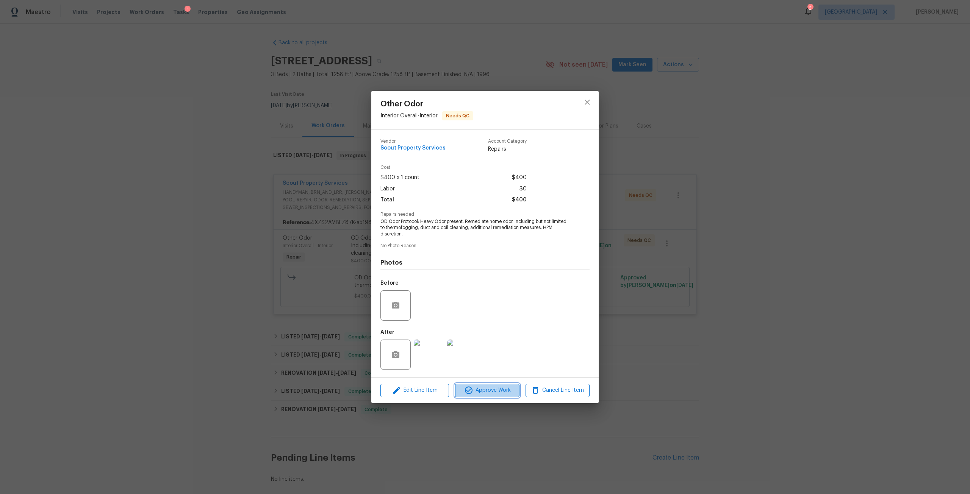
click at [491, 390] on span "Approve Work" at bounding box center [486, 390] width 59 height 9
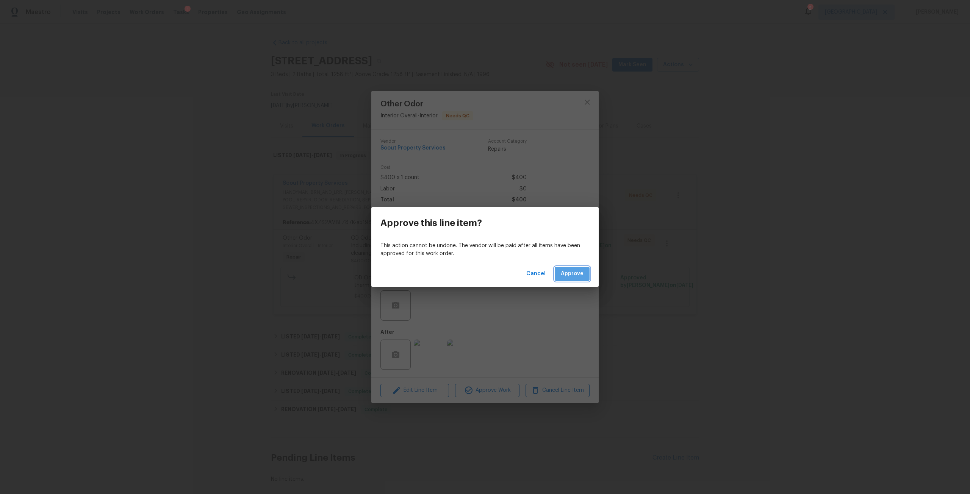
click at [576, 273] on span "Approve" at bounding box center [572, 273] width 23 height 9
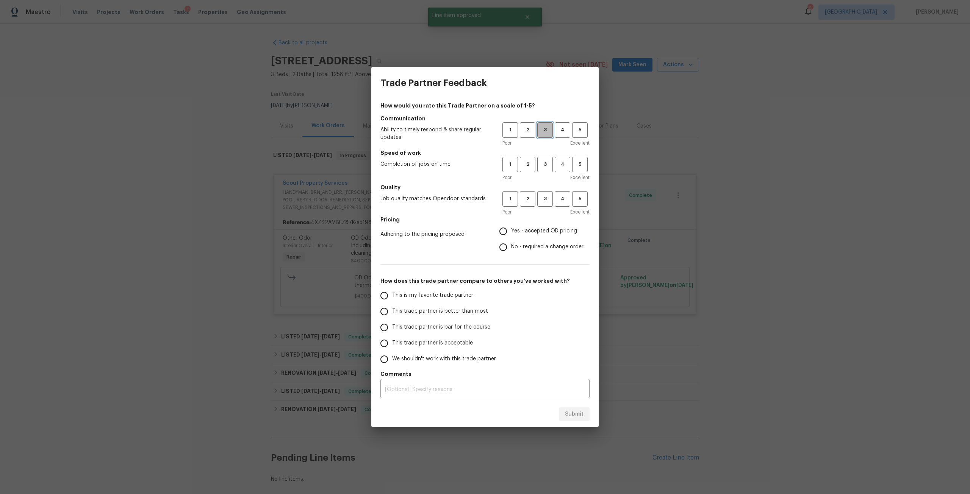
click at [548, 125] on button "3" at bounding box center [545, 130] width 16 height 16
click at [545, 164] on span "3" at bounding box center [545, 164] width 14 height 9
click at [543, 205] on button "3" at bounding box center [545, 199] width 16 height 16
click at [527, 227] on span "Yes - accepted OD pricing" at bounding box center [544, 231] width 66 height 8
click at [511, 227] on input "Yes - accepted OD pricing" at bounding box center [503, 231] width 16 height 16
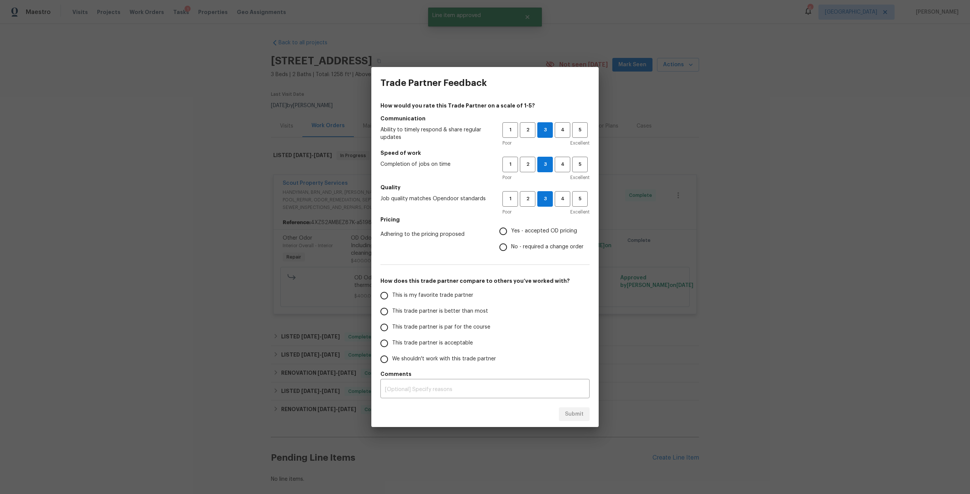
radio input "true"
click at [399, 332] on label "This trade partner is par for the course" at bounding box center [436, 328] width 120 height 16
click at [392, 332] on input "This trade partner is par for the course" at bounding box center [384, 328] width 16 height 16
click at [587, 411] on button "Submit" at bounding box center [574, 415] width 31 height 14
radio input "true"
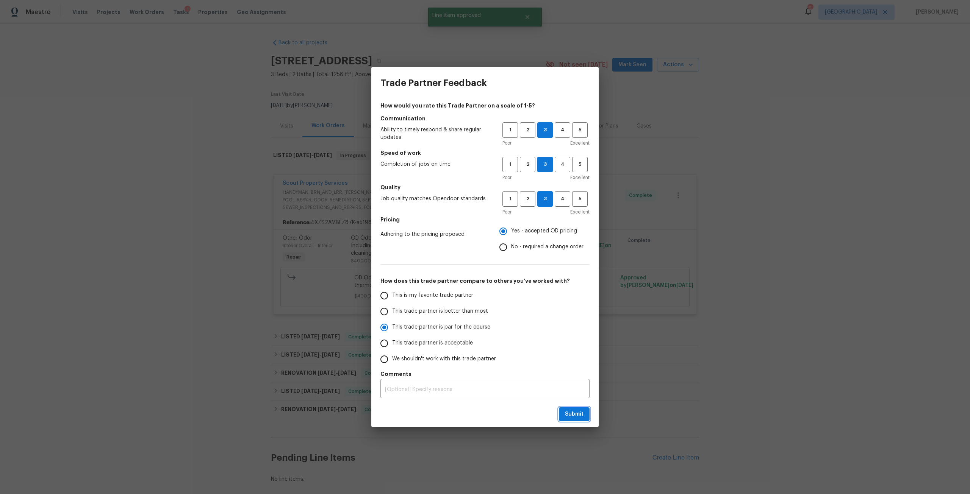
radio input "false"
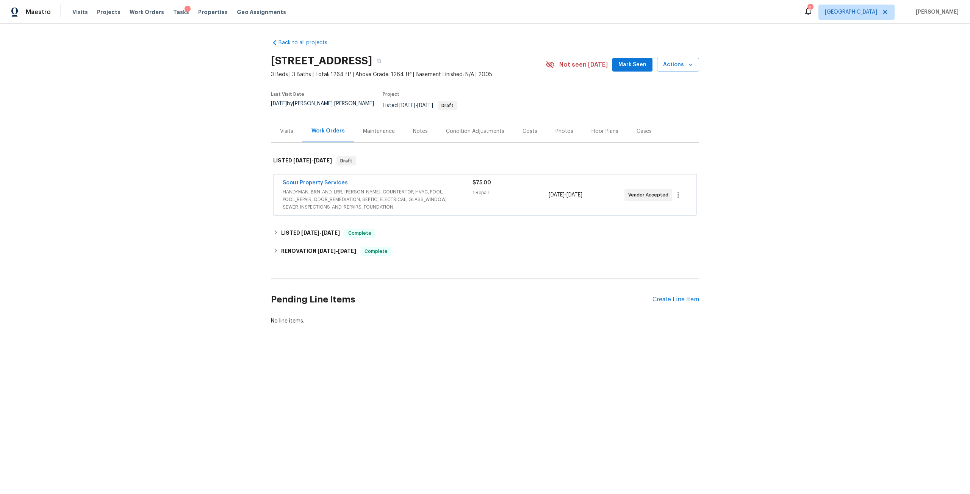
click at [566, 121] on div "Photos" at bounding box center [564, 131] width 36 height 22
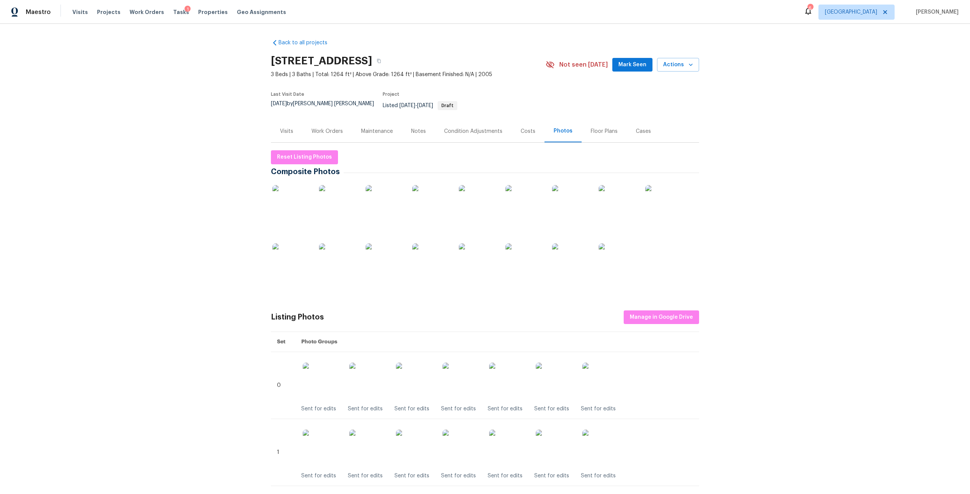
click at [273, 196] on img at bounding box center [291, 204] width 38 height 38
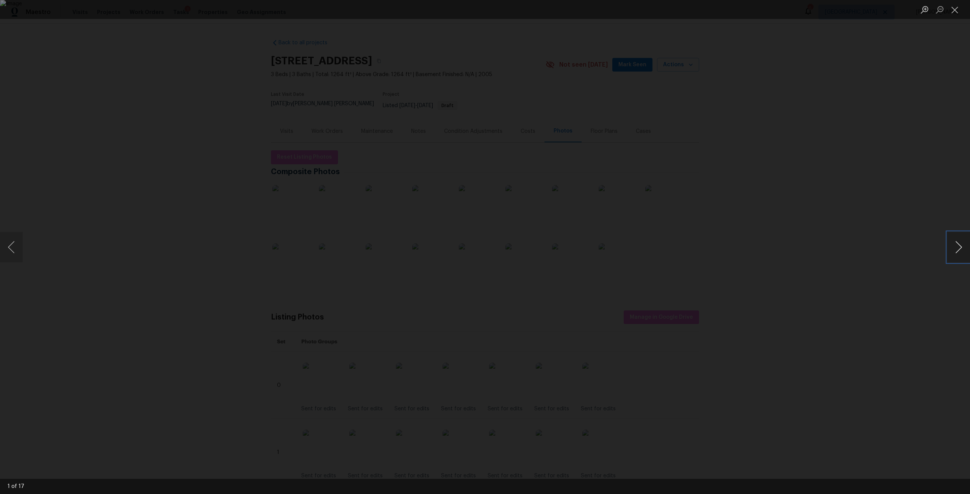
click at [963, 247] on button "Next image" at bounding box center [958, 247] width 23 height 30
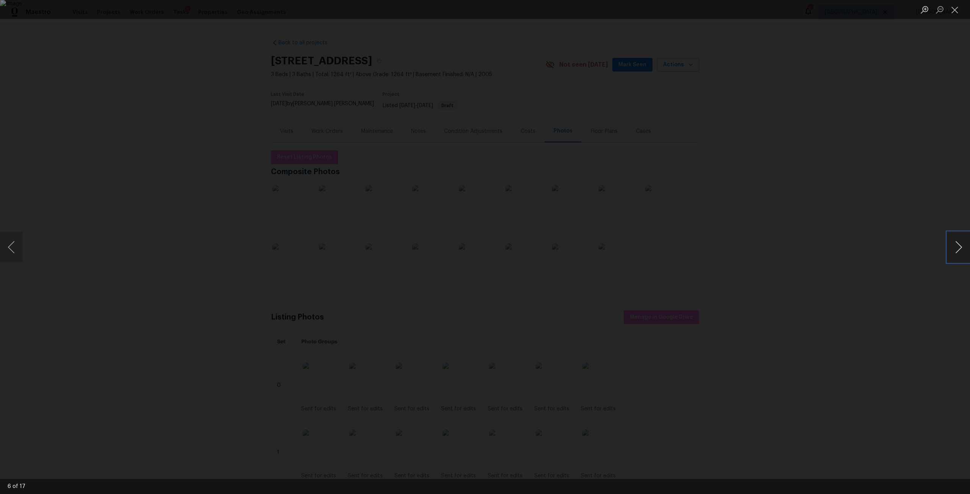
click at [963, 247] on button "Next image" at bounding box center [958, 247] width 23 height 30
click at [956, 241] on button "Next image" at bounding box center [958, 247] width 23 height 30
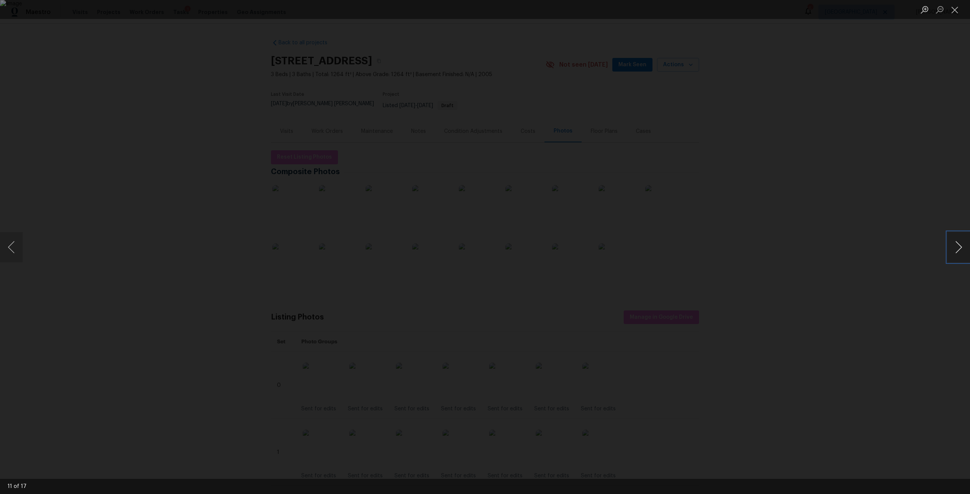
click at [956, 241] on button "Next image" at bounding box center [958, 247] width 23 height 30
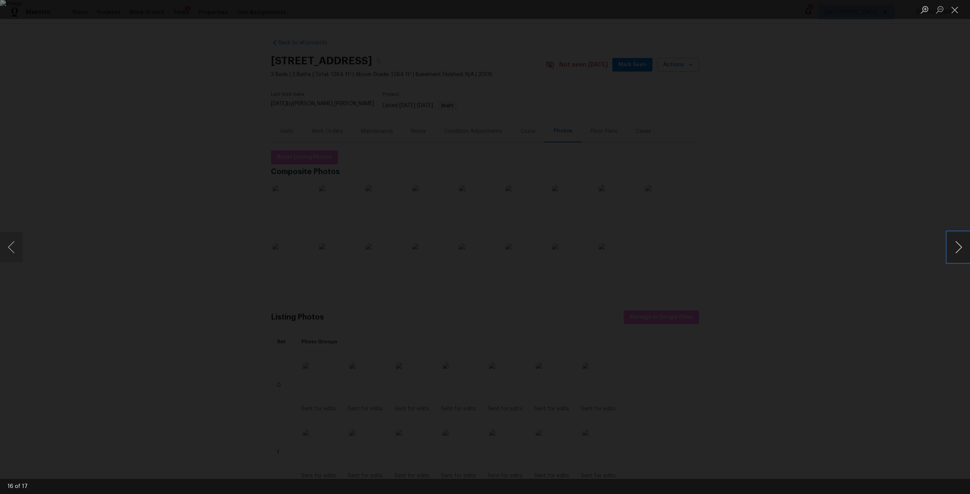
click at [956, 241] on button "Next image" at bounding box center [958, 247] width 23 height 30
click at [952, 242] on button "Next image" at bounding box center [958, 247] width 23 height 30
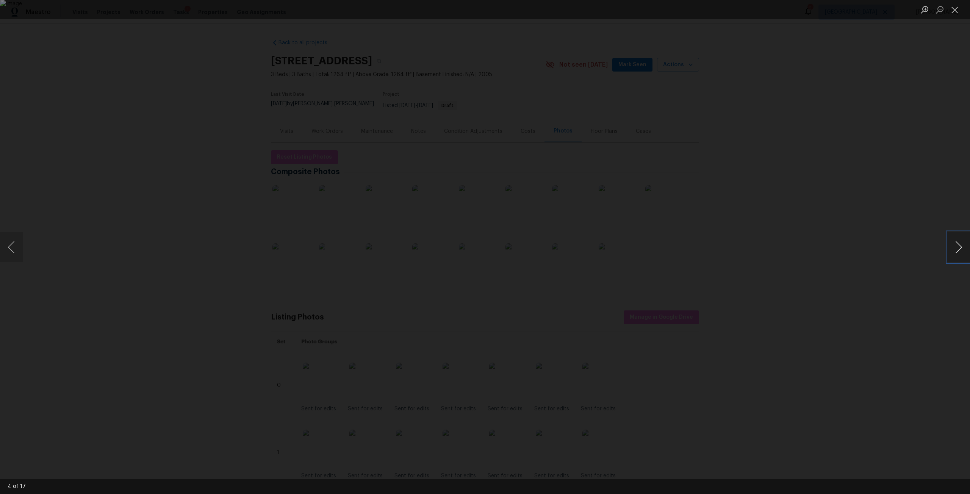
click at [948, 241] on button "Next image" at bounding box center [958, 247] width 23 height 30
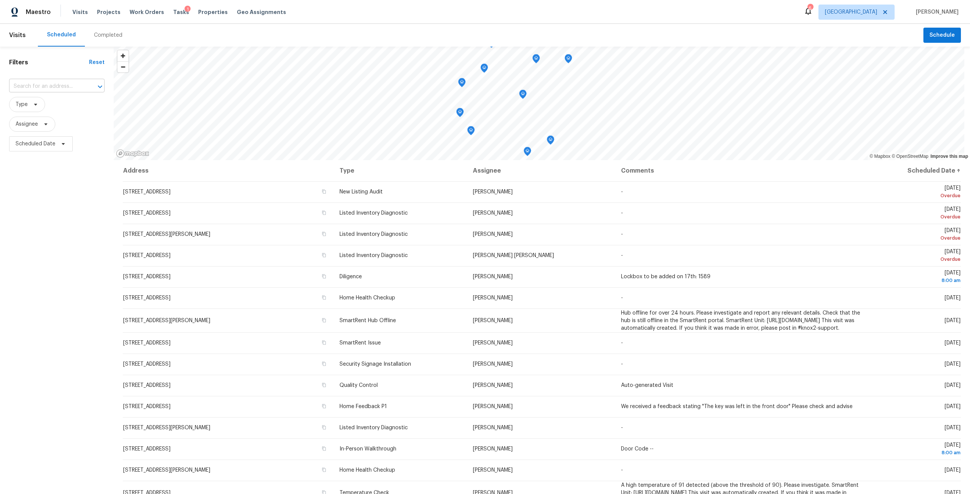
click at [53, 82] on input "text" at bounding box center [46, 87] width 74 height 12
type input "l"
type input "1825"
click at [57, 150] on li "1825 Lago Del Sur Dr, Middleburg, FL 32068" at bounding box center [56, 144] width 95 height 12
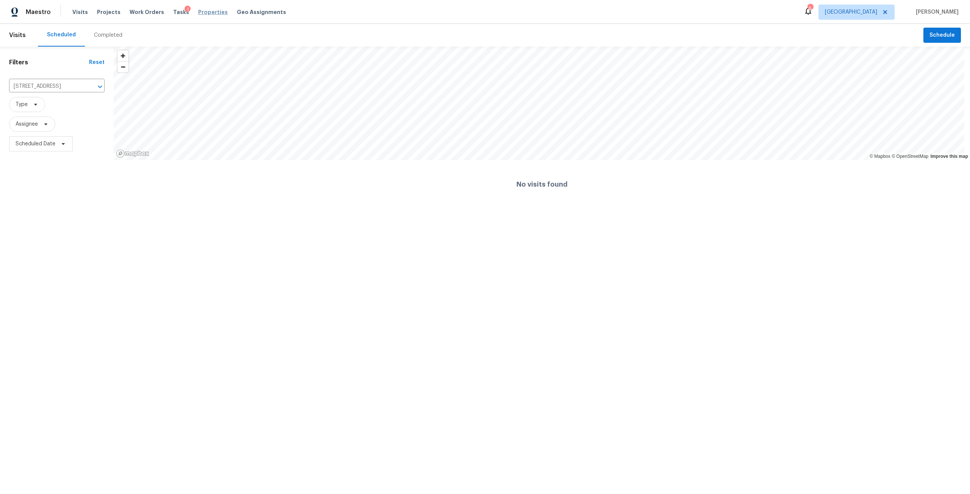
click at [198, 15] on span "Properties" at bounding box center [213, 12] width 30 height 8
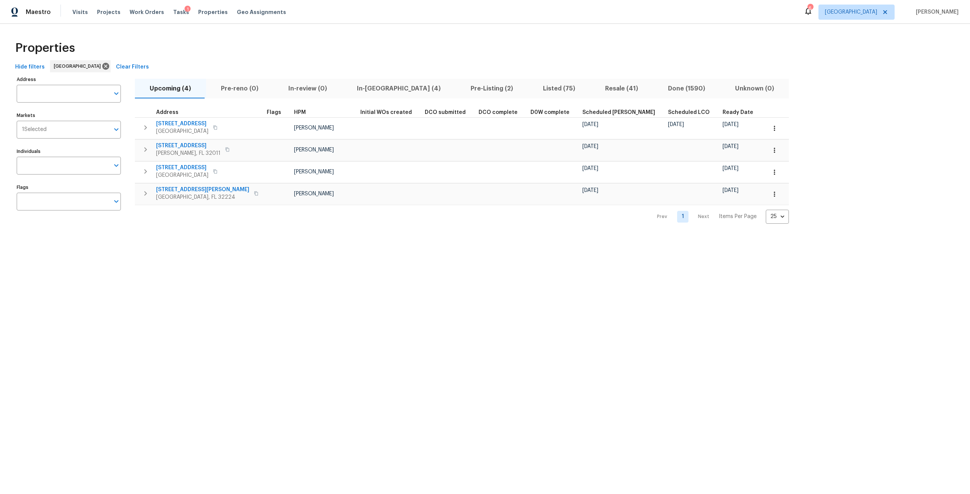
click at [57, 99] on input "Address" at bounding box center [63, 94] width 93 height 18
type input "1825"
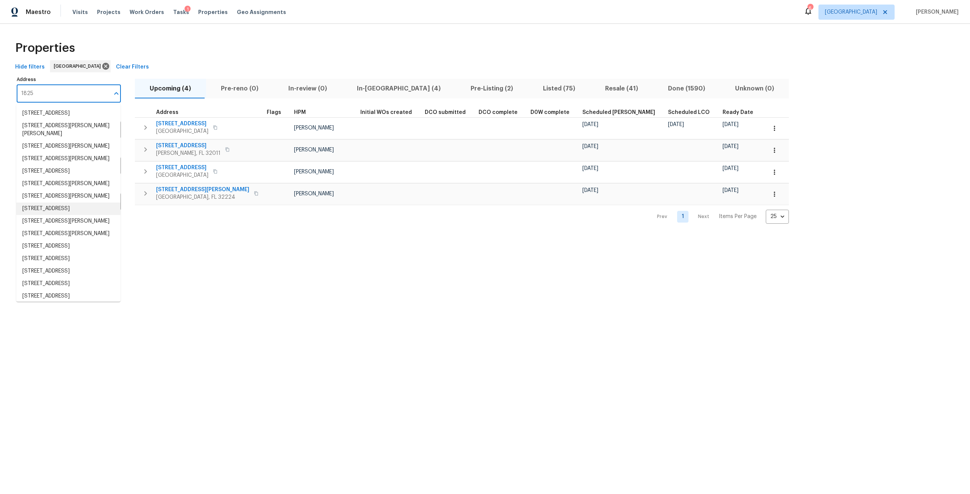
click at [66, 215] on li "1825 Lago Del Sur Dr Middleburg FL 32068" at bounding box center [68, 209] width 104 height 12
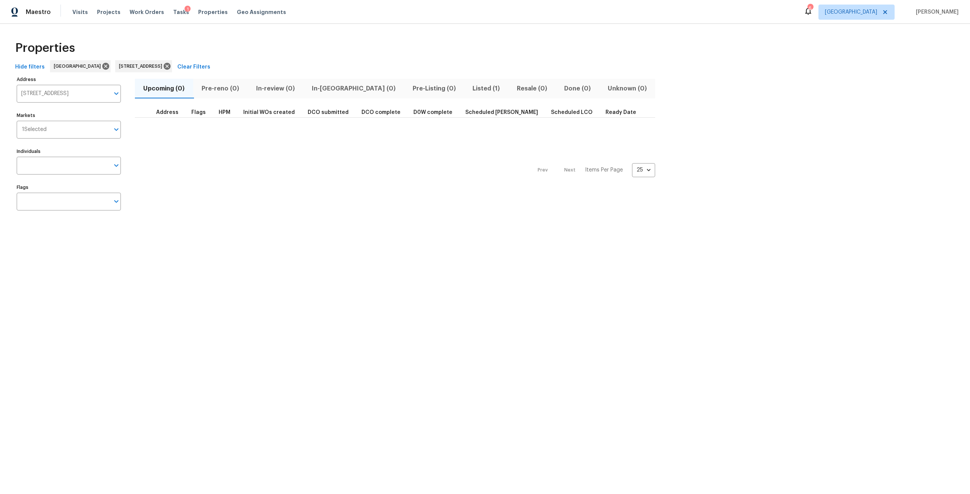
click at [468, 91] on span "Listed (1)" at bounding box center [485, 88] width 35 height 11
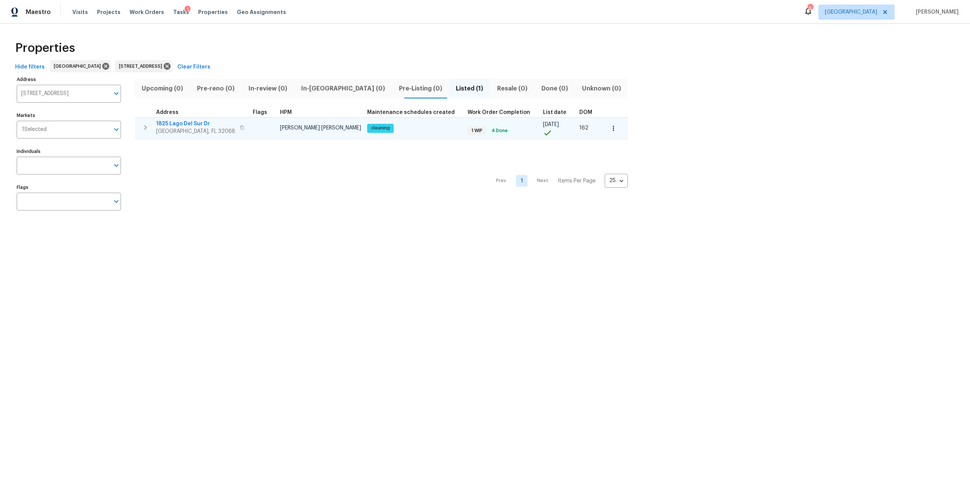
click at [178, 121] on span "1825 Lago Del Sur Dr" at bounding box center [195, 124] width 79 height 8
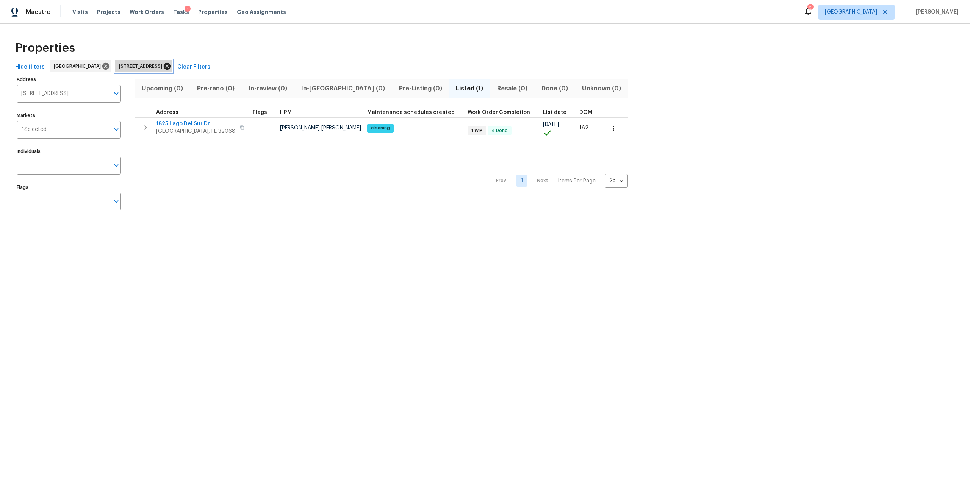
click at [170, 69] on icon at bounding box center [167, 66] width 7 height 7
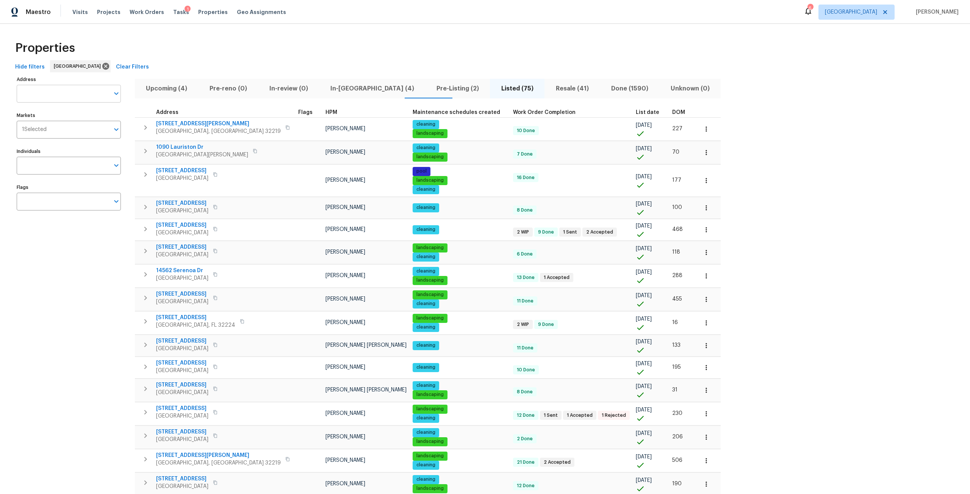
click at [81, 94] on input "Address" at bounding box center [63, 94] width 93 height 18
click at [69, 94] on input "Address" at bounding box center [63, 94] width 93 height 18
type input "bronson"
click at [36, 112] on li "8815 Bronson Ln Jacksonville FL 32219" at bounding box center [68, 113] width 104 height 12
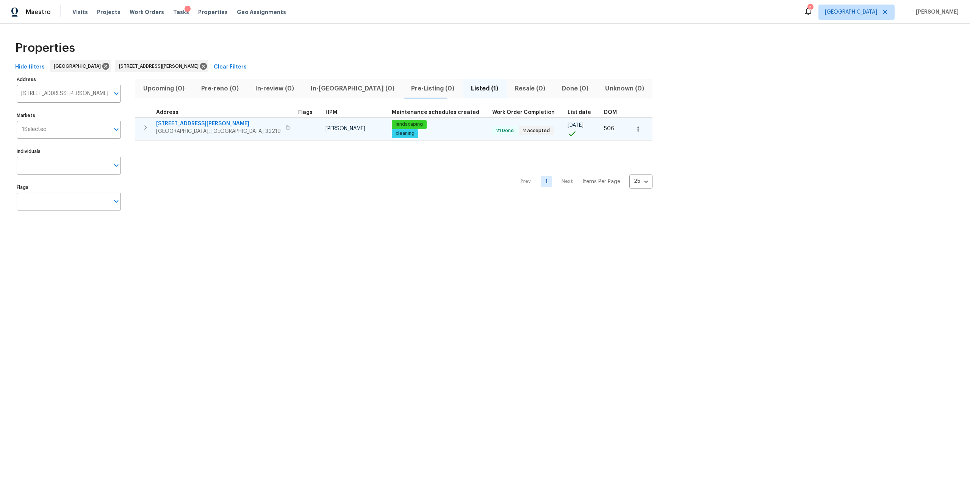
click at [187, 125] on span "8815 Bronson Ln" at bounding box center [218, 124] width 125 height 8
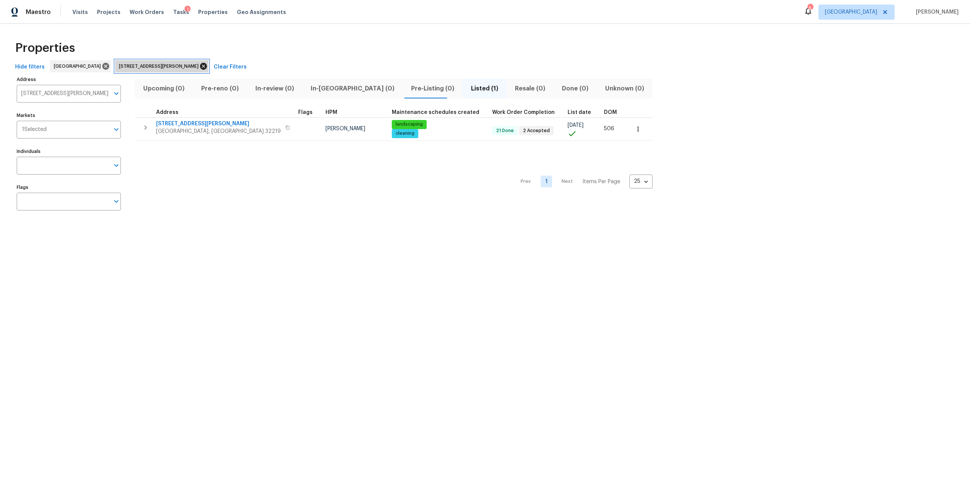
click at [200, 66] on icon at bounding box center [203, 66] width 7 height 7
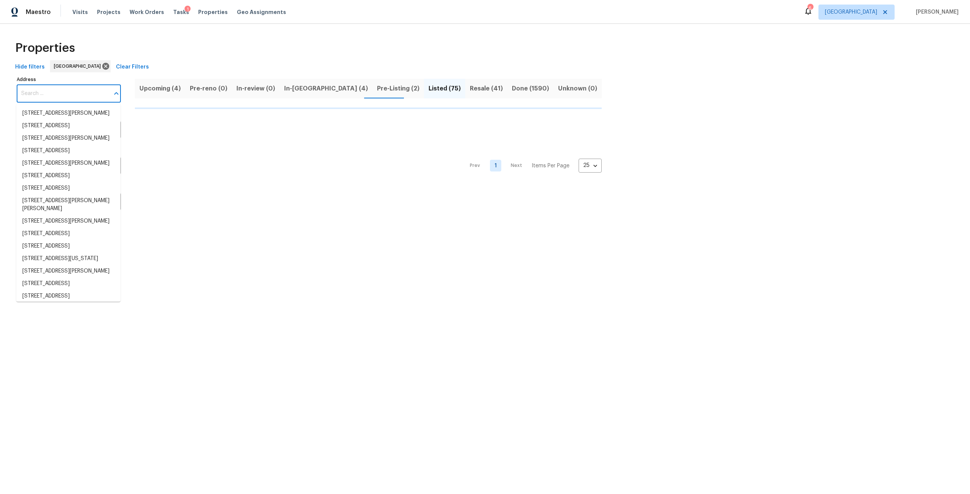
click at [79, 95] on input "Address" at bounding box center [63, 94] width 93 height 18
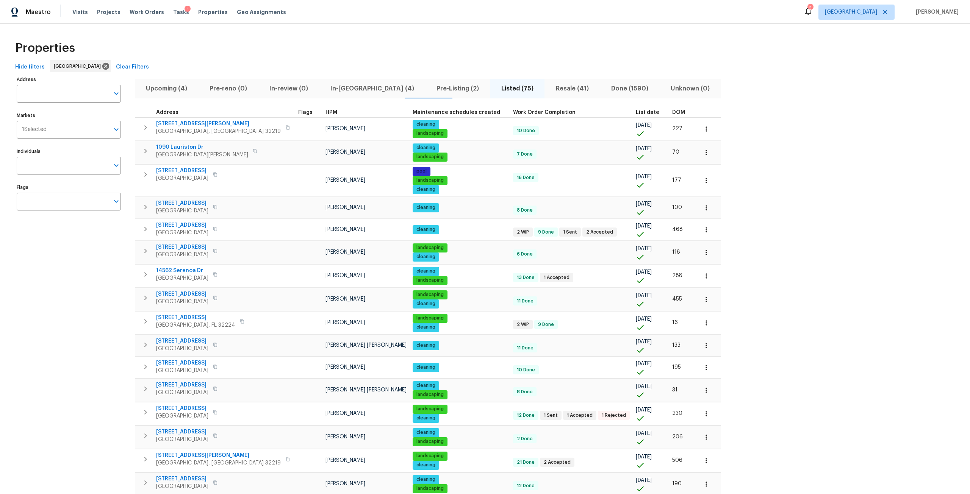
click at [83, 92] on input "Address" at bounding box center [63, 94] width 93 height 18
type input "3202"
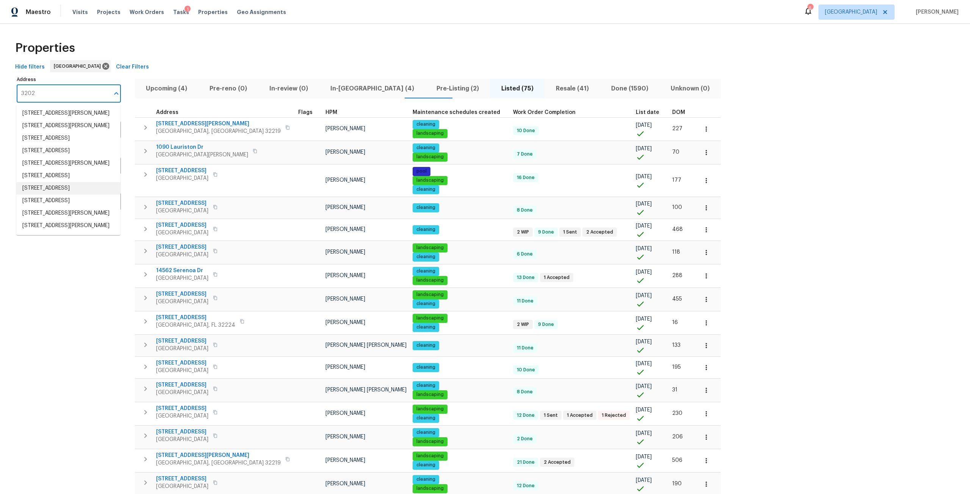
click at [81, 195] on li "3202 Tiger Hole Rd Jacksonville FL 32216" at bounding box center [68, 188] width 104 height 12
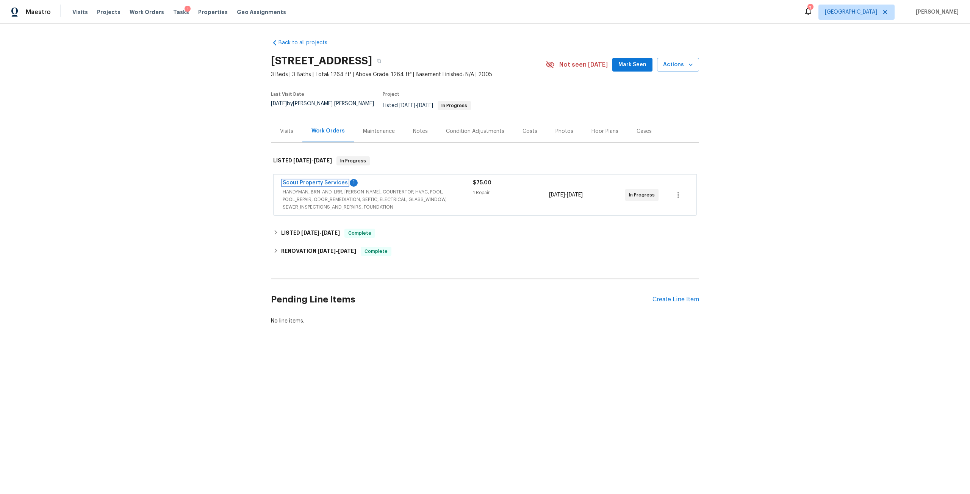
click at [312, 180] on link "Scout Property Services" at bounding box center [315, 182] width 65 height 5
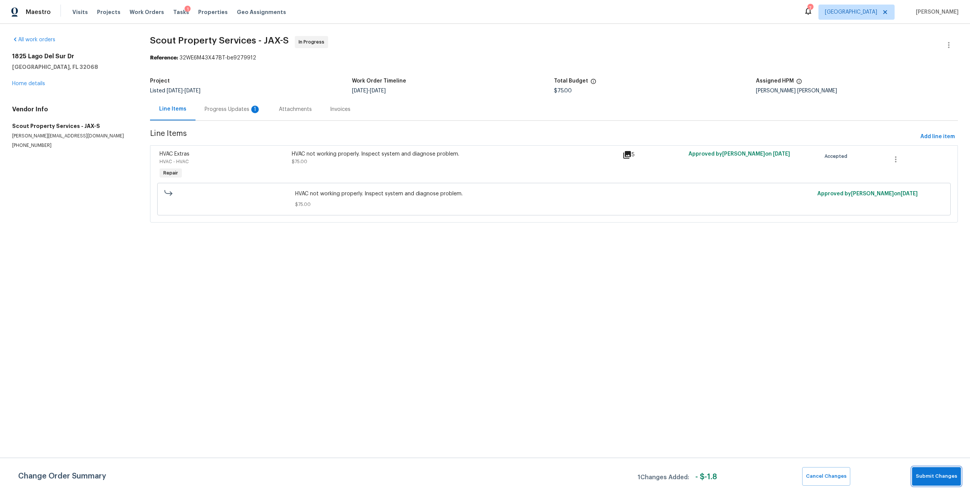
click at [920, 473] on span "Submit Changes" at bounding box center [935, 476] width 41 height 9
click at [233, 106] on div "Progress Updates 1" at bounding box center [233, 110] width 56 height 8
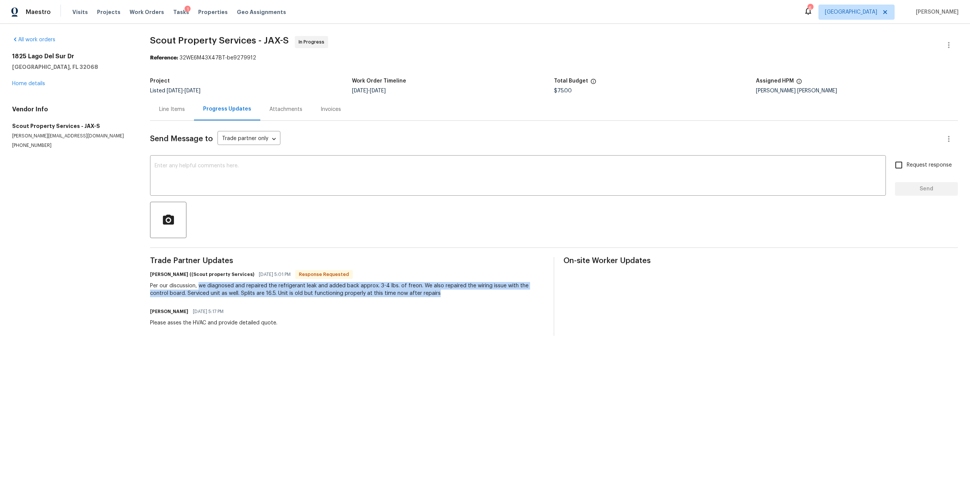
drag, startPoint x: 199, startPoint y: 285, endPoint x: 440, endPoint y: 295, distance: 240.7
click at [440, 295] on div "Per our discussion, we diagnosed and repaired the refrigerant leak and added ba…" at bounding box center [347, 289] width 394 height 15
copy div "we diagnosed and repaired the refrigerant leak and added back approx. 3-4 lbs. …"
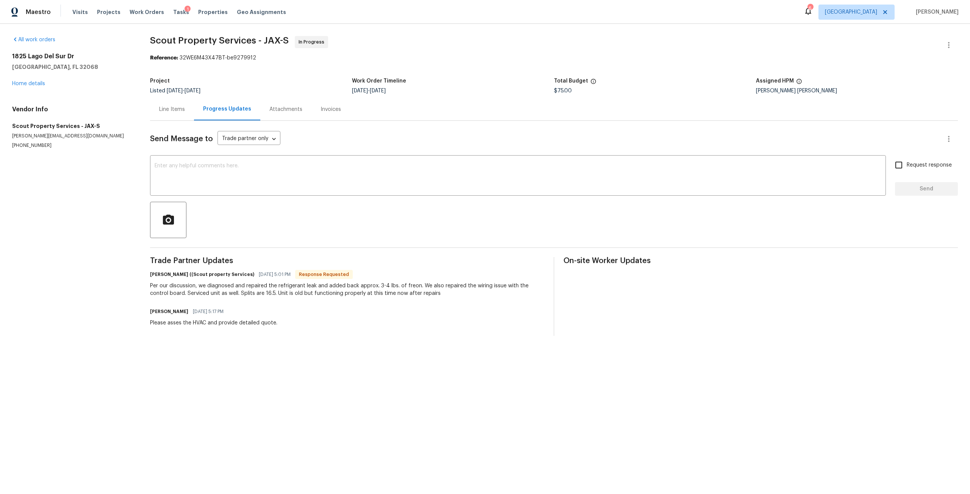
click at [177, 107] on div "Line Items" at bounding box center [172, 110] width 26 height 8
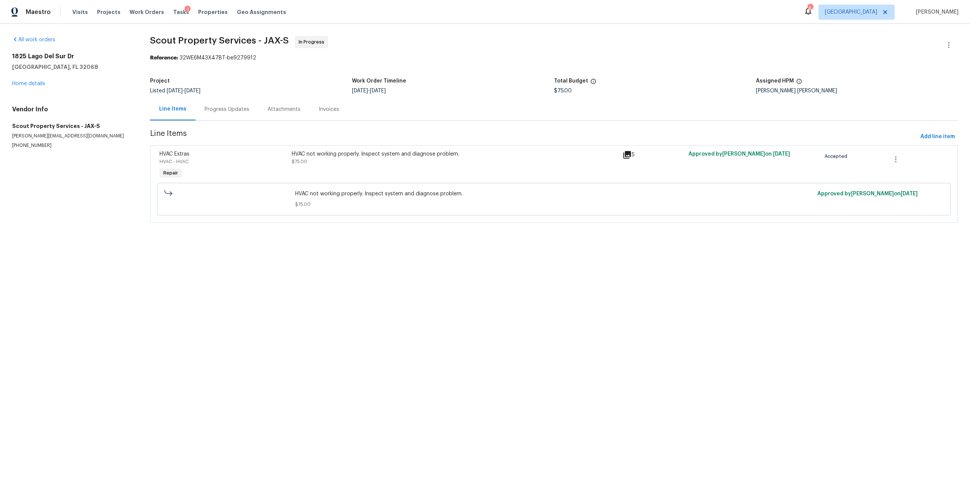
click at [368, 175] on div "HVAC not working properly. Inspect system and diagnose problem. $75.00" at bounding box center [454, 165] width 331 height 35
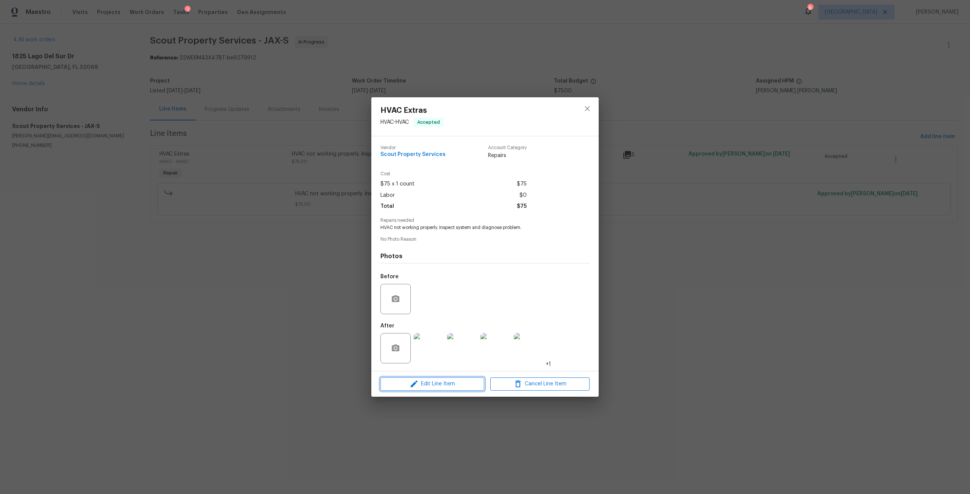
click at [467, 383] on span "Edit Line Item" at bounding box center [432, 383] width 99 height 9
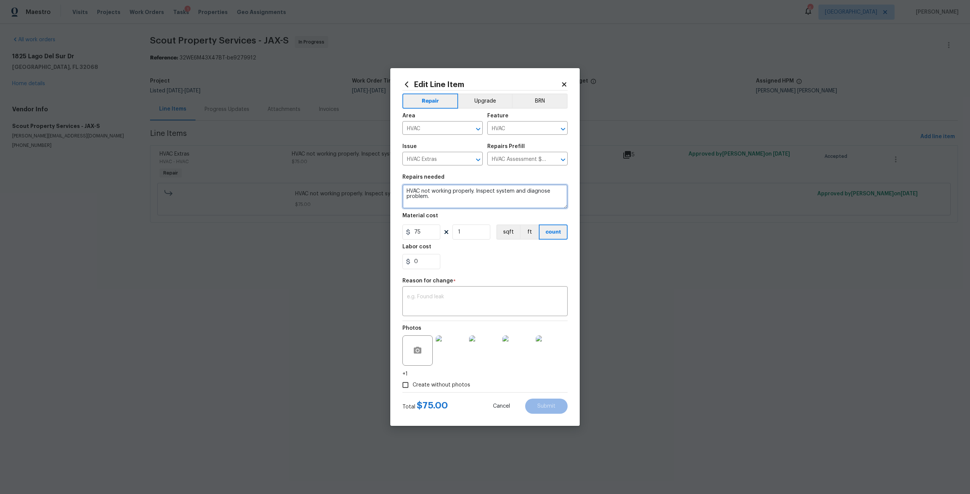
drag, startPoint x: 497, startPoint y: 202, endPoint x: 384, endPoint y: 183, distance: 114.2
click at [384, 183] on div "Edit Line Item Repair Upgrade BRN Area HVAC ​ Feature HVAC ​ Issue HVAC Extras …" at bounding box center [485, 247] width 970 height 494
paste textarea "we diagnosed and repaired the refrigerant leak and added back approx. 3-4 lbs. …"
type textarea "we diagnosed and repaired the refrigerant leak and added back approx. 3-4 lbs. …"
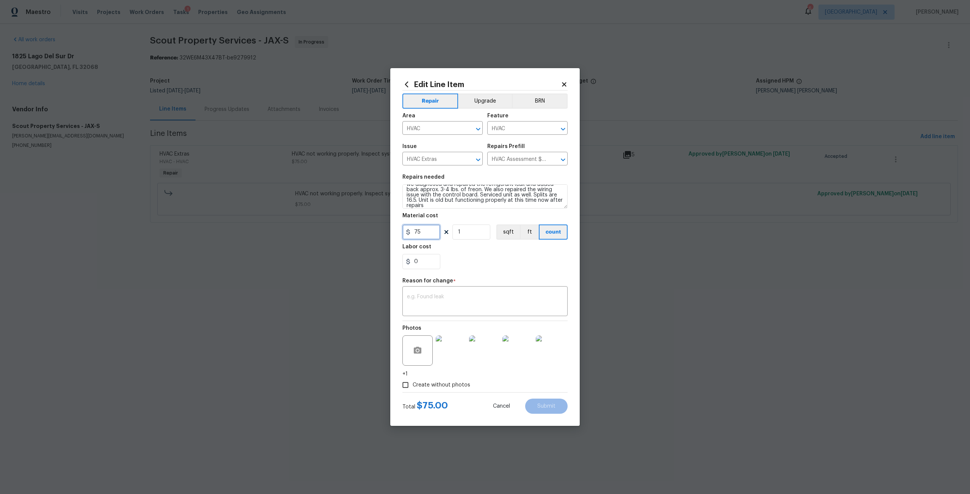
click at [429, 230] on input "75" at bounding box center [421, 232] width 38 height 15
type input "1564.35"
click at [443, 298] on textarea at bounding box center [485, 302] width 156 height 16
type textarea "Adjust for repairs"
click at [548, 404] on span "Submit" at bounding box center [546, 407] width 18 height 6
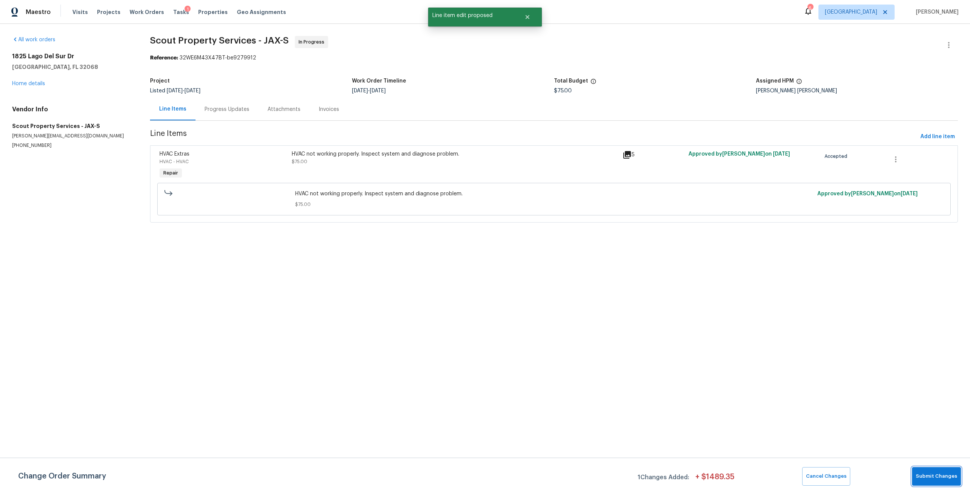
click at [936, 480] on span "Submit Changes" at bounding box center [935, 476] width 41 height 9
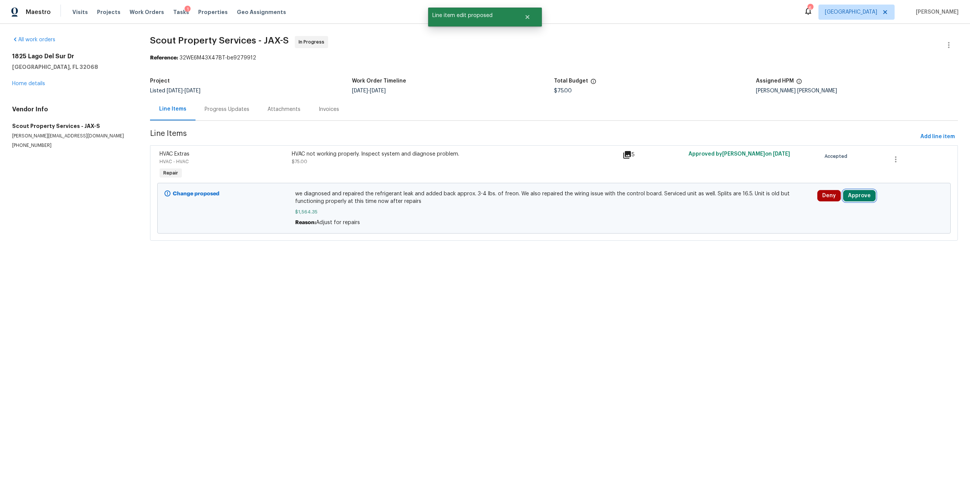
click at [863, 193] on button "Approve" at bounding box center [859, 195] width 33 height 11
click at [749, 201] on span "Approve" at bounding box center [745, 203] width 21 height 6
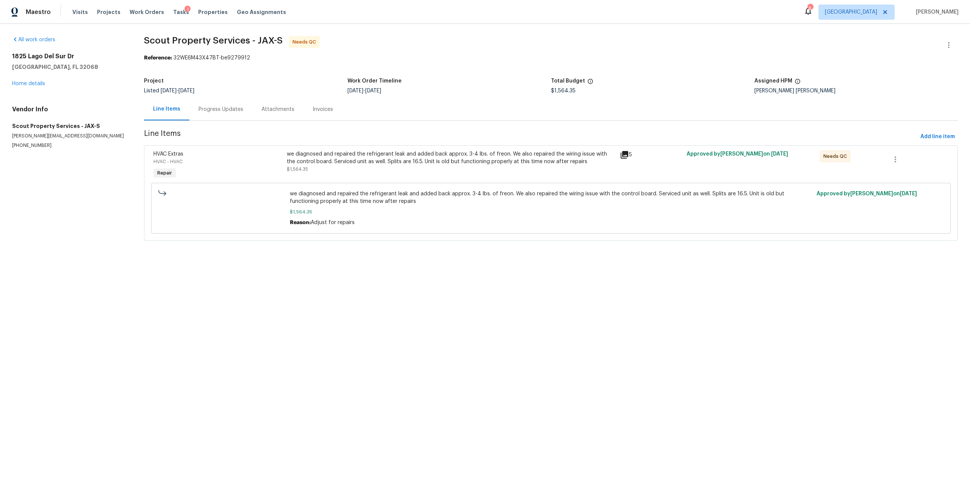
click at [426, 163] on div "we diagnosed and repaired the refrigerant leak and added back approx. 3-4 lbs. …" at bounding box center [451, 157] width 328 height 15
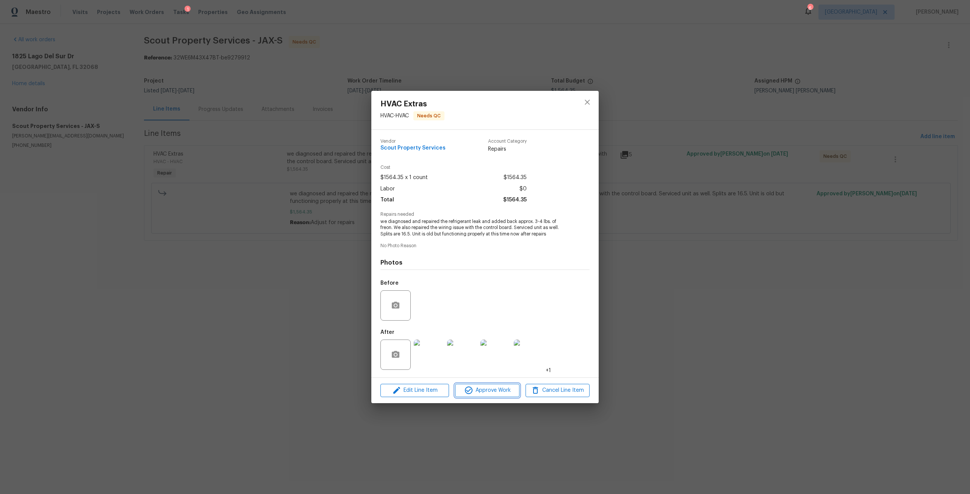
click at [485, 396] on button "Approve Work" at bounding box center [487, 390] width 64 height 13
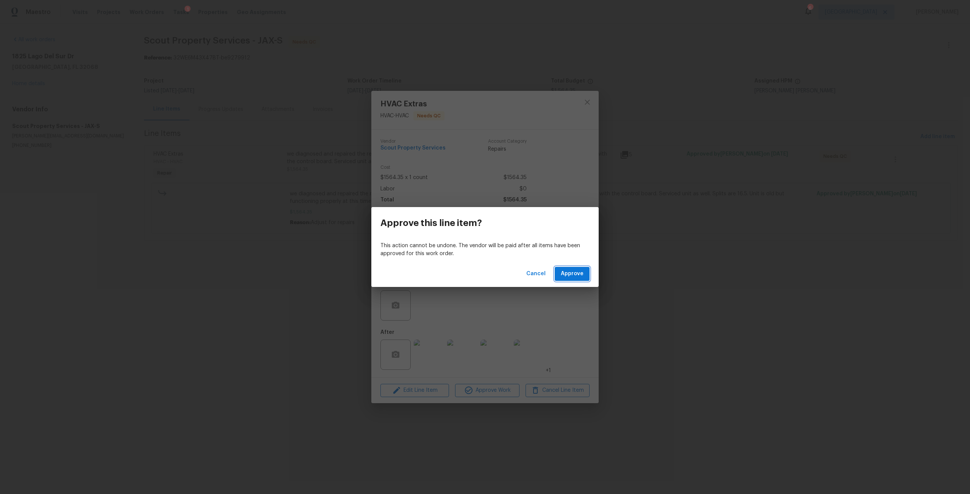
click at [576, 271] on span "Approve" at bounding box center [572, 273] width 23 height 9
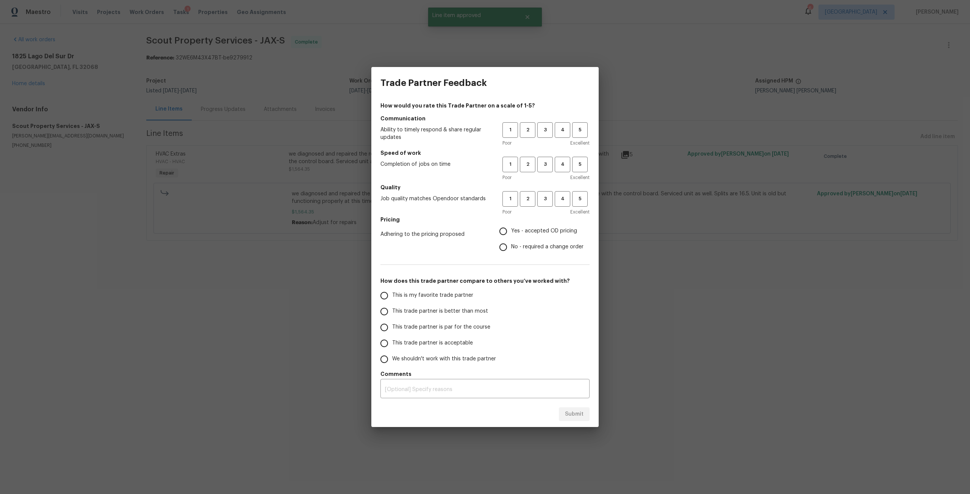
click at [553, 135] on div "1 2 3 4 5" at bounding box center [545, 130] width 87 height 16
click at [546, 137] on button "3" at bounding box center [545, 130] width 16 height 16
click at [547, 169] on button "3" at bounding box center [545, 165] width 16 height 16
drag, startPoint x: 544, startPoint y: 197, endPoint x: 510, endPoint y: 233, distance: 49.6
click at [544, 198] on span "3" at bounding box center [545, 199] width 14 height 9
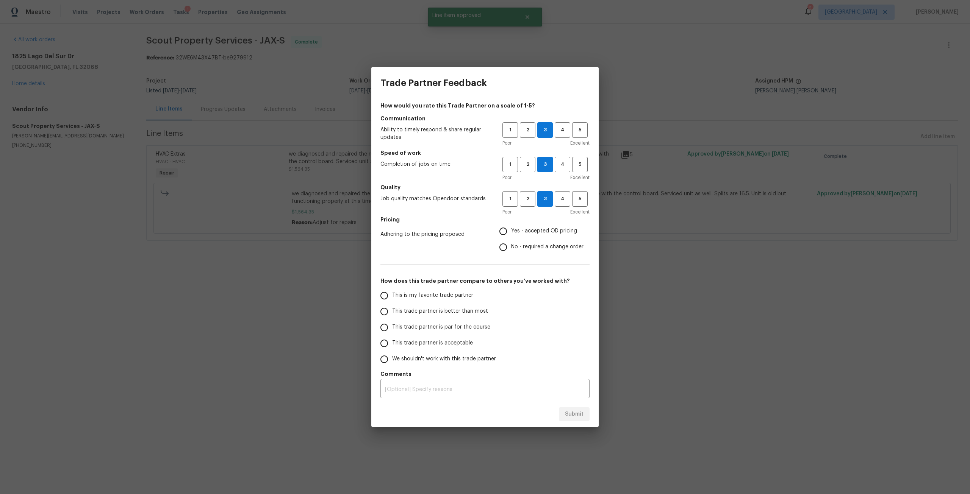
click at [526, 227] on span "Yes - accepted OD pricing" at bounding box center [544, 231] width 66 height 8
click at [511, 227] on input "Yes - accepted OD pricing" at bounding box center [503, 231] width 16 height 16
radio input "true"
click at [414, 329] on span "This trade partner is par for the course" at bounding box center [441, 327] width 98 height 8
click at [392, 329] on input "This trade partner is par for the course" at bounding box center [384, 328] width 16 height 16
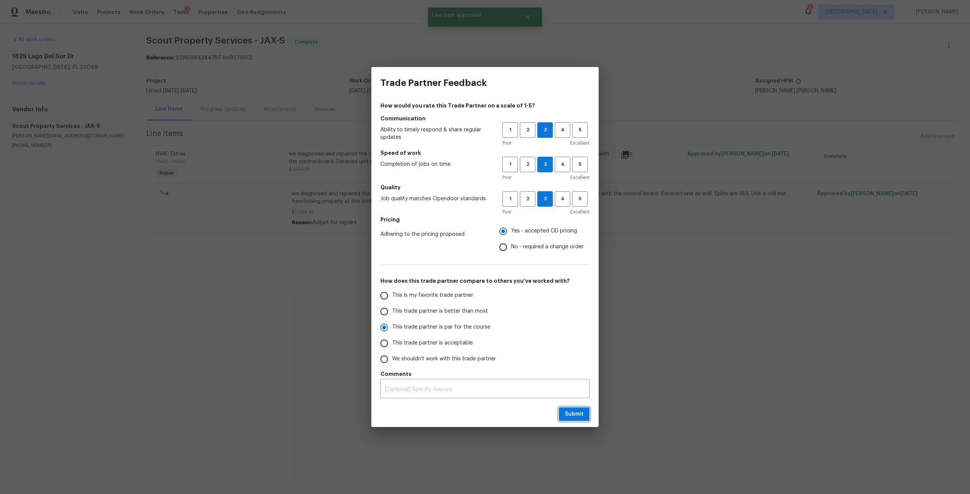
click at [579, 413] on span "Submit" at bounding box center [574, 414] width 19 height 9
radio input "true"
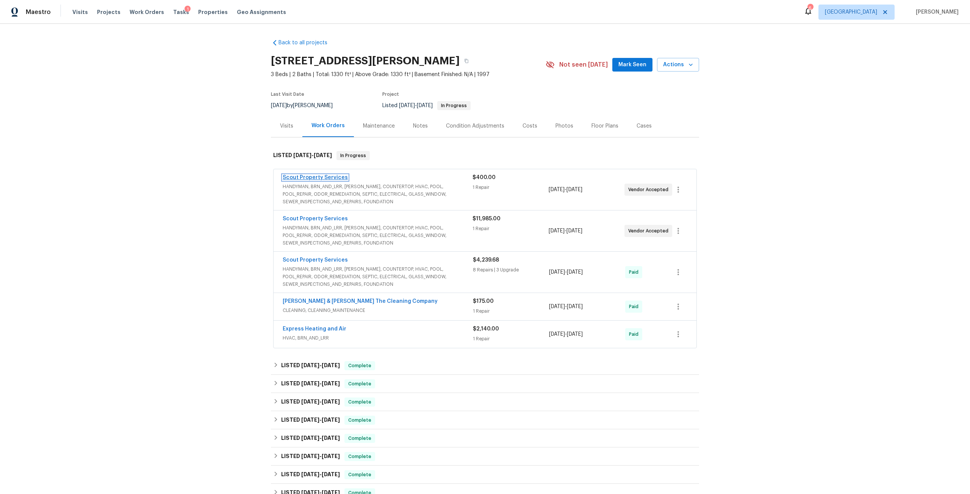
click at [334, 175] on link "Scout Property Services" at bounding box center [315, 177] width 65 height 5
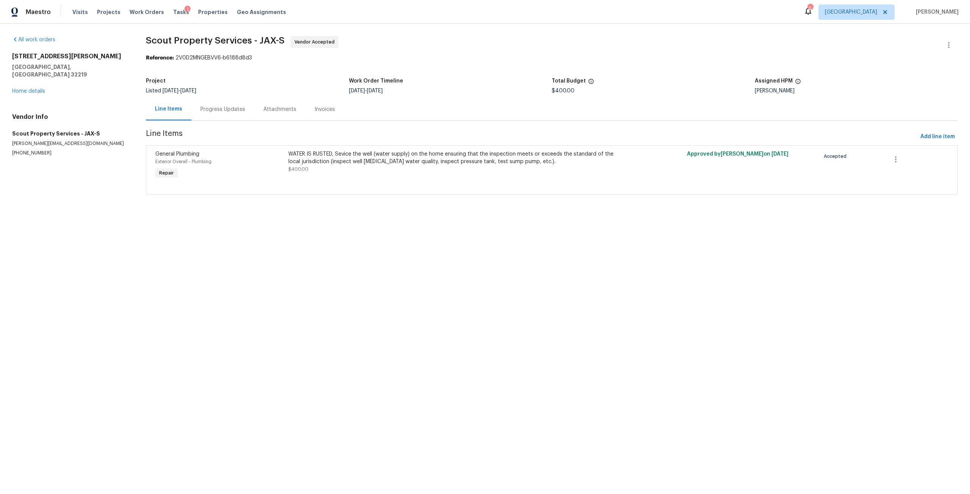
click at [368, 156] on div "WATER IS RUSTED, Sevice the well (water supply) on the home ensuring that the i…" at bounding box center [452, 157] width 328 height 15
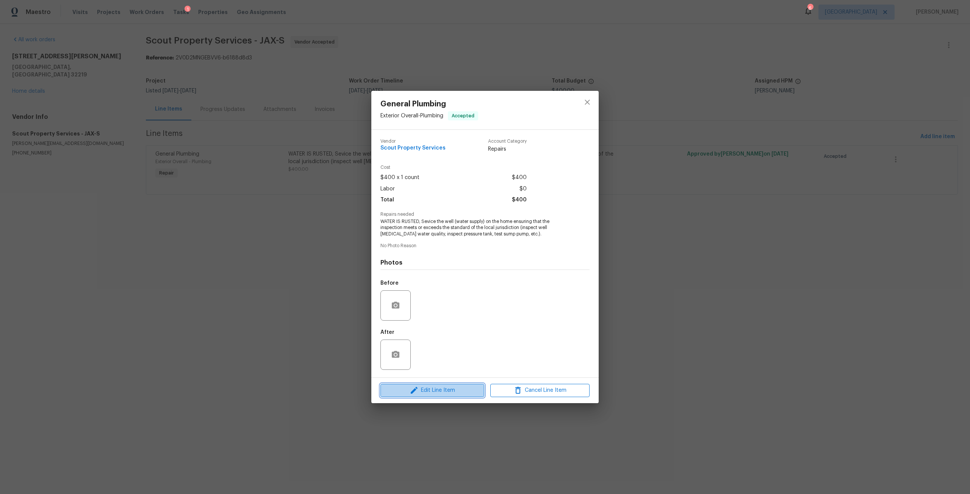
click at [459, 389] on span "Edit Line Item" at bounding box center [432, 390] width 99 height 9
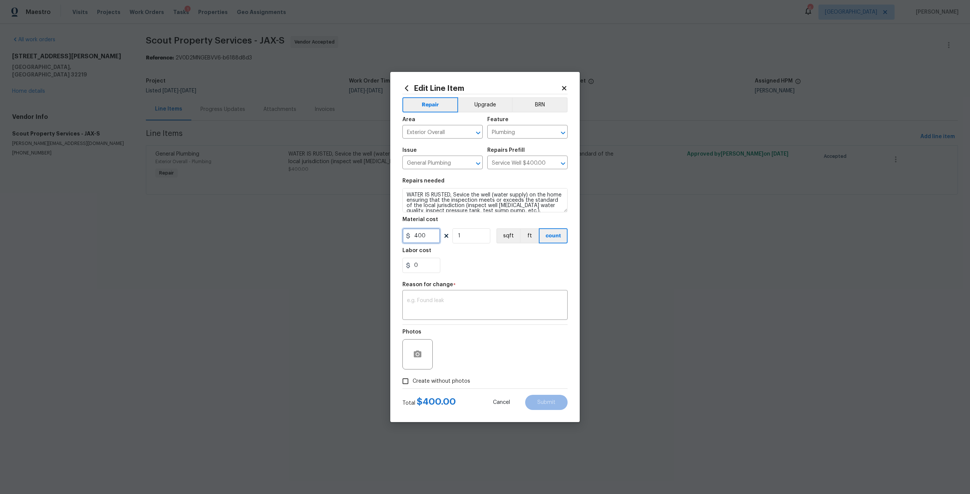
drag, startPoint x: 431, startPoint y: 235, endPoint x: 402, endPoint y: 235, distance: 29.5
click at [402, 235] on div "Edit Line Item Repair Upgrade BRN Area Exterior Overall ​ Feature Plumbing ​ Is…" at bounding box center [484, 247] width 189 height 350
type input "3240"
click at [459, 304] on textarea at bounding box center [485, 306] width 156 height 16
type textarea "Service well"
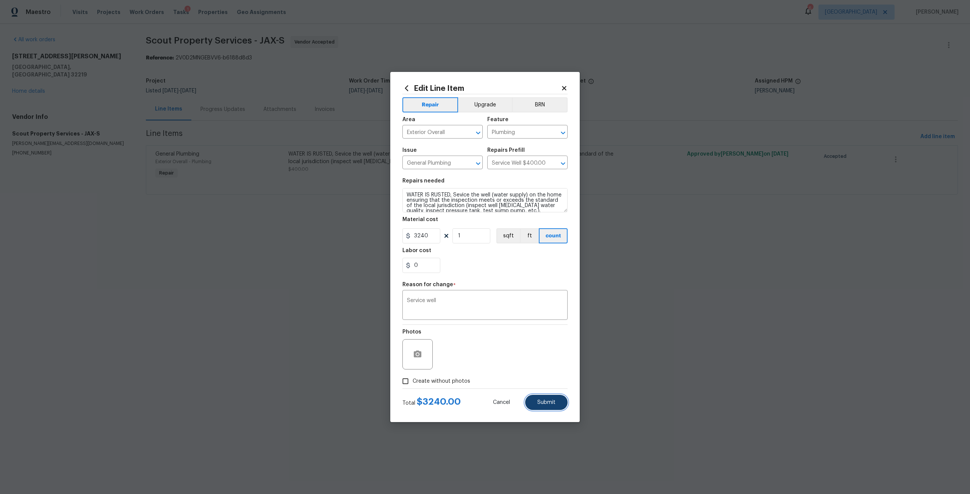
click at [554, 396] on button "Submit" at bounding box center [546, 402] width 42 height 15
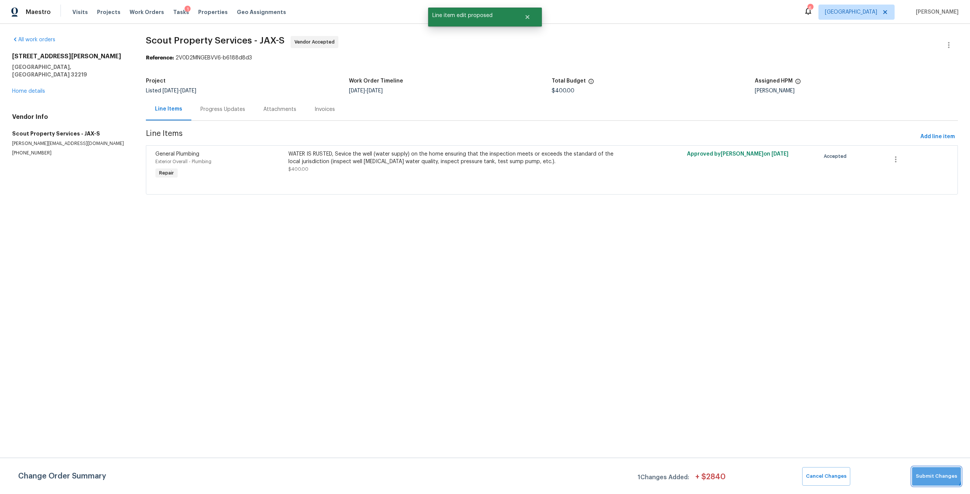
click at [924, 469] on button "Submit Changes" at bounding box center [936, 476] width 49 height 19
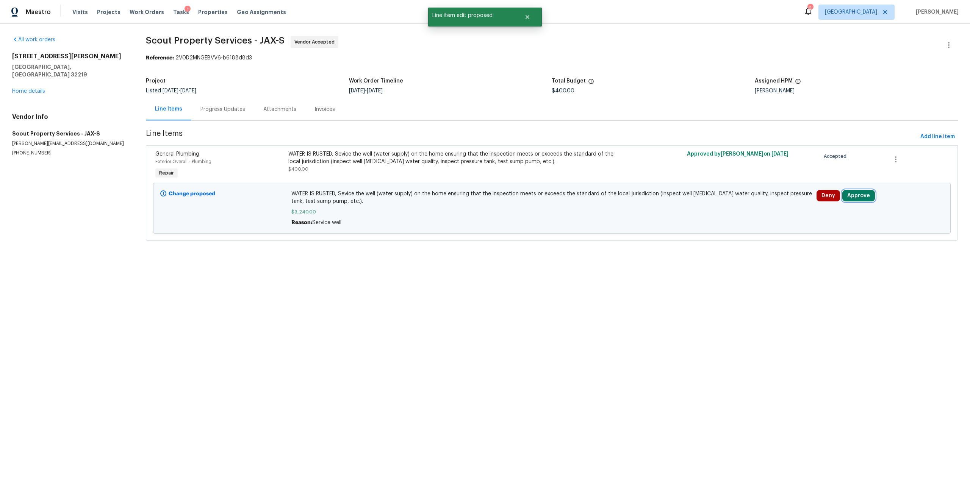
click at [849, 192] on button "Approve" at bounding box center [858, 195] width 33 height 11
click at [752, 204] on span "Approve" at bounding box center [745, 203] width 21 height 6
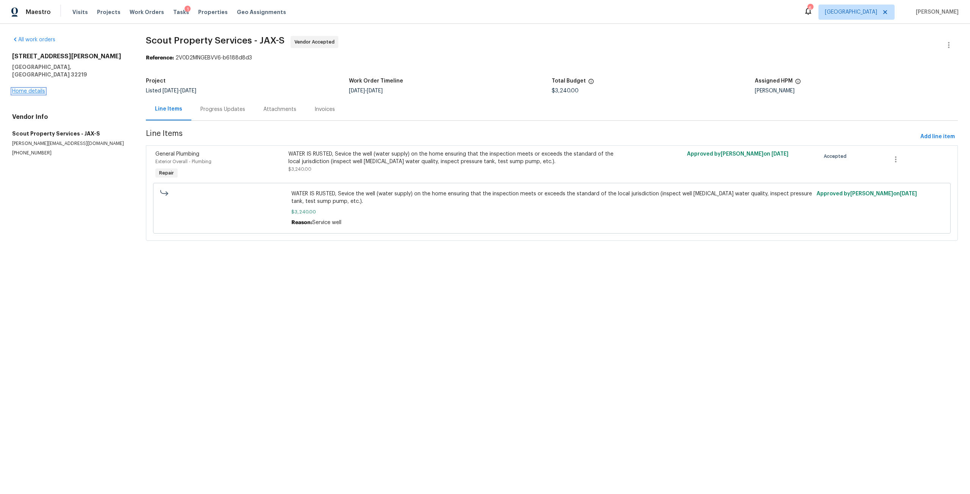
click at [35, 89] on link "Home details" at bounding box center [28, 91] width 33 height 5
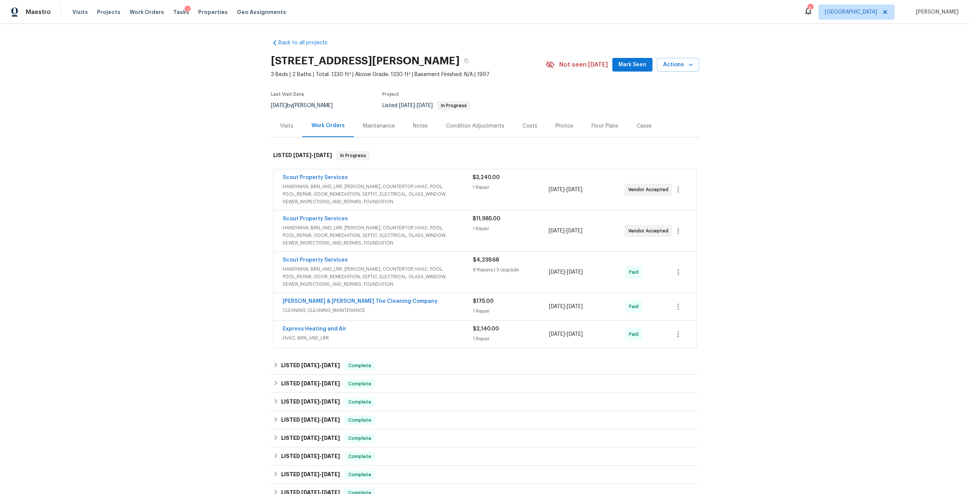
click at [384, 196] on span "HANDYMAN, BRN_AND_LRR, [PERSON_NAME], COUNTERTOP, HVAC, POOL, POOL_REPAIR, ODOR…" at bounding box center [378, 194] width 190 height 23
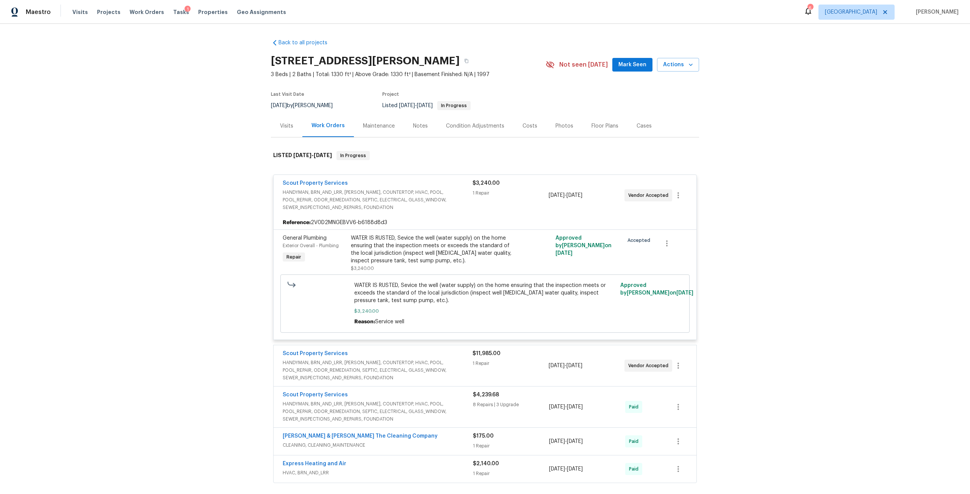
click at [376, 243] on div "WATER IS RUSTED, Sevice the well (water supply) on the home ensuring that the i…" at bounding box center [434, 249] width 166 height 30
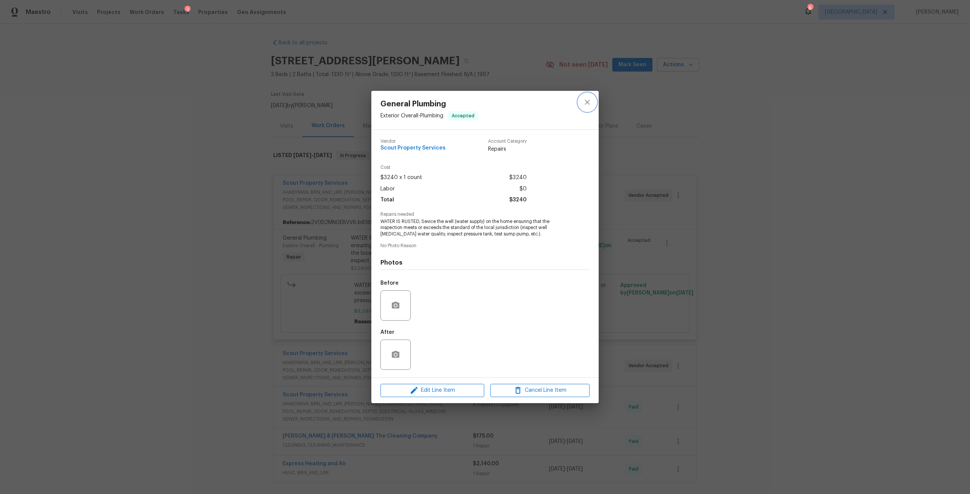
click at [586, 101] on icon "close" at bounding box center [586, 102] width 9 height 9
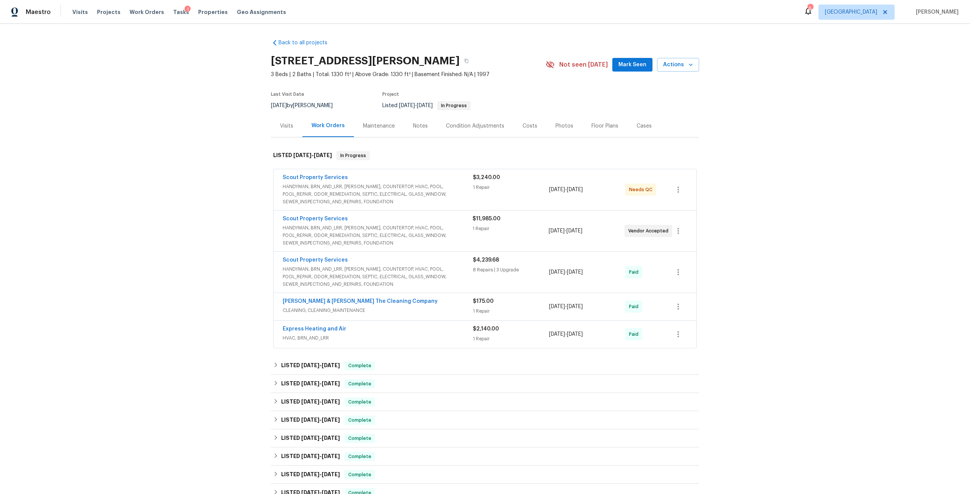
click at [353, 181] on div "Scout Property Services" at bounding box center [378, 178] width 190 height 9
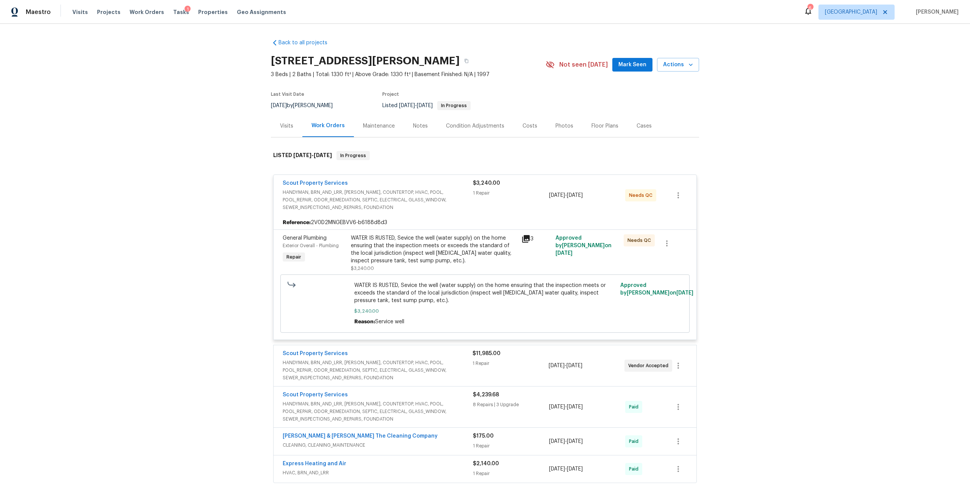
click at [437, 250] on div "WATER IS RUSTED, Sevice the well (water supply) on the home ensuring that the i…" at bounding box center [434, 249] width 166 height 30
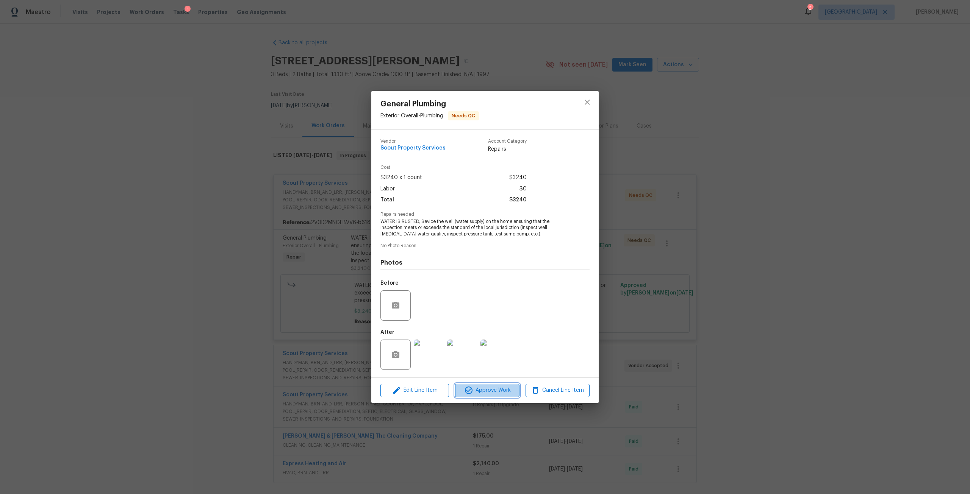
click at [504, 389] on span "Approve Work" at bounding box center [486, 390] width 59 height 9
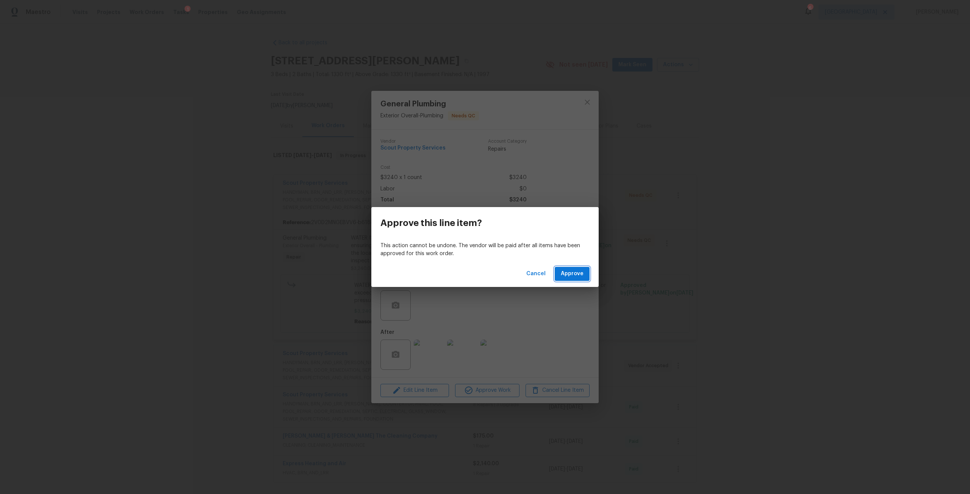
click at [585, 275] on button "Approve" at bounding box center [571, 274] width 35 height 14
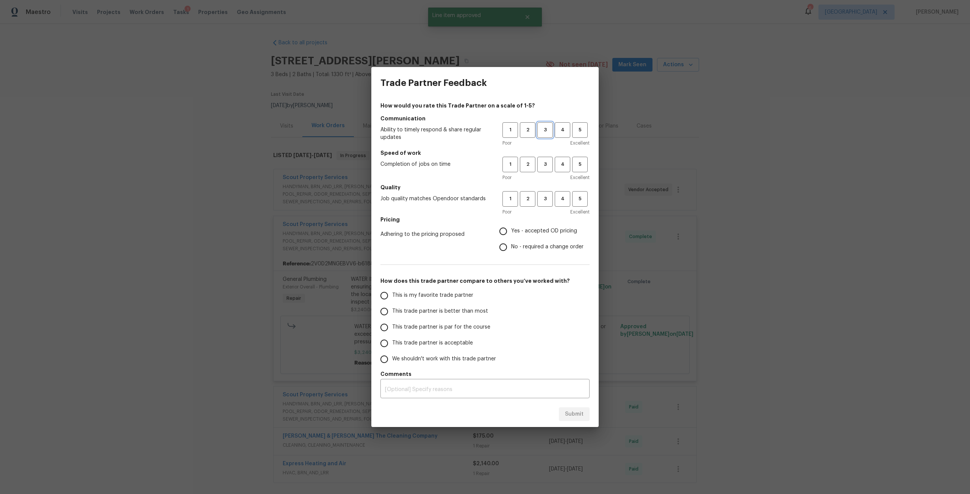
click at [546, 134] on span "3" at bounding box center [545, 130] width 14 height 9
click at [550, 159] on button "3" at bounding box center [545, 165] width 16 height 16
click at [542, 196] on span "3" at bounding box center [545, 199] width 14 height 9
click at [498, 227] on input "Yes - accepted OD pricing" at bounding box center [503, 231] width 16 height 16
radio input "true"
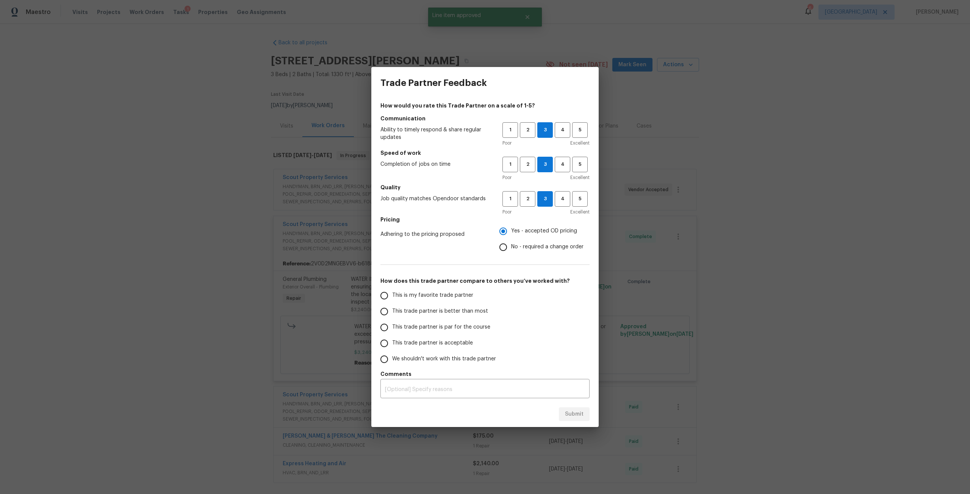
click at [404, 325] on span "This trade partner is par for the course" at bounding box center [441, 327] width 98 height 8
click at [392, 325] on input "This trade partner is par for the course" at bounding box center [384, 328] width 16 height 16
click at [577, 415] on span "Submit" at bounding box center [574, 414] width 19 height 9
radio input "true"
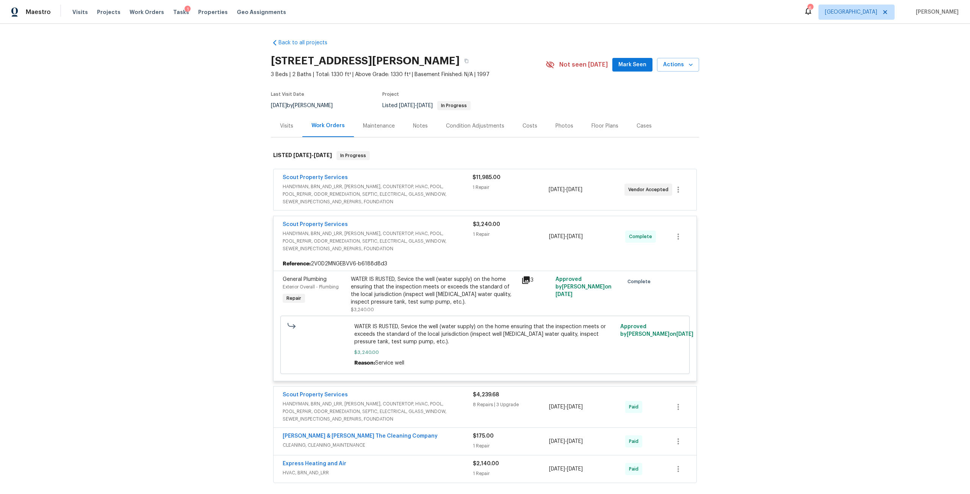
radio input "false"
click at [207, 13] on span "Properties" at bounding box center [213, 12] width 30 height 8
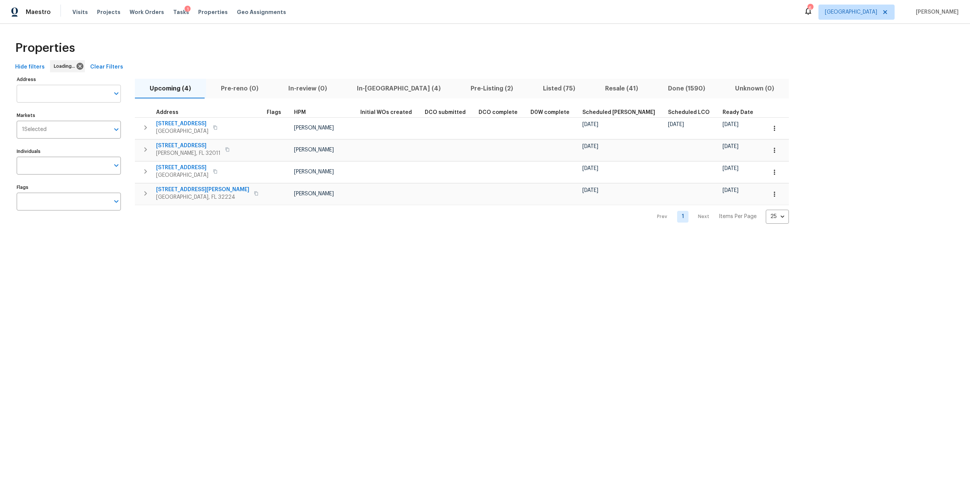
click at [55, 96] on input "Address" at bounding box center [63, 94] width 93 height 18
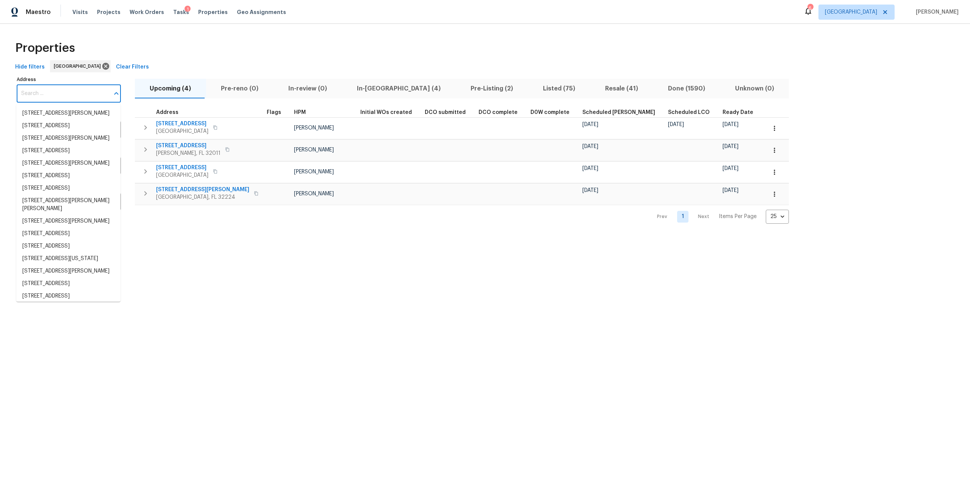
click at [55, 96] on input "Address" at bounding box center [63, 94] width 93 height 18
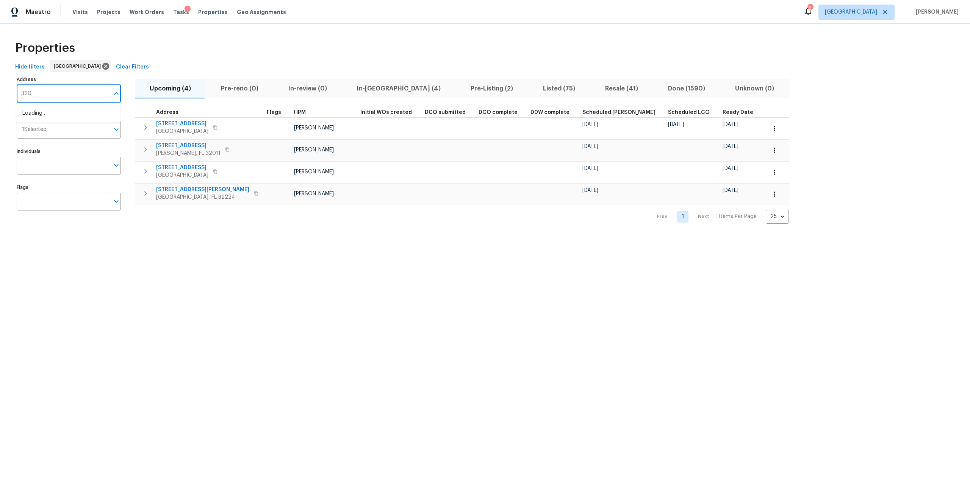
type input "3202"
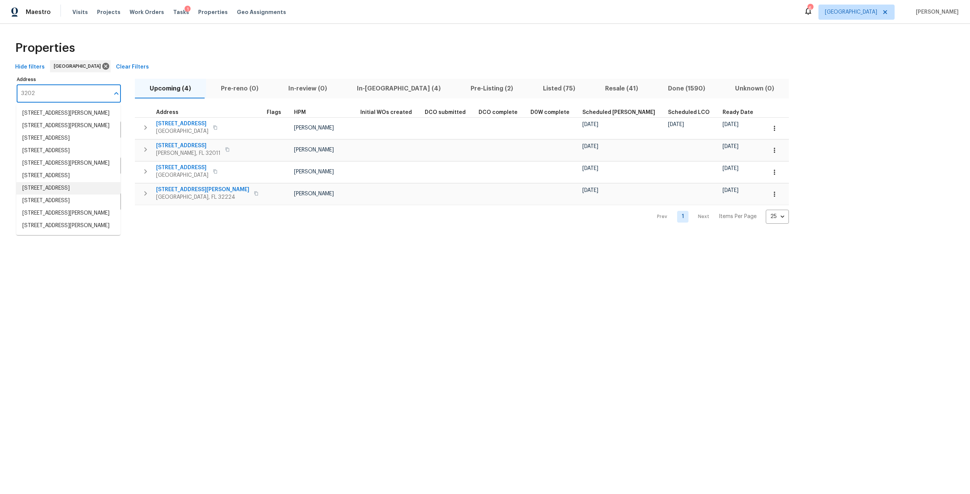
click at [90, 195] on li "[STREET_ADDRESS]" at bounding box center [68, 188] width 104 height 12
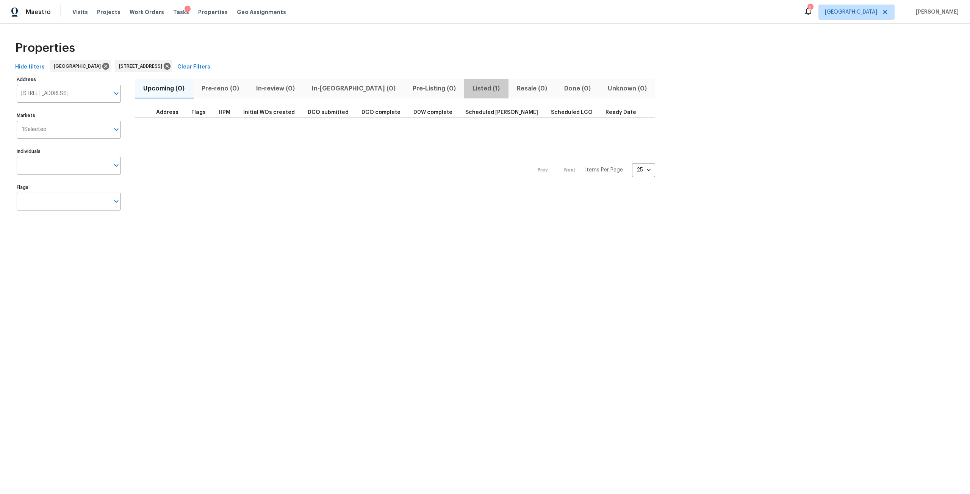
click at [468, 92] on span "Listed (1)" at bounding box center [485, 88] width 35 height 11
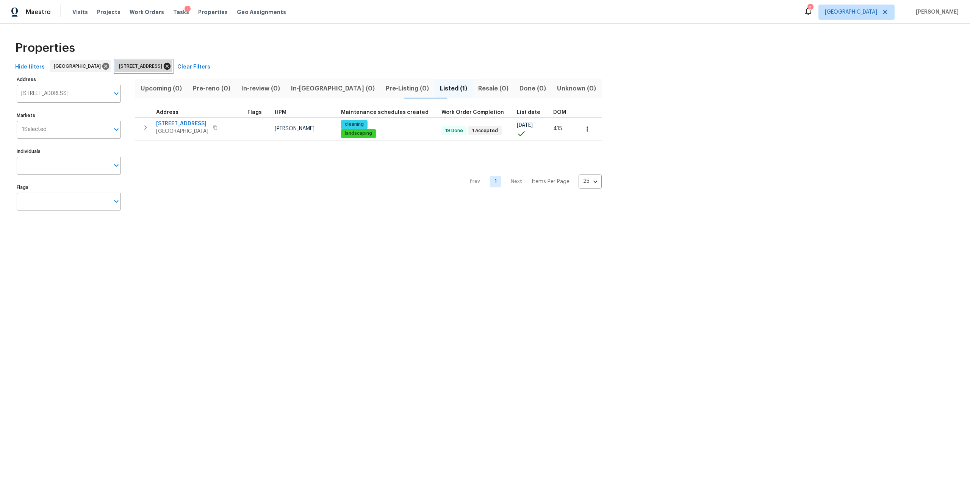
click at [171, 65] on icon at bounding box center [167, 66] width 8 height 8
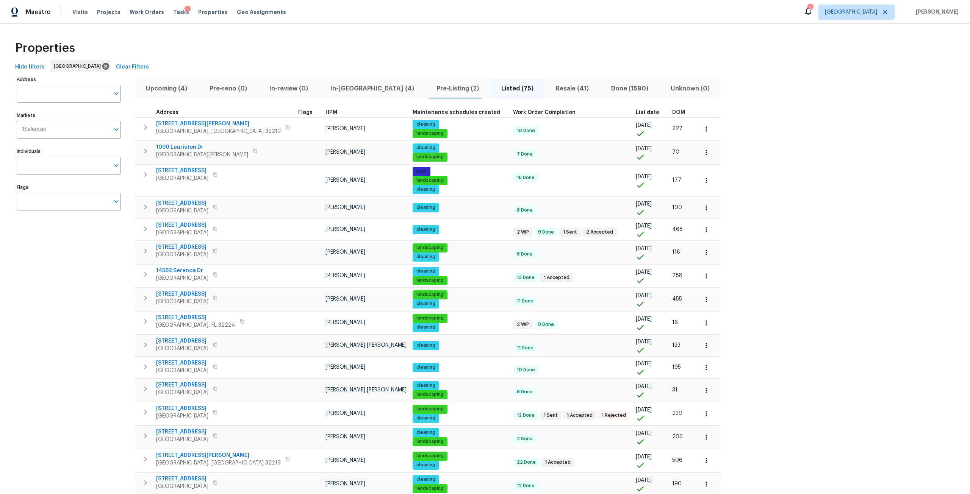
click at [84, 87] on input "Address" at bounding box center [63, 94] width 93 height 18
type input "covered creek"
click at [61, 109] on li "5902 Covered Creek Ln Jacksonville FL 32277" at bounding box center [68, 113] width 104 height 12
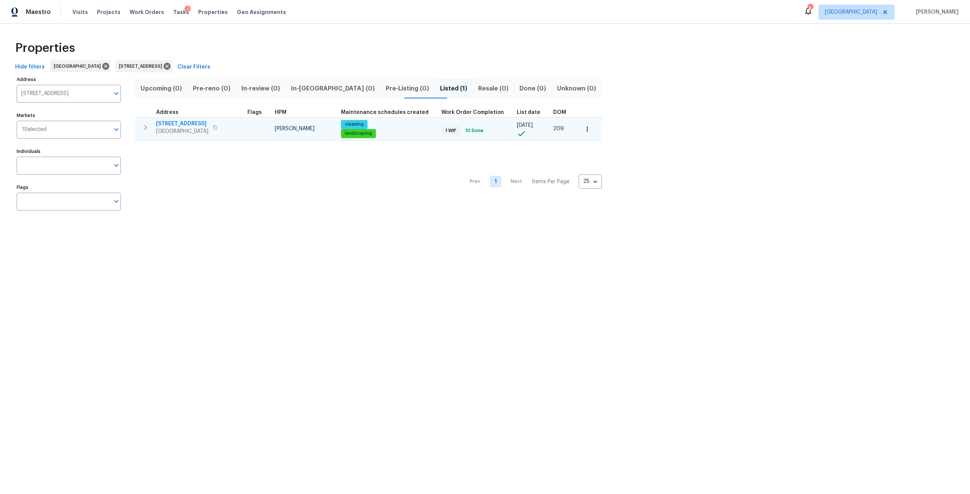
click at [207, 125] on span "[STREET_ADDRESS]" at bounding box center [182, 124] width 52 height 8
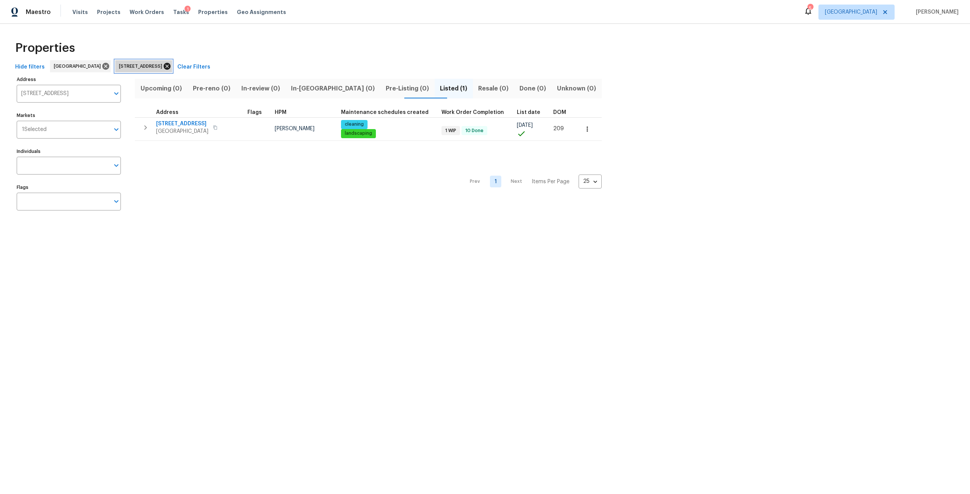
click at [170, 67] on icon at bounding box center [167, 66] width 7 height 7
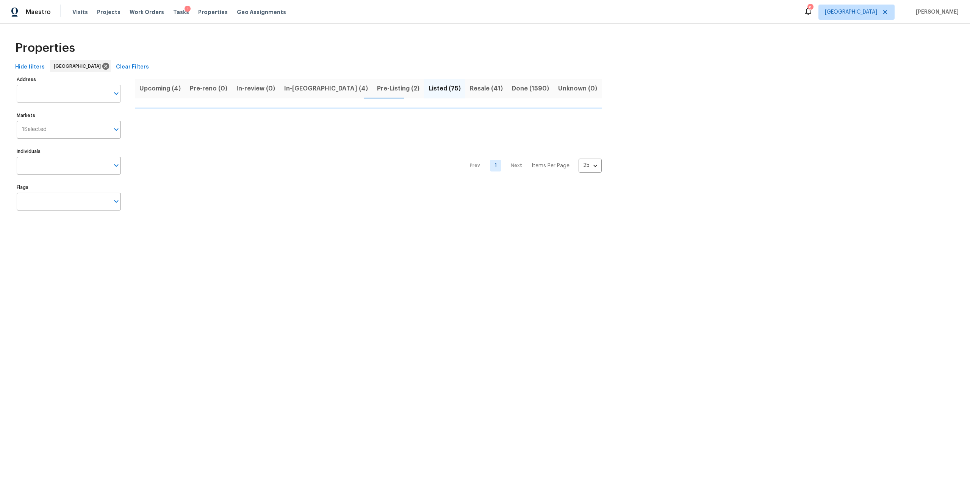
click at [82, 94] on input "Address" at bounding box center [63, 94] width 93 height 18
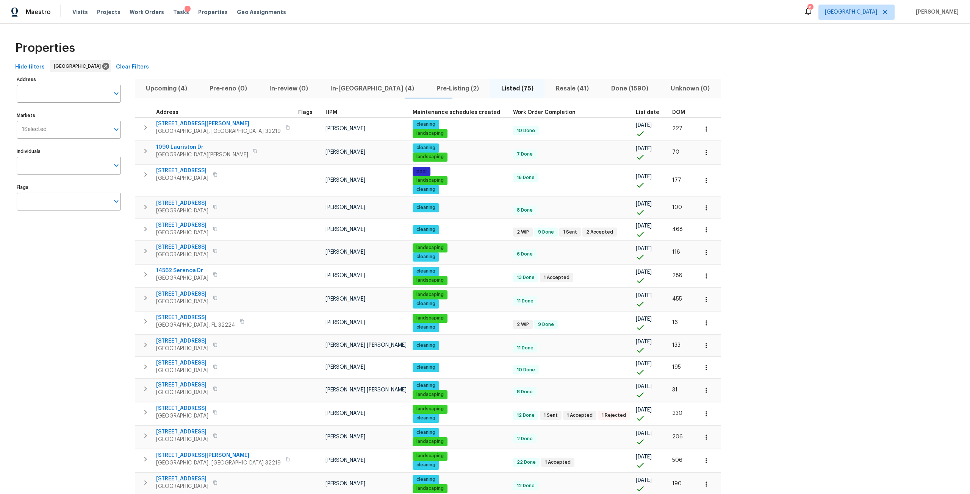
click at [82, 94] on input "Address" at bounding box center [63, 94] width 93 height 18
type input "sutton"
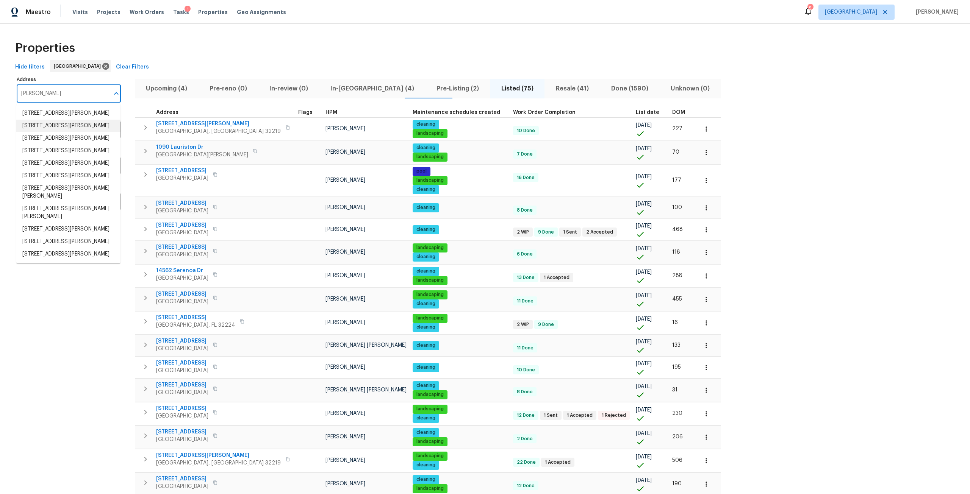
click at [75, 132] on li "1909 Sutton Lakes Blvd Jacksonville FL 32246" at bounding box center [68, 126] width 104 height 12
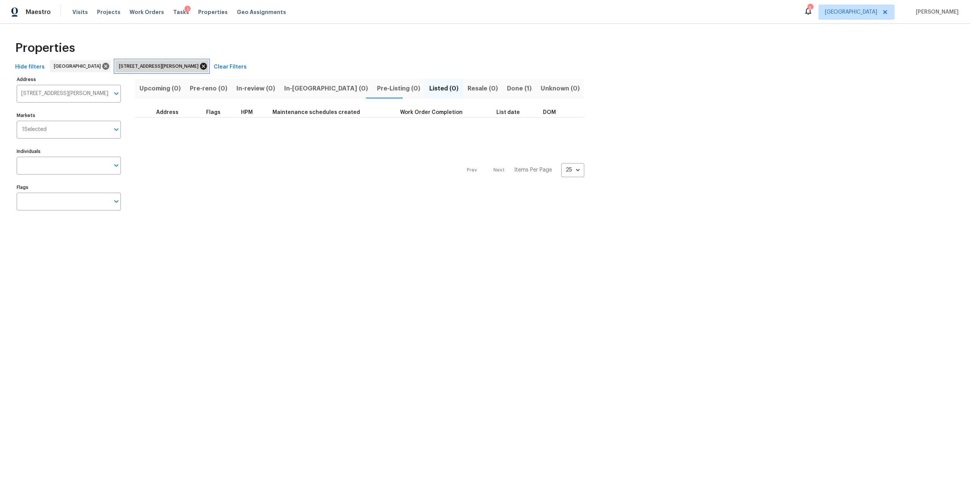
click at [199, 69] on icon at bounding box center [203, 66] width 8 height 8
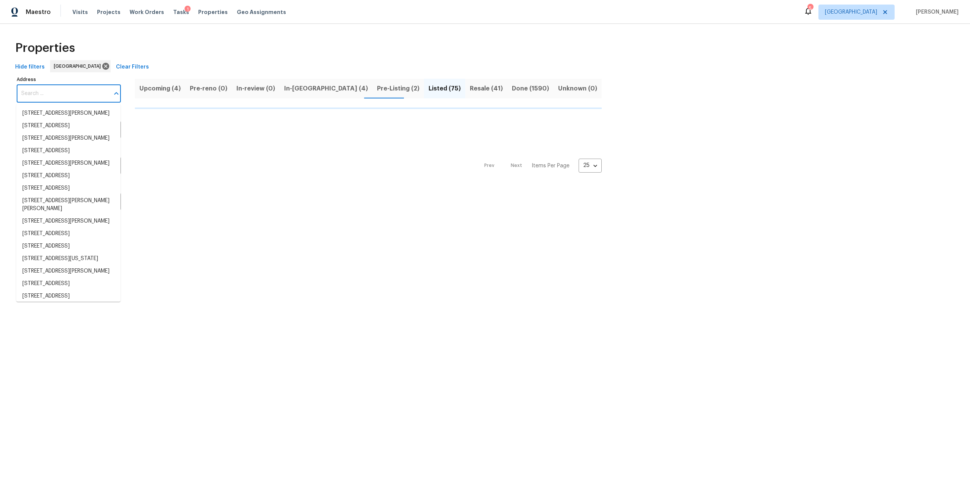
click at [58, 94] on input "Address" at bounding box center [63, 94] width 93 height 18
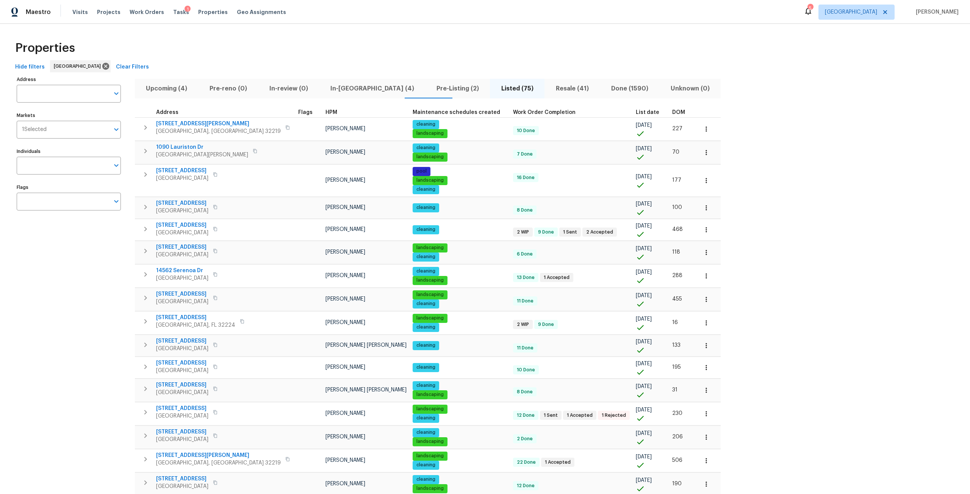
click at [58, 94] on input "Address" at bounding box center [63, 94] width 93 height 18
type input "sutton"
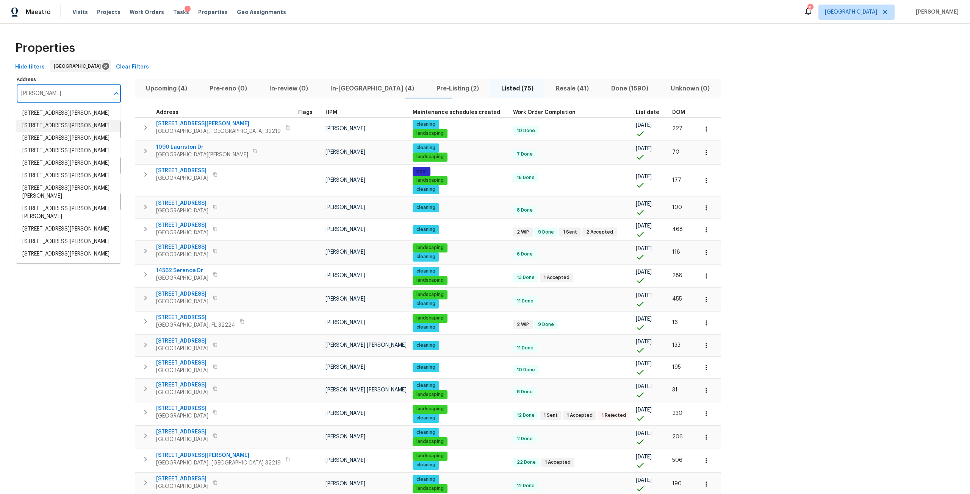
click at [74, 132] on li "1909 Sutton Lakes Blvd Jacksonville FL 32246" at bounding box center [68, 126] width 104 height 12
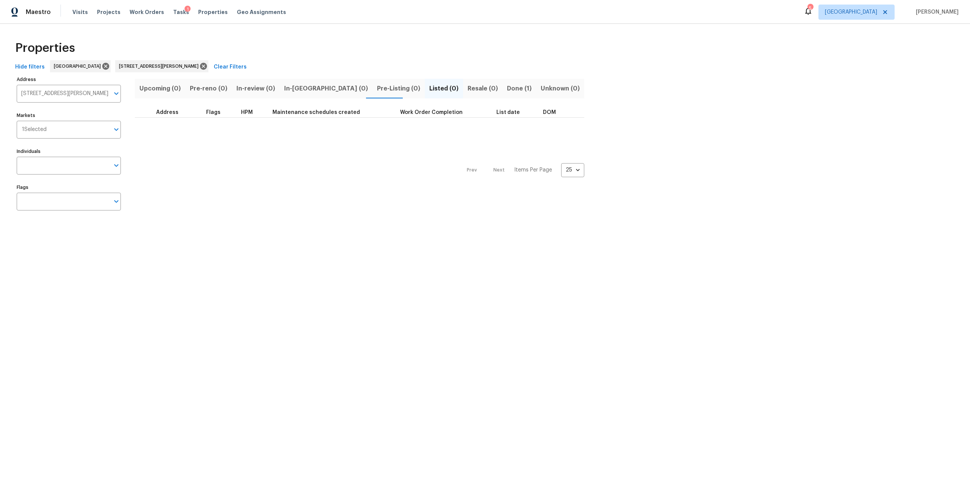
click at [507, 84] on span "Done (1)" at bounding box center [519, 88] width 25 height 11
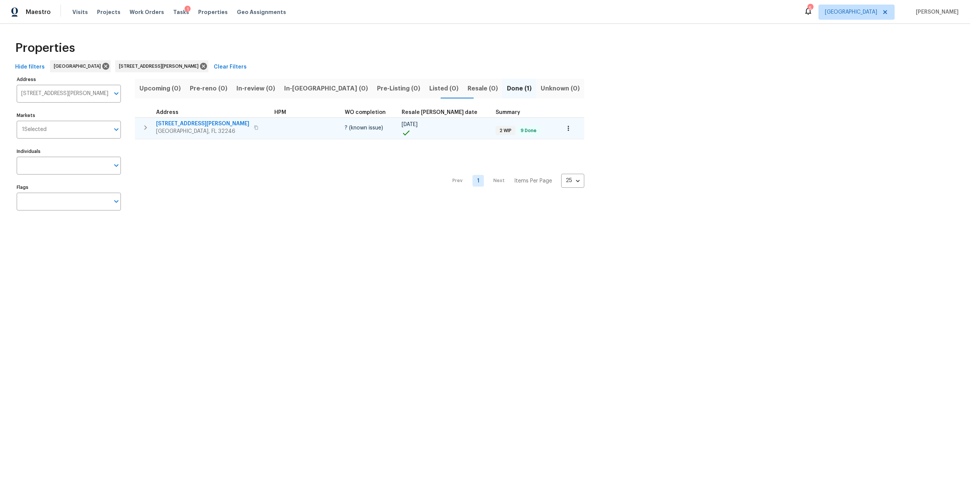
click at [184, 124] on span "1909 Sutton Lakes Blvd" at bounding box center [202, 124] width 93 height 8
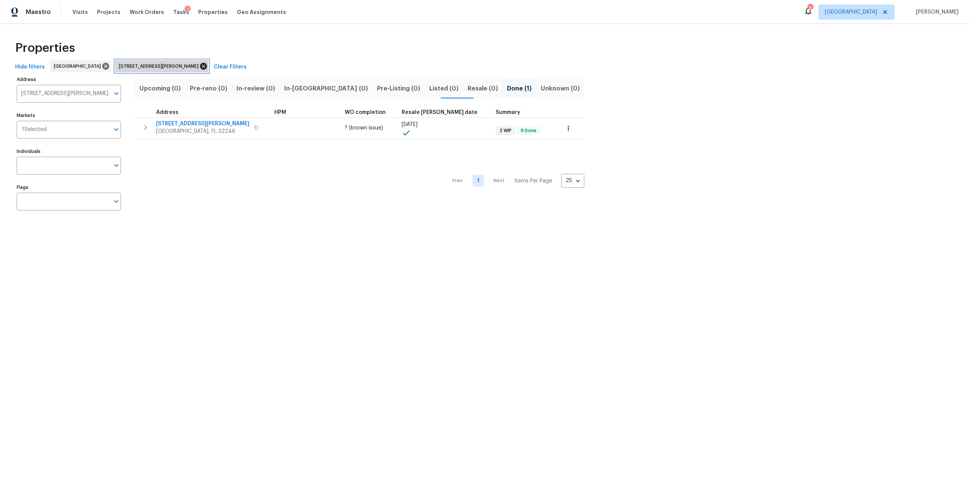
click at [200, 68] on icon at bounding box center [203, 66] width 7 height 7
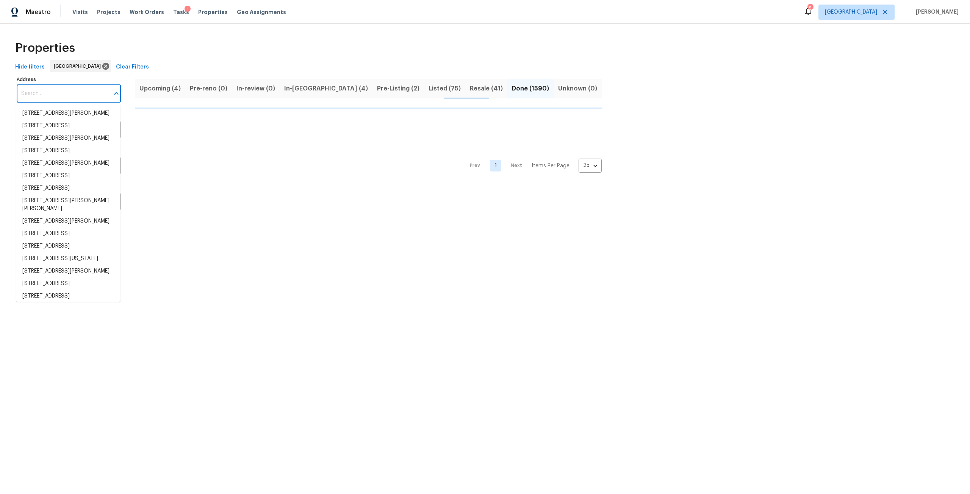
click at [100, 99] on input "Address" at bounding box center [63, 94] width 93 height 18
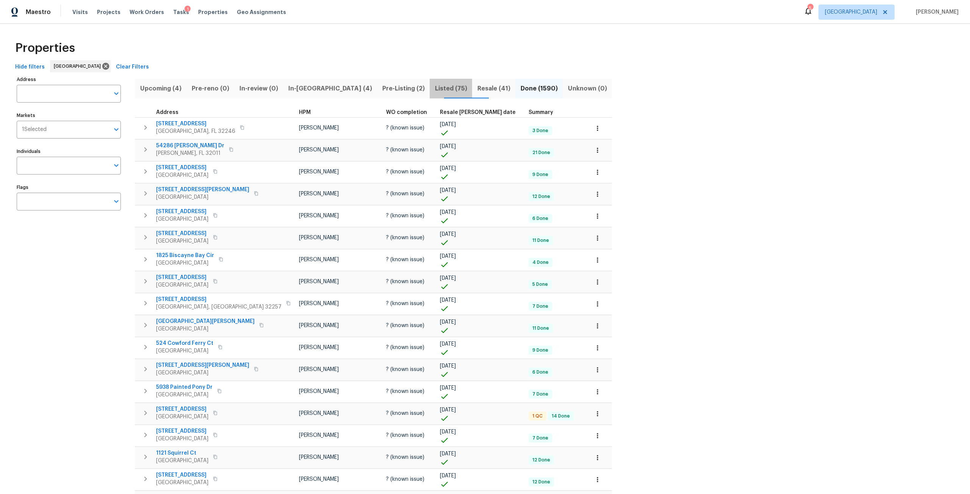
click at [429, 97] on button "Listed (75)" at bounding box center [450, 89] width 42 height 20
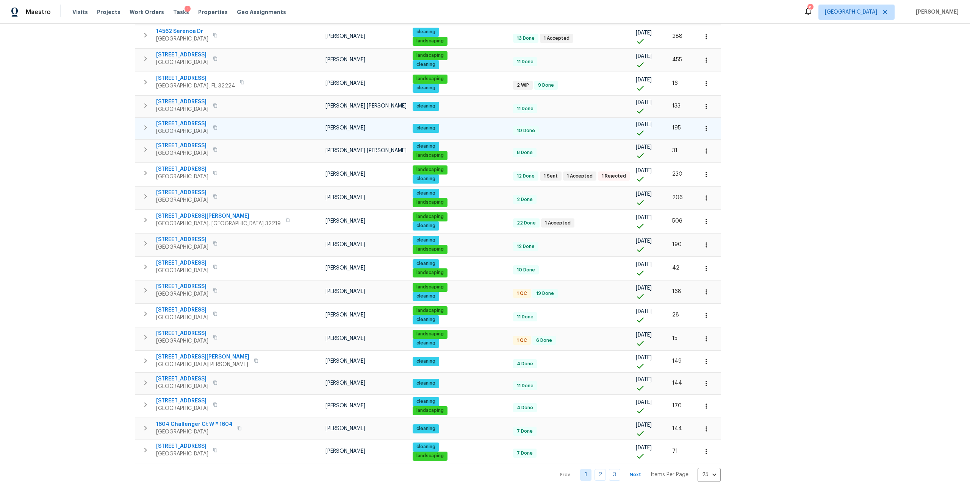
scroll to position [245, 0]
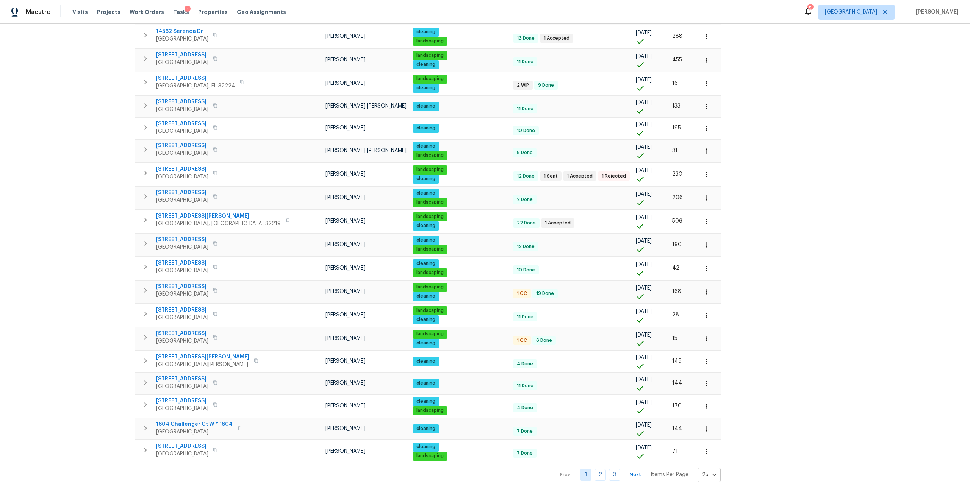
click at [637, 467] on body "Maestro Visits Projects Work Orders Tasks 1 Properties Geo Assignments 5 Jackso…" at bounding box center [485, 247] width 970 height 494
click at [641, 468] on li "100" at bounding box center [640, 473] width 35 height 23
type input "100"
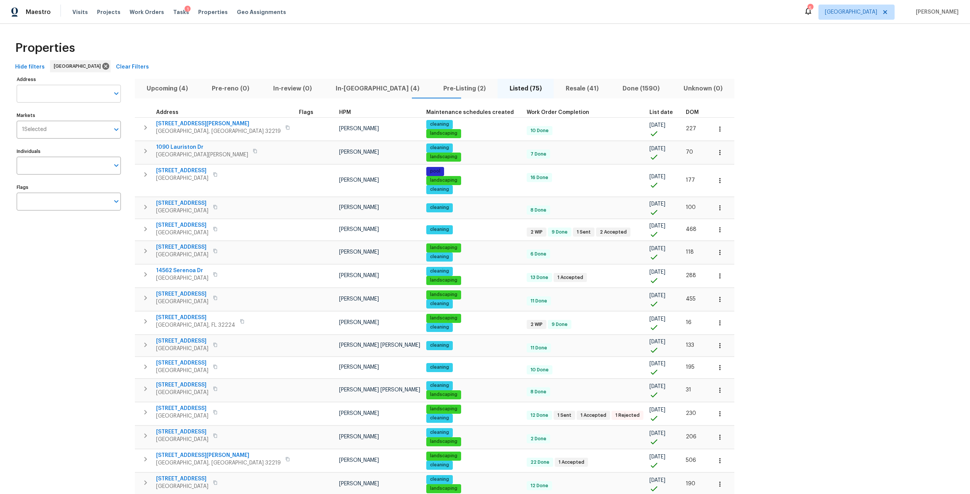
click at [64, 98] on input "Address" at bounding box center [63, 94] width 93 height 18
type input "11356"
click at [67, 145] on li "11356 Sutton Lakes Ct Jacksonville FL 32246" at bounding box center [68, 138] width 104 height 12
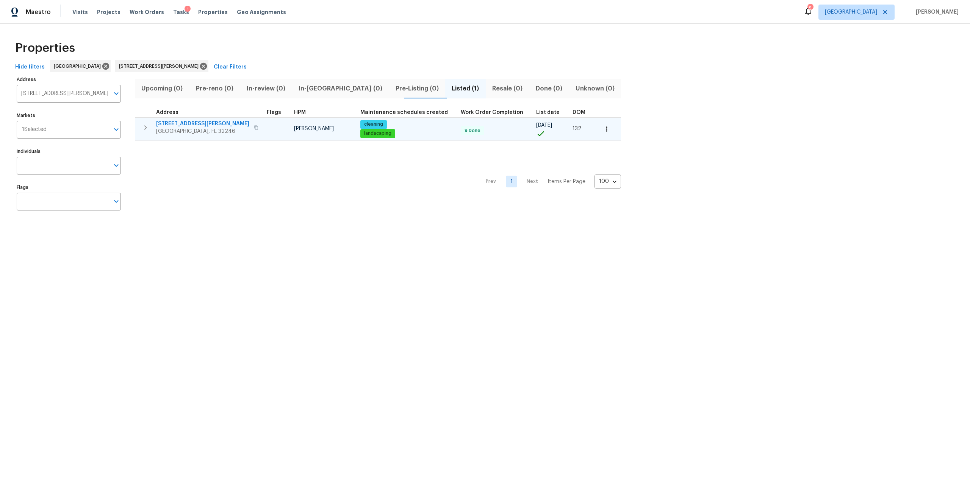
click at [185, 124] on span "11356 Sutton Lakes Ct" at bounding box center [202, 124] width 93 height 8
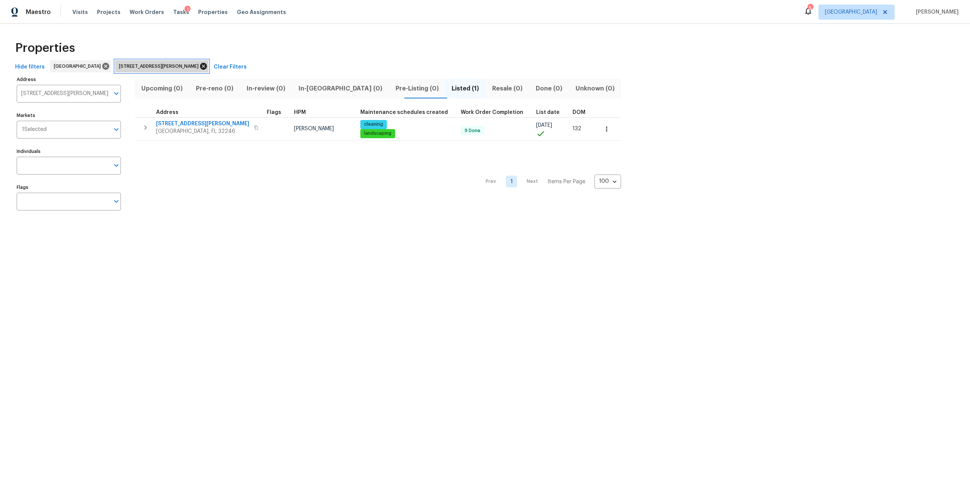
click at [200, 69] on icon at bounding box center [203, 66] width 7 height 7
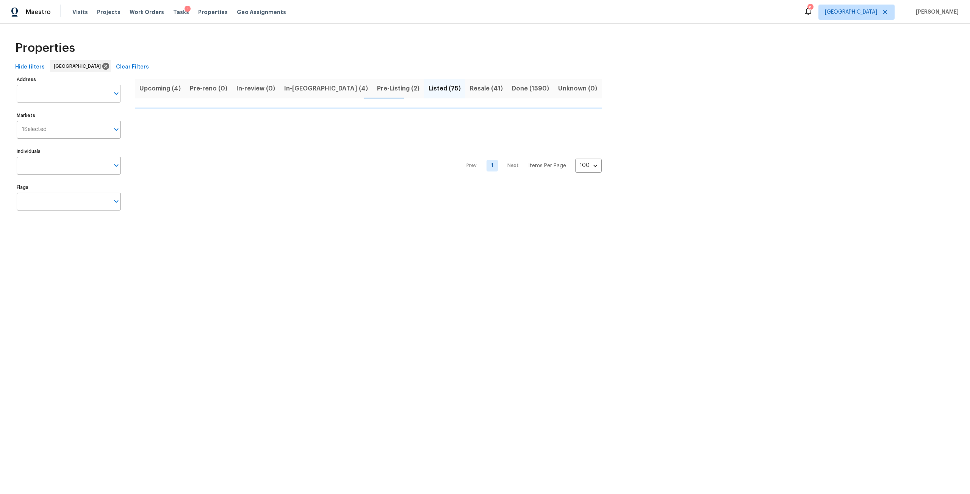
click at [65, 93] on input "Address" at bounding box center [63, 94] width 93 height 18
type input "tiger"
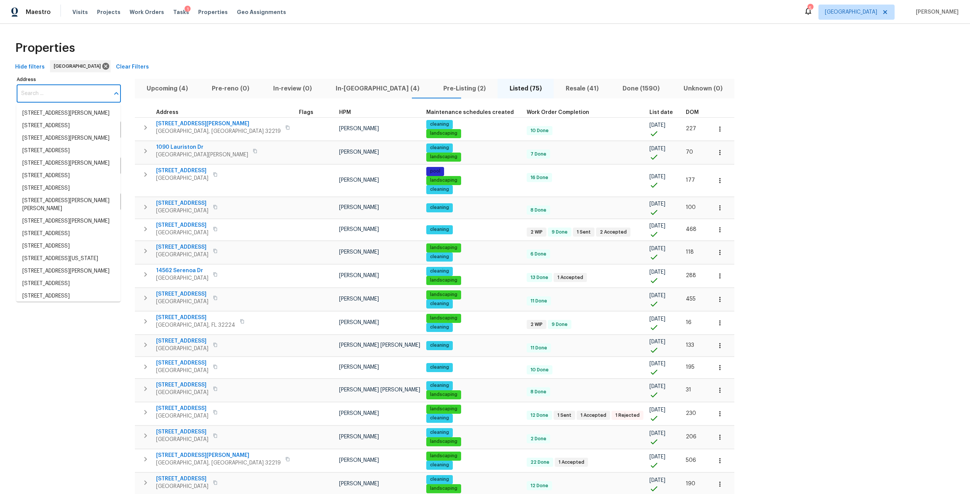
click at [71, 95] on input "Address" at bounding box center [63, 94] width 93 height 18
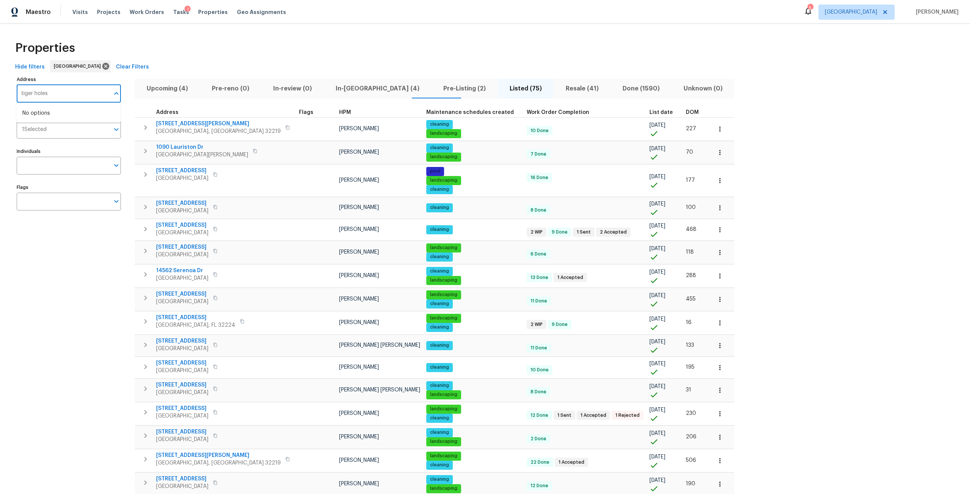
type input "tiger hole"
click at [79, 113] on li "3202 Tiger Hole Rd Jacksonville FL 32216" at bounding box center [68, 113] width 104 height 12
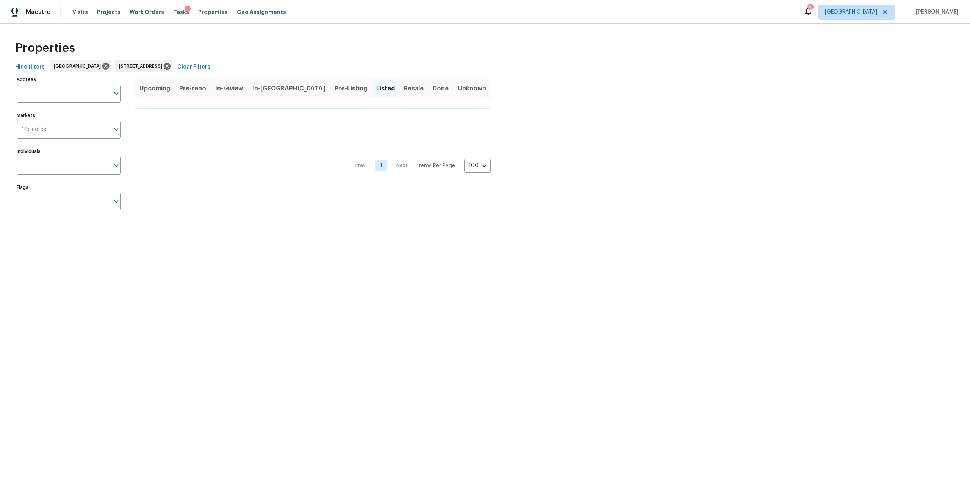
type input "3202 Tiger Hole Rd Jacksonville FL 32216"
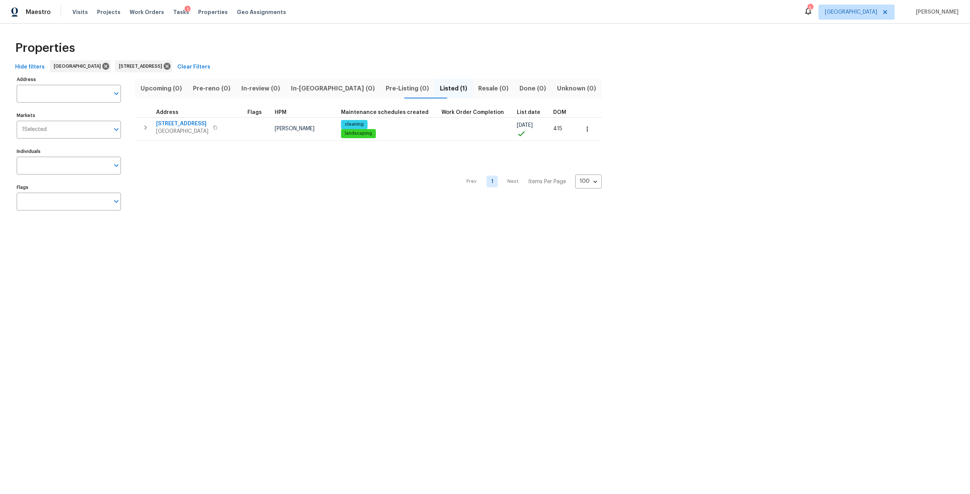
type input "3202 Tiger Hole Rd Jacksonville FL 32216"
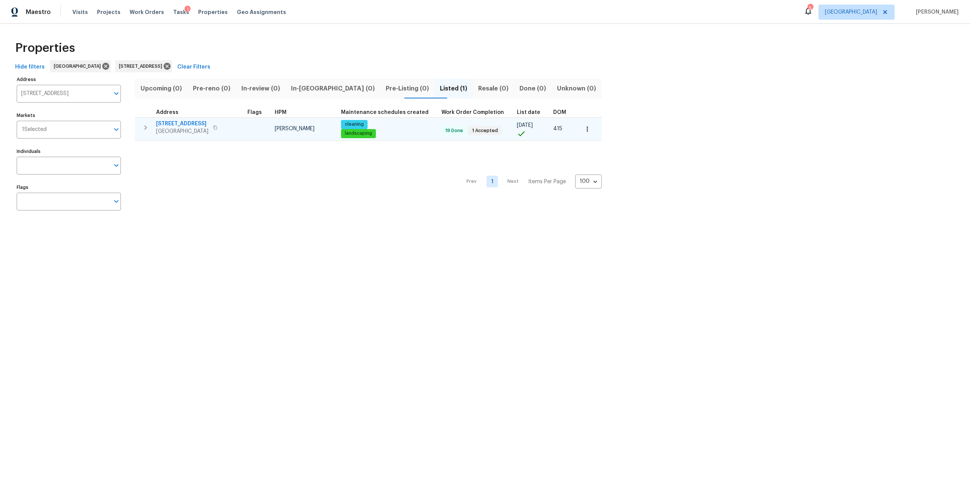
click at [201, 125] on span "3202 Tiger Hole Rd" at bounding box center [182, 124] width 52 height 8
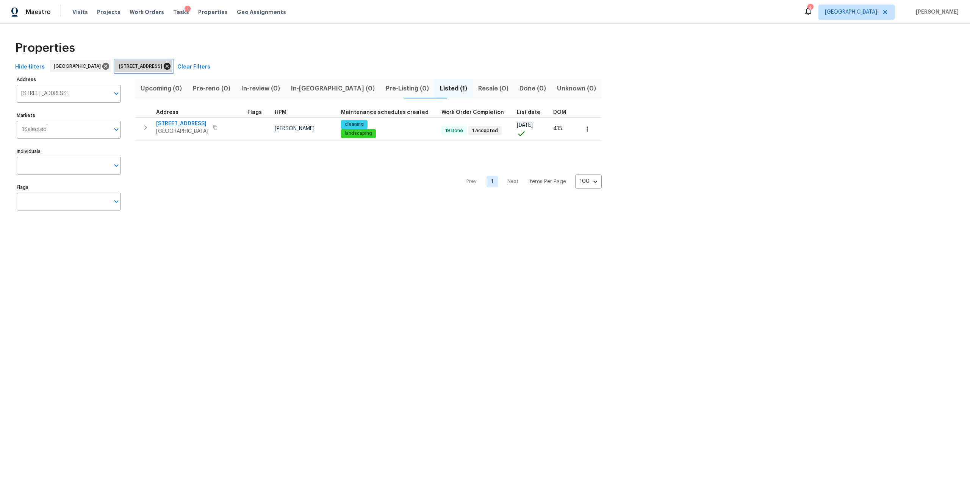
click at [170, 68] on icon at bounding box center [167, 66] width 7 height 7
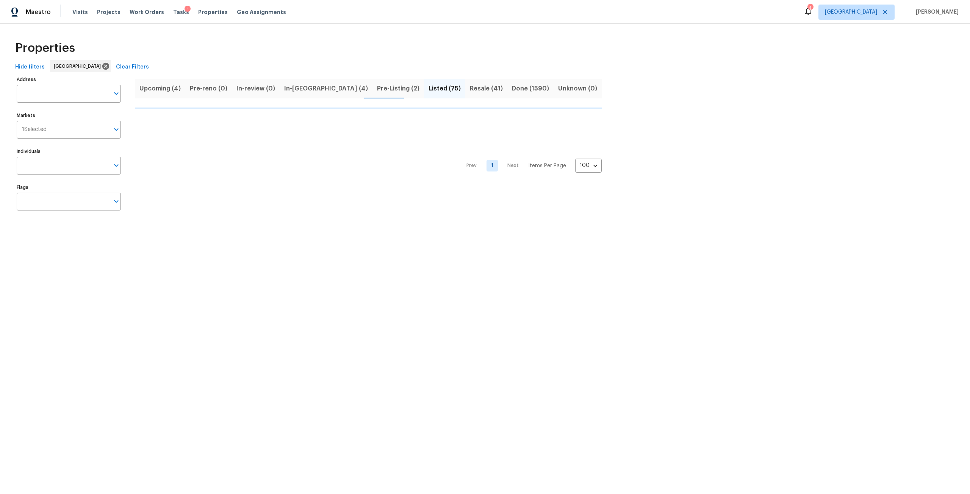
click at [100, 87] on input "Address" at bounding box center [63, 94] width 93 height 18
type input "oak ridge"
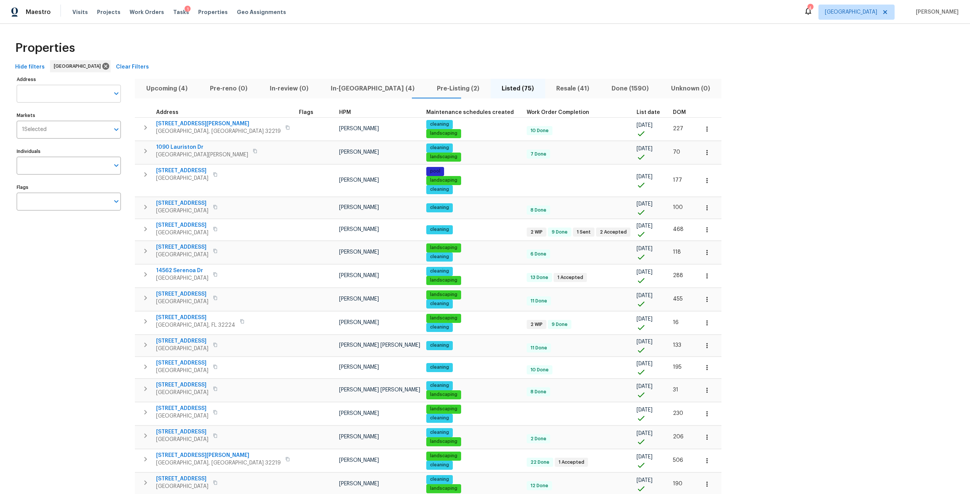
click at [55, 92] on input "Address" at bounding box center [63, 94] width 93 height 18
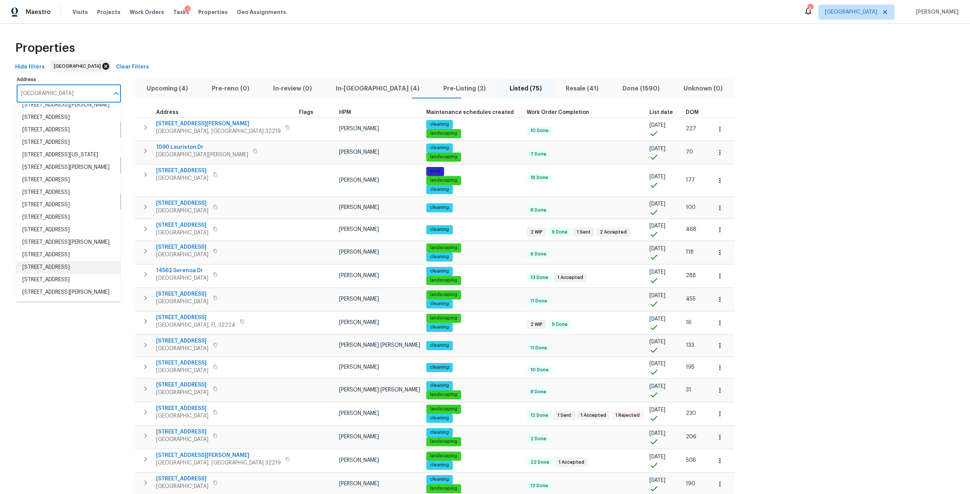
type input "oak ridge"
click at [102, 65] on icon at bounding box center [105, 66] width 7 height 7
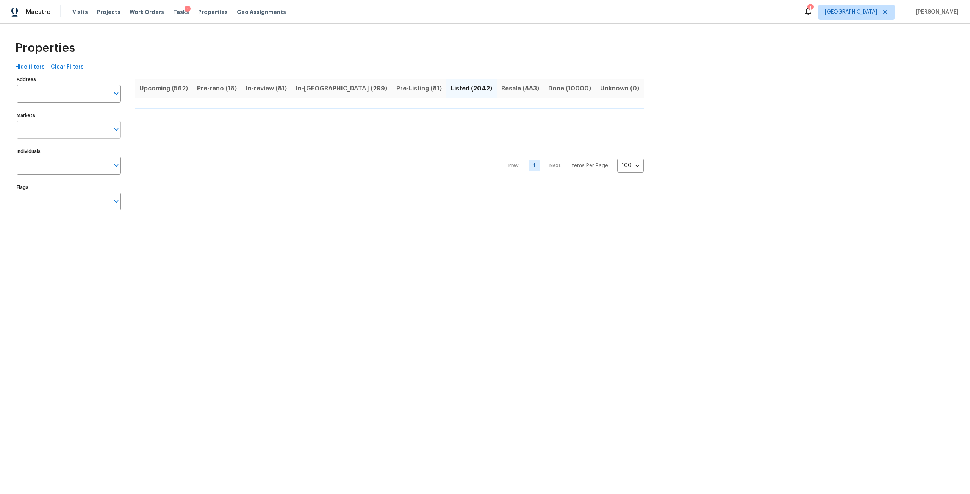
click at [60, 138] on input "Markets" at bounding box center [63, 130] width 93 height 18
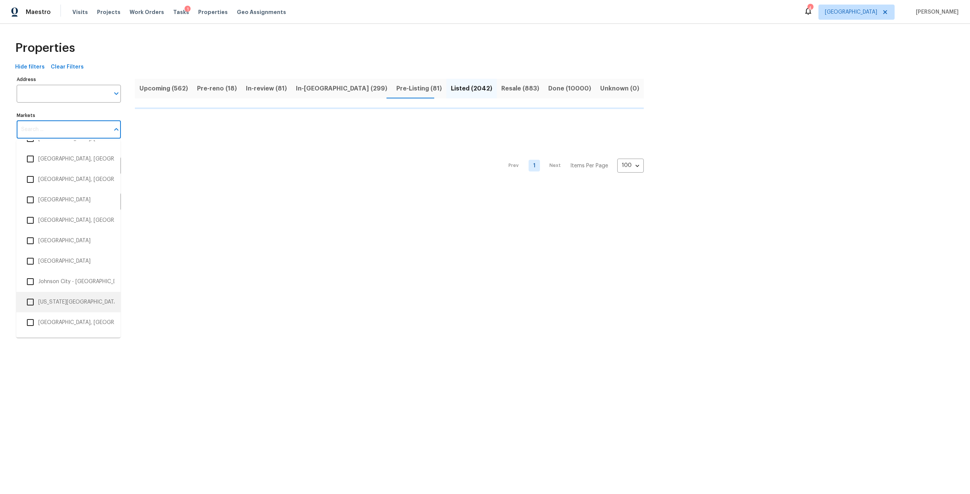
scroll to position [568, 0]
click at [59, 256] on li "[GEOGRAPHIC_DATA]" at bounding box center [68, 260] width 92 height 16
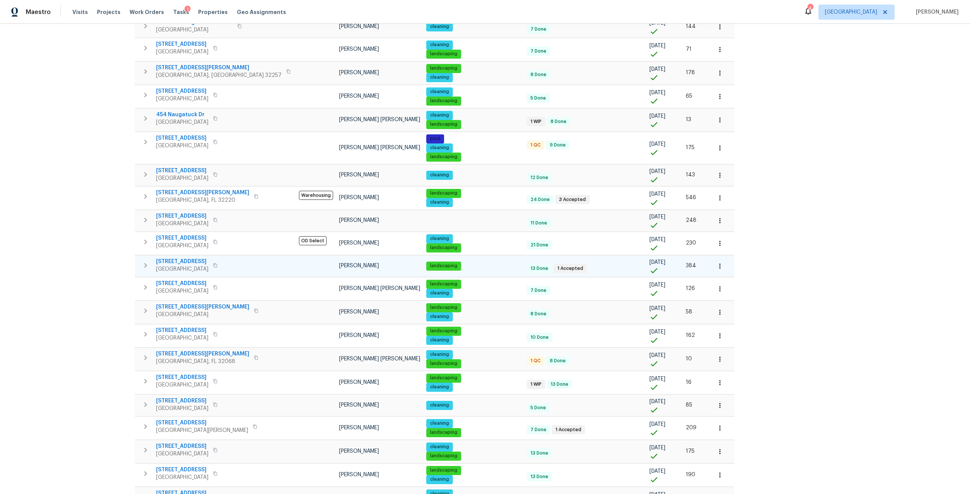
scroll to position [644, 0]
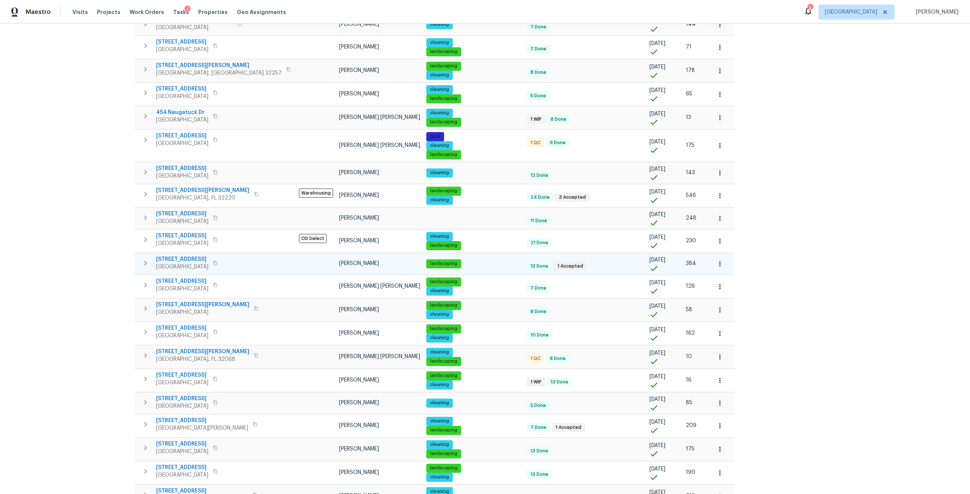
click at [716, 262] on icon "button" at bounding box center [720, 264] width 8 height 8
click at [643, 342] on p "Admin: Repair Budget Review" at bounding box center [650, 344] width 73 height 8
click at [188, 260] on div at bounding box center [485, 247] width 970 height 494
click at [190, 256] on span "1615 Oak Ridge Dr W" at bounding box center [182, 260] width 52 height 8
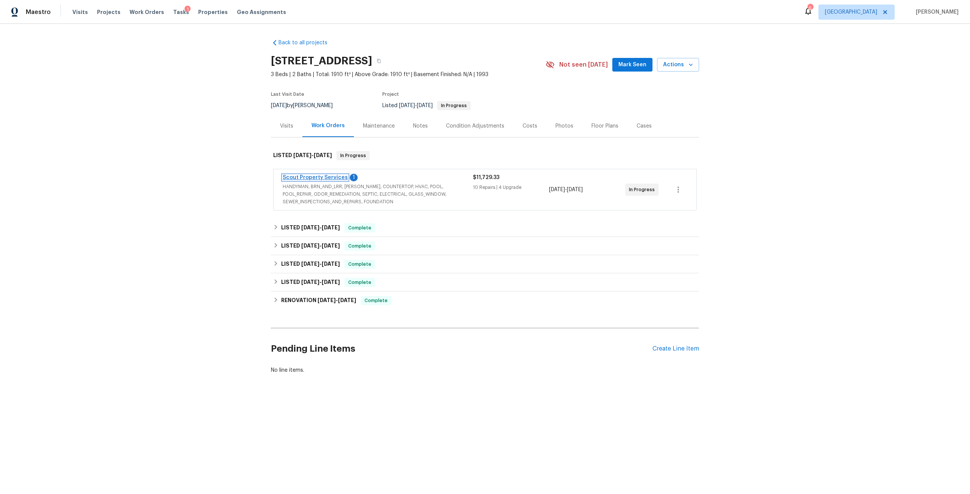
click at [324, 178] on link "Scout Property Services" at bounding box center [315, 177] width 65 height 5
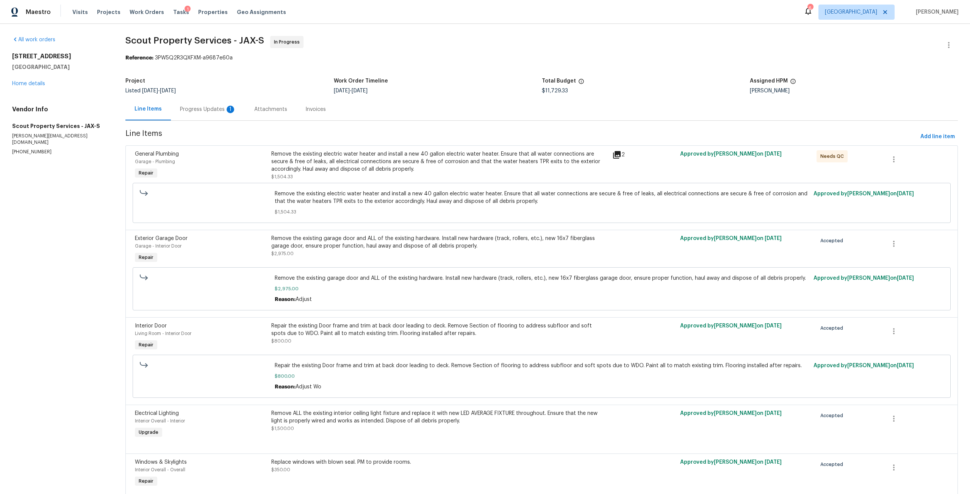
click at [210, 109] on div "Progress Updates 1" at bounding box center [208, 110] width 56 height 8
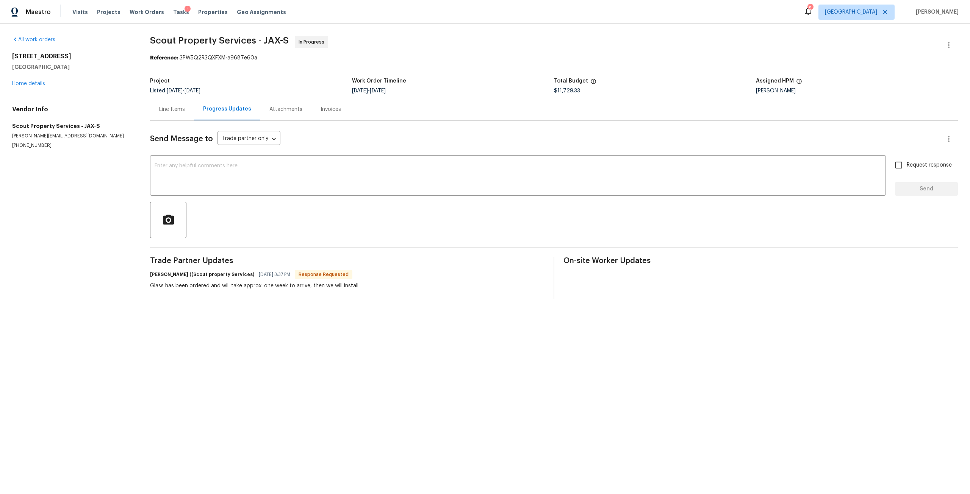
click at [169, 116] on div "Line Items" at bounding box center [172, 109] width 44 height 22
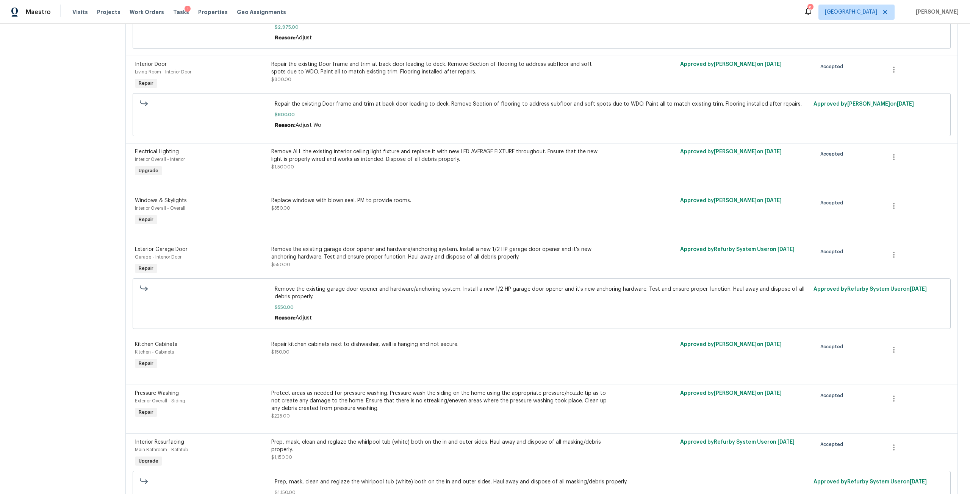
scroll to position [265, 0]
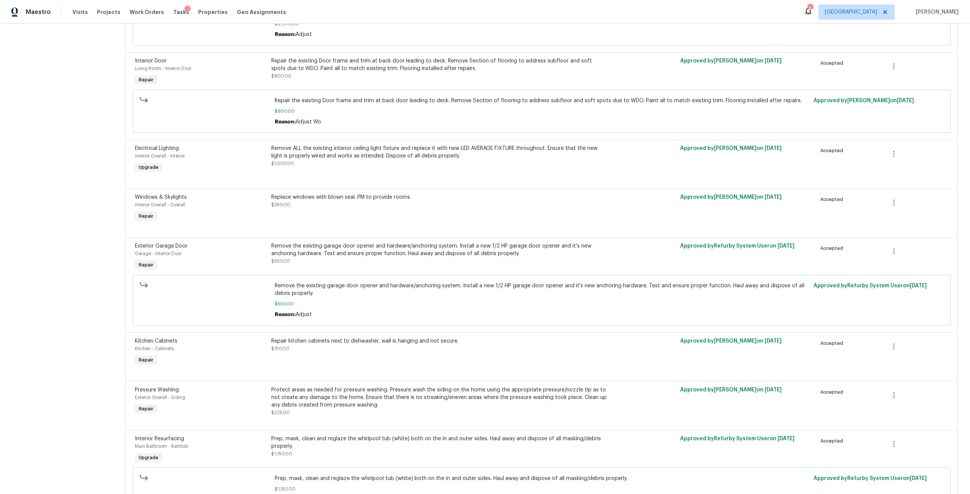
click at [389, 201] on div "Replace windows with blown seal. PM to provide rooms. $350.00" at bounding box center [439, 201] width 336 height 15
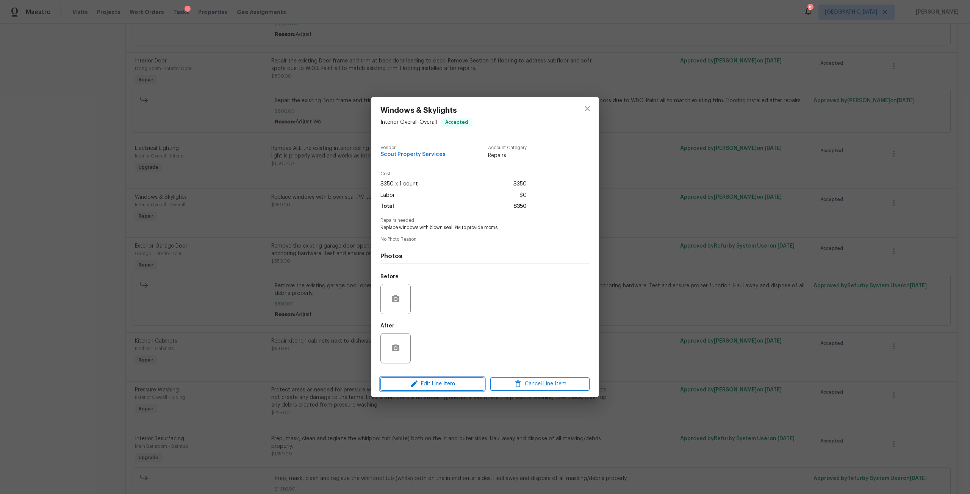
click at [461, 382] on span "Edit Line Item" at bounding box center [432, 383] width 99 height 9
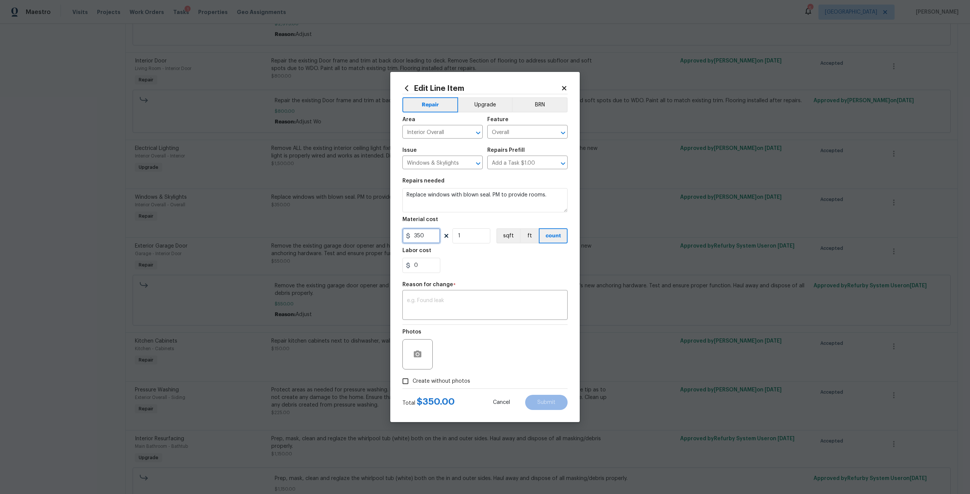
drag, startPoint x: 439, startPoint y: 234, endPoint x: 367, endPoint y: 240, distance: 72.2
click at [367, 240] on div "Edit Line Item Repair Upgrade BRN Area Interior Overall ​ Feature Overall ​ Iss…" at bounding box center [485, 247] width 970 height 494
type input "2150"
click at [469, 235] on input "1" at bounding box center [471, 235] width 38 height 15
click at [461, 303] on textarea at bounding box center [485, 306] width 156 height 16
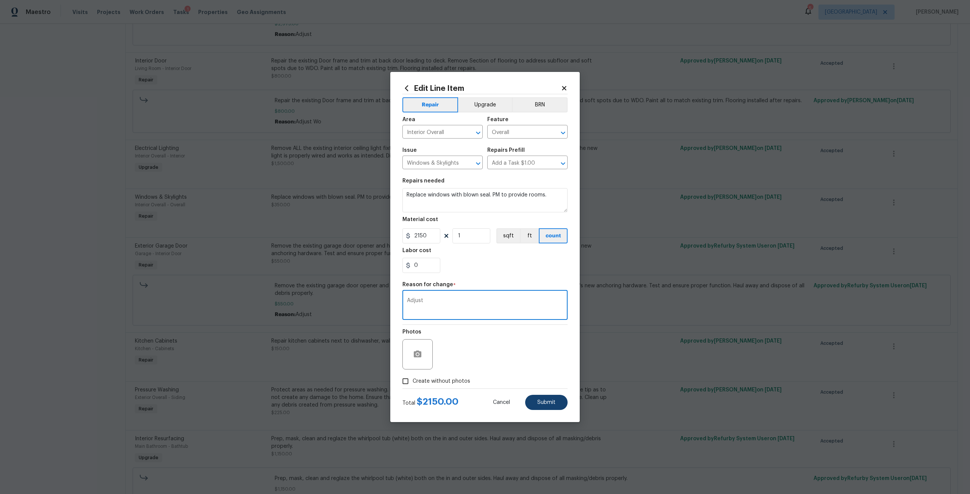
type textarea "Adjust"
click at [551, 404] on span "Submit" at bounding box center [546, 403] width 18 height 6
type input "350"
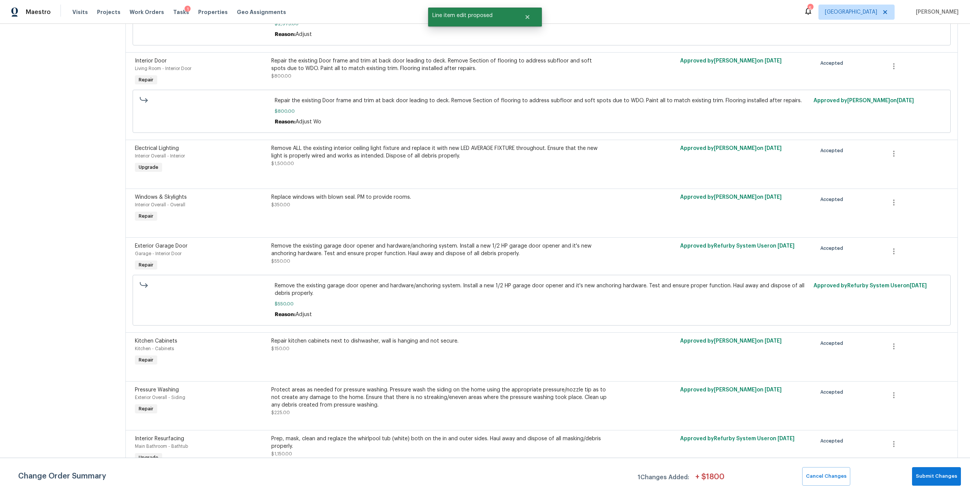
scroll to position [0, 0]
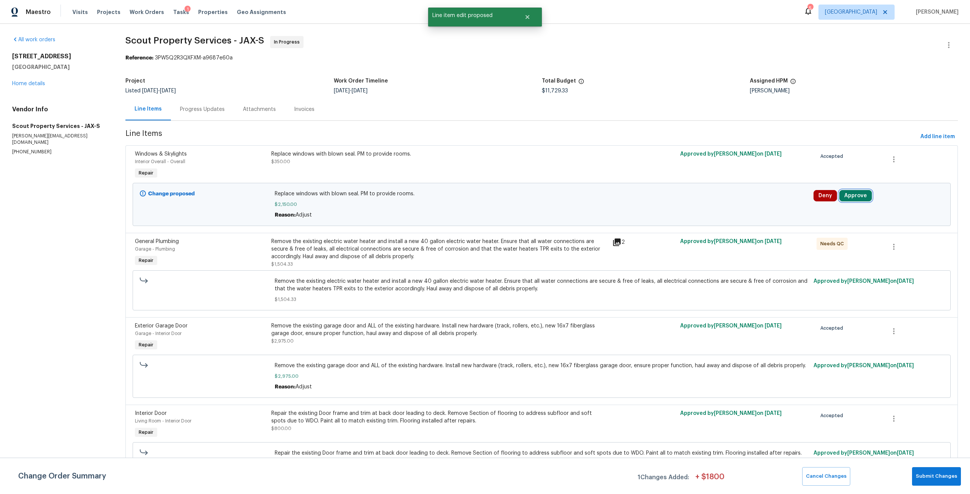
click at [853, 190] on button "Approve" at bounding box center [855, 195] width 33 height 11
click at [729, 198] on button "Approve" at bounding box center [741, 202] width 45 height 15
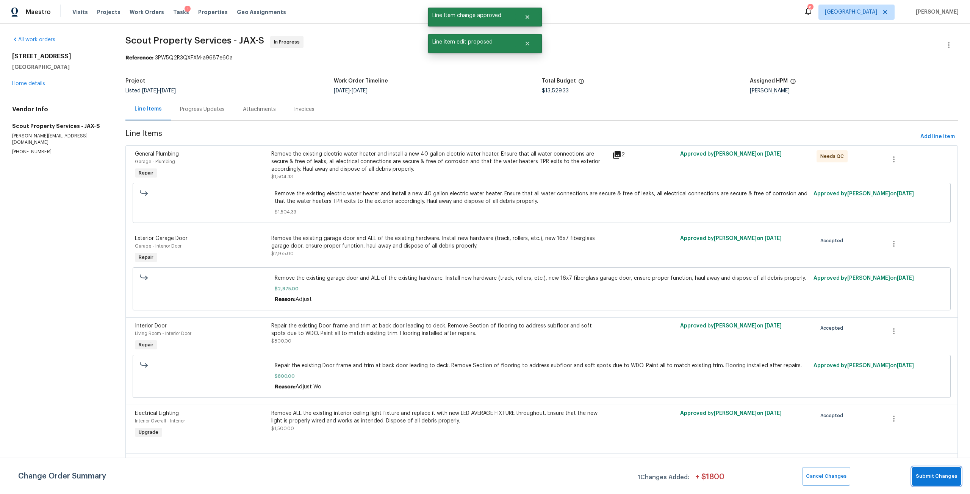
click at [946, 478] on span "Submit Changes" at bounding box center [935, 476] width 41 height 9
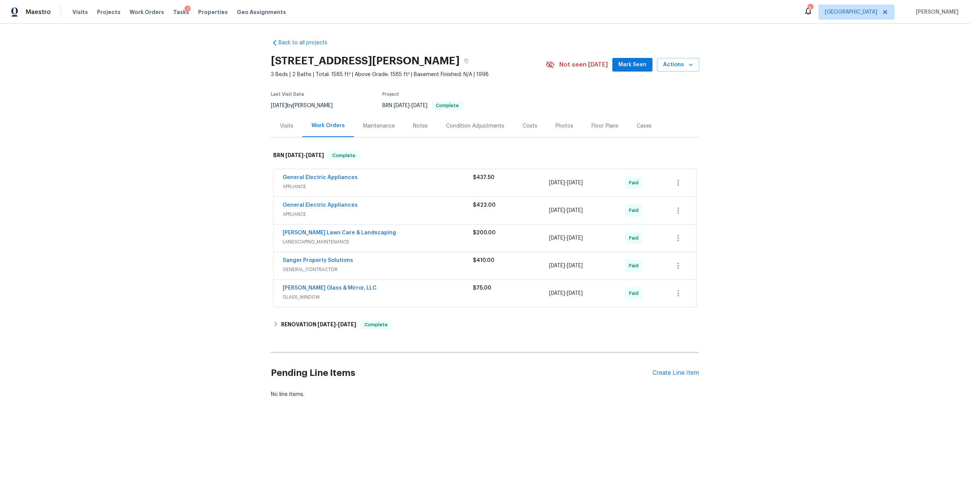
click at [384, 119] on div "Maintenance" at bounding box center [379, 126] width 50 height 22
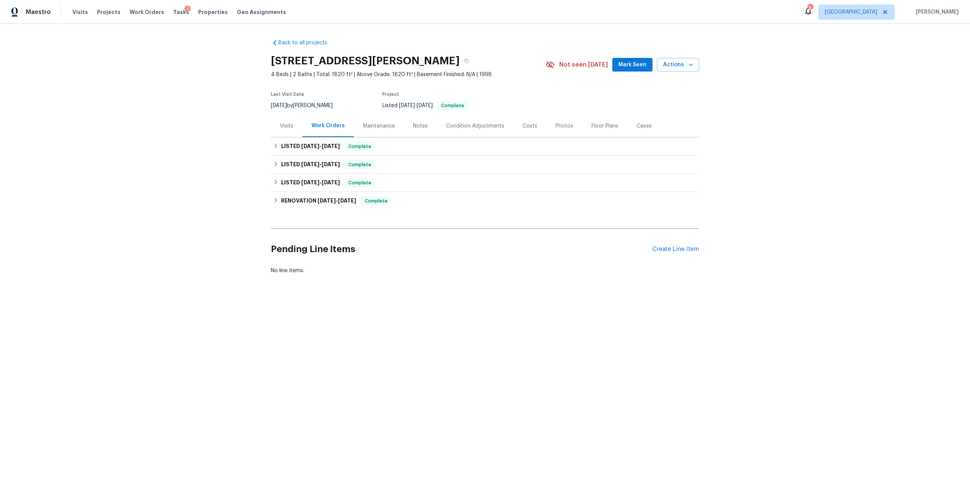
click at [381, 127] on div "Maintenance" at bounding box center [379, 126] width 32 height 8
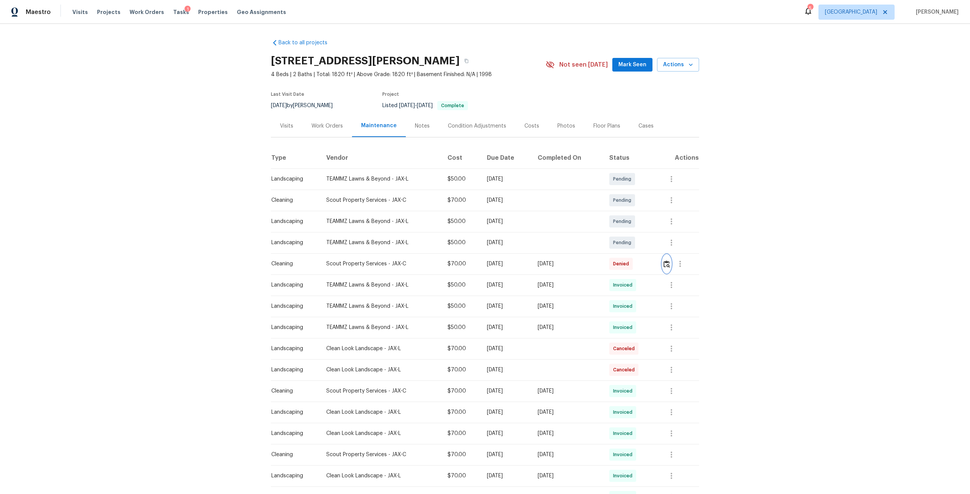
click at [668, 264] on img "button" at bounding box center [666, 264] width 6 height 7
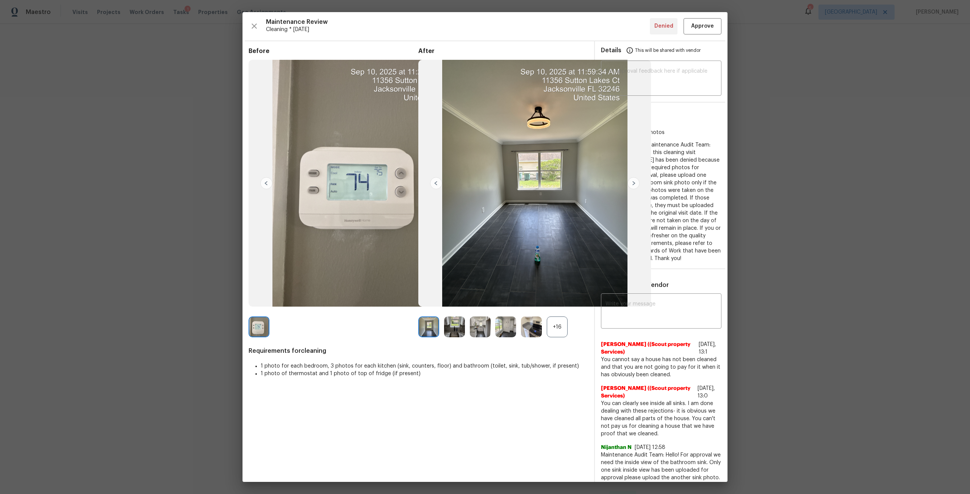
click at [628, 184] on img at bounding box center [633, 183] width 12 height 12
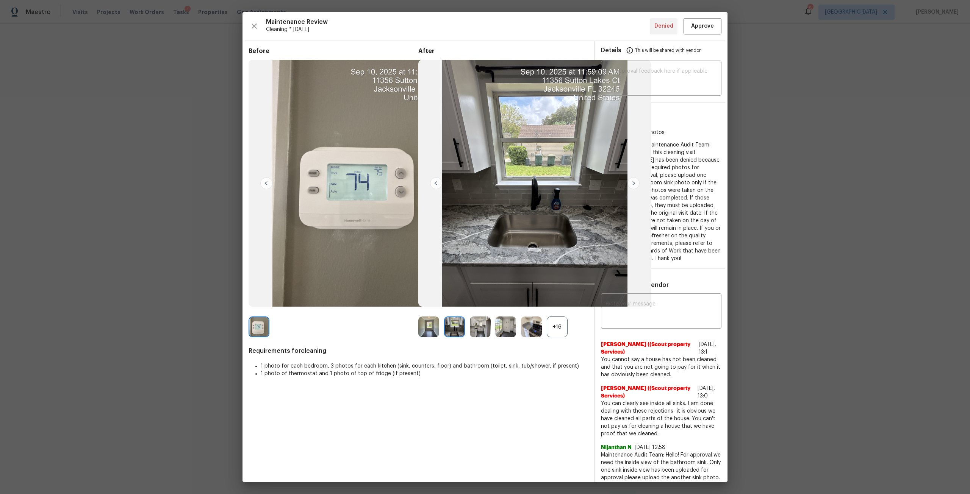
click at [628, 184] on img at bounding box center [633, 183] width 12 height 12
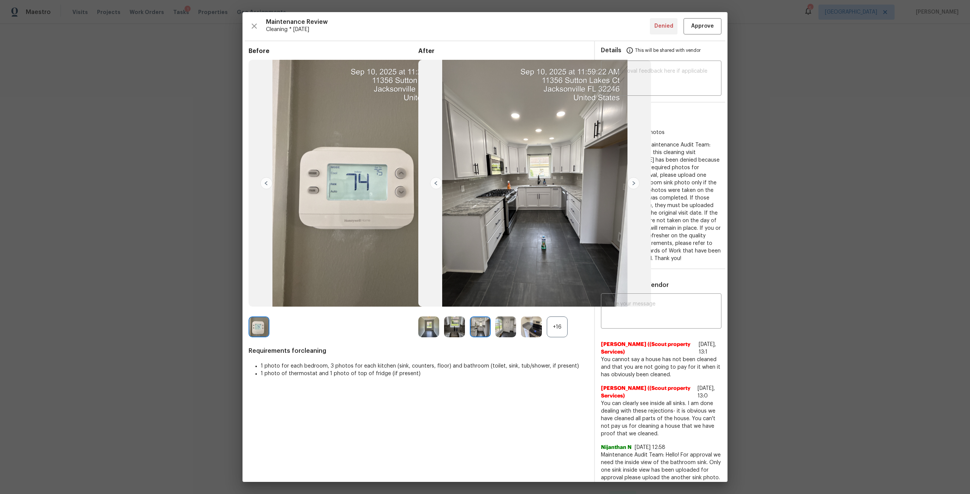
click at [628, 184] on img at bounding box center [633, 183] width 12 height 12
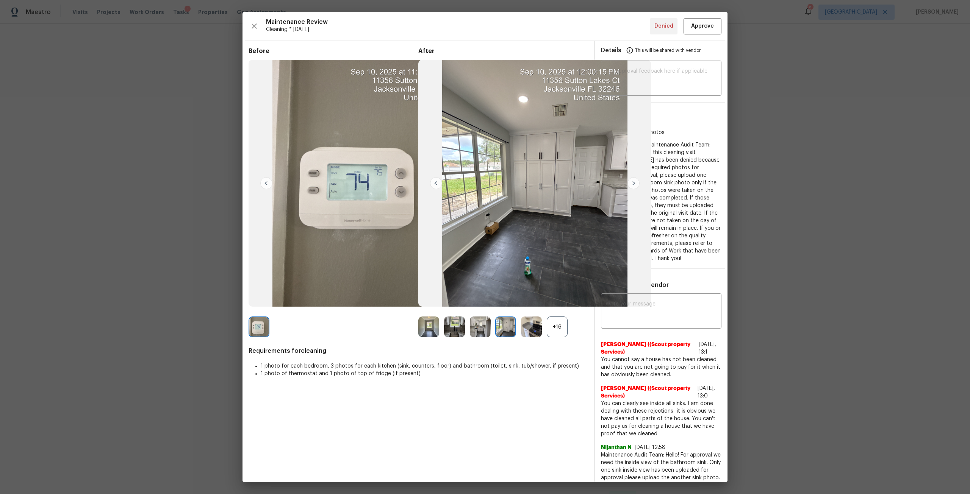
click at [628, 184] on img at bounding box center [633, 183] width 12 height 12
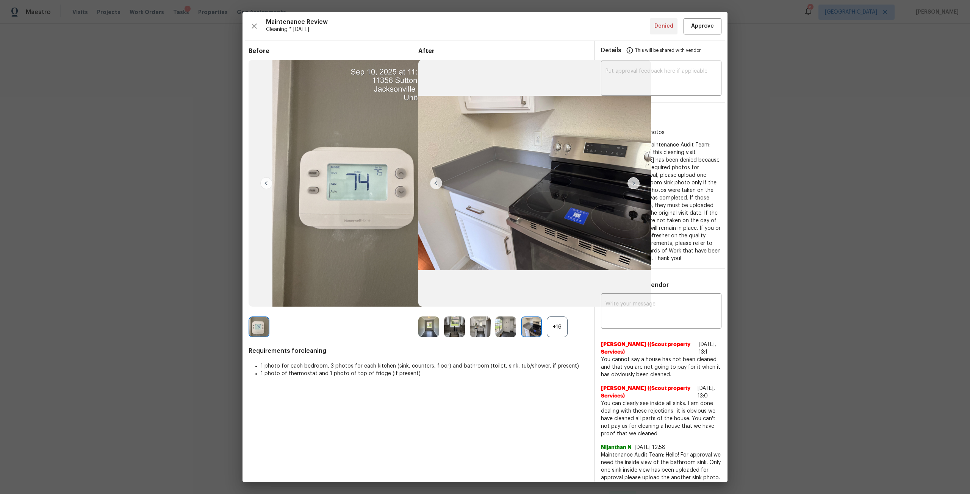
click at [628, 184] on img at bounding box center [633, 183] width 12 height 12
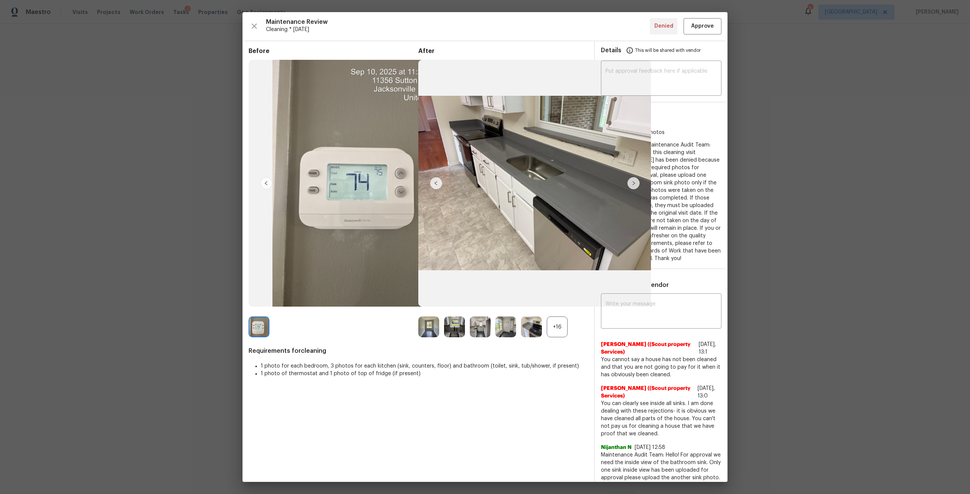
click at [628, 184] on img at bounding box center [633, 183] width 12 height 12
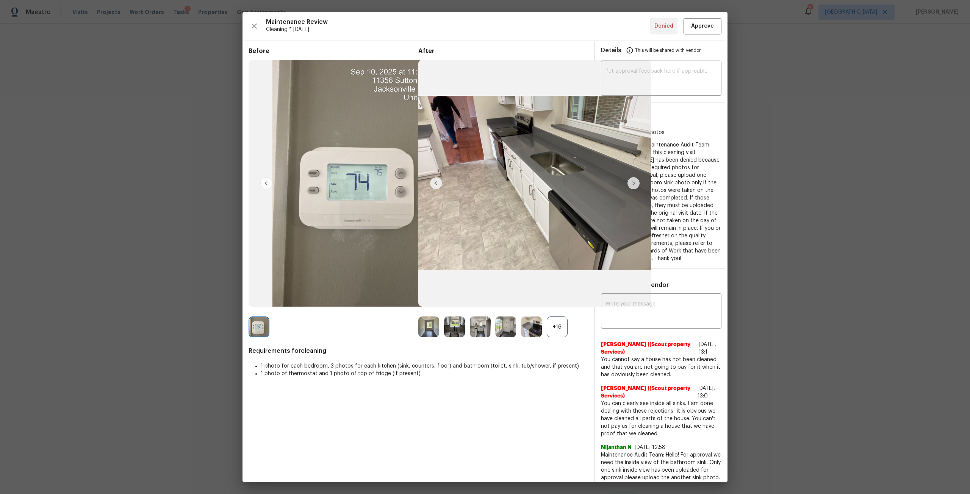
click at [628, 184] on img at bounding box center [633, 183] width 12 height 12
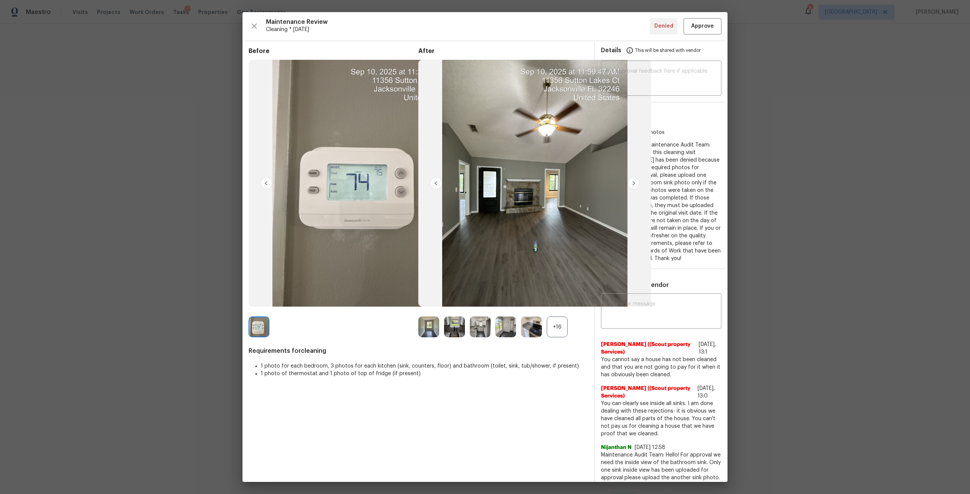
click at [632, 184] on img at bounding box center [633, 183] width 12 height 12
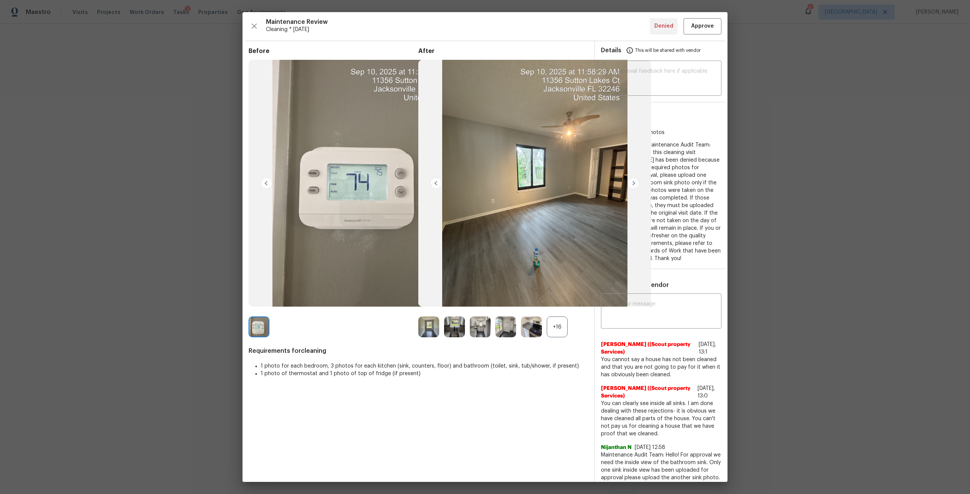
click at [632, 184] on img at bounding box center [633, 183] width 12 height 12
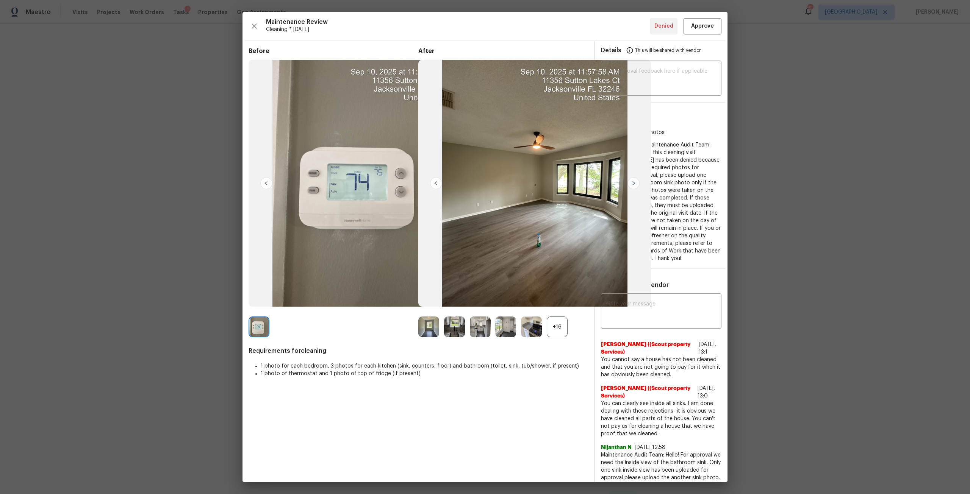
click at [632, 184] on img at bounding box center [633, 183] width 12 height 12
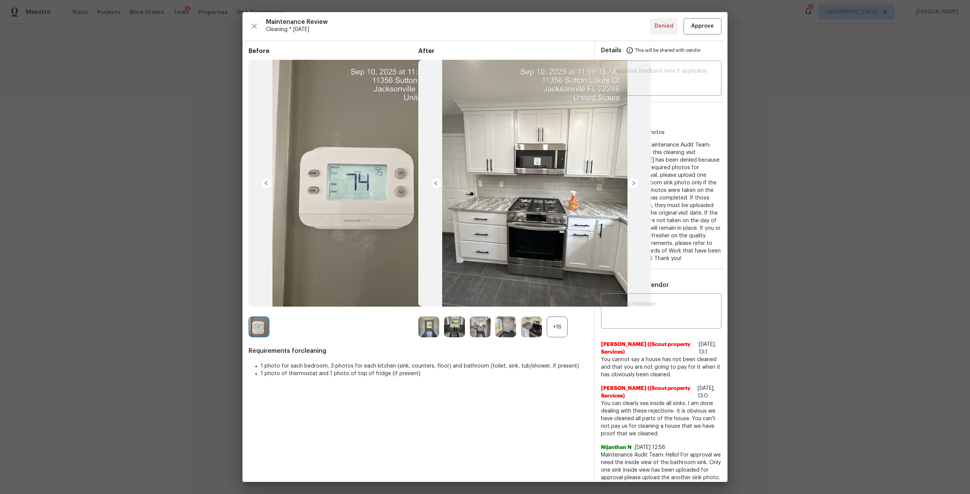
click at [437, 184] on img at bounding box center [436, 183] width 12 height 12
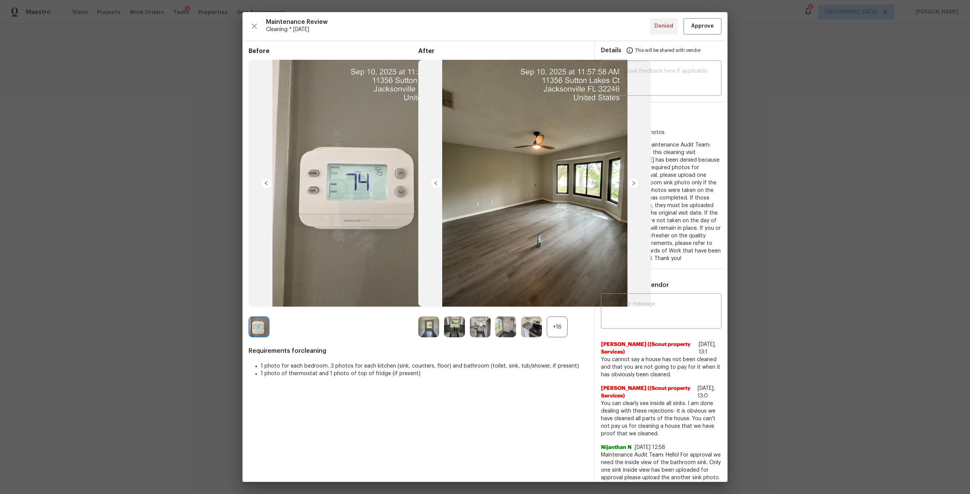
click at [629, 183] on img at bounding box center [633, 183] width 12 height 12
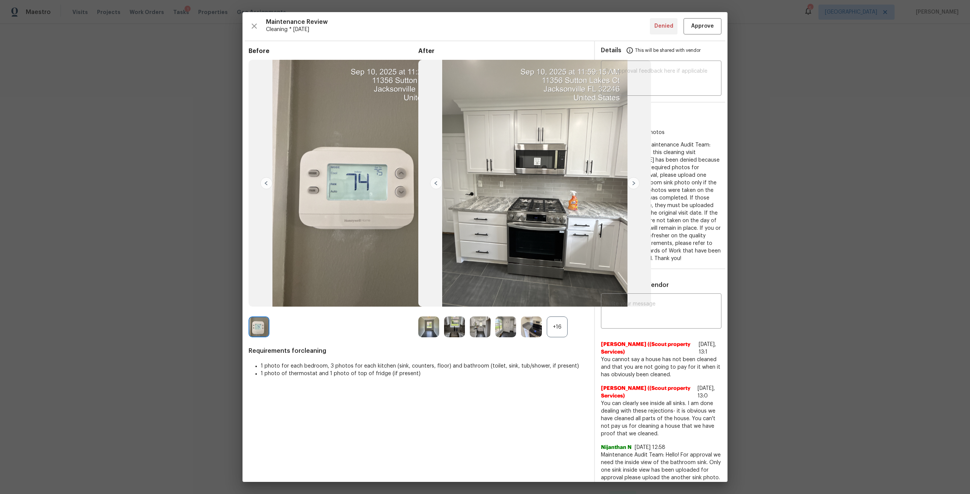
click at [629, 183] on img at bounding box center [633, 183] width 12 height 12
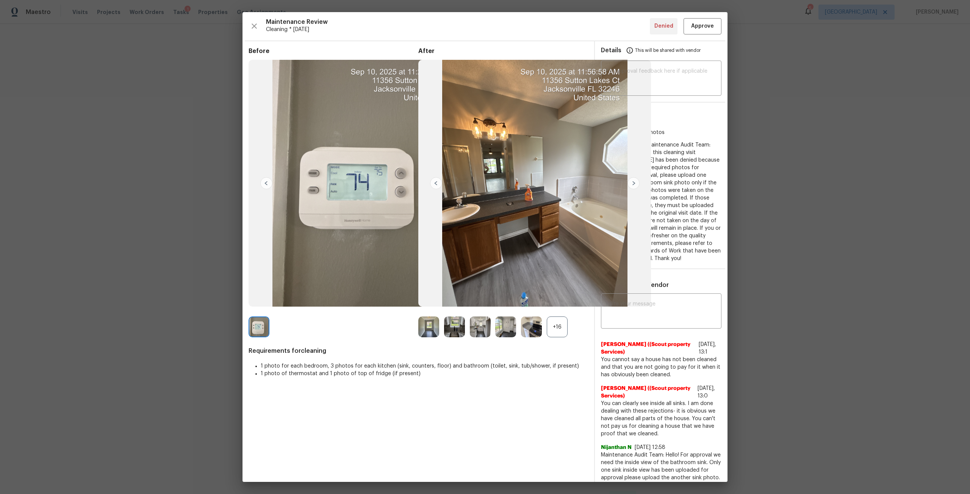
click at [632, 184] on img at bounding box center [633, 183] width 12 height 12
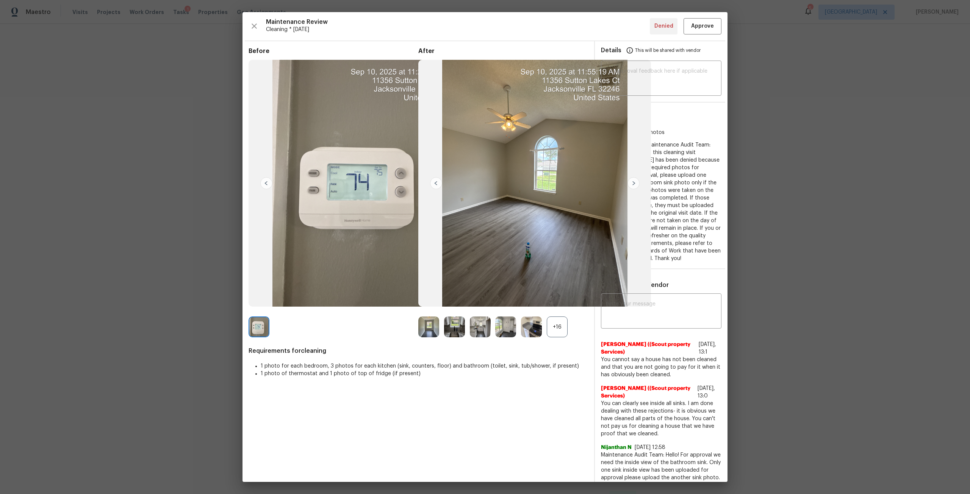
click at [632, 184] on img at bounding box center [633, 183] width 12 height 12
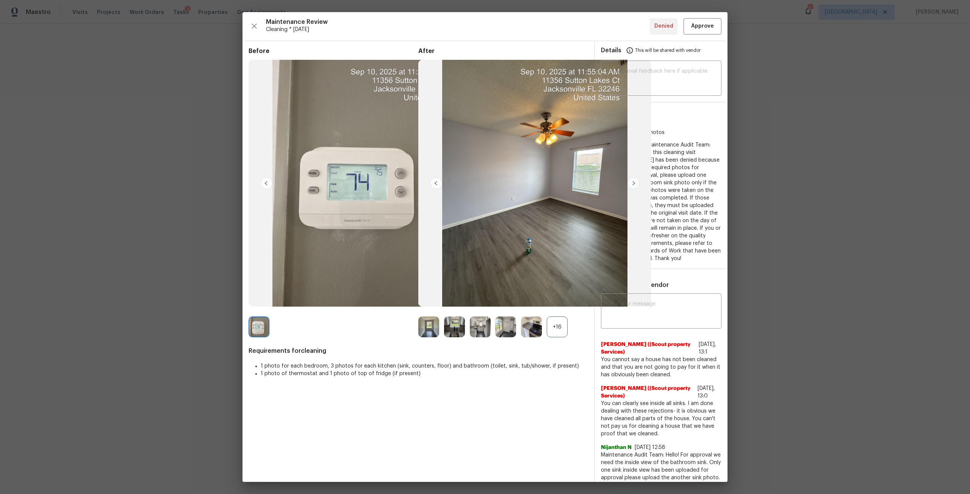
click at [632, 184] on img at bounding box center [633, 183] width 12 height 12
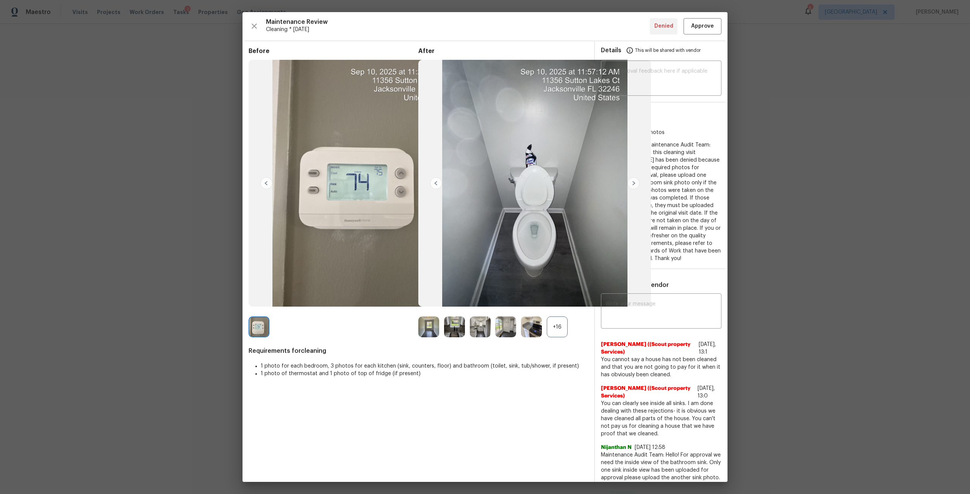
click at [632, 184] on img at bounding box center [633, 183] width 12 height 12
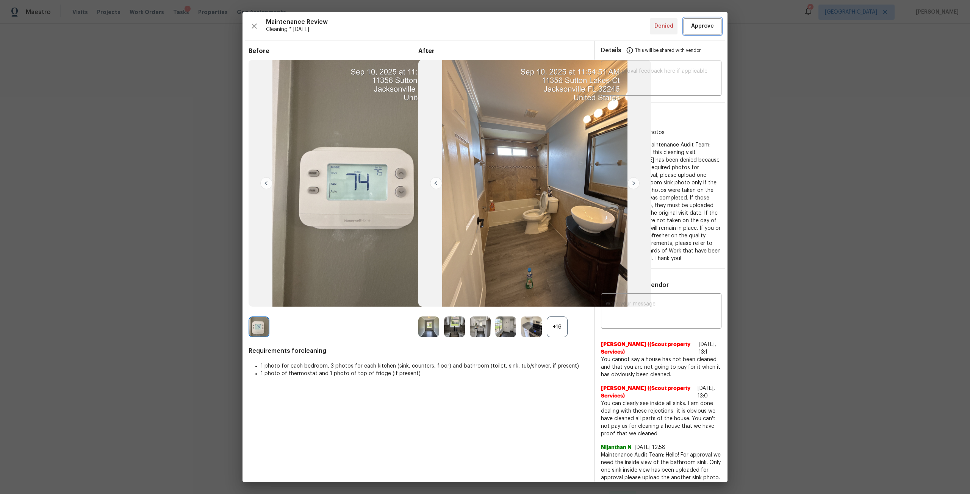
click at [695, 25] on span "Approve" at bounding box center [702, 26] width 23 height 9
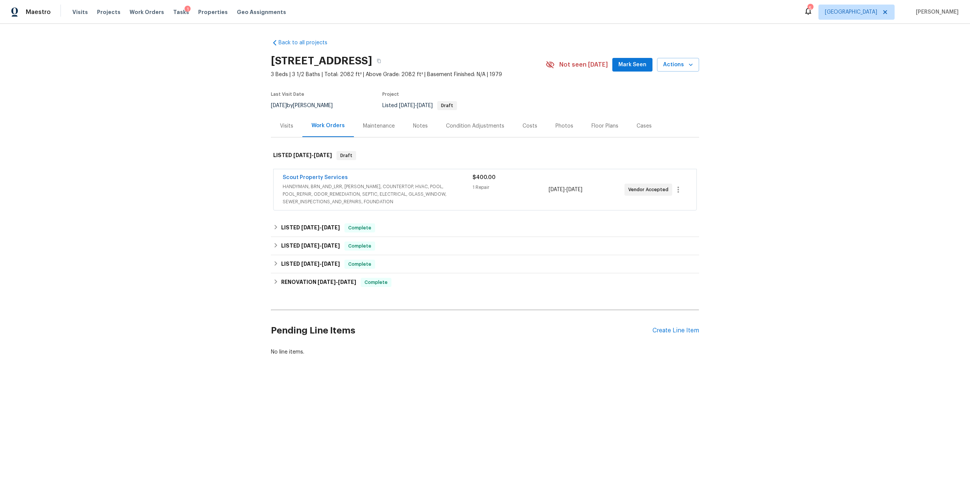
click at [309, 181] on span "Scout Property Services" at bounding box center [315, 178] width 65 height 8
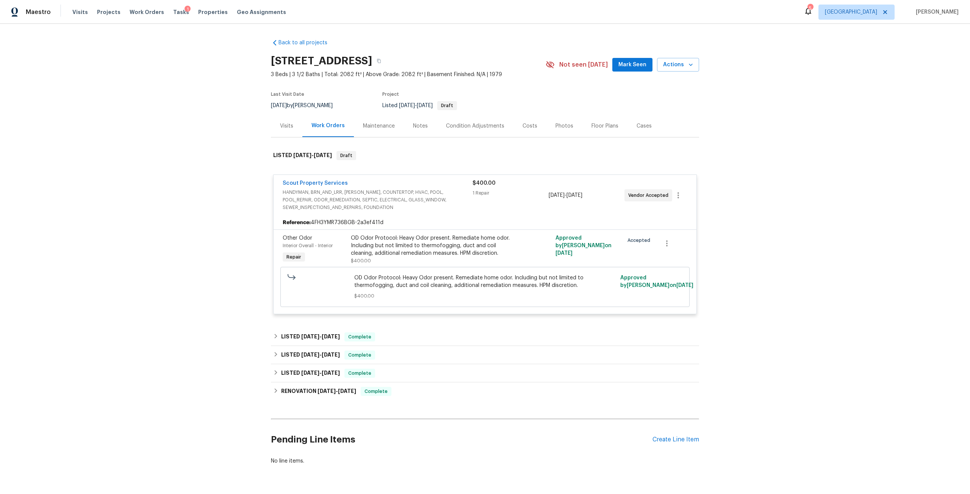
click at [333, 186] on span "Scout Property Services" at bounding box center [315, 184] width 65 height 8
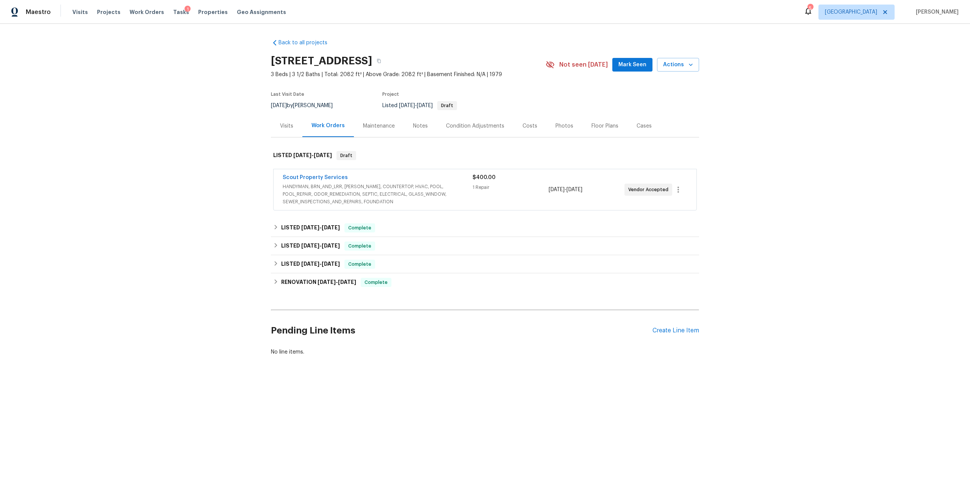
click at [337, 173] on div "Scout Property Services HANDYMAN, BRN_AND_LRR, [PERSON_NAME], COUNTERTOP, HVAC,…" at bounding box center [484, 189] width 423 height 41
click at [337, 176] on link "Scout Property Services" at bounding box center [315, 177] width 65 height 5
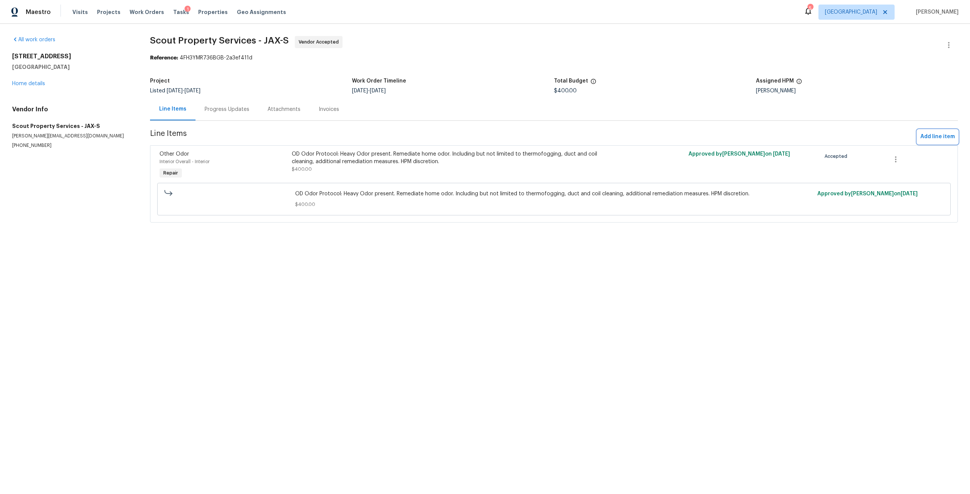
click at [921, 137] on span "Add line item" at bounding box center [937, 136] width 34 height 9
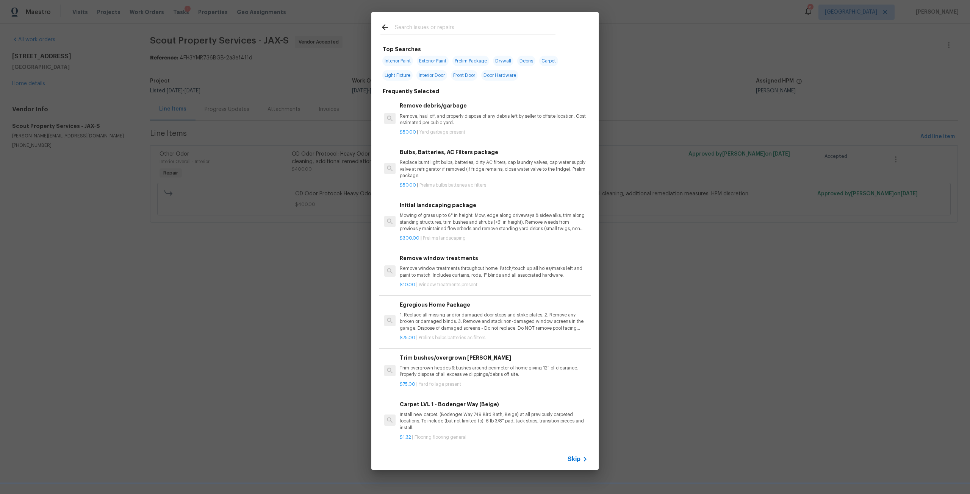
drag, startPoint x: 461, startPoint y: 20, endPoint x: 457, endPoint y: 28, distance: 8.5
click at [461, 20] on div at bounding box center [467, 27] width 193 height 30
click at [457, 28] on input "text" at bounding box center [475, 28] width 161 height 11
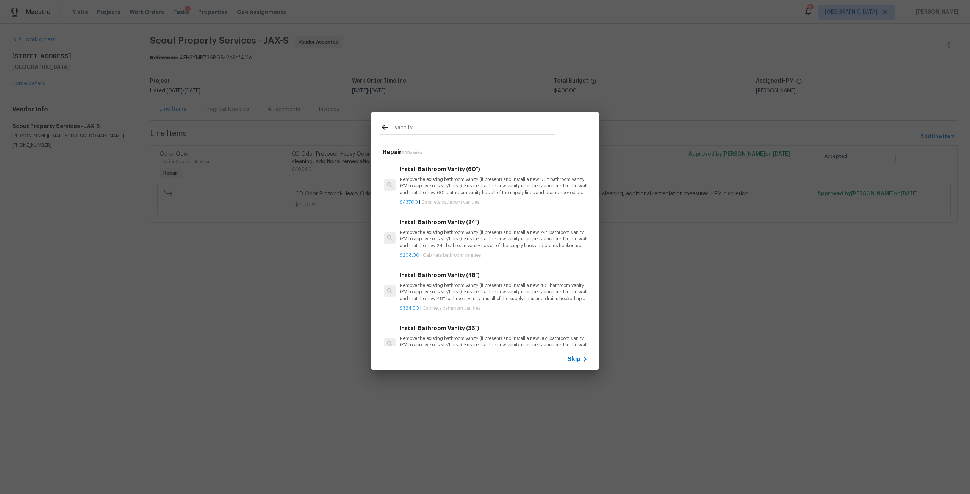
scroll to position [379, 0]
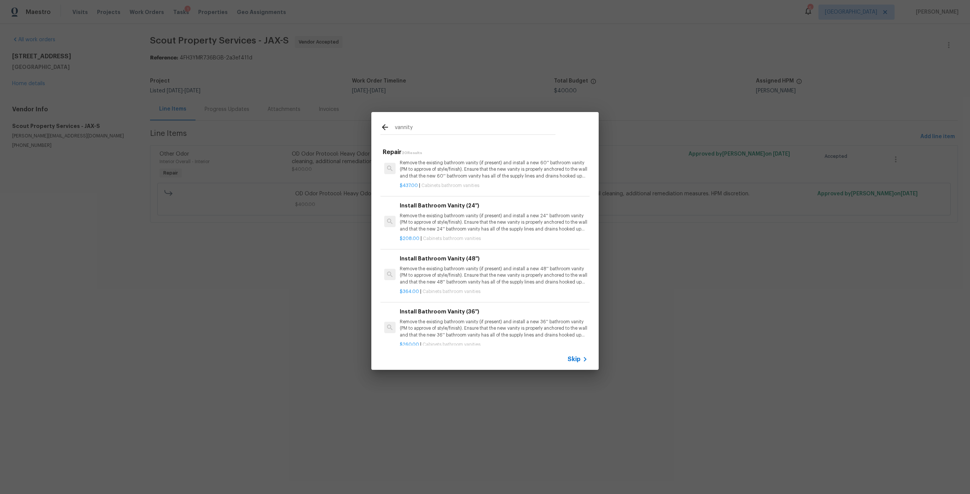
type input "vannity"
click at [478, 281] on p "Remove the existing bathroom vanity (if present) and install a new 48'' bathroo…" at bounding box center [494, 275] width 188 height 19
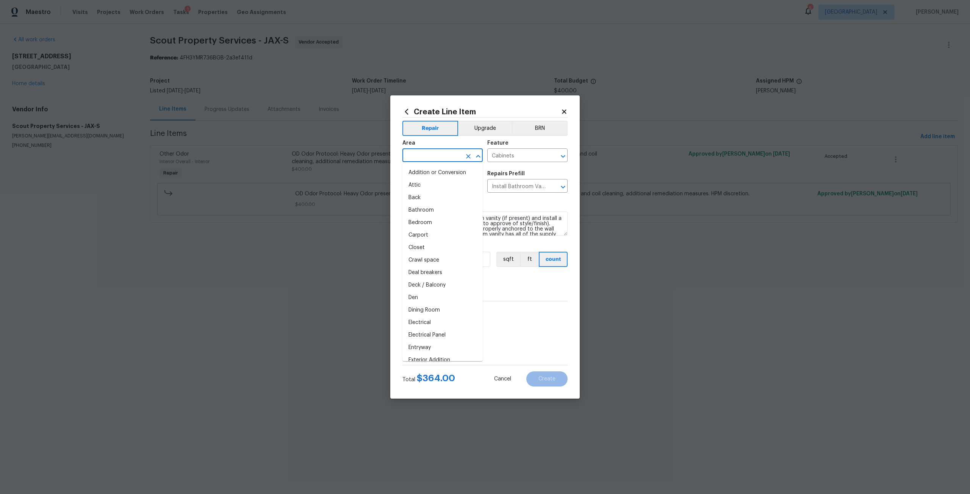
click at [429, 158] on input "text" at bounding box center [431, 156] width 59 height 12
click at [431, 172] on li "Bathroom" at bounding box center [442, 173] width 80 height 12
type input "Bathroom"
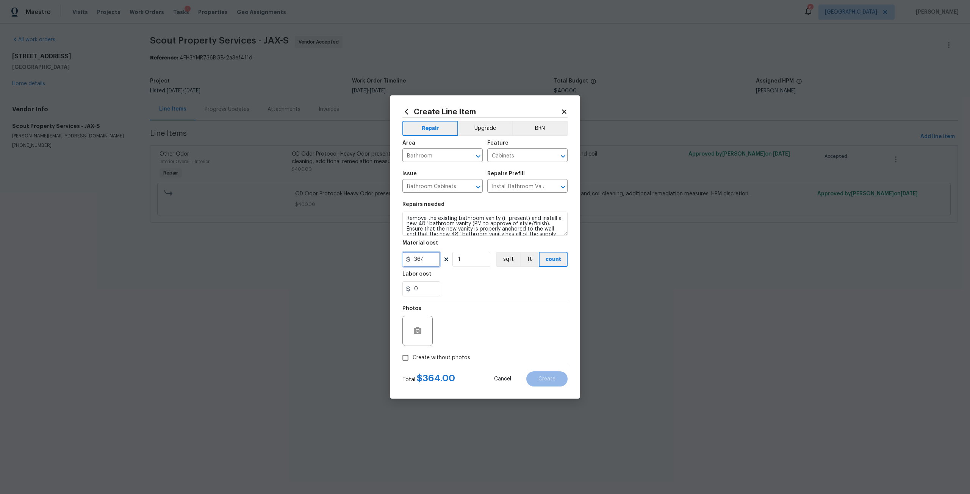
drag, startPoint x: 423, startPoint y: 254, endPoint x: 398, endPoint y: 258, distance: 24.4
click at [398, 258] on div "Create Line Item Repair Upgrade BRN Area Bathroom ​ Feature Cabinets ​ Issue Ba…" at bounding box center [484, 246] width 189 height 303
type input "450"
click at [467, 356] on span "Create without photos" at bounding box center [441, 358] width 58 height 8
click at [412, 356] on input "Create without photos" at bounding box center [405, 358] width 14 height 14
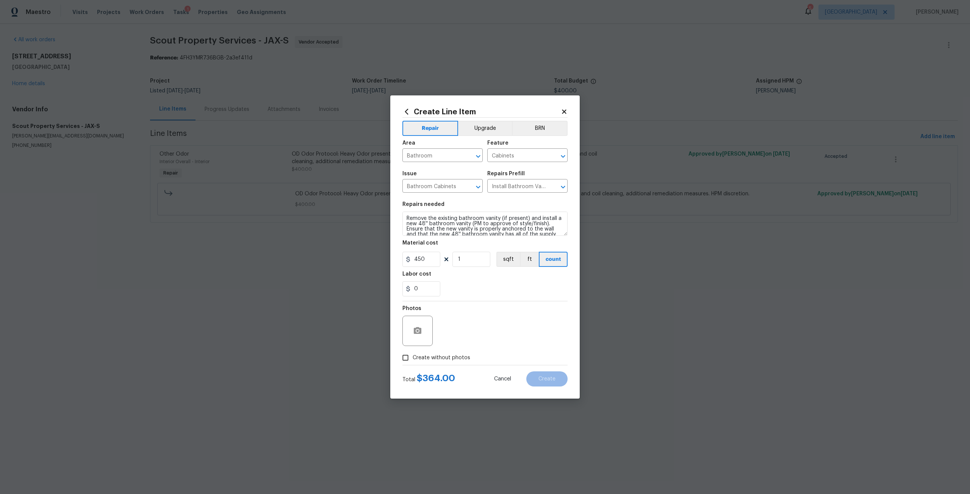
checkbox input "true"
click at [479, 335] on textarea at bounding box center [503, 331] width 129 height 30
click at [562, 380] on button "Create" at bounding box center [546, 379] width 41 height 15
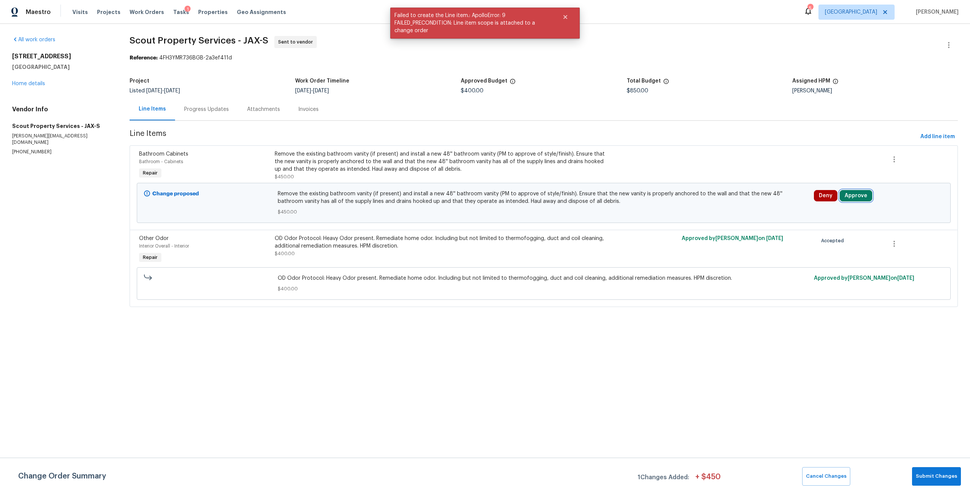
click at [860, 195] on button "Approve" at bounding box center [855, 195] width 33 height 11
click at [730, 202] on button "Approve" at bounding box center [742, 202] width 45 height 15
click at [426, 158] on div "Remove the existing bathroom vanity (if present) and install a new 48'' bathroo…" at bounding box center [441, 161] width 335 height 23
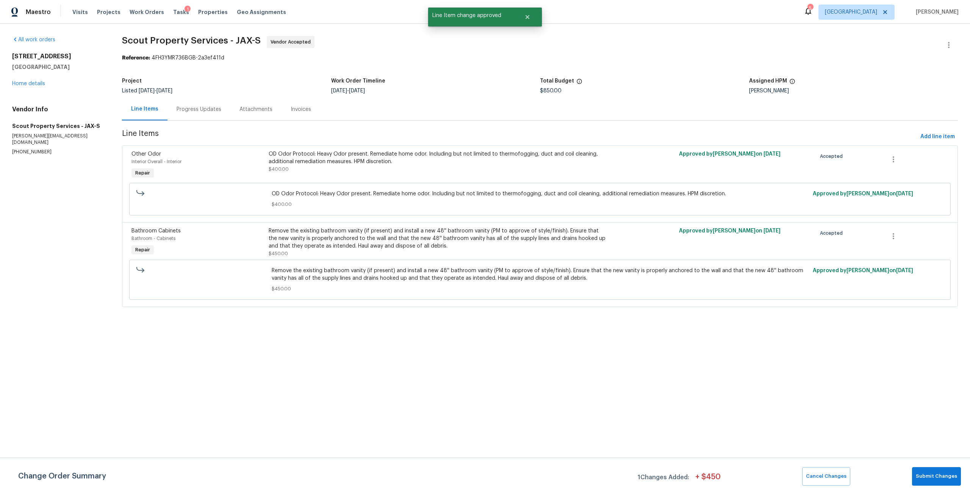
click at [443, 228] on div "Remove the existing bathroom vanity (if present) and install a new 48'' bathroo…" at bounding box center [437, 238] width 337 height 23
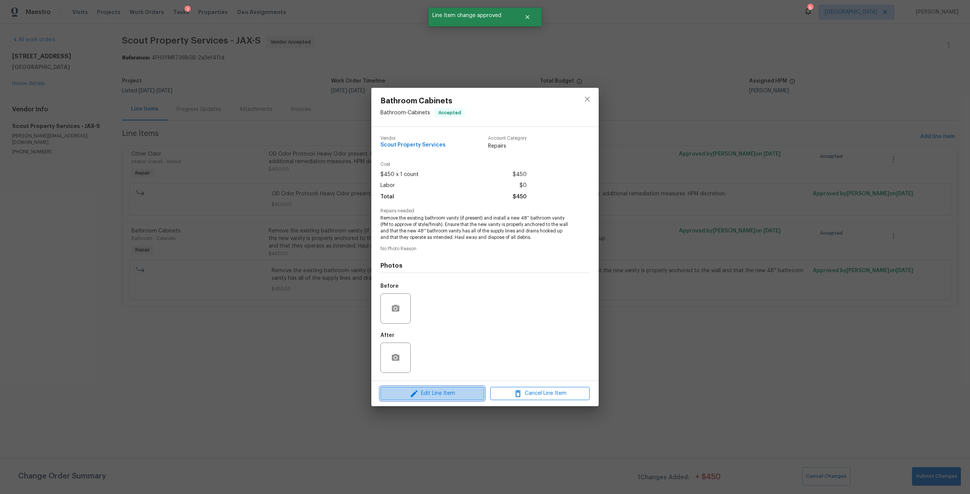
click at [467, 392] on span "Edit Line Item" at bounding box center [432, 393] width 99 height 9
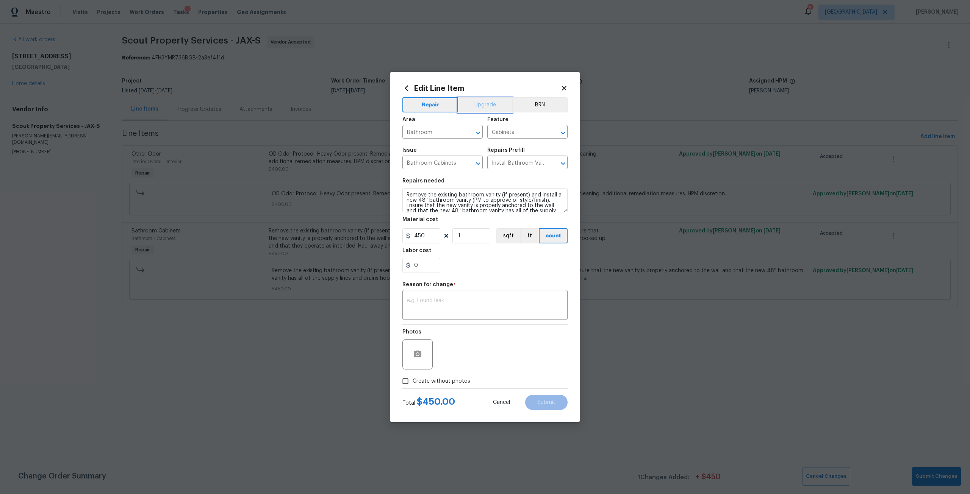
click at [495, 106] on button "Upgrade" at bounding box center [485, 104] width 54 height 15
click at [493, 307] on textarea at bounding box center [485, 306] width 156 height 16
type textarea "Upgrade"
click at [540, 395] on button "Submit" at bounding box center [546, 402] width 42 height 15
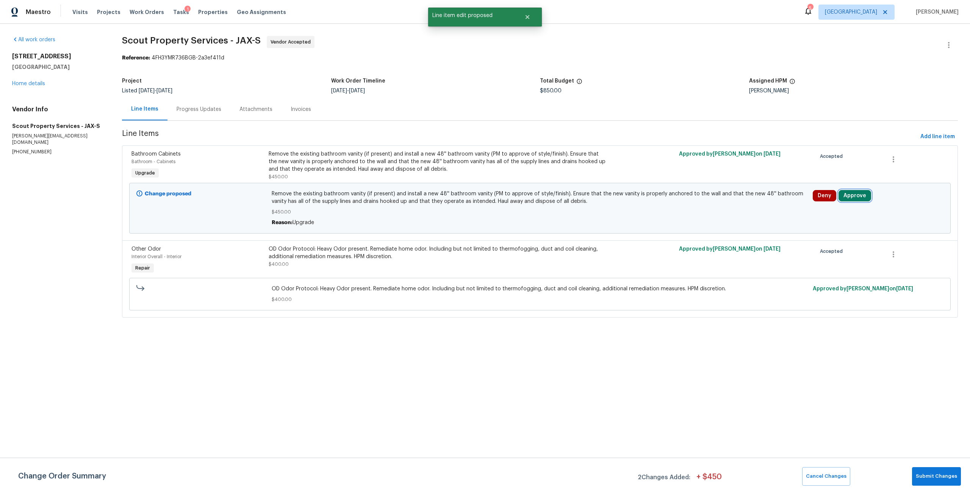
click at [845, 198] on button "Approve" at bounding box center [854, 195] width 33 height 11
click at [744, 197] on button "Approve" at bounding box center [740, 202] width 45 height 15
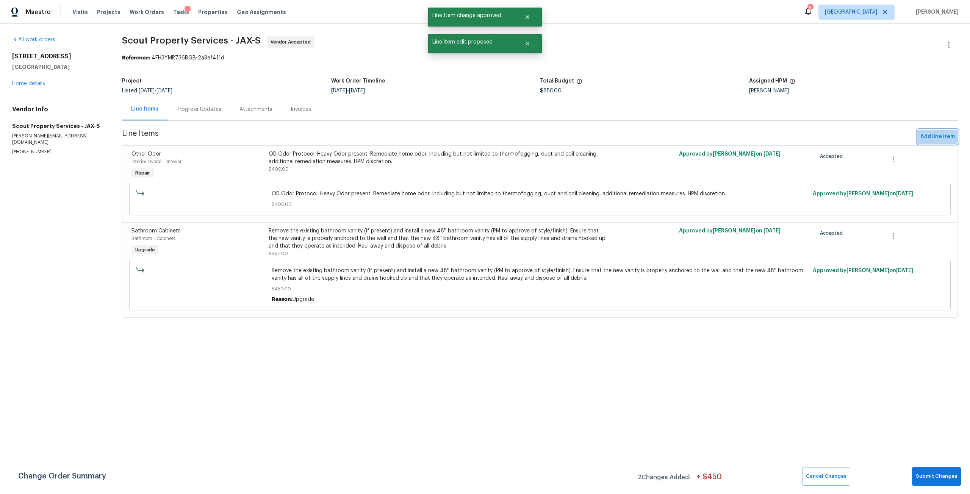
click at [923, 133] on span "Add line item" at bounding box center [937, 136] width 34 height 9
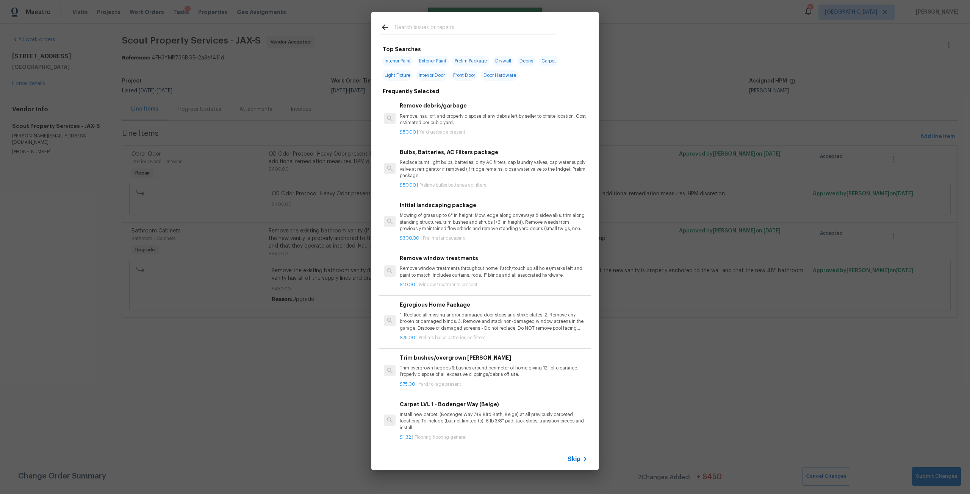
click at [454, 20] on div at bounding box center [467, 27] width 193 height 30
click at [464, 23] on input "text" at bounding box center [475, 28] width 161 height 11
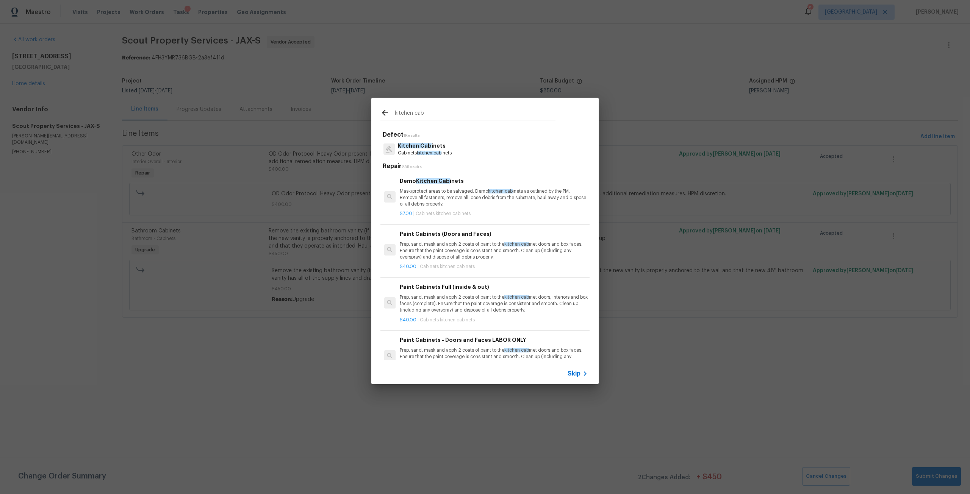
type input "kitchen cab"
click at [444, 241] on div "Paint Cabinets (Doors and Faces) Prep, sand, mask and apply 2 coats of paint to…" at bounding box center [494, 245] width 188 height 31
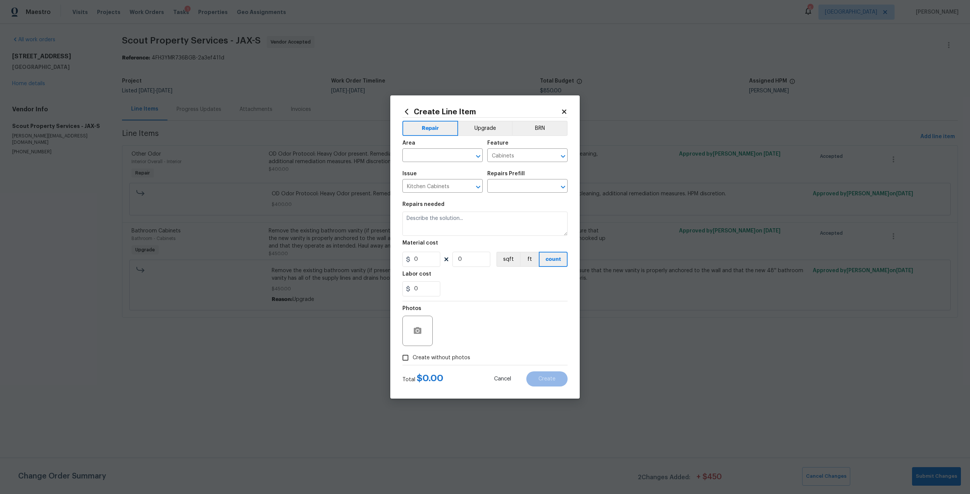
type input "Paint Cabinets (Doors and Faces) $40.00"
type textarea "Prep, sand, mask and apply 2 coats of paint to the kitchen cabinet doors and bo…"
type input "40"
type input "1"
click at [442, 155] on input "text" at bounding box center [431, 156] width 59 height 12
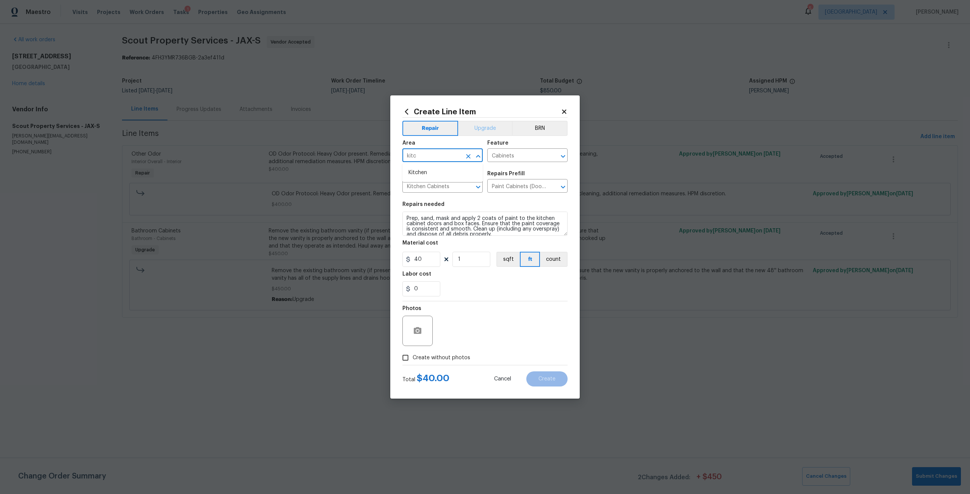
type input "kitc"
click at [474, 131] on button "Upgrade" at bounding box center [485, 128] width 54 height 15
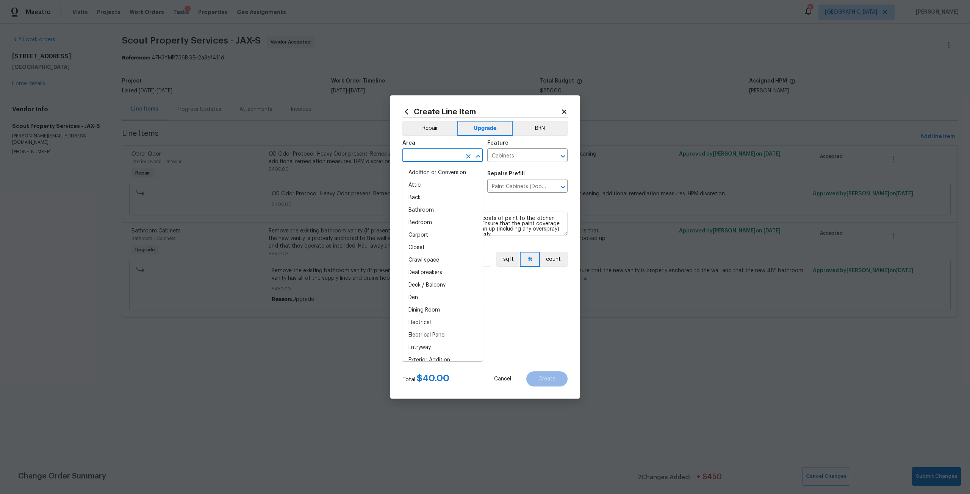
click at [448, 151] on input "text" at bounding box center [431, 156] width 59 height 12
click at [421, 167] on li "Kitchen" at bounding box center [442, 173] width 80 height 12
type input "Kitchen"
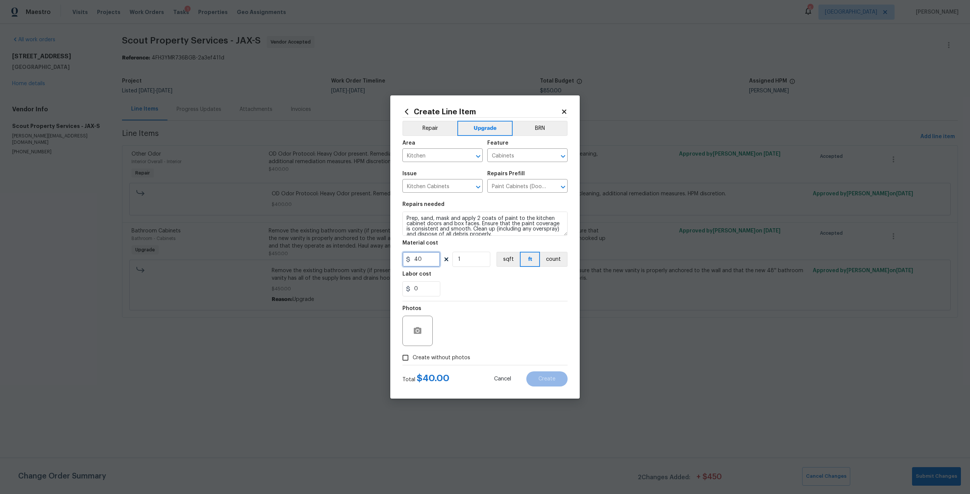
drag, startPoint x: 429, startPoint y: 259, endPoint x: 398, endPoint y: 259, distance: 30.7
click at [398, 259] on div "Create Line Item Repair Upgrade BRN Area Kitchen ​ Feature Cabinets ​ Issue Kit…" at bounding box center [484, 246] width 189 height 303
type input "1800"
click at [430, 358] on span "Create without photos" at bounding box center [441, 358] width 58 height 8
click at [412, 358] on input "Create without photos" at bounding box center [405, 358] width 14 height 14
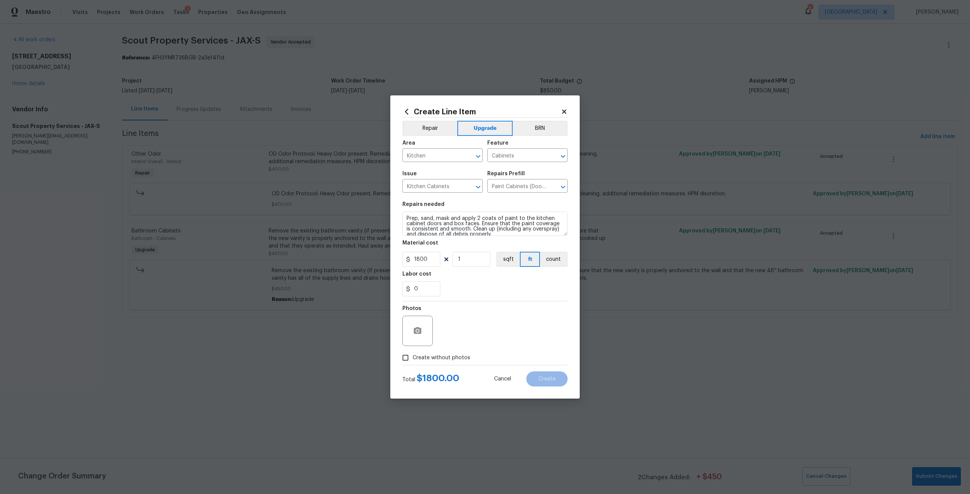
checkbox input "true"
click at [460, 340] on textarea at bounding box center [503, 331] width 129 height 30
click at [528, 376] on button "Create" at bounding box center [546, 379] width 41 height 15
type input "0"
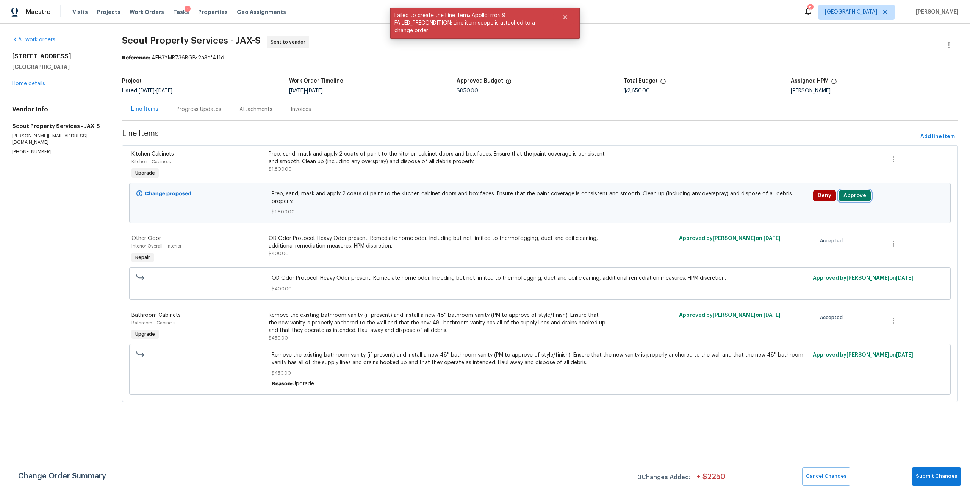
click at [856, 198] on button "Approve" at bounding box center [854, 195] width 33 height 11
click at [728, 210] on div "Are you sure you want to approve this line item? Approve Cancel" at bounding box center [762, 195] width 133 height 41
click at [745, 205] on span "Approve" at bounding box center [741, 203] width 21 height 6
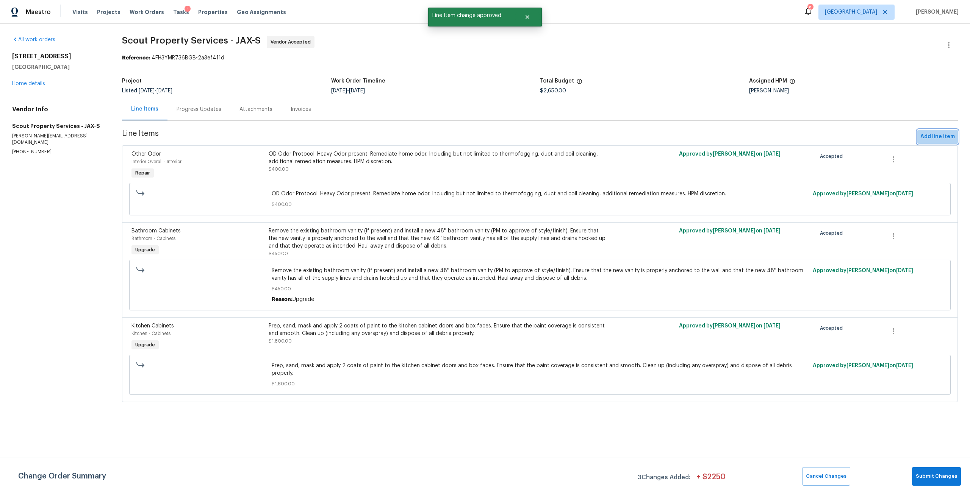
click at [930, 132] on button "Add line item" at bounding box center [937, 137] width 41 height 14
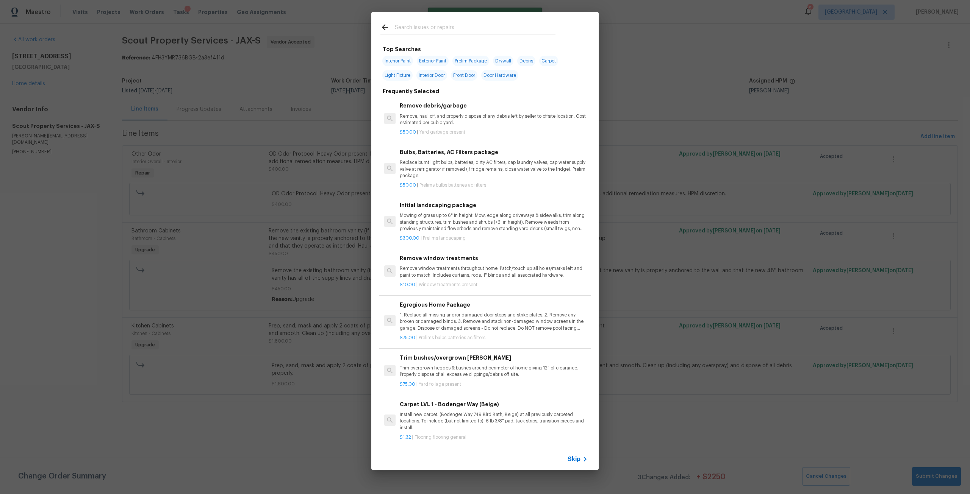
click at [408, 32] on input "text" at bounding box center [475, 28] width 161 height 11
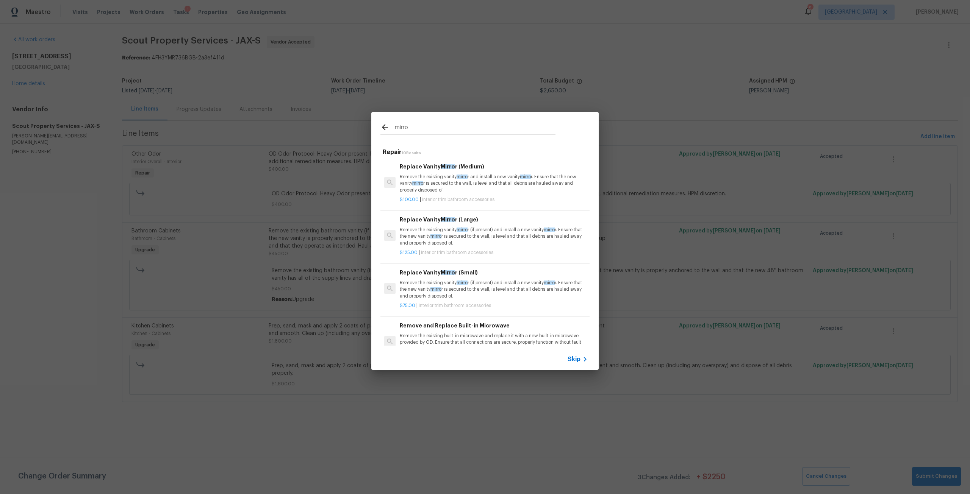
type input "mirro"
click at [428, 240] on p "Remove the existing vanity mirro r (if present) and install a new vanity mirro …" at bounding box center [494, 236] width 188 height 19
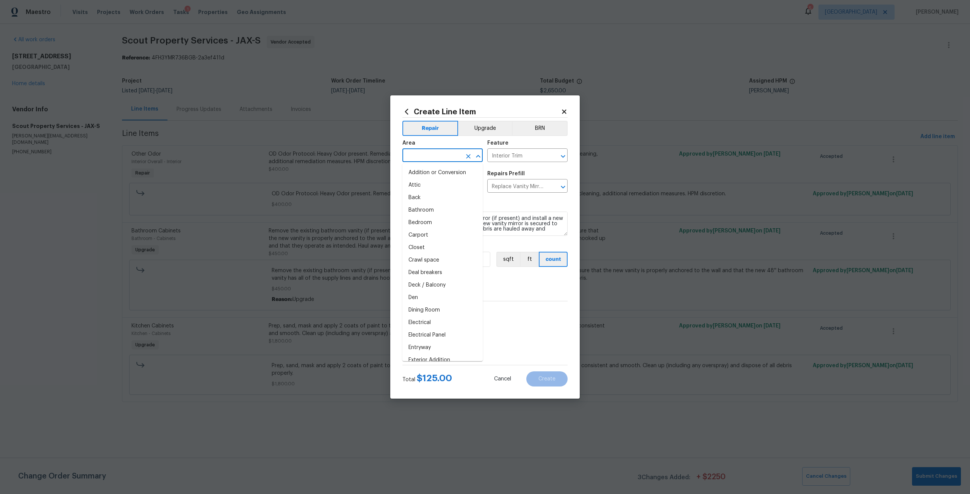
click at [442, 154] on input "text" at bounding box center [431, 156] width 59 height 12
click at [446, 169] on li "Bathroom" at bounding box center [442, 173] width 80 height 12
type input "Bathroom"
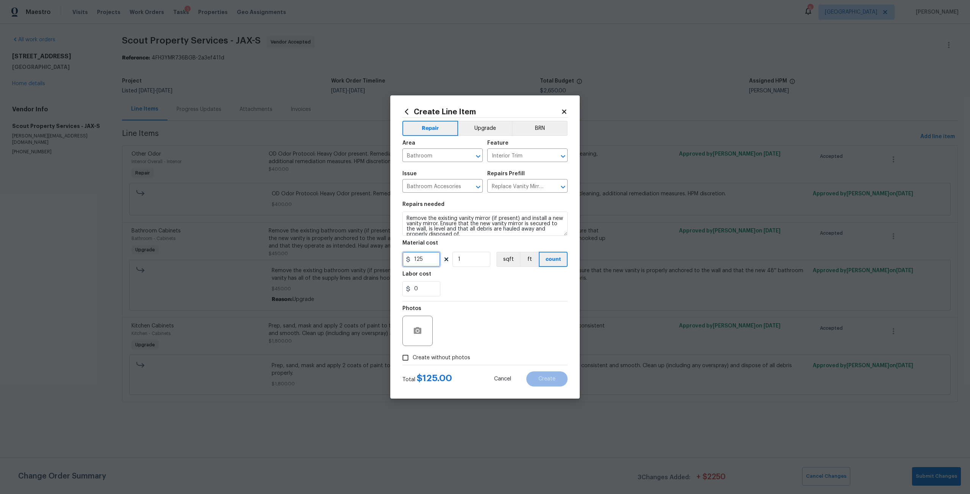
drag, startPoint x: 425, startPoint y: 258, endPoint x: 410, endPoint y: 258, distance: 14.8
click at [410, 258] on div "125" at bounding box center [421, 259] width 38 height 15
type input "150"
click at [451, 358] on span "Create without photos" at bounding box center [441, 358] width 58 height 8
click at [412, 358] on input "Create without photos" at bounding box center [405, 358] width 14 height 14
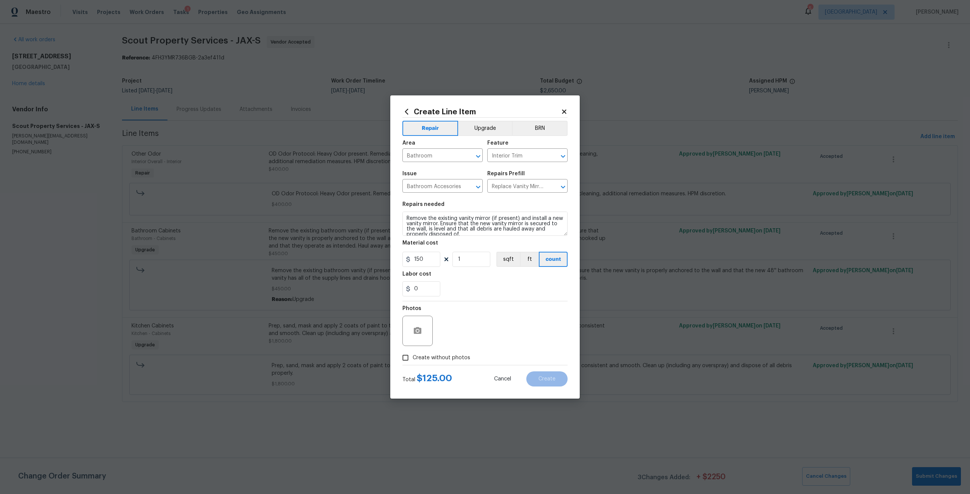
checkbox input "true"
click at [468, 342] on textarea at bounding box center [503, 331] width 129 height 30
click at [538, 373] on button "Create" at bounding box center [546, 379] width 41 height 15
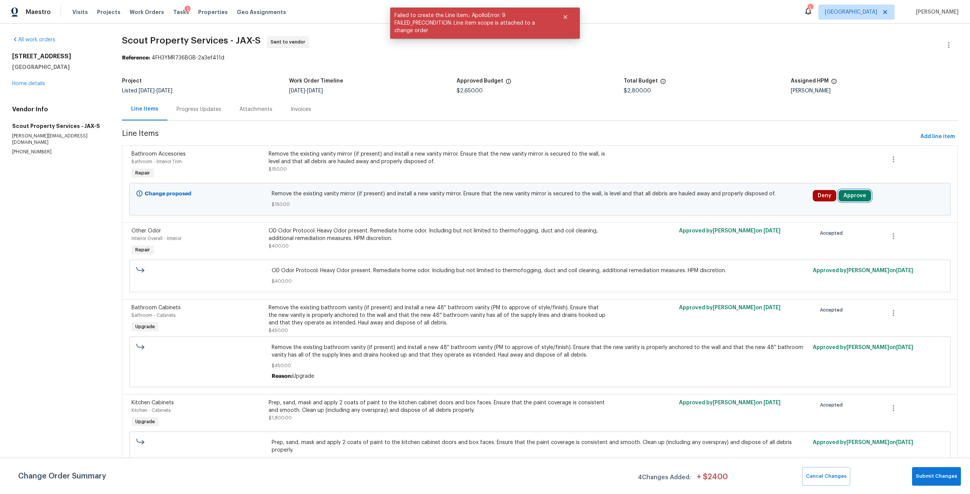
click at [860, 194] on button "Approve" at bounding box center [854, 195] width 33 height 11
click at [763, 198] on div "Approve Cancel" at bounding box center [762, 202] width 121 height 15
click at [757, 200] on button "Approve" at bounding box center [740, 202] width 45 height 15
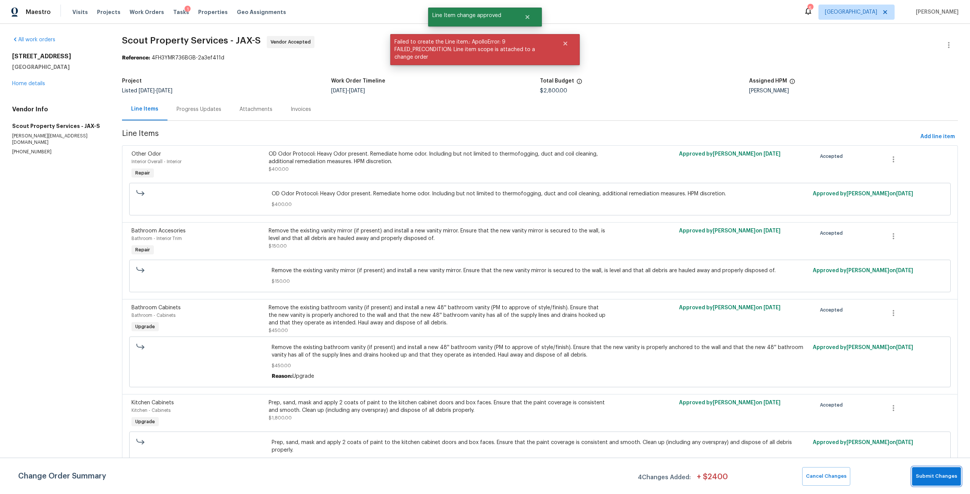
click at [945, 474] on span "Submit Changes" at bounding box center [935, 476] width 41 height 9
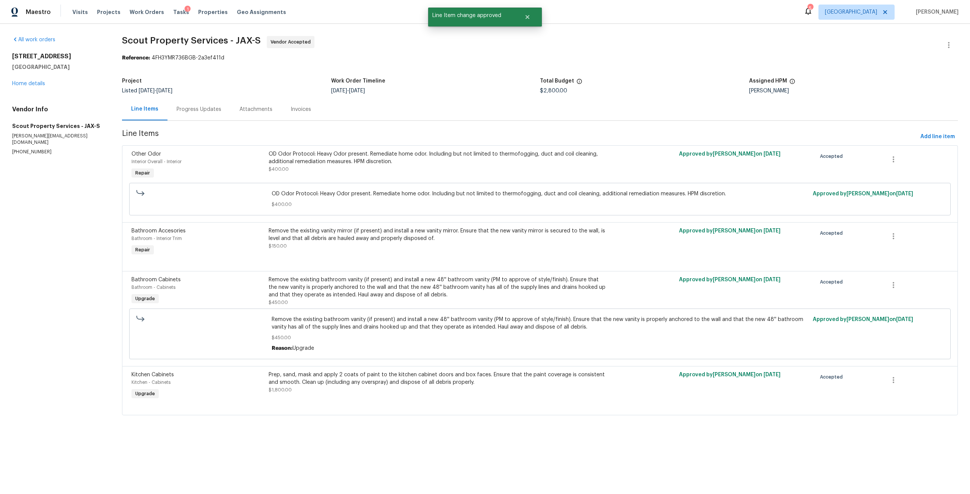
click at [365, 243] on div "Remove the existing vanity mirror (if present) and install a new vanity mirror.…" at bounding box center [437, 238] width 337 height 23
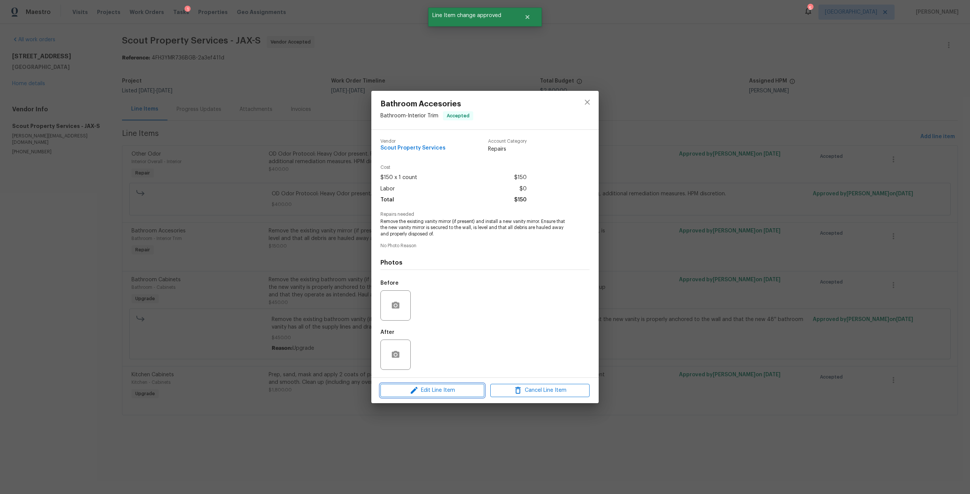
click at [449, 384] on button "Edit Line Item" at bounding box center [432, 390] width 104 height 13
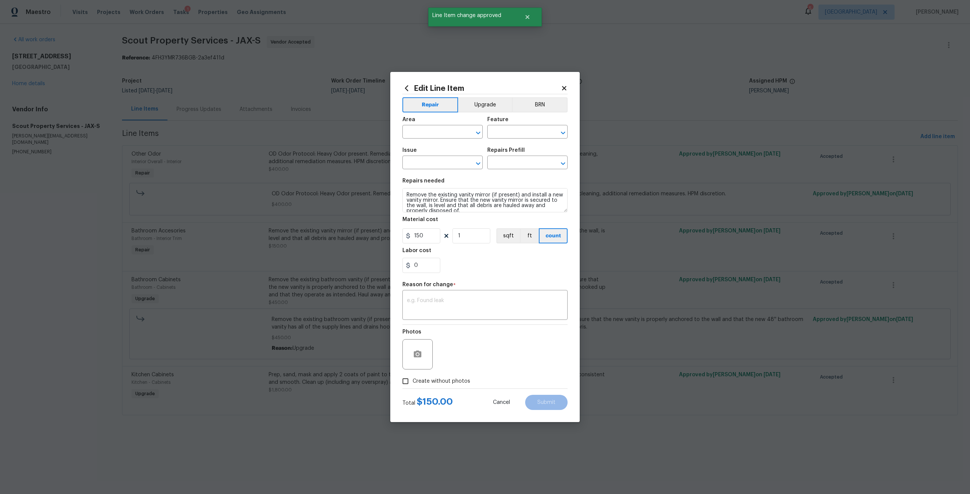
type input "Bathroom"
type input "Interior Trim"
type input "Bathroom Accesories"
type input "Replace Vanity Mirror (Large) $125.00"
click at [489, 105] on button "Upgrade" at bounding box center [485, 104] width 54 height 15
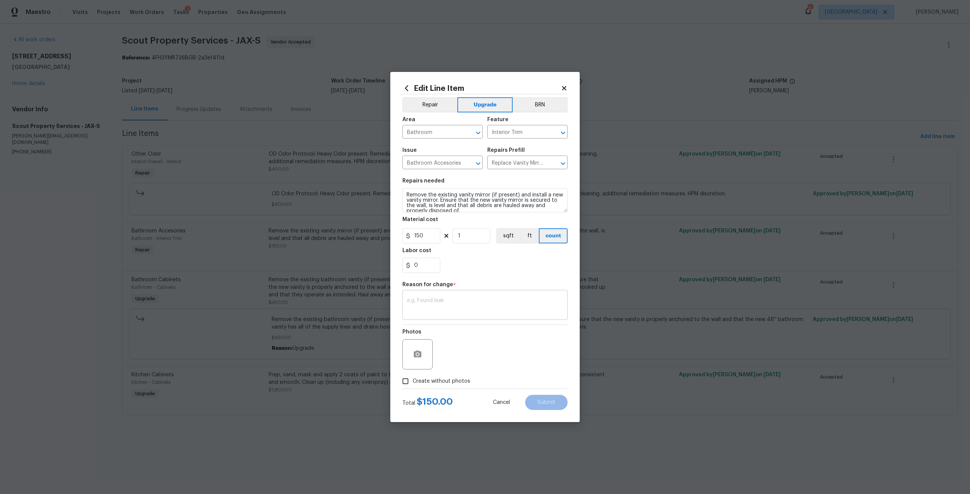
click at [465, 295] on div "x ​" at bounding box center [484, 306] width 165 height 28
type textarea "Upgrade"
click at [448, 384] on span "Create without photos" at bounding box center [441, 382] width 58 height 8
click at [412, 384] on input "Create without photos" at bounding box center [405, 381] width 14 height 14
checkbox input "true"
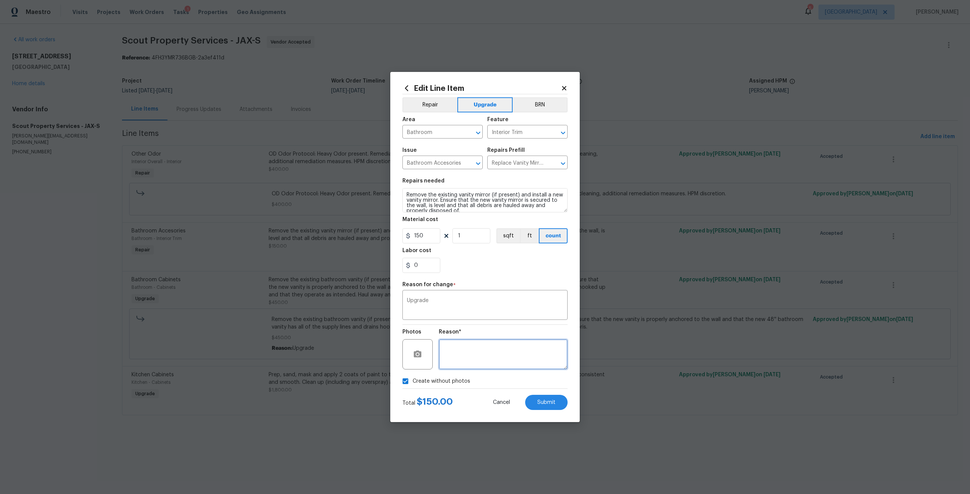
click at [482, 351] on textarea at bounding box center [503, 354] width 129 height 30
click at [560, 410] on button "Submit" at bounding box center [546, 402] width 42 height 15
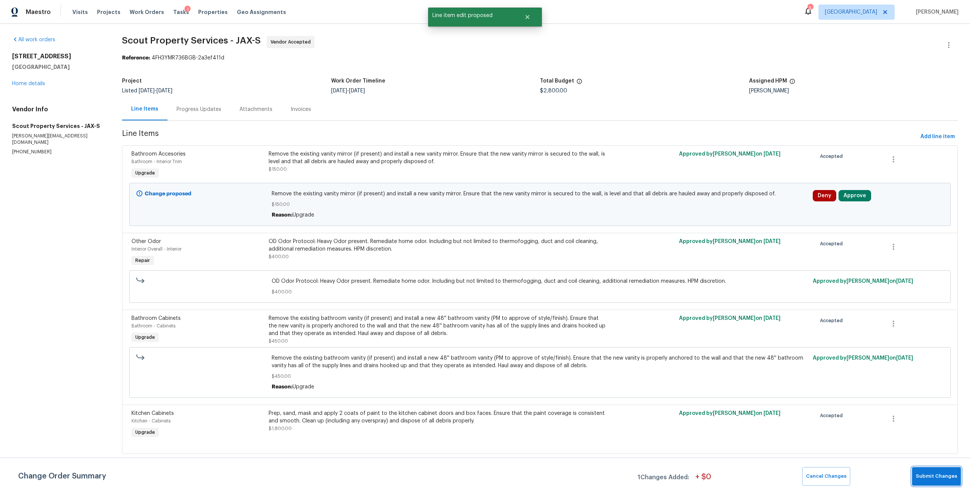
click at [925, 477] on span "Submit Changes" at bounding box center [935, 476] width 41 height 9
click at [845, 275] on div "Approved by David Dickinson on 9/11/2025" at bounding box center [877, 286] width 135 height 23
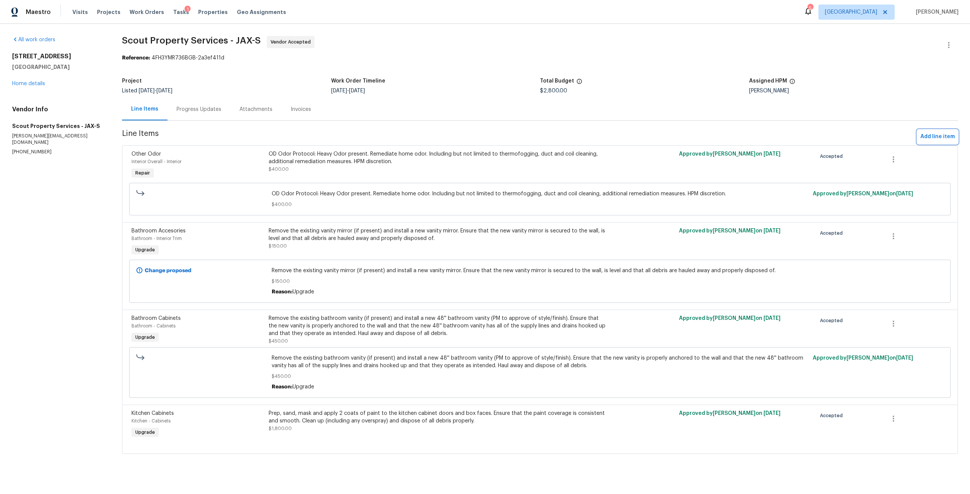
click at [949, 138] on button "Add line item" at bounding box center [937, 137] width 41 height 14
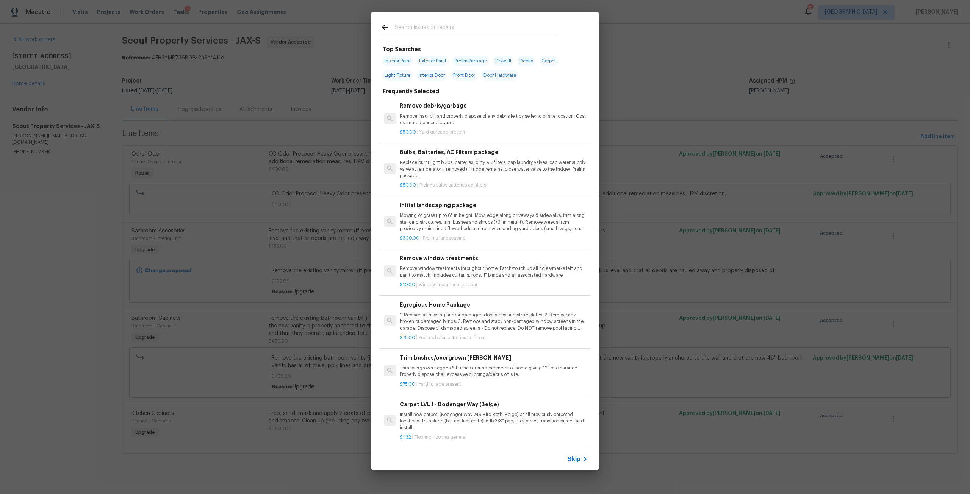
click at [440, 34] on input "text" at bounding box center [475, 28] width 161 height 11
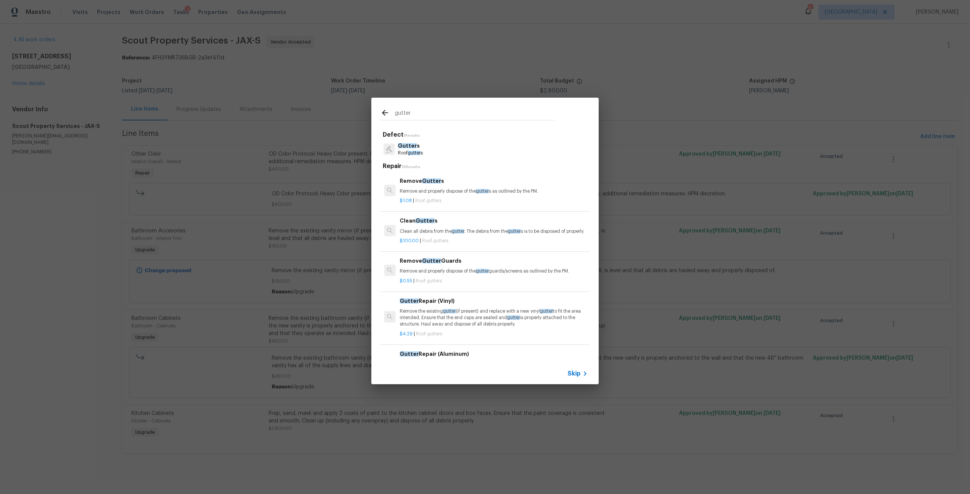
type input "gutter"
click at [407, 191] on p "Remove and properly dispose of the gutter s as outlined by the PM." at bounding box center [494, 191] width 188 height 6
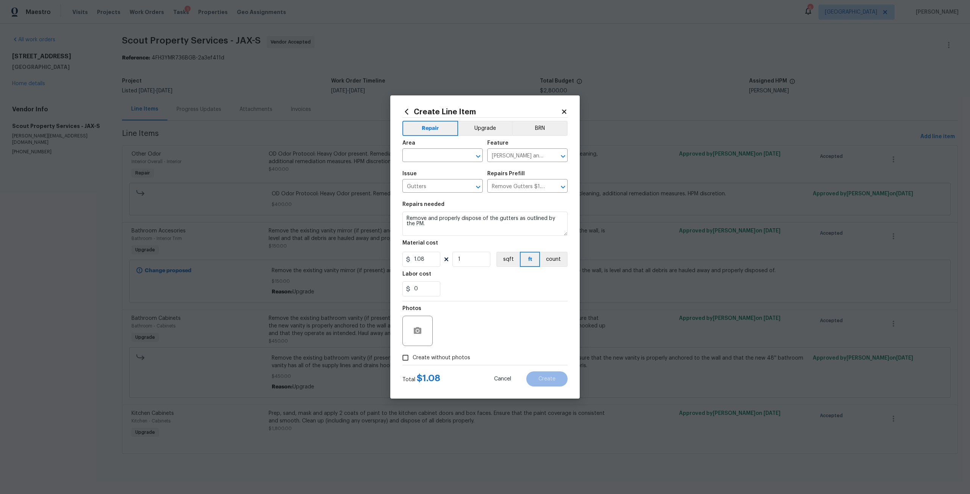
click at [406, 117] on div "Create Line Item Repair Upgrade BRN Area ​ Feature Eaves and Trim ​ Issue Gutte…" at bounding box center [484, 247] width 165 height 279
click at [407, 113] on icon at bounding box center [406, 112] width 3 height 6
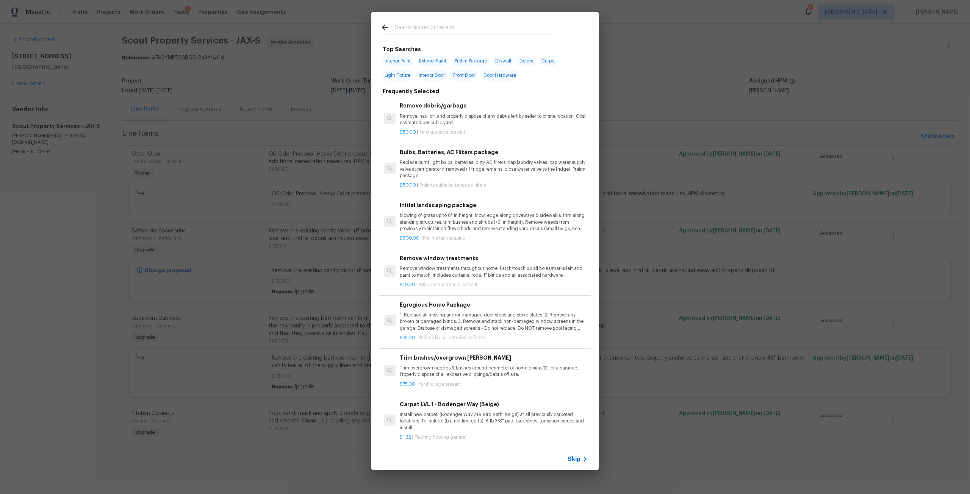
click at [409, 31] on input "text" at bounding box center [475, 28] width 161 height 11
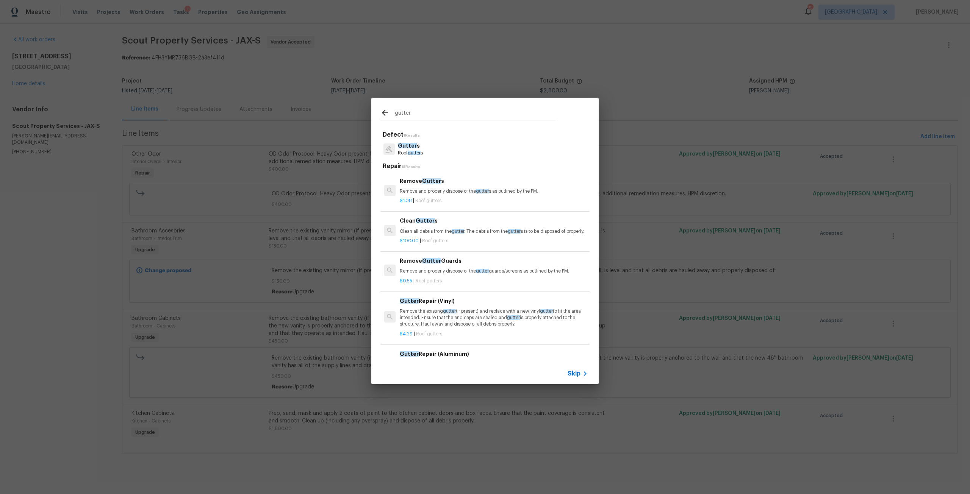
type input "gutter"
click at [439, 275] on p "Remove and properly dispose of the gutter guards/screens as outlined by the PM." at bounding box center [494, 271] width 188 height 6
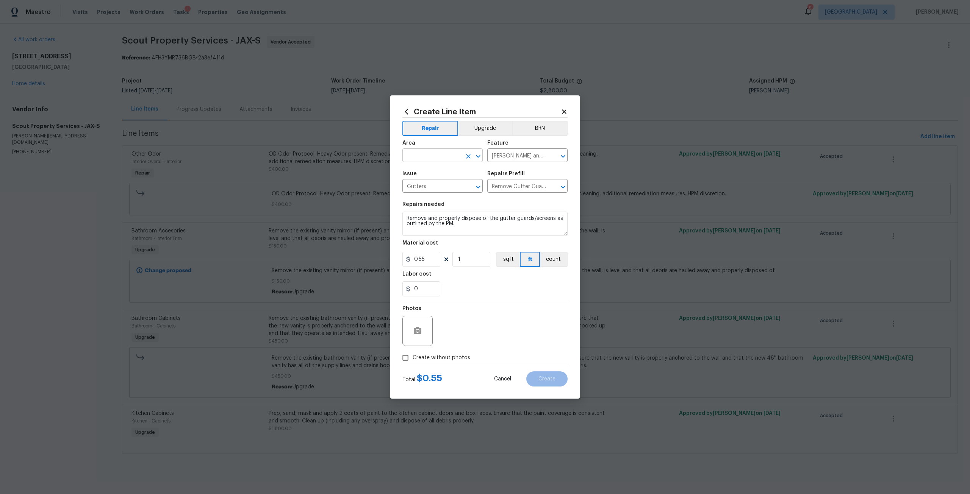
click at [422, 160] on input "text" at bounding box center [431, 156] width 59 height 12
click at [438, 186] on li "Exterior Overall" at bounding box center [442, 185] width 80 height 12
type input "Exterior Overall"
click at [407, 215] on textarea "Remove and properly dispose of the gutter guards/screens as outlined by the PM." at bounding box center [484, 224] width 165 height 24
type textarea "IN FRONT Remove and properly dispose of the gutter guards/screens as outlined b…"
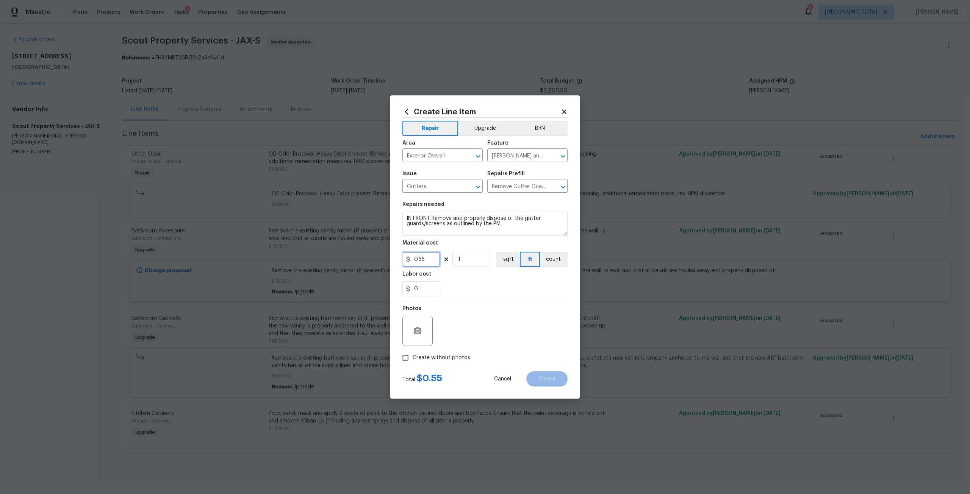
drag, startPoint x: 430, startPoint y: 256, endPoint x: 389, endPoint y: 253, distance: 41.4
click at [389, 253] on div "Create Line Item Repair Upgrade BRN Area Exterior Overall ​ Feature Eaves and T…" at bounding box center [485, 247] width 970 height 494
type input "75"
click at [457, 351] on label "Create without photos" at bounding box center [434, 358] width 72 height 14
click at [412, 351] on input "Create without photos" at bounding box center [405, 358] width 14 height 14
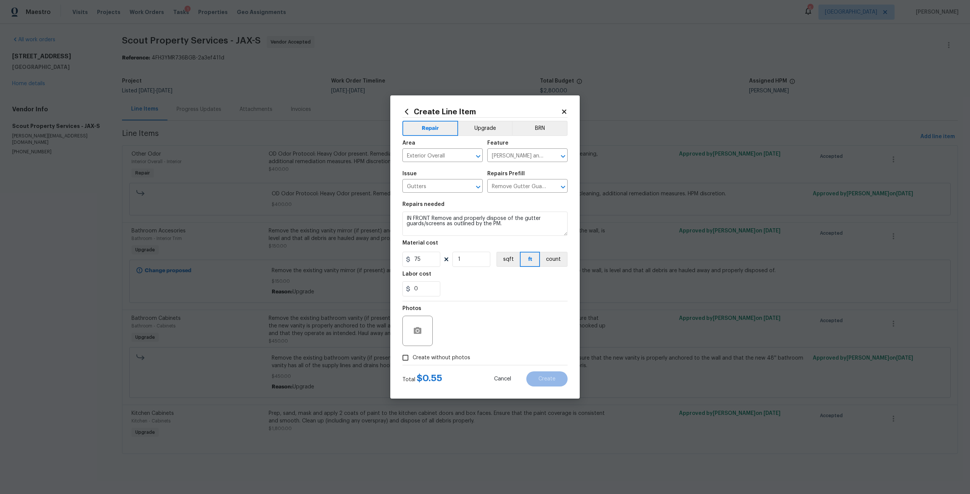
checkbox input "true"
click at [477, 322] on textarea at bounding box center [503, 331] width 129 height 30
click at [545, 383] on button "Create" at bounding box center [546, 379] width 41 height 15
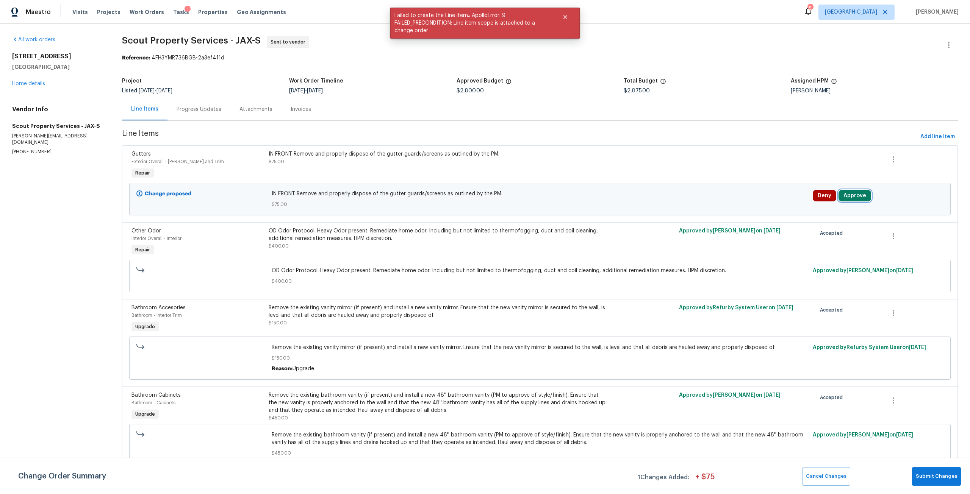
click at [855, 194] on button "Approve" at bounding box center [854, 195] width 33 height 11
click at [751, 201] on button "Approve" at bounding box center [740, 202] width 45 height 15
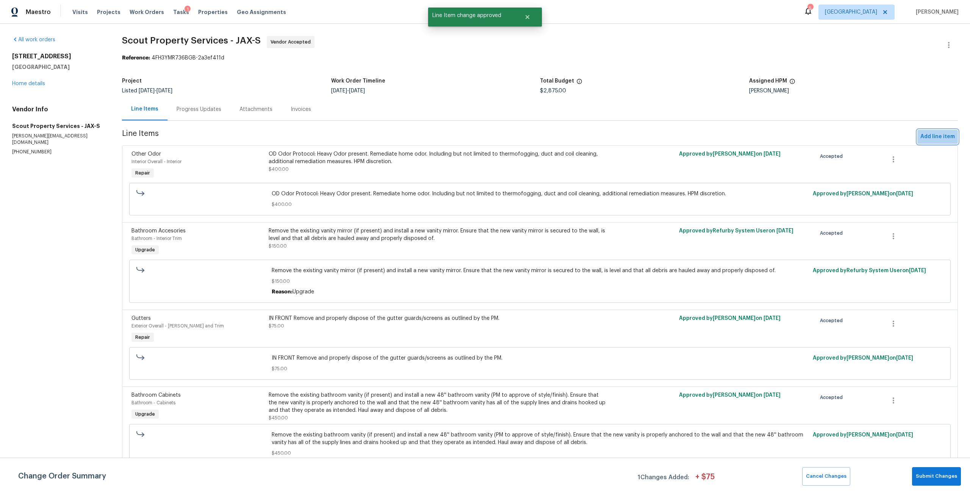
click at [940, 137] on span "Add line item" at bounding box center [937, 136] width 34 height 9
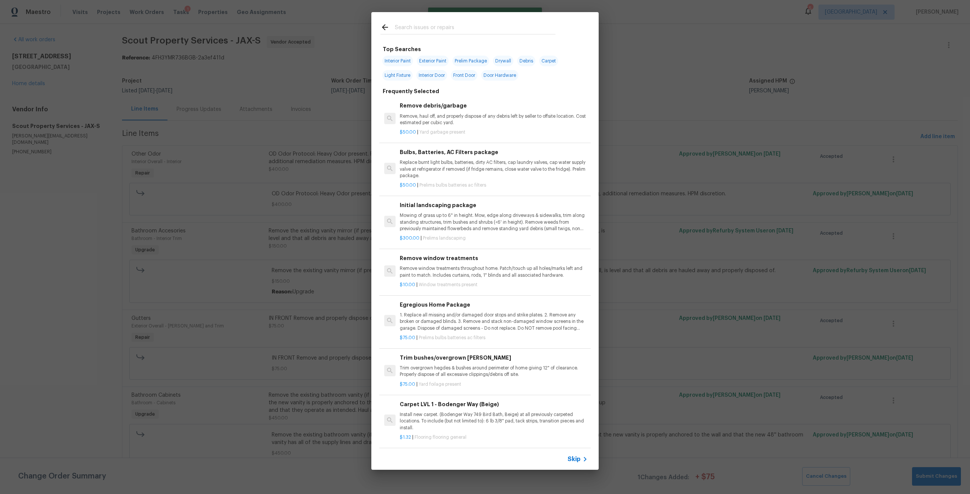
click at [469, 23] on input "text" at bounding box center [475, 28] width 161 height 11
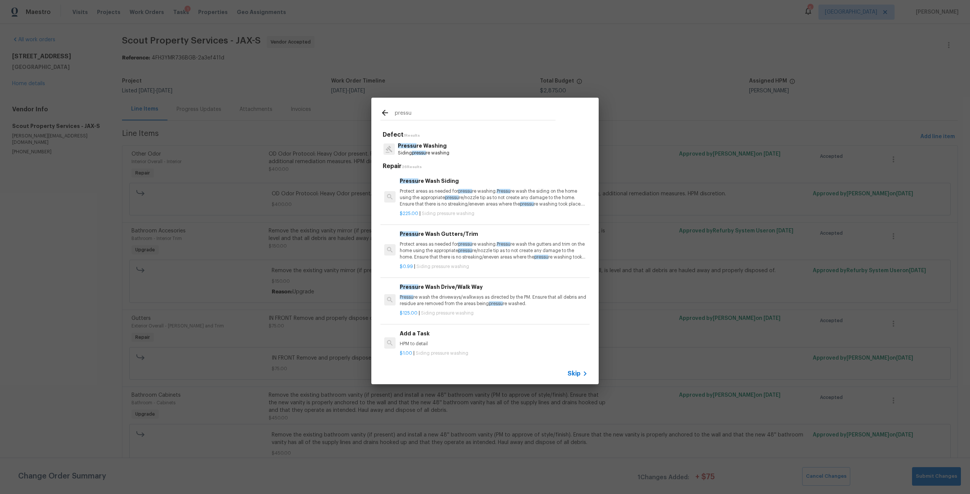
type input "pressu"
click at [442, 195] on p "Protect areas as needed for pressu re washing. Pressu re wash the siding on the…" at bounding box center [494, 197] width 188 height 19
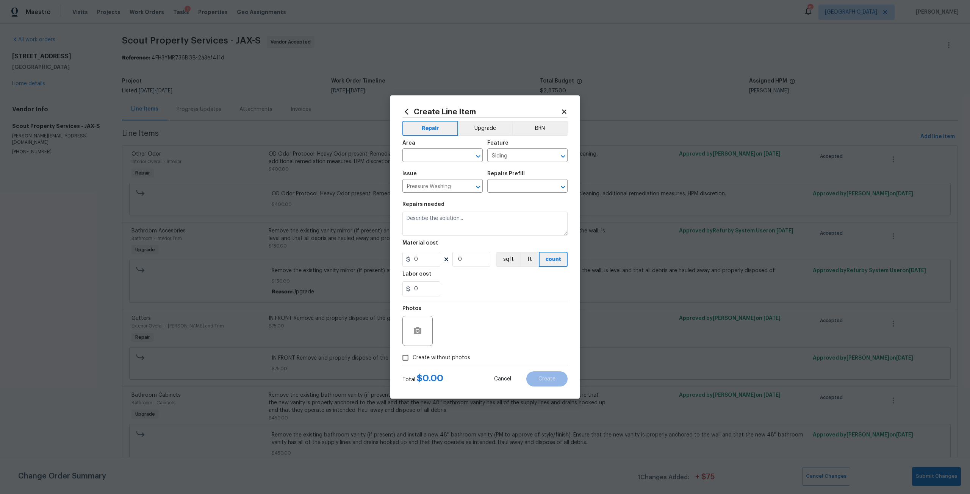
type input "Pressure Wash Siding $225.00"
type textarea "Protect areas as needed for pressure washing. Pressure wash the siding on the h…"
type input "225"
type input "1"
click at [409, 112] on icon at bounding box center [406, 112] width 8 height 8
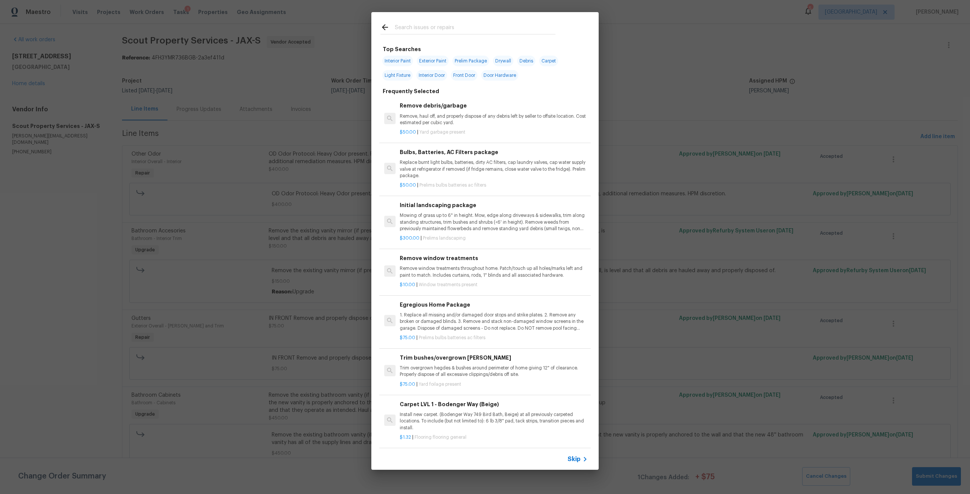
click at [433, 21] on div at bounding box center [467, 27] width 193 height 30
click at [437, 27] on input "text" at bounding box center [475, 28] width 161 height 11
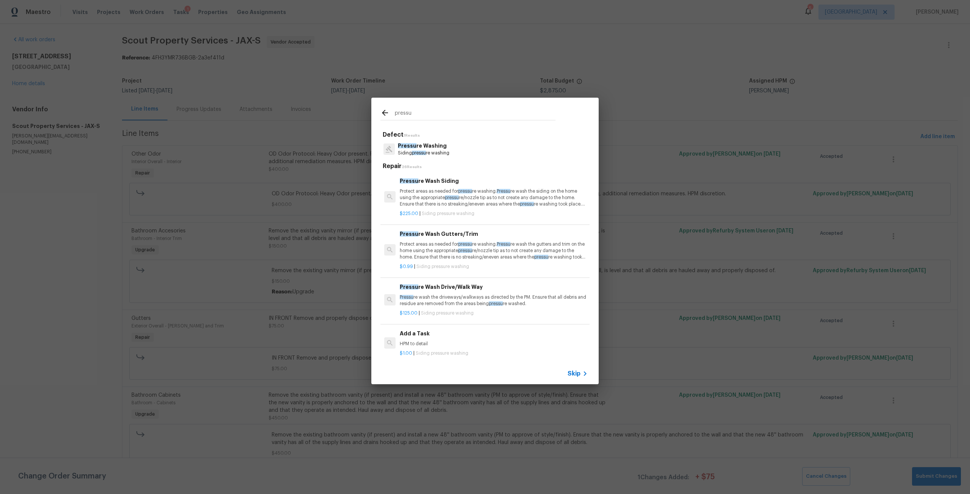
type input "pressu"
click at [443, 181] on h6 "Pressu re Wash Siding" at bounding box center [494, 181] width 188 height 8
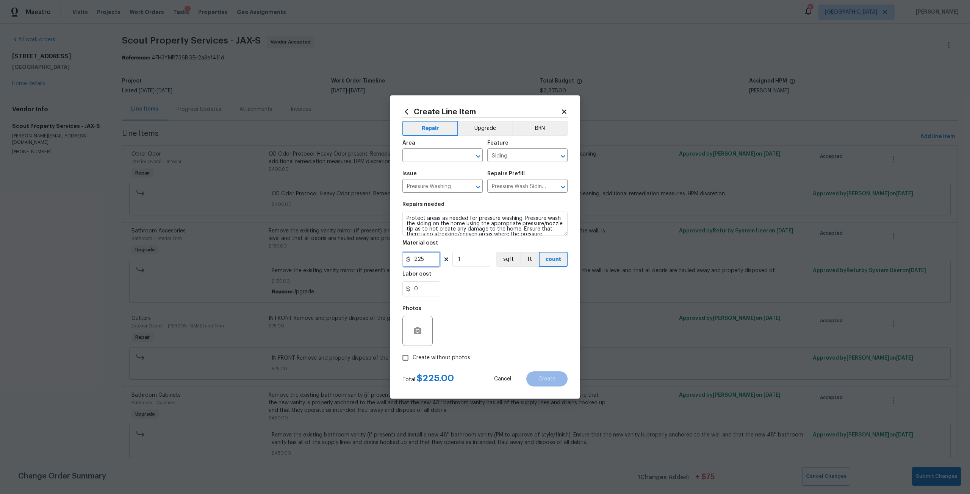
click at [426, 265] on input "225" at bounding box center [421, 259] width 38 height 15
type input "325"
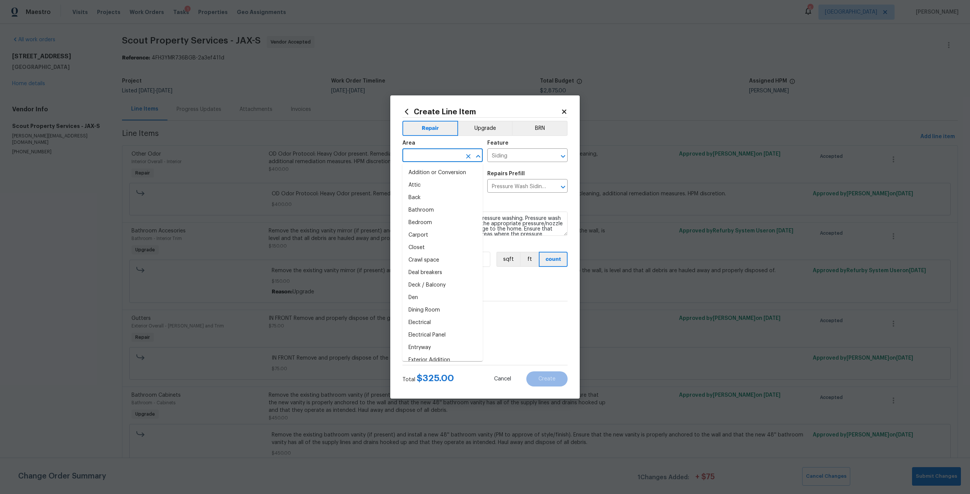
click at [437, 158] on input "text" at bounding box center [431, 156] width 59 height 12
click at [434, 183] on li "Exterior Overall" at bounding box center [442, 185] width 80 height 12
type input "Exterior Overall"
click at [447, 356] on span "Create without photos" at bounding box center [441, 358] width 58 height 8
click at [412, 356] on input "Create without photos" at bounding box center [405, 358] width 14 height 14
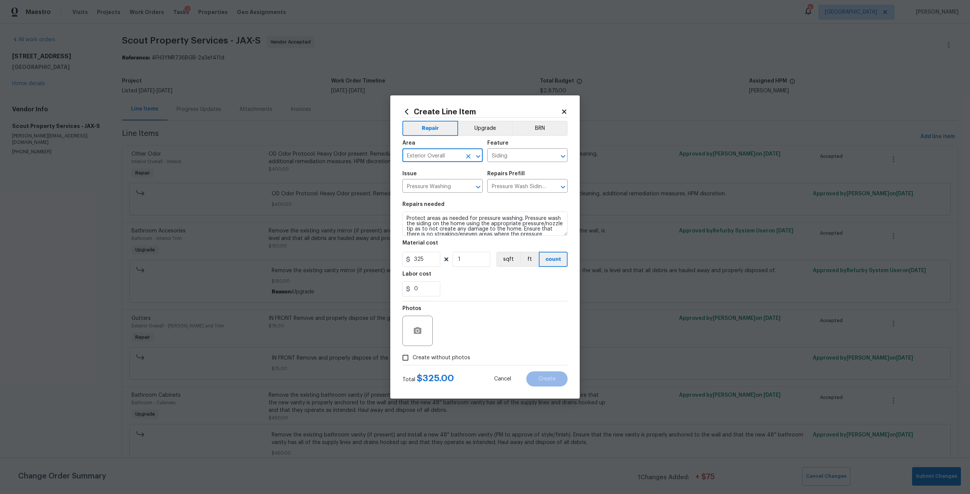
checkbox input "true"
click at [466, 334] on textarea at bounding box center [503, 331] width 129 height 30
click at [534, 379] on button "Create" at bounding box center [546, 379] width 41 height 15
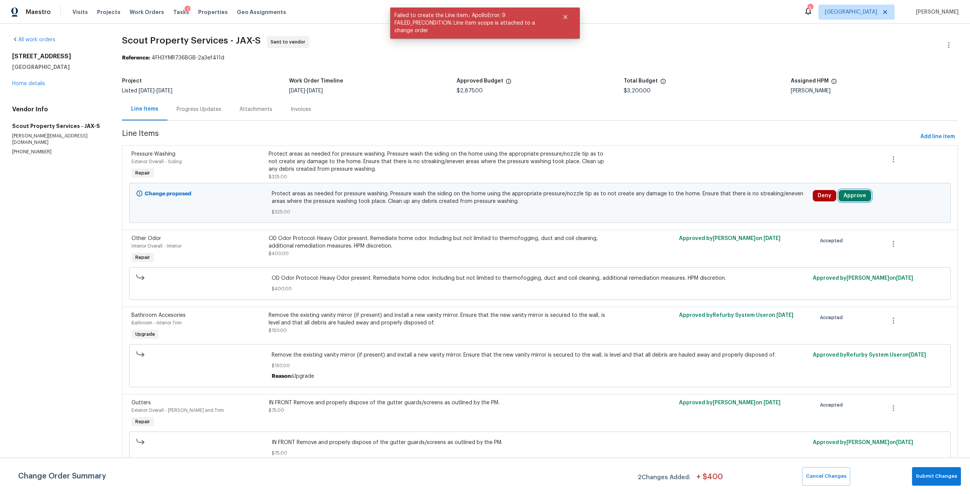
click at [847, 197] on button "Approve" at bounding box center [854, 195] width 33 height 11
click at [748, 202] on span "Approve" at bounding box center [741, 203] width 21 height 6
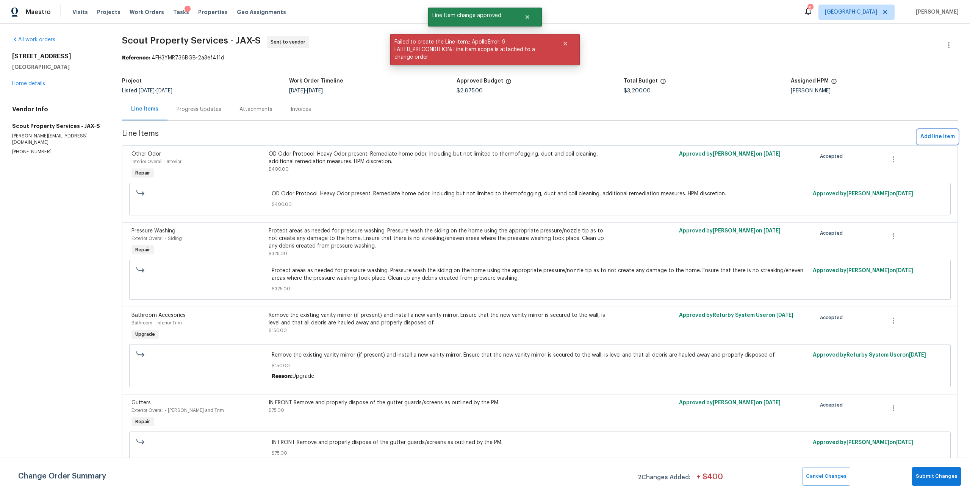
click at [924, 133] on span "Add line item" at bounding box center [937, 136] width 34 height 9
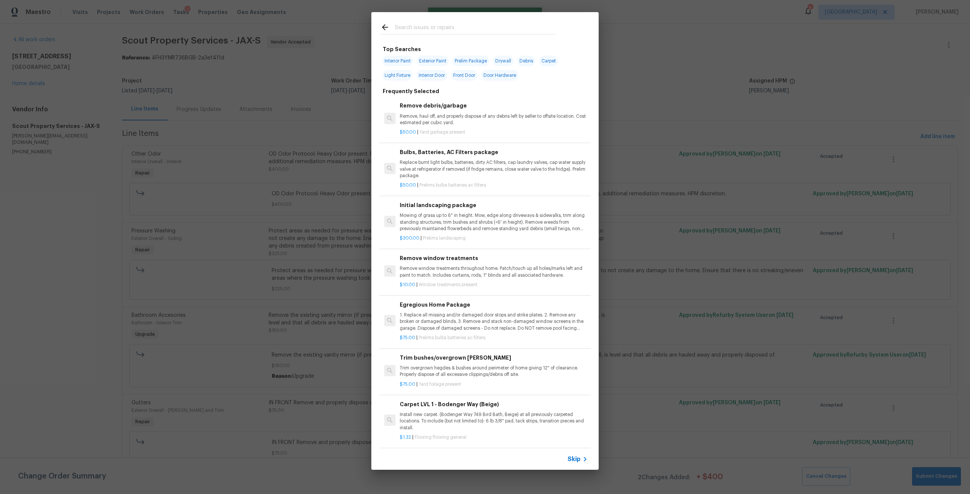
click at [441, 33] on input "text" at bounding box center [475, 28] width 161 height 11
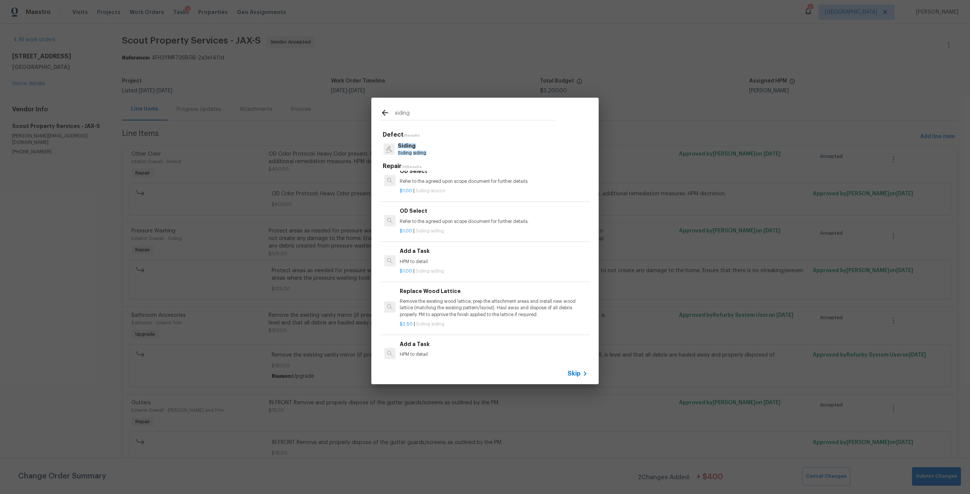
scroll to position [492, 0]
type input "siding"
click at [451, 260] on div "$1.00 | Siding siding" at bounding box center [494, 264] width 188 height 9
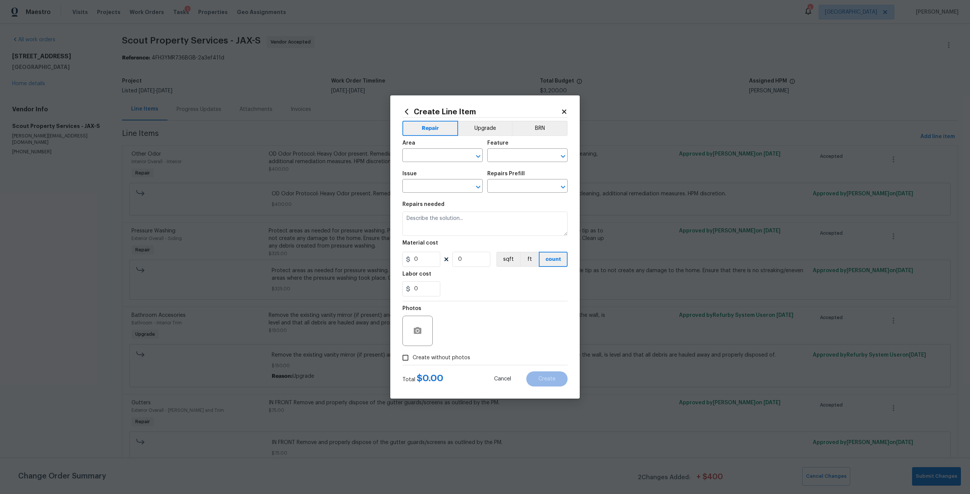
type input "Siding"
type input "Add a Task $1.00"
type textarea "HPM to detail"
type input "1"
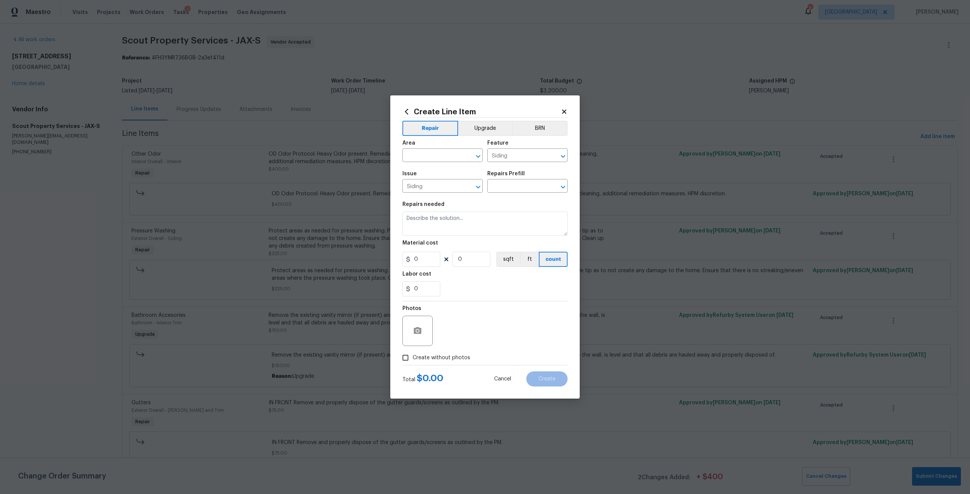
type input "1"
click at [433, 158] on input "text" at bounding box center [431, 156] width 59 height 12
click at [439, 175] on li "Back" at bounding box center [442, 173] width 80 height 12
type input "Back"
drag, startPoint x: 472, startPoint y: 226, endPoint x: 396, endPoint y: 224, distance: 75.8
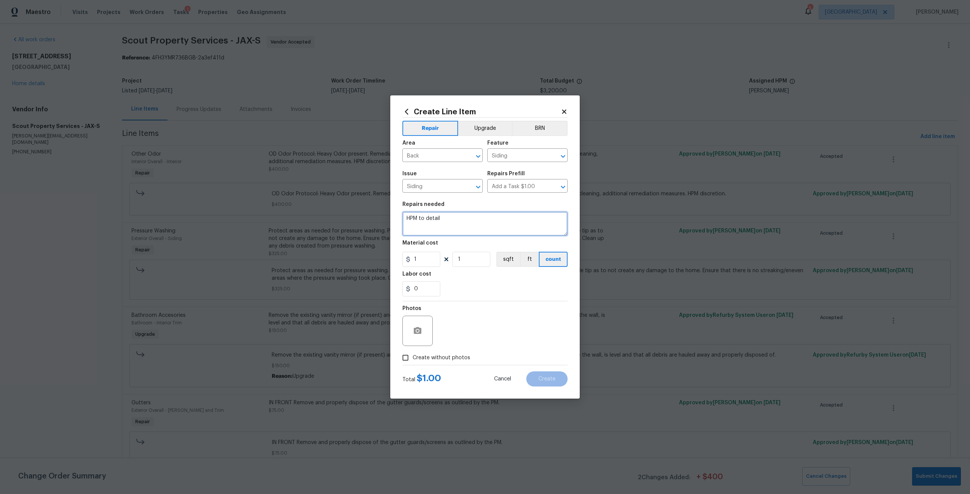
click at [396, 224] on div "Create Line Item Repair Upgrade BRN Area Back ​ Feature Siding ​ Issue Siding ​…" at bounding box center [484, 246] width 189 height 303
type textarea "Prep and paint area of vinyl siding to match with existing paint colors."
click at [427, 251] on figure "Material cost 1 1 sqft ft count" at bounding box center [484, 253] width 165 height 27
drag, startPoint x: 427, startPoint y: 261, endPoint x: 394, endPoint y: 258, distance: 33.2
click at [394, 258] on div "Create Line Item Repair Upgrade BRN Area Back ​ Feature Siding ​ Issue Siding ​…" at bounding box center [484, 246] width 189 height 303
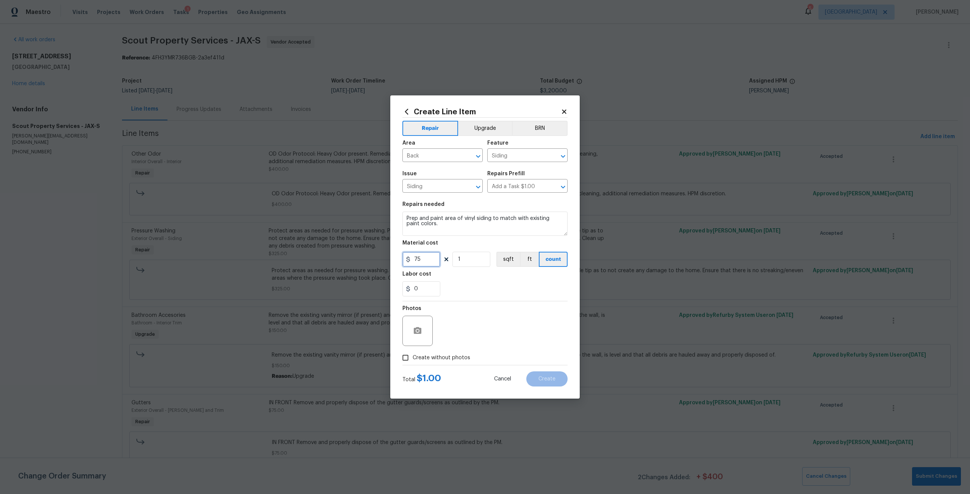
type input "75"
click at [453, 354] on span "Create without photos" at bounding box center [441, 358] width 58 height 8
click at [412, 354] on input "Create without photos" at bounding box center [405, 358] width 14 height 14
checkbox input "true"
click at [479, 331] on textarea at bounding box center [503, 331] width 129 height 30
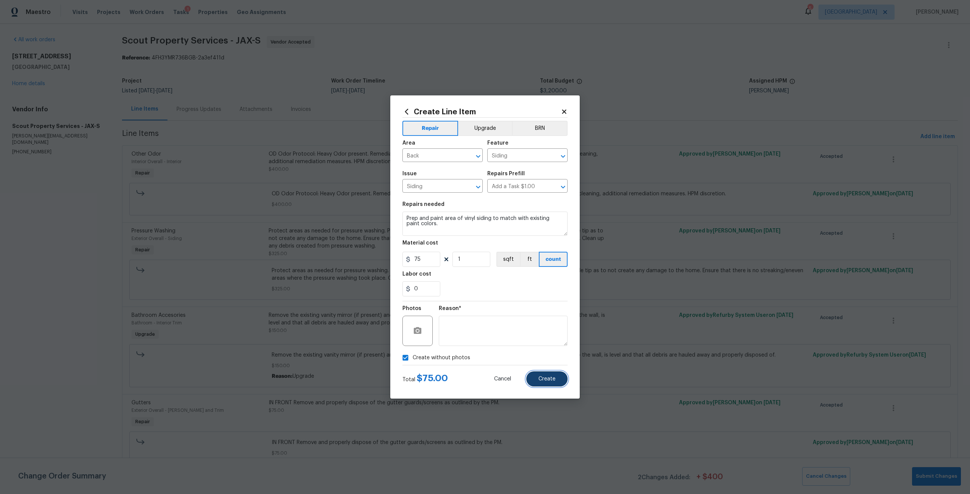
click at [547, 379] on span "Create" at bounding box center [546, 379] width 17 height 6
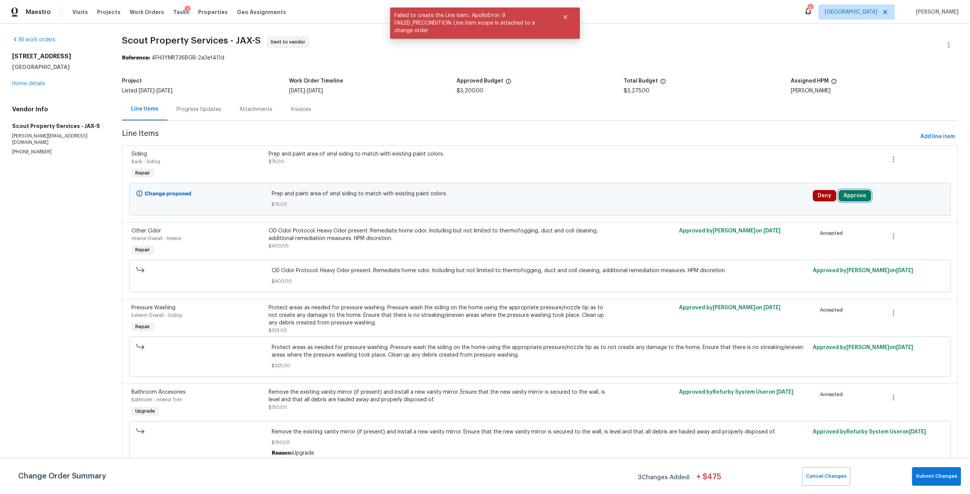
click at [854, 192] on button "Approve" at bounding box center [854, 195] width 33 height 11
click at [703, 212] on div "Are you sure you want to approve this line item? Approve Cancel" at bounding box center [762, 195] width 133 height 41
click at [772, 201] on button "Cancel" at bounding box center [786, 202] width 41 height 15
click at [838, 195] on button "Approve" at bounding box center [854, 195] width 33 height 11
click at [740, 200] on span "Approve" at bounding box center [741, 203] width 21 height 6
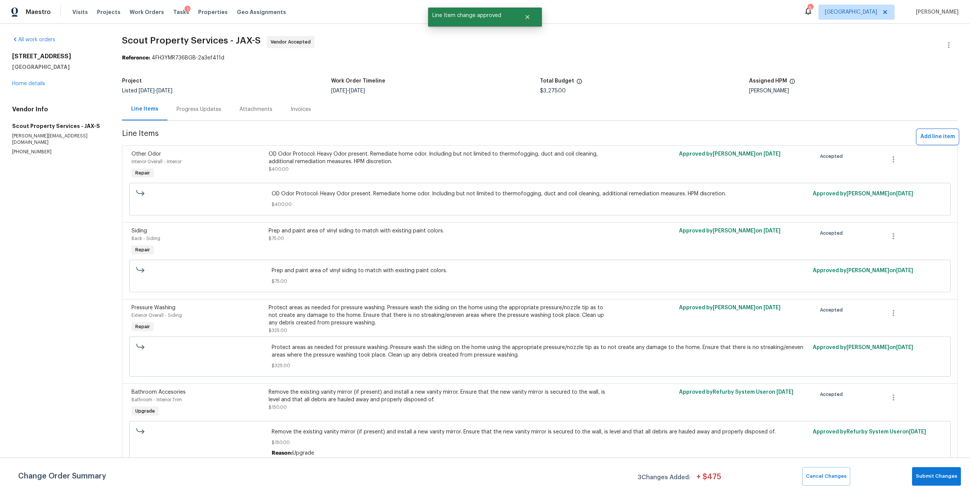
click at [948, 137] on span "Add line item" at bounding box center [937, 136] width 34 height 9
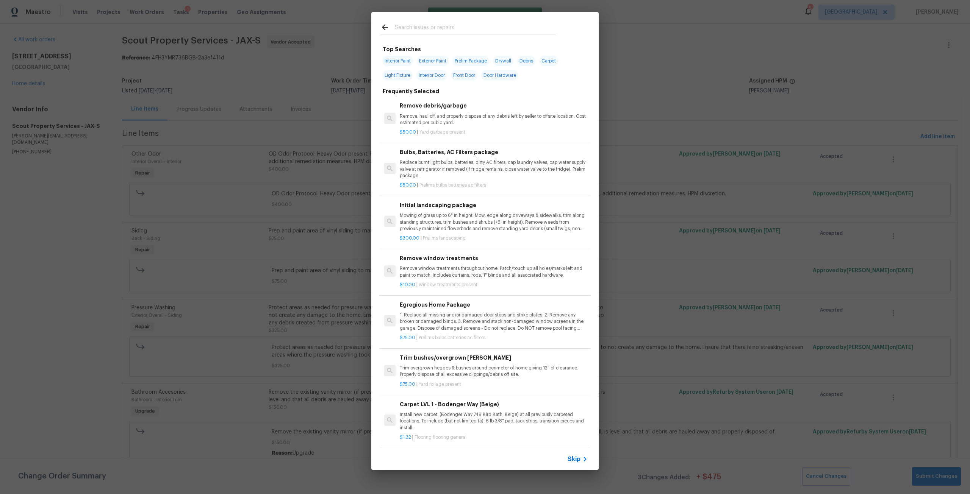
click at [487, 30] on input "text" at bounding box center [475, 28] width 161 height 11
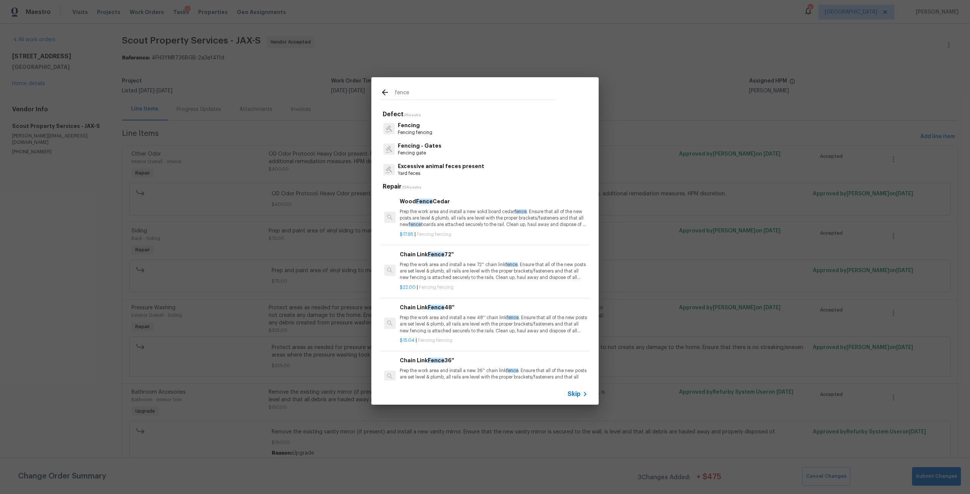
type input "fence"
click at [422, 150] on p "Fencing gate" at bounding box center [420, 153] width 44 height 6
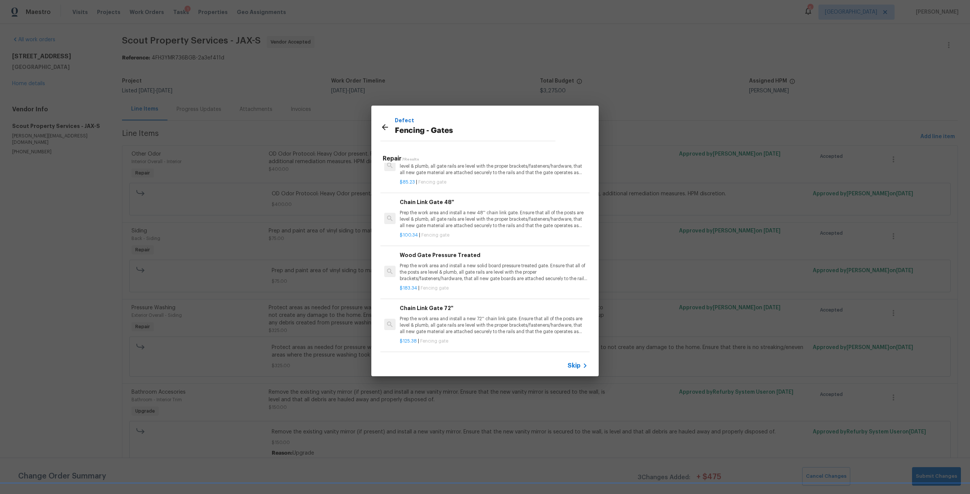
scroll to position [162, 0]
click at [471, 263] on p "Prep the work area and install a new solid board pressure treated gate. Ensure …" at bounding box center [494, 272] width 188 height 19
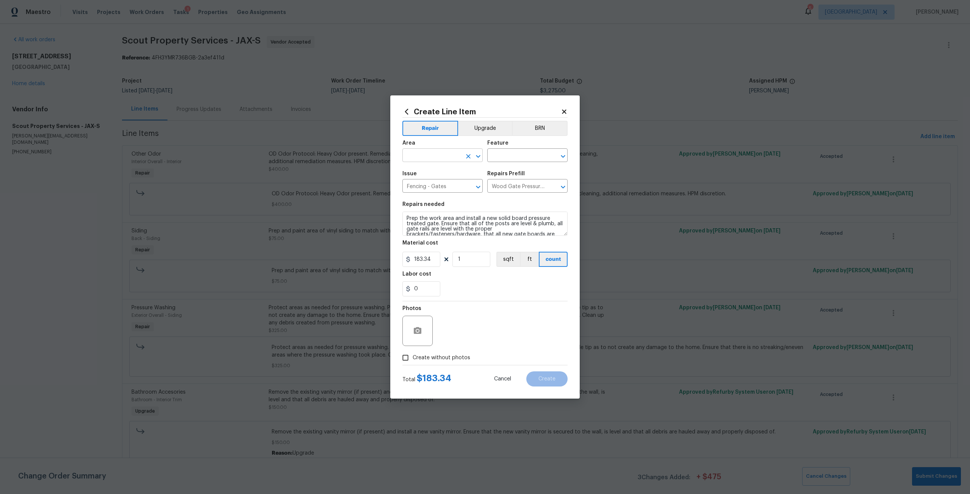
click at [432, 155] on input "text" at bounding box center [431, 156] width 59 height 12
type input "g"
click at [432, 175] on li "Back" at bounding box center [442, 173] width 80 height 12
type input "Back"
click at [506, 160] on input "text" at bounding box center [516, 156] width 59 height 12
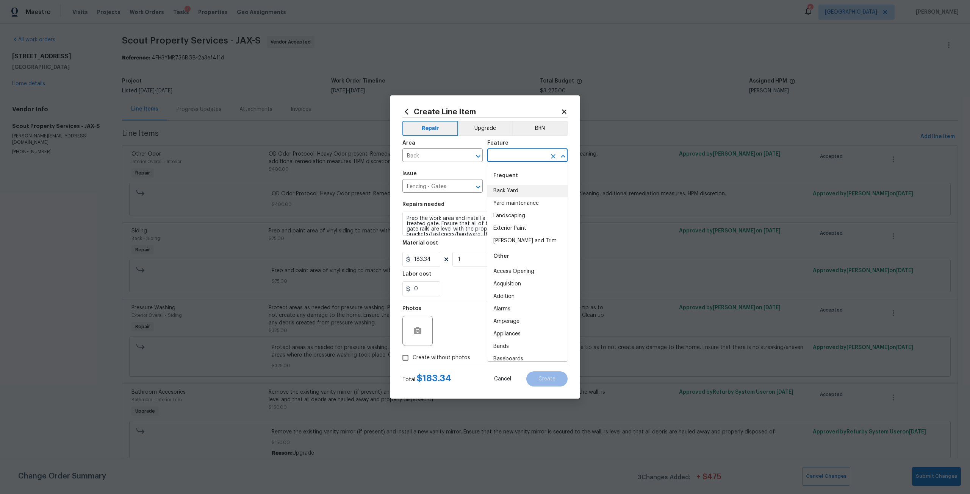
click at [501, 189] on li "Back Yard" at bounding box center [527, 191] width 80 height 12
type input "Back Yard"
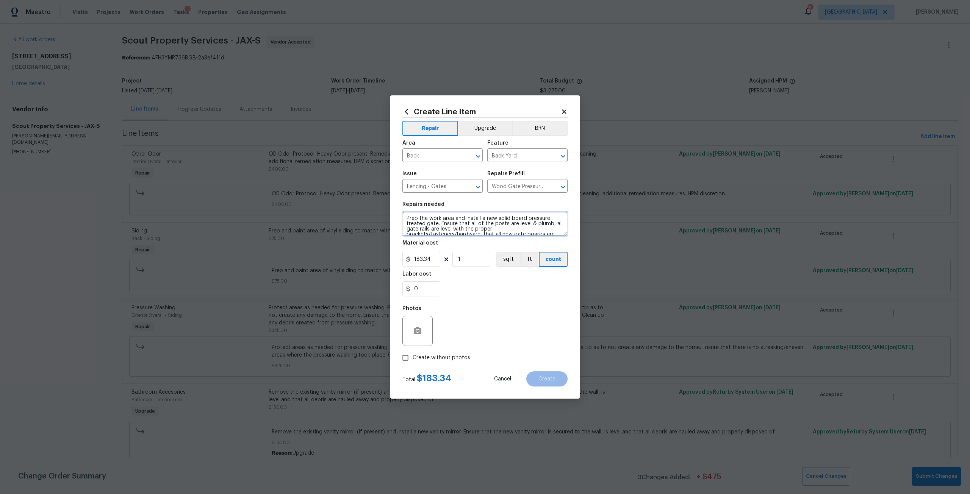
scroll to position [21, 0]
drag, startPoint x: 405, startPoint y: 218, endPoint x: 550, endPoint y: 245, distance: 147.9
click at [550, 245] on section "Repairs needed Prep the work area and install a new solid board pressure treate…" at bounding box center [484, 249] width 165 height 104
type textarea "Repair back gate and fence to ensure level and secure. Gate to open and close"
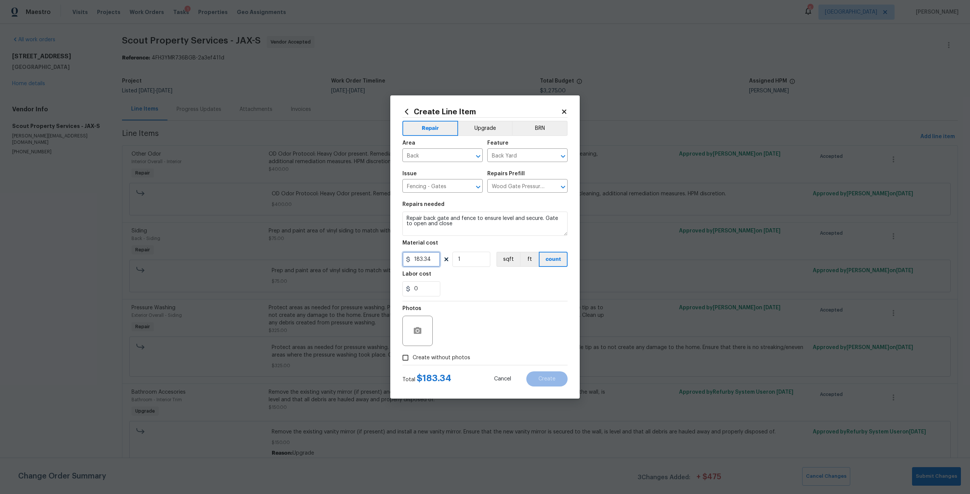
drag, startPoint x: 437, startPoint y: 258, endPoint x: 410, endPoint y: 261, distance: 27.4
click at [410, 261] on div "183.34" at bounding box center [421, 259] width 38 height 15
type input "200"
drag, startPoint x: 434, startPoint y: 359, endPoint x: 438, endPoint y: 358, distance: 4.0
click at [435, 359] on span "Create without photos" at bounding box center [441, 358] width 58 height 8
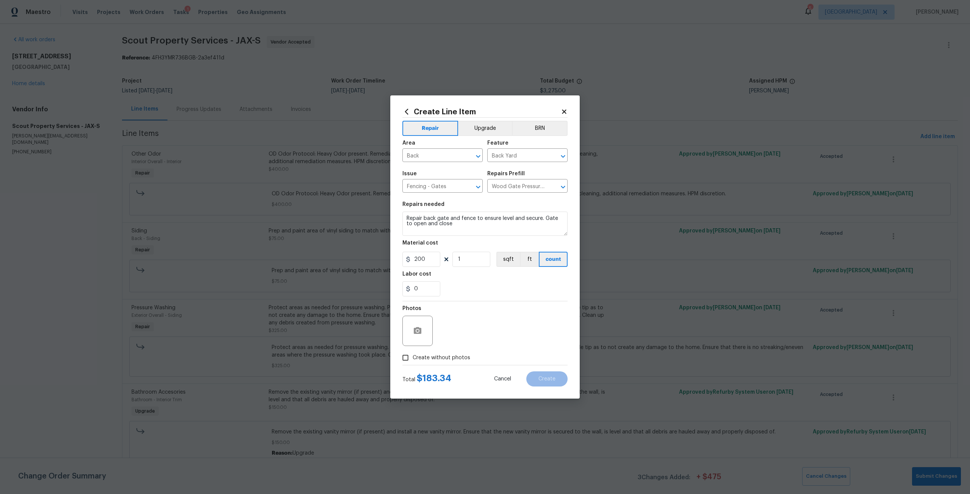
click at [412, 359] on input "Create without photos" at bounding box center [405, 358] width 14 height 14
checkbox input "true"
click at [453, 349] on div "Reason*" at bounding box center [503, 325] width 129 height 49
click at [490, 334] on textarea at bounding box center [503, 331] width 129 height 30
click at [538, 375] on button "Create" at bounding box center [546, 379] width 41 height 15
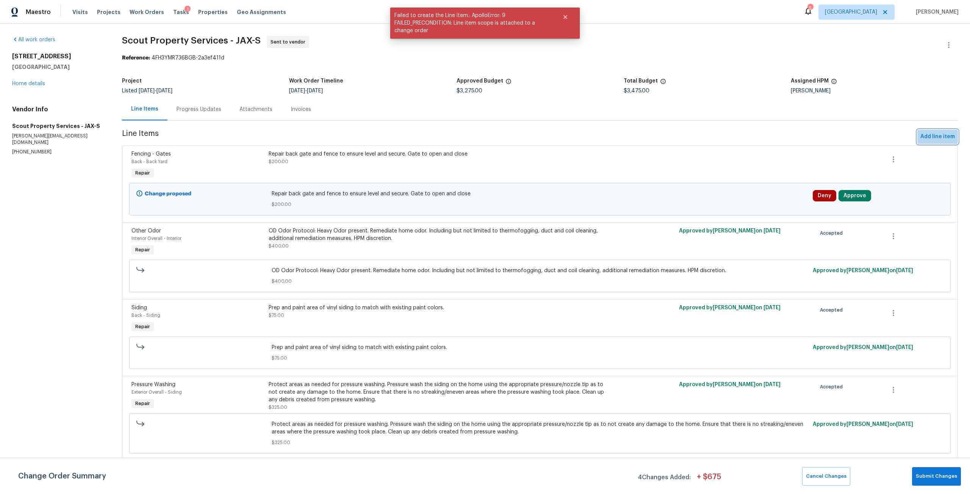
click at [928, 134] on span "Add line item" at bounding box center [937, 136] width 34 height 9
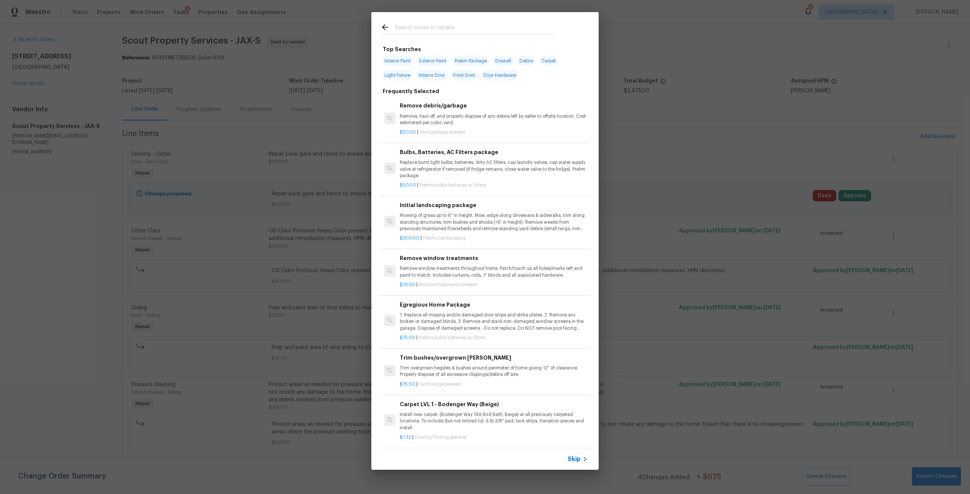
click at [459, 27] on input "text" at bounding box center [475, 28] width 161 height 11
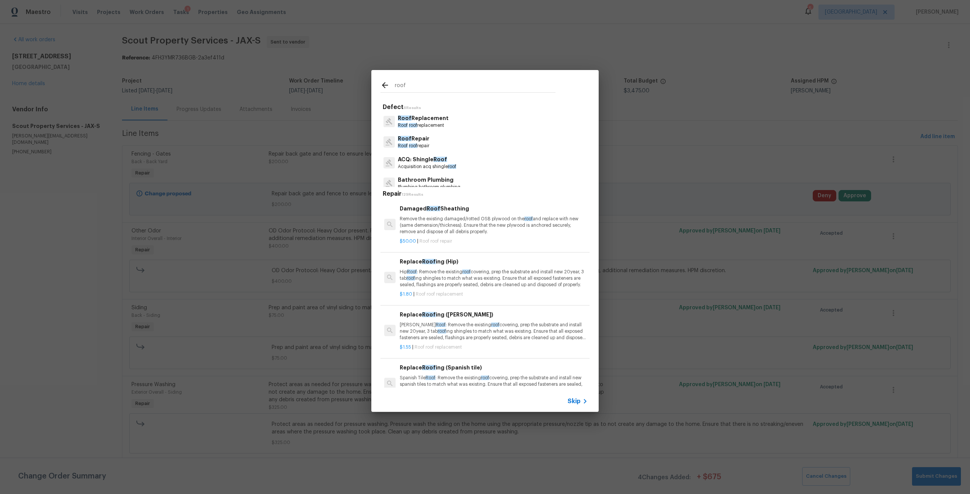
type input "roof"
click at [450, 225] on p "Remove the existing damaged/rotted OSB plywood on the roof and replace with new…" at bounding box center [494, 225] width 188 height 19
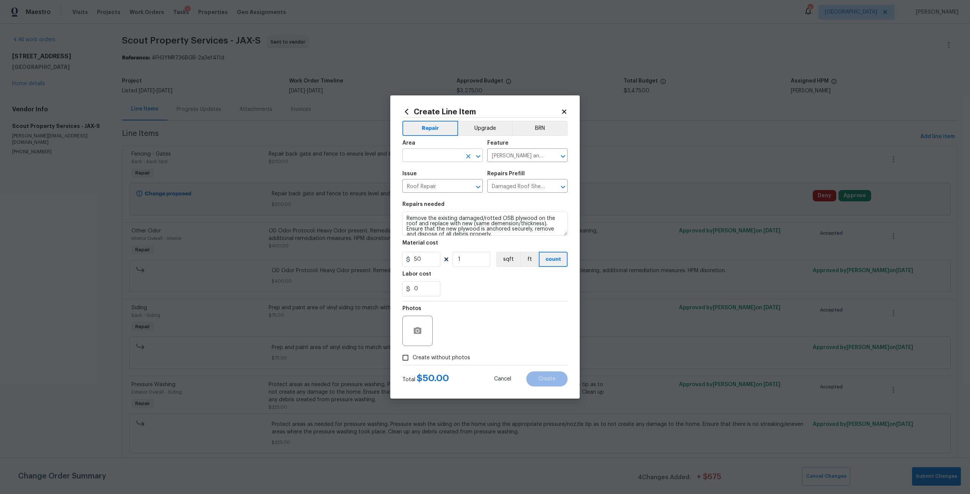
click at [443, 160] on input "text" at bounding box center [431, 156] width 59 height 12
type input "s"
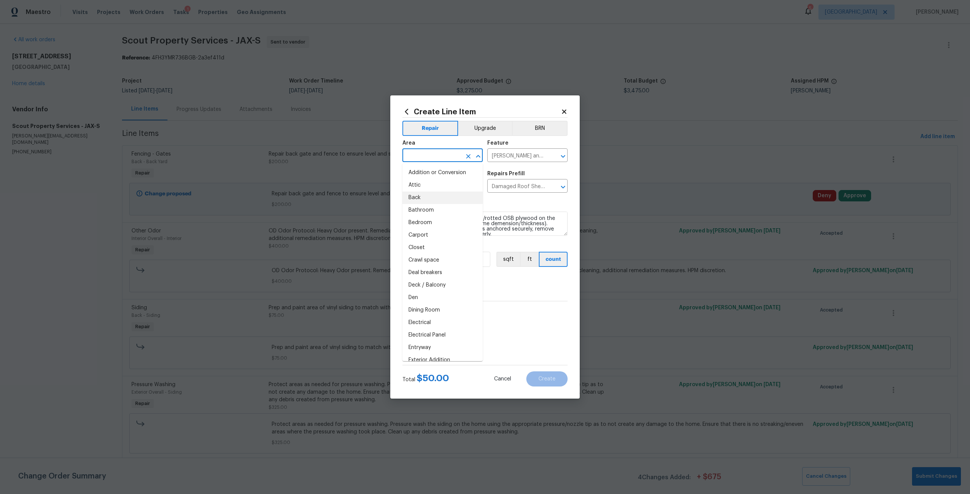
click at [444, 196] on li "Back" at bounding box center [442, 198] width 80 height 12
type input "Back"
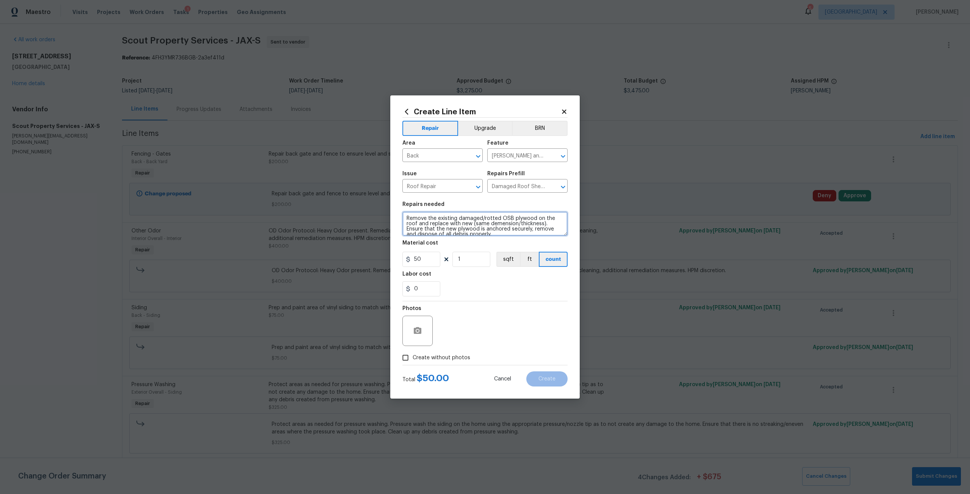
scroll to position [5, 0]
drag, startPoint x: 407, startPoint y: 219, endPoint x: 542, endPoint y: 245, distance: 137.3
click at [542, 245] on section "Repairs needed Remove the existing damaged/rotted OSB plywood on the roof and r…" at bounding box center [484, 249] width 165 height 104
type textarea "Repair damaged roof sheathing in water shed. Large amounts of WDO visible"
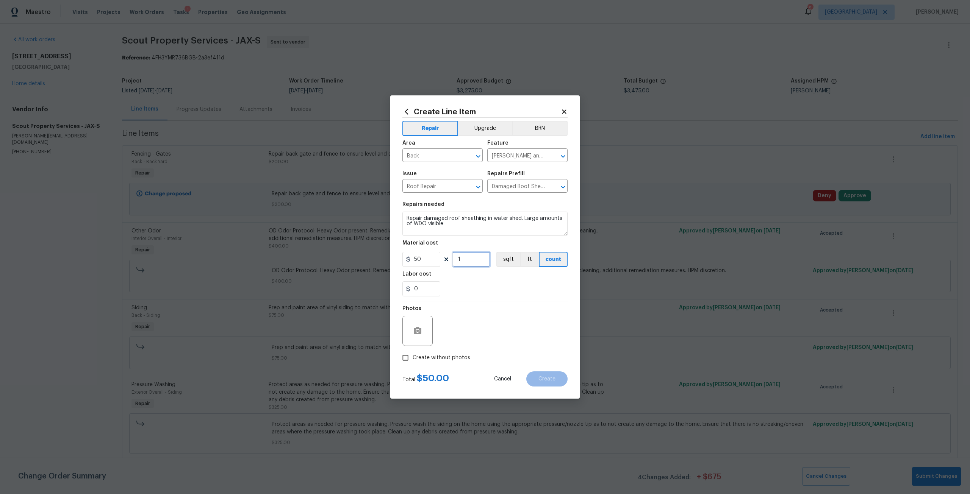
click at [486, 262] on input "1" at bounding box center [471, 259] width 38 height 15
type input "7"
click at [447, 358] on span "Create without photos" at bounding box center [441, 358] width 58 height 8
click at [412, 358] on input "Create without photos" at bounding box center [405, 358] width 14 height 14
checkbox input "true"
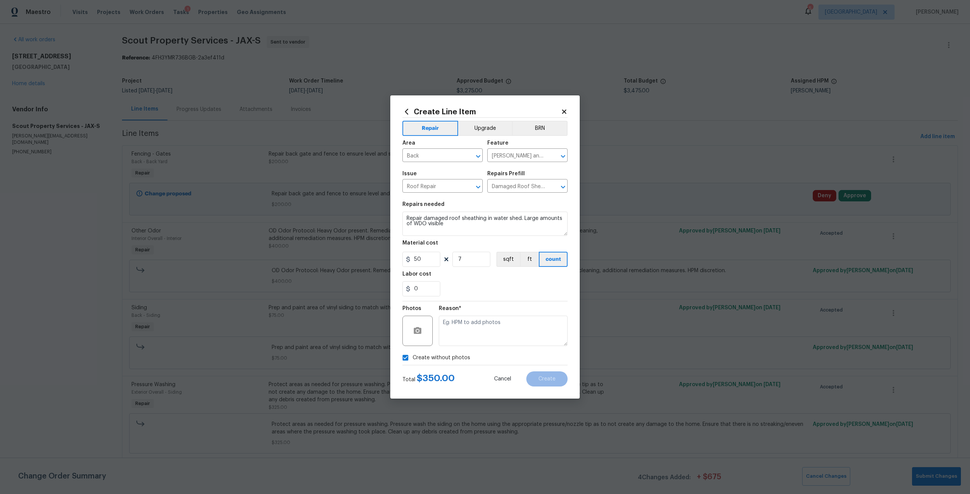
click at [458, 347] on div "Reason*" at bounding box center [503, 325] width 129 height 49
click at [470, 334] on textarea at bounding box center [503, 331] width 129 height 30
click at [546, 373] on button "Create" at bounding box center [546, 379] width 41 height 15
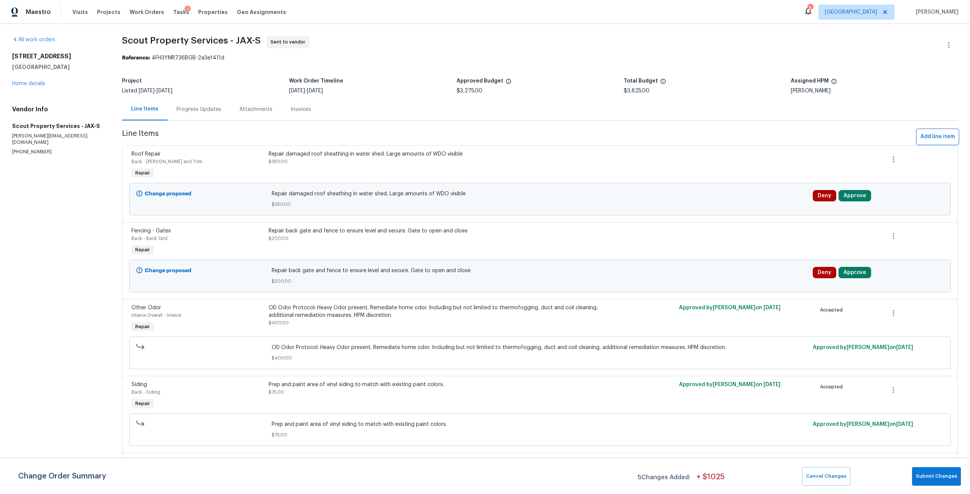
click at [947, 140] on span "Add line item" at bounding box center [937, 136] width 34 height 9
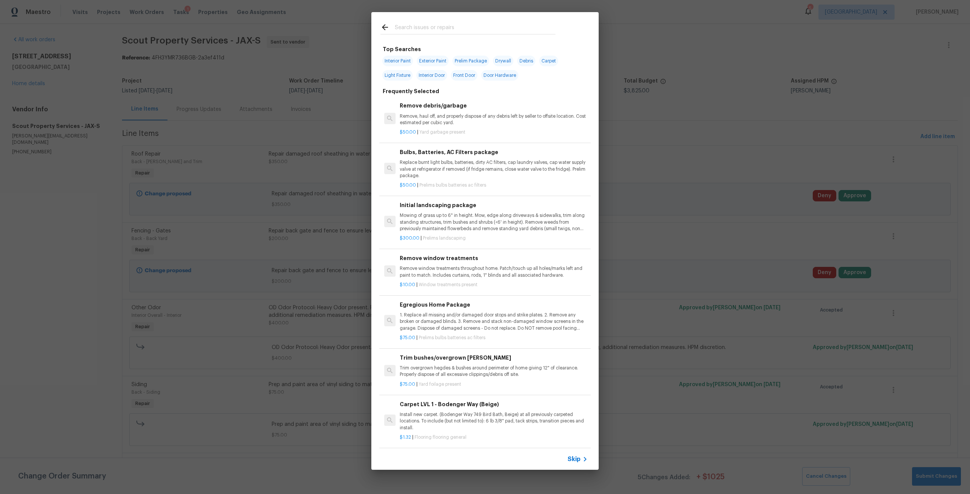
click at [453, 23] on div at bounding box center [467, 27] width 193 height 30
click at [458, 32] on input "text" at bounding box center [475, 28] width 161 height 11
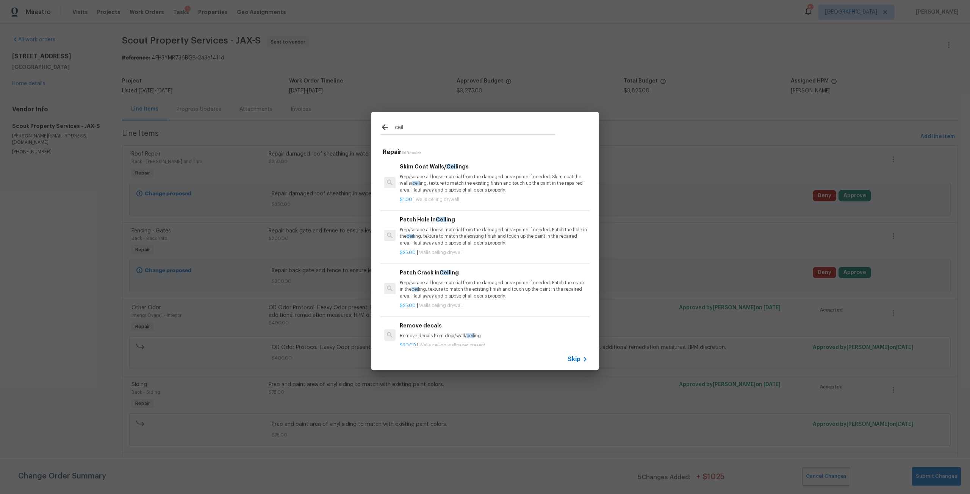
type input "ceil"
click at [471, 190] on p "Prep/scrape all loose material from the damaged area; prime if needed. Skim coa…" at bounding box center [494, 183] width 188 height 19
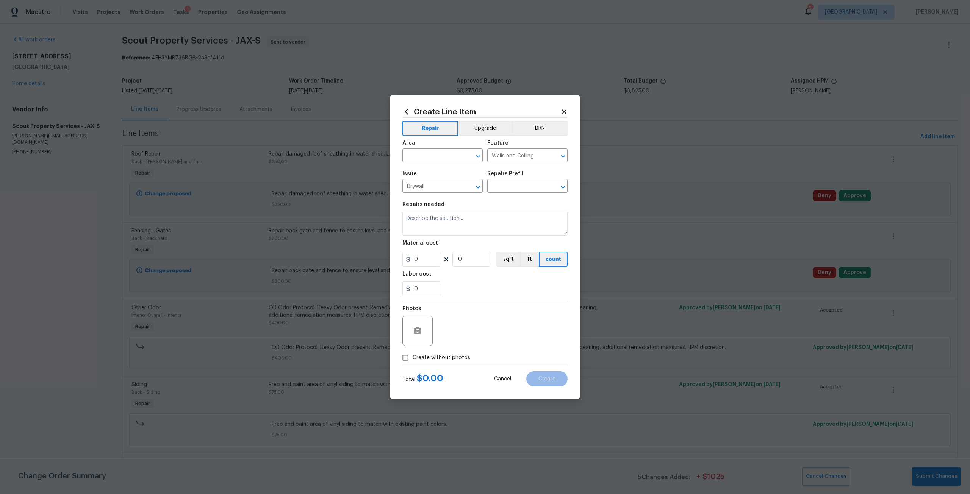
type input "Skim Coat Walls/Ceilings $1.00"
type textarea "Prep/scrape all loose material from the damaged area; prime if needed. Skim coa…"
type input "1"
click at [446, 161] on input "text" at bounding box center [431, 156] width 59 height 12
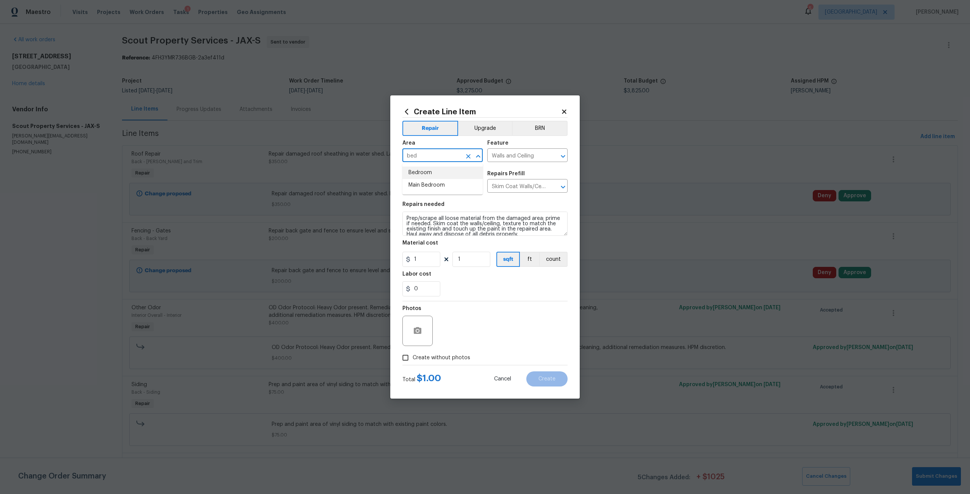
click at [435, 178] on li "Bedroom" at bounding box center [442, 173] width 80 height 12
type input "Bedroom"
click at [406, 215] on textarea "Prep/scrape all loose material from the damaged area; prime if needed. Skim coa…" at bounding box center [484, 224] width 165 height 24
type textarea "REPAIR ACTIVE WATER LEAK AND REMOVE BIO GROWTH IN BEDROOM CEILING> PAINT TO MAT…"
click at [429, 257] on input "1" at bounding box center [421, 259] width 38 height 15
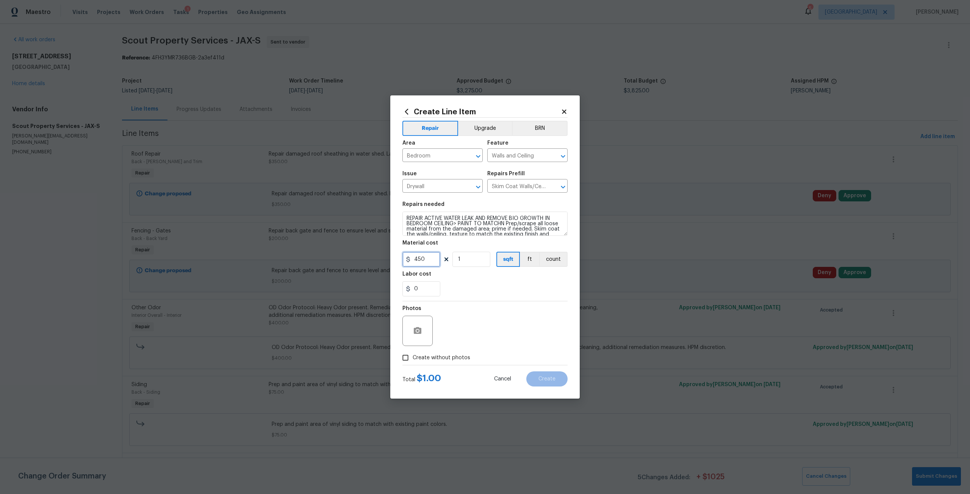
type input "450"
click at [451, 360] on span "Create without photos" at bounding box center [441, 358] width 58 height 8
click at [412, 360] on input "Create without photos" at bounding box center [405, 358] width 14 height 14
checkbox input "true"
click at [468, 339] on textarea at bounding box center [503, 331] width 129 height 30
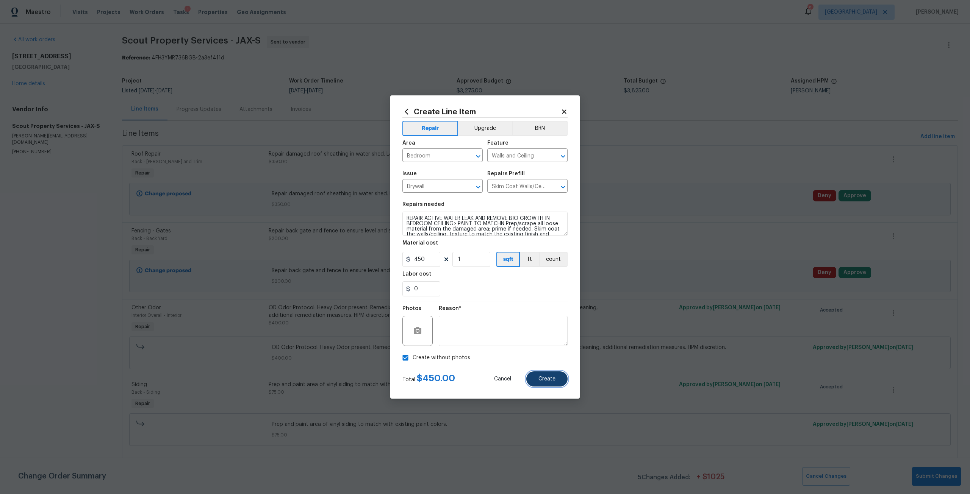
click at [532, 374] on button "Create" at bounding box center [546, 379] width 41 height 15
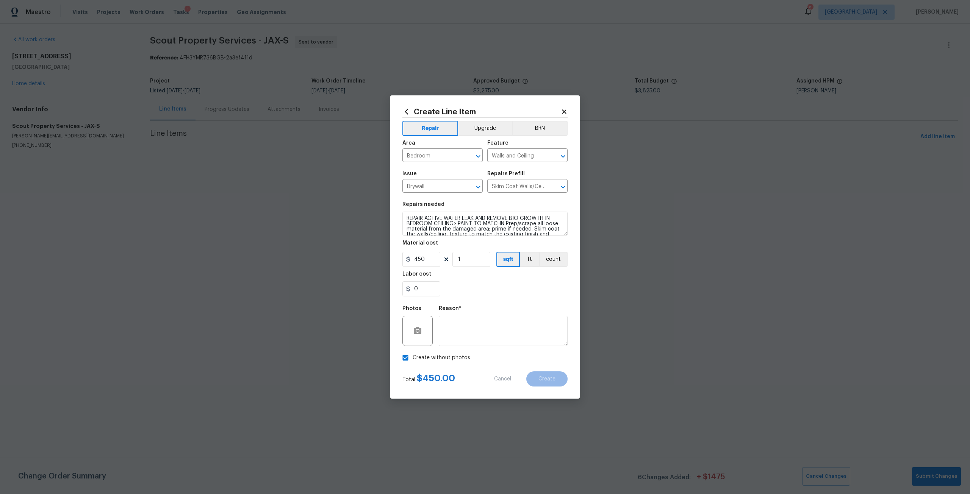
type input "0"
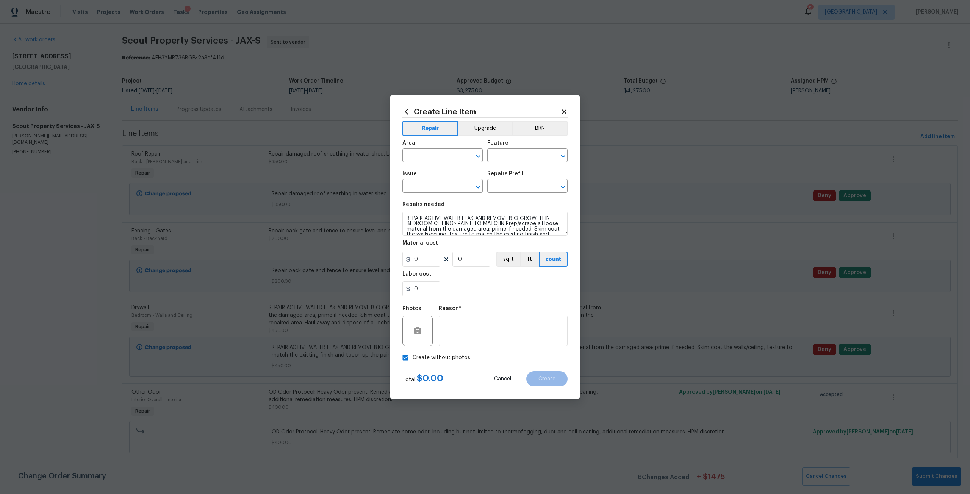
click at [566, 114] on icon at bounding box center [564, 111] width 4 height 4
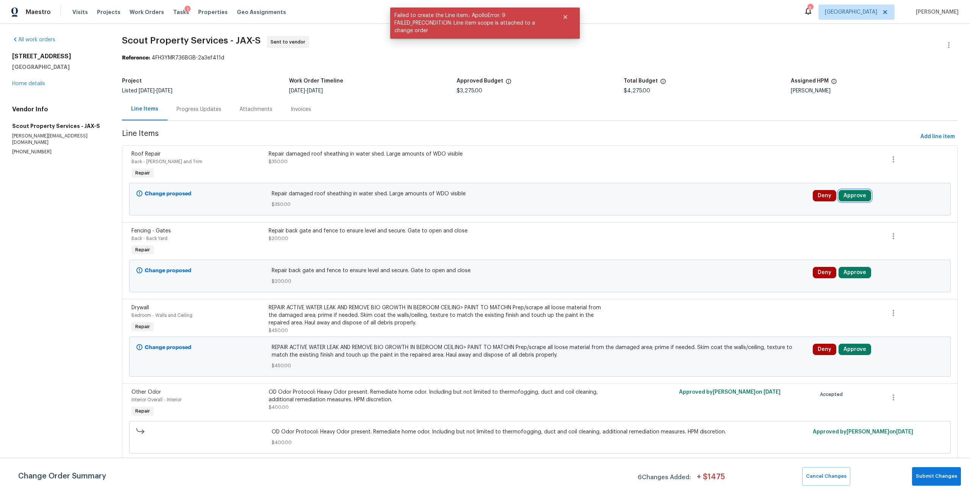
click at [838, 198] on button "Approve" at bounding box center [854, 195] width 33 height 11
click at [752, 201] on button "Approve" at bounding box center [740, 202] width 45 height 15
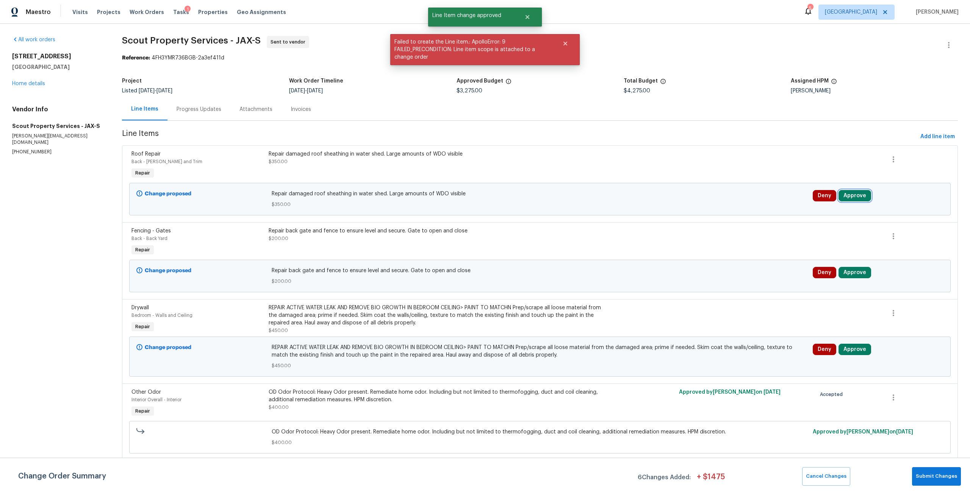
click at [849, 198] on button "Approve" at bounding box center [854, 195] width 33 height 11
click at [746, 203] on span "Approve" at bounding box center [741, 203] width 21 height 6
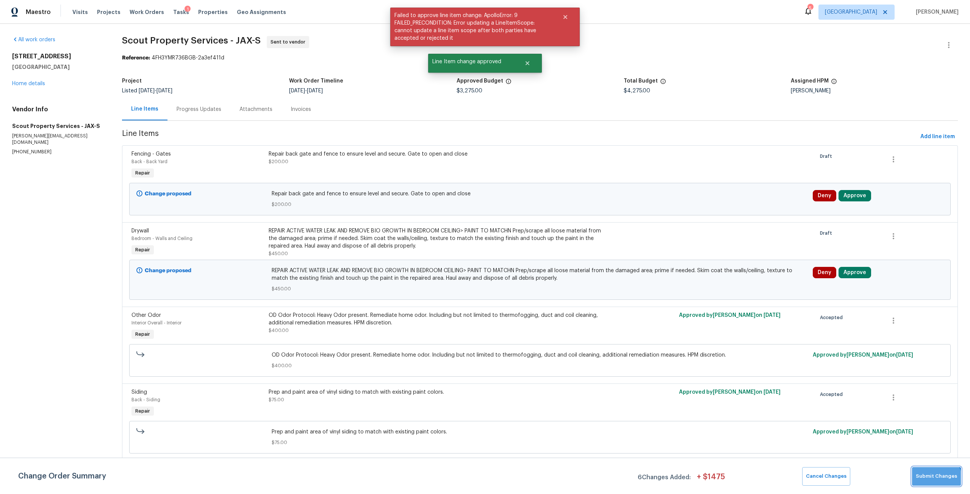
click at [934, 481] on span "Submit Changes" at bounding box center [935, 476] width 41 height 9
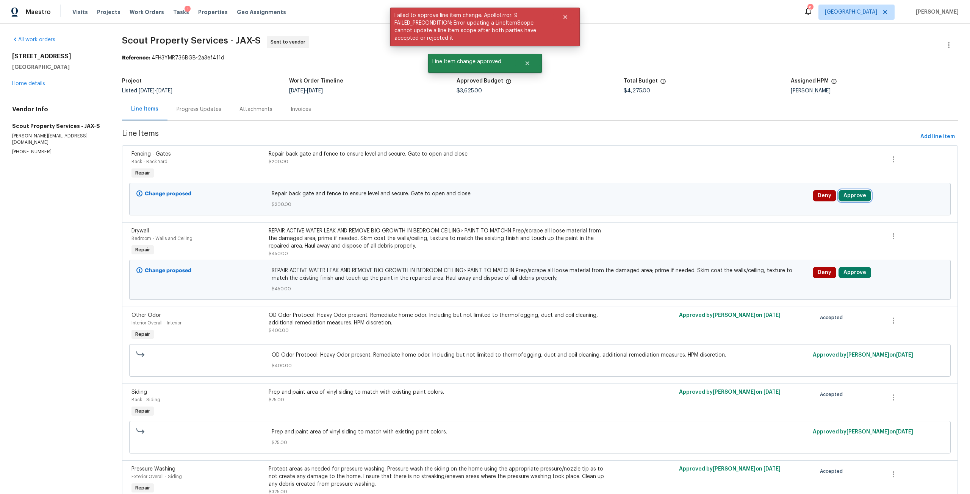
click at [853, 197] on button "Approve" at bounding box center [854, 195] width 33 height 11
click at [746, 197] on button "Approve" at bounding box center [740, 202] width 45 height 15
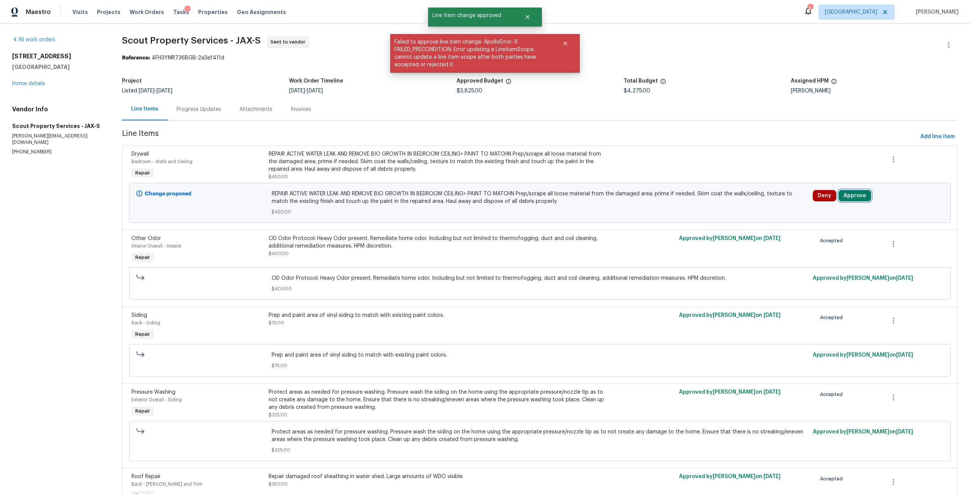
click at [849, 195] on button "Approve" at bounding box center [854, 195] width 33 height 11
click at [749, 205] on span "Approve" at bounding box center [741, 203] width 21 height 6
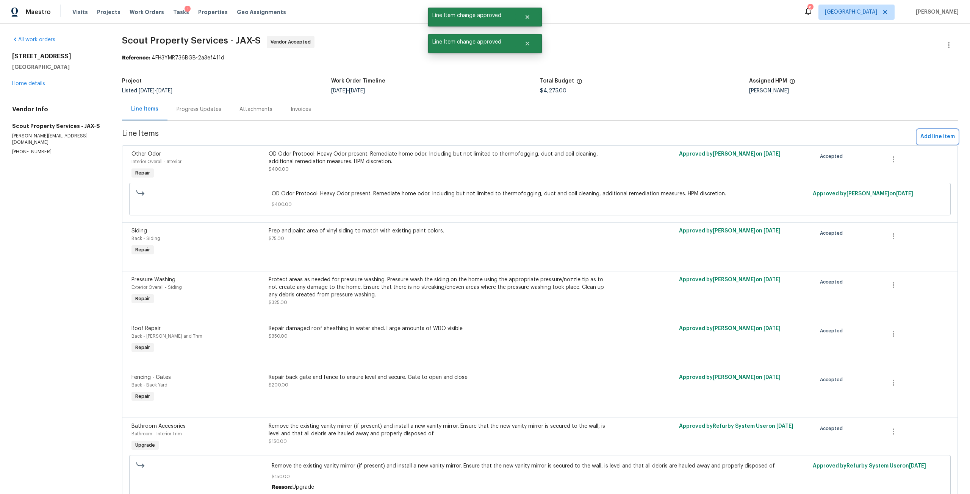
click at [935, 137] on span "Add line item" at bounding box center [937, 136] width 34 height 9
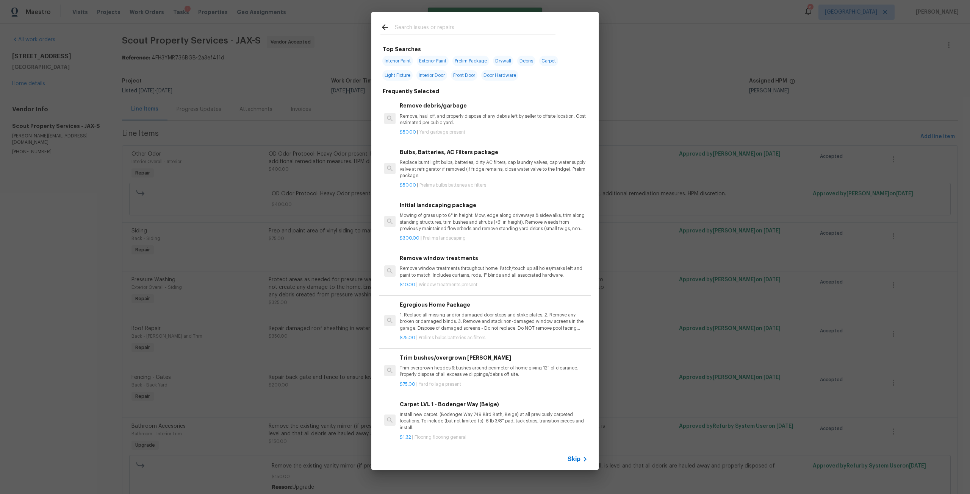
click at [478, 31] on input "text" at bounding box center [475, 28] width 161 height 11
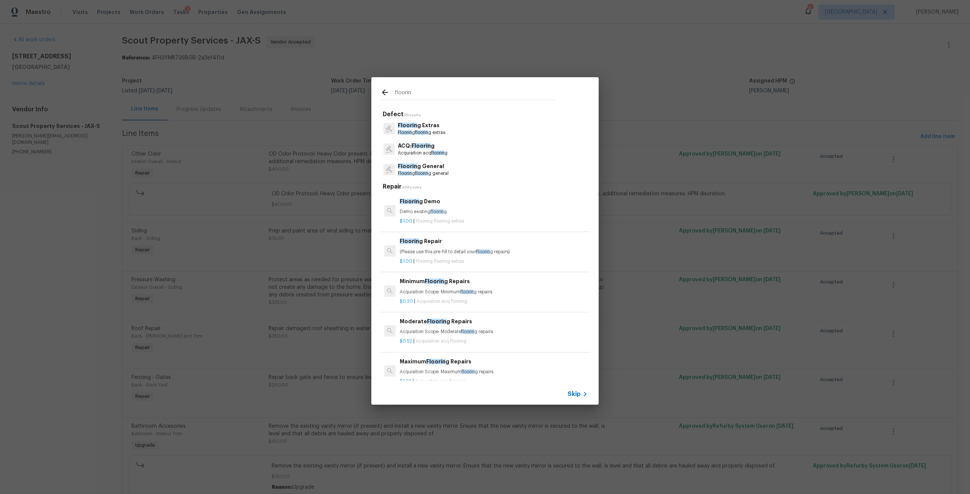
type input "floorin"
click at [422, 132] on span "floorin" at bounding box center [421, 132] width 13 height 5
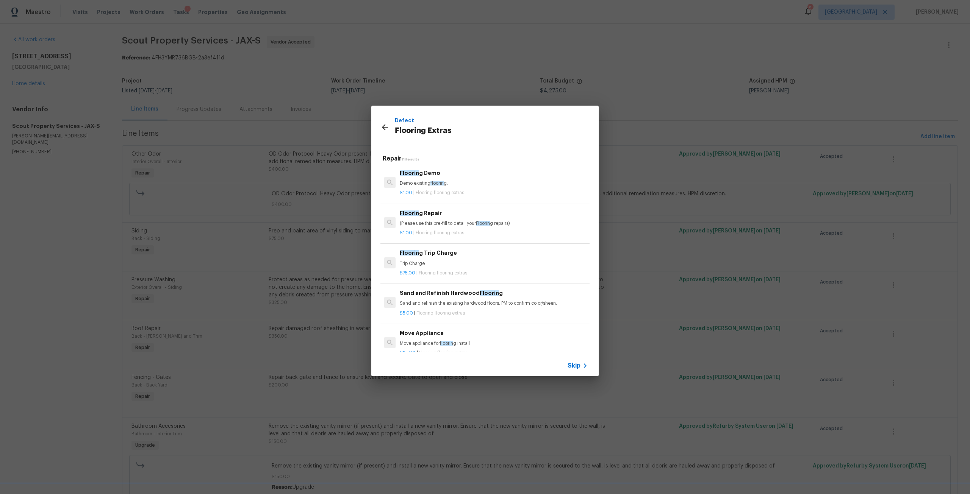
click at [444, 215] on h6 "Floorin g Repair" at bounding box center [494, 213] width 188 height 8
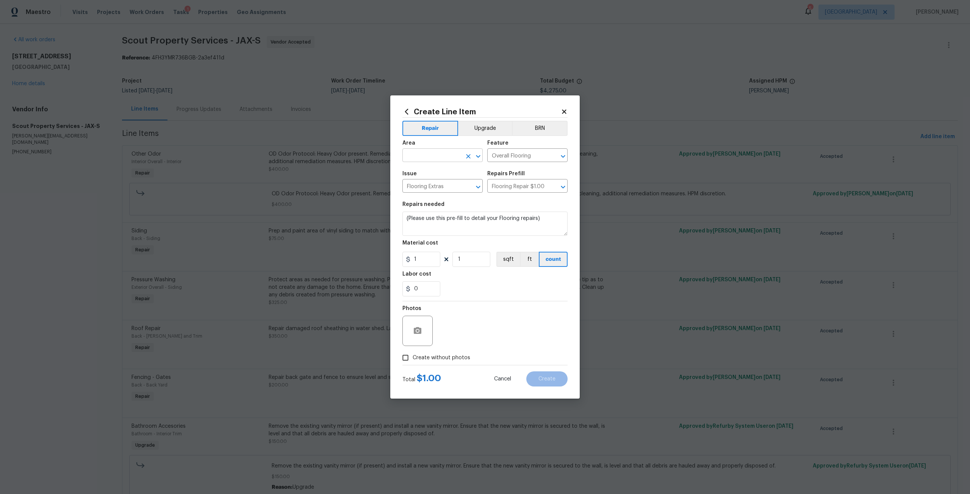
click at [427, 160] on input "text" at bounding box center [431, 156] width 59 height 12
click at [437, 178] on li "Bathroom" at bounding box center [442, 173] width 80 height 12
type input "Bathroom"
drag, startPoint x: 404, startPoint y: 221, endPoint x: 581, endPoint y: 230, distance: 176.4
click at [581, 230] on div "Create Line Item Repair Upgrade BRN Area Bathroom ​ Feature Overall Flooring ​ …" at bounding box center [485, 247] width 970 height 494
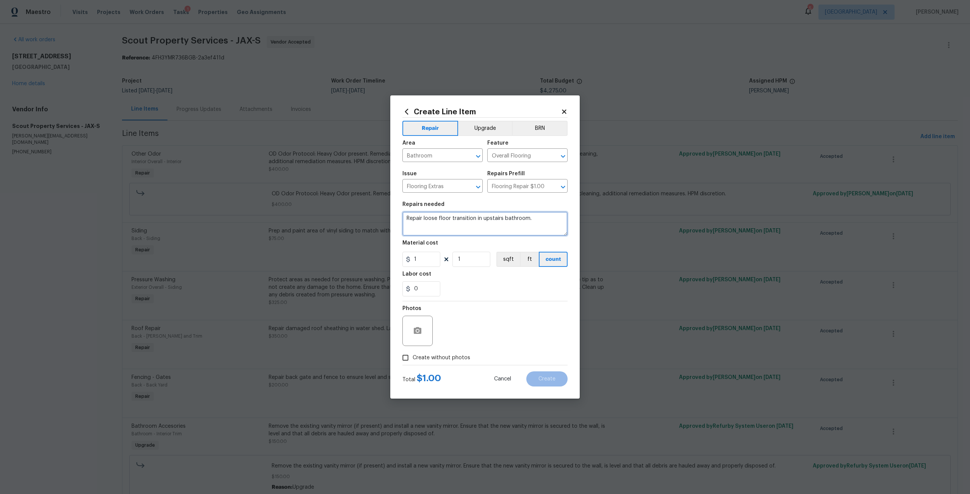
type textarea "Repair loose floor transition in upstairs bathroom."
click at [432, 264] on input "1" at bounding box center [421, 259] width 38 height 15
type input "50"
click at [468, 362] on div "Create without photos" at bounding box center [484, 358] width 165 height 14
click at [481, 325] on div "Photos" at bounding box center [484, 325] width 165 height 49
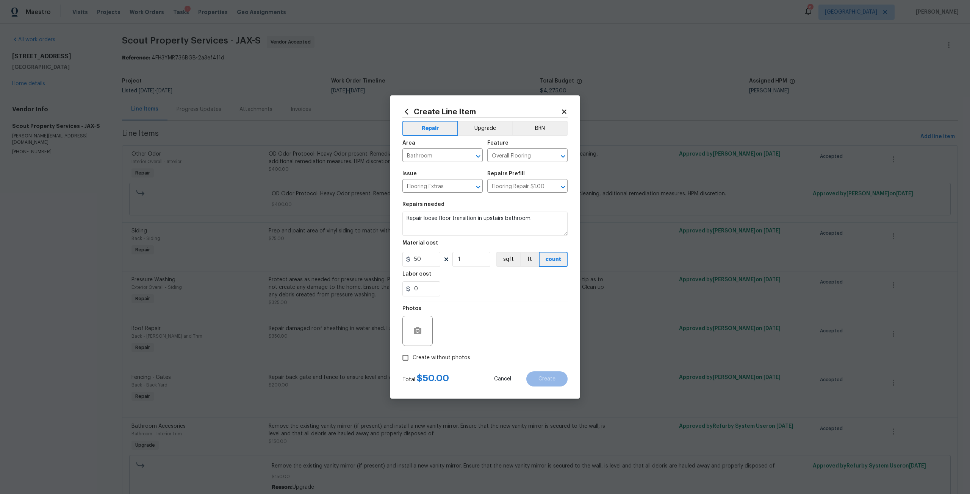
click at [454, 360] on span "Create without photos" at bounding box center [441, 358] width 58 height 8
click at [412, 360] on input "Create without photos" at bounding box center [405, 358] width 14 height 14
checkbox input "true"
click at [469, 327] on textarea at bounding box center [503, 331] width 129 height 30
click at [558, 381] on button "Create" at bounding box center [546, 379] width 41 height 15
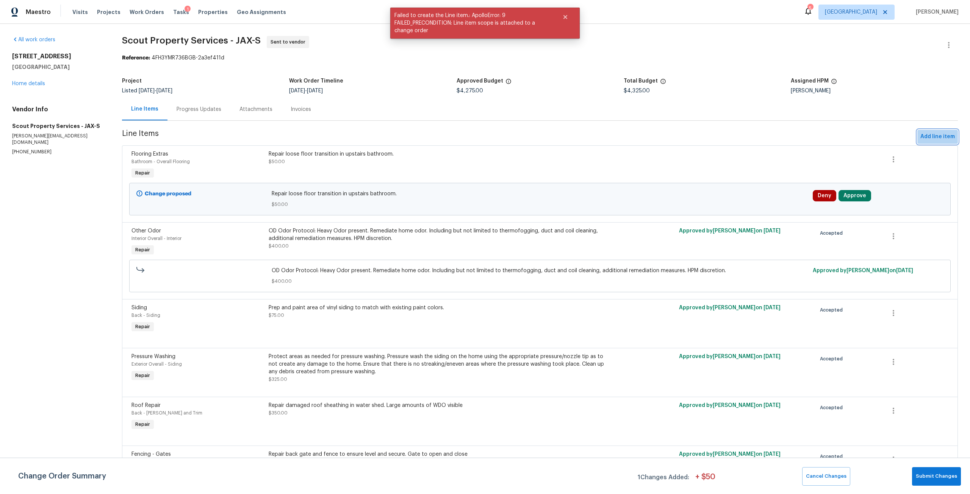
click at [941, 133] on span "Add line item" at bounding box center [937, 136] width 34 height 9
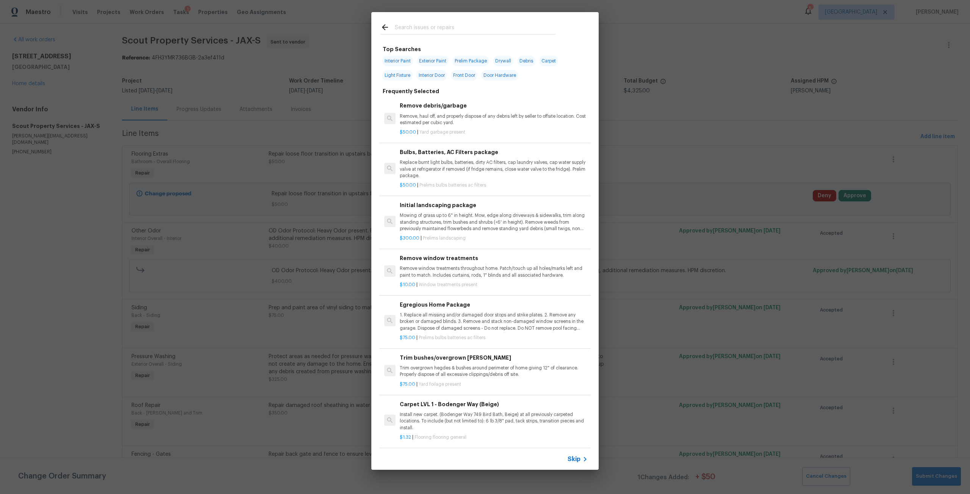
click at [455, 28] on input "text" at bounding box center [475, 28] width 161 height 11
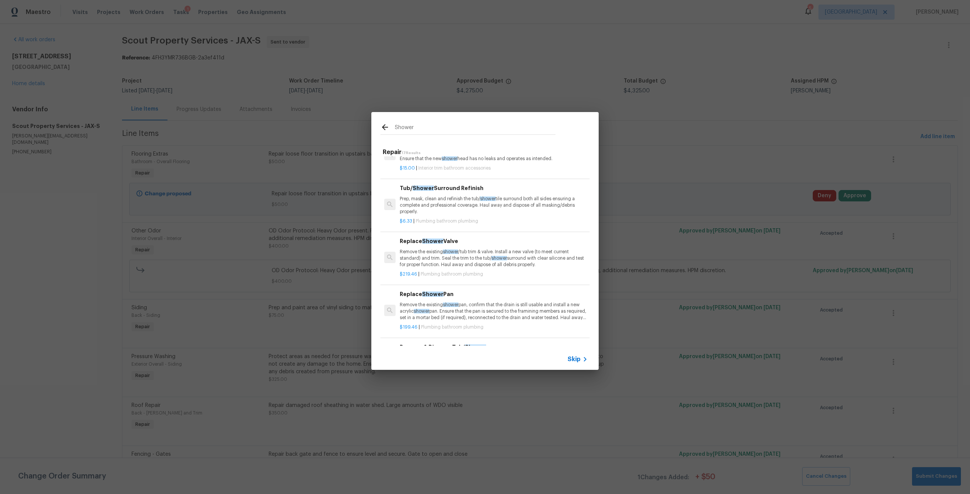
scroll to position [114, 0]
type input "Shower"
click at [473, 255] on p "Remove the existing shower /tub trim & valve. Install a new valve (to meet curr…" at bounding box center [494, 256] width 188 height 19
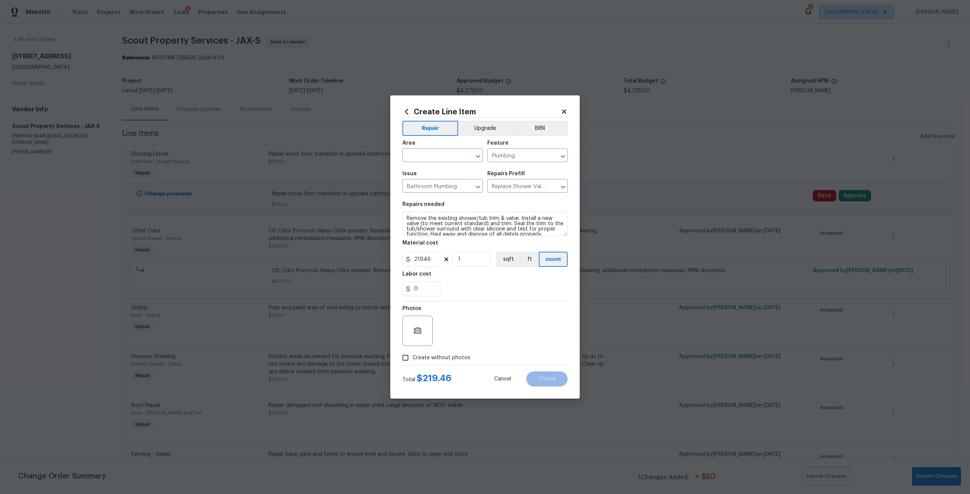
click at [417, 150] on div "Area" at bounding box center [442, 146] width 80 height 10
click at [415, 158] on input "text" at bounding box center [431, 156] width 59 height 12
click at [439, 170] on li "Bathroom" at bounding box center [442, 173] width 80 height 12
type input "Bathroom"
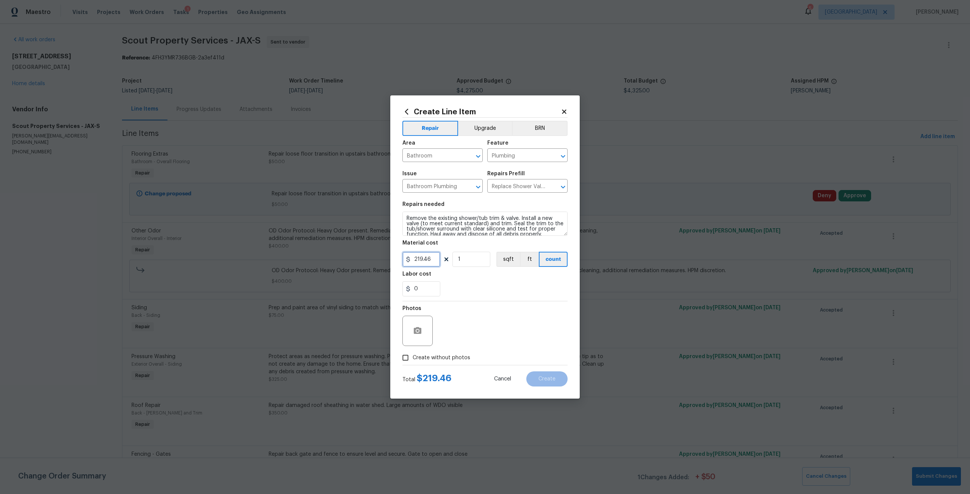
drag, startPoint x: 435, startPoint y: 256, endPoint x: 412, endPoint y: 262, distance: 23.4
click at [412, 262] on input "219.46" at bounding box center [421, 259] width 38 height 15
type input "350"
click at [457, 362] on label "Create without photos" at bounding box center [434, 358] width 72 height 14
click at [412, 362] on input "Create without photos" at bounding box center [405, 358] width 14 height 14
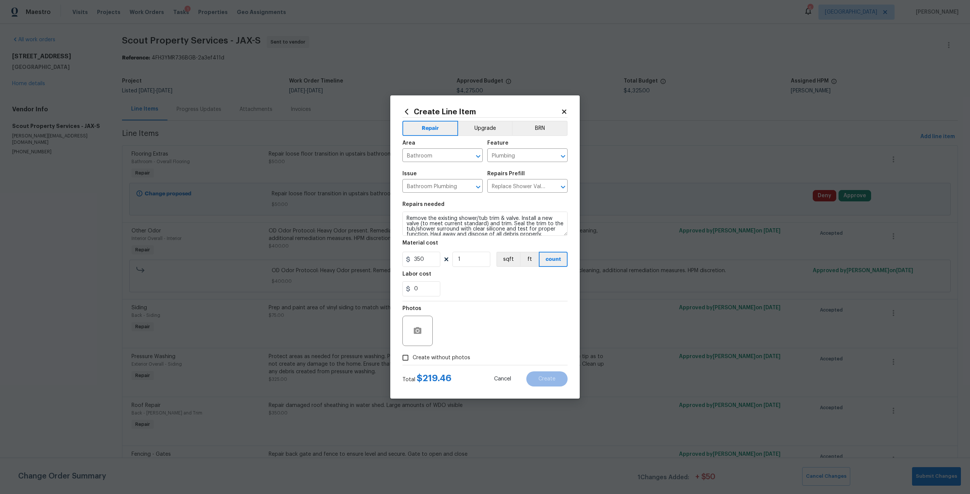
checkbox input "true"
click at [467, 332] on textarea at bounding box center [503, 331] width 129 height 30
click at [556, 383] on button "Create" at bounding box center [546, 379] width 41 height 15
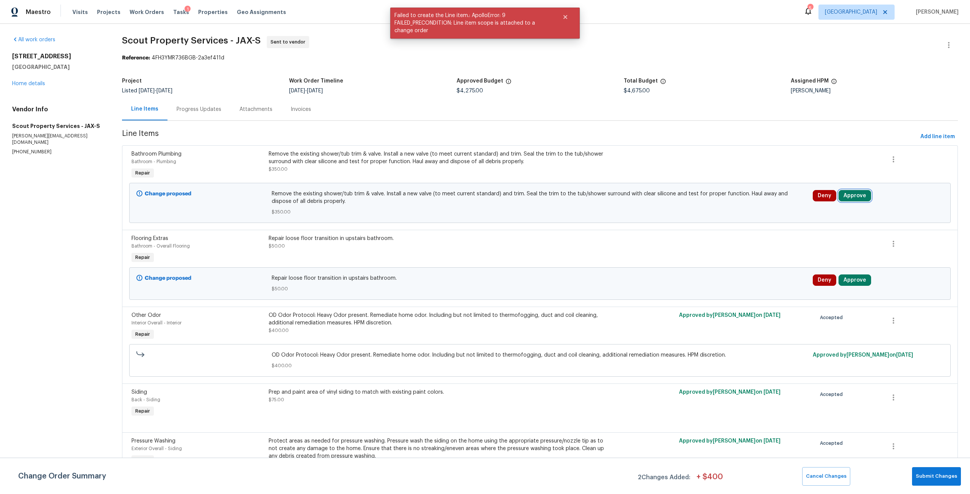
drag, startPoint x: 843, startPoint y: 199, endPoint x: 839, endPoint y: 231, distance: 32.1
click at [843, 198] on button "Approve" at bounding box center [854, 195] width 33 height 11
click at [748, 209] on button "Approve" at bounding box center [740, 202] width 45 height 15
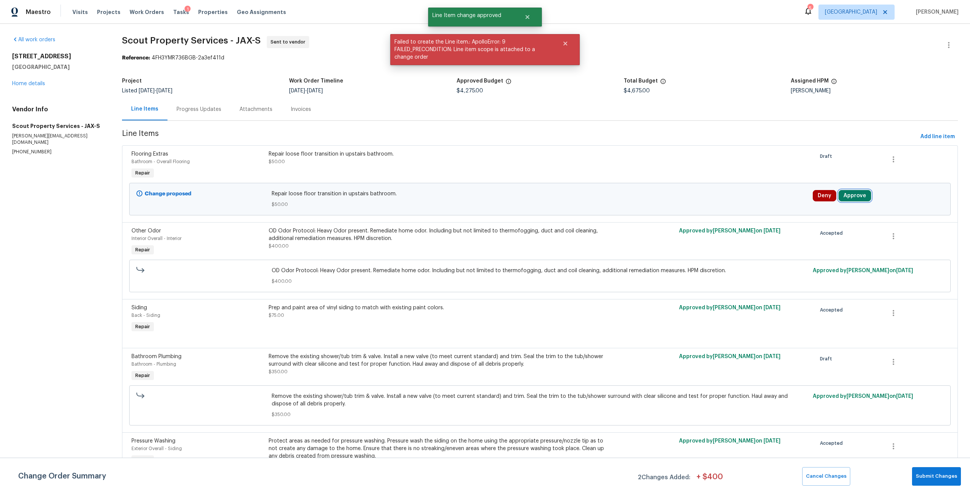
click at [838, 195] on button "Approve" at bounding box center [854, 195] width 33 height 11
click at [734, 204] on span "Approve" at bounding box center [741, 203] width 21 height 6
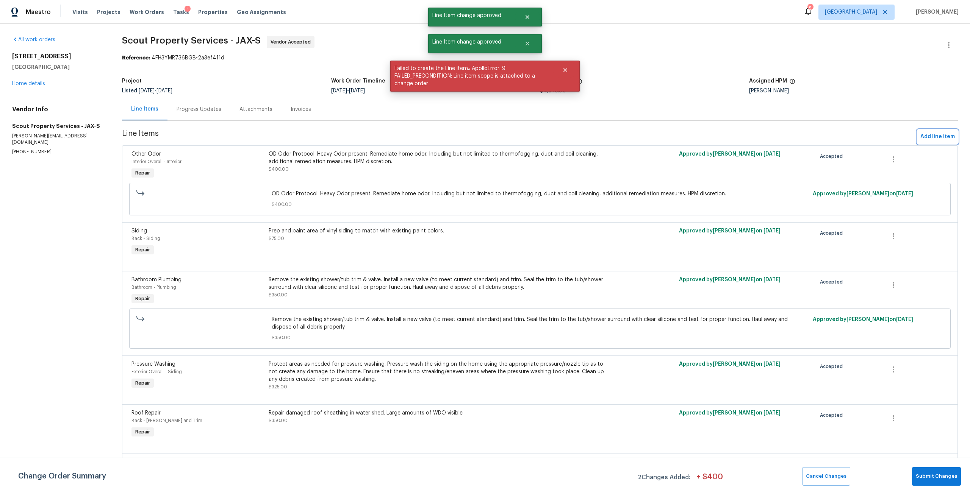
click at [925, 140] on span "Add line item" at bounding box center [937, 136] width 34 height 9
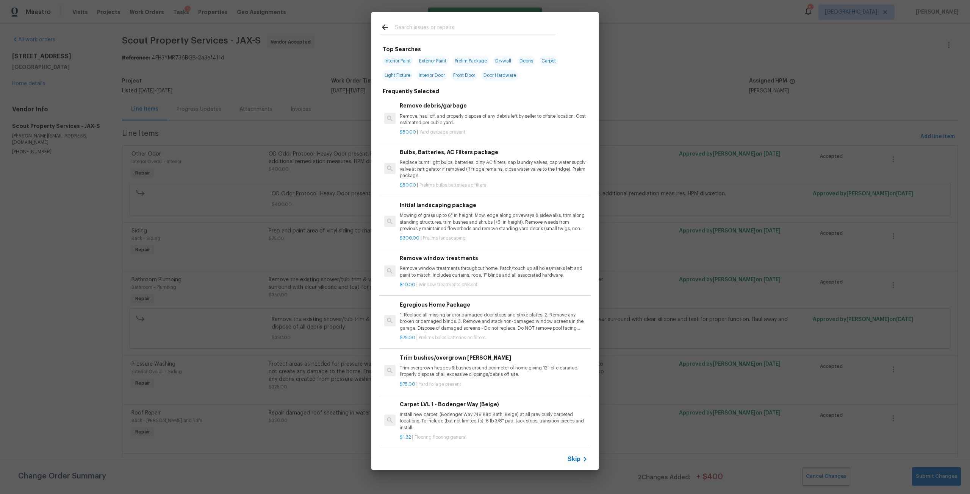
click at [461, 25] on input "text" at bounding box center [475, 28] width 161 height 11
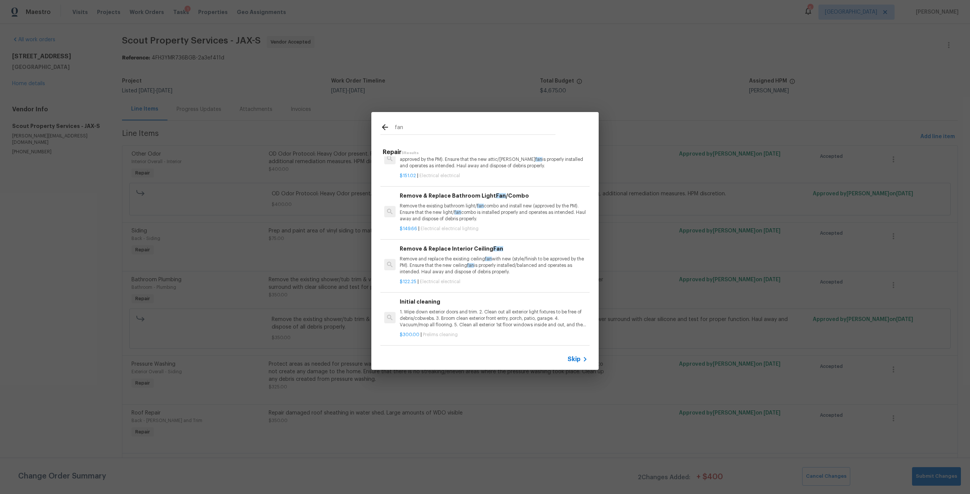
scroll to position [76, 0]
type input "fan"
click at [482, 213] on p "Remove the existing bathroom light/ fan combo and install new (approved by the …" at bounding box center [494, 212] width 188 height 19
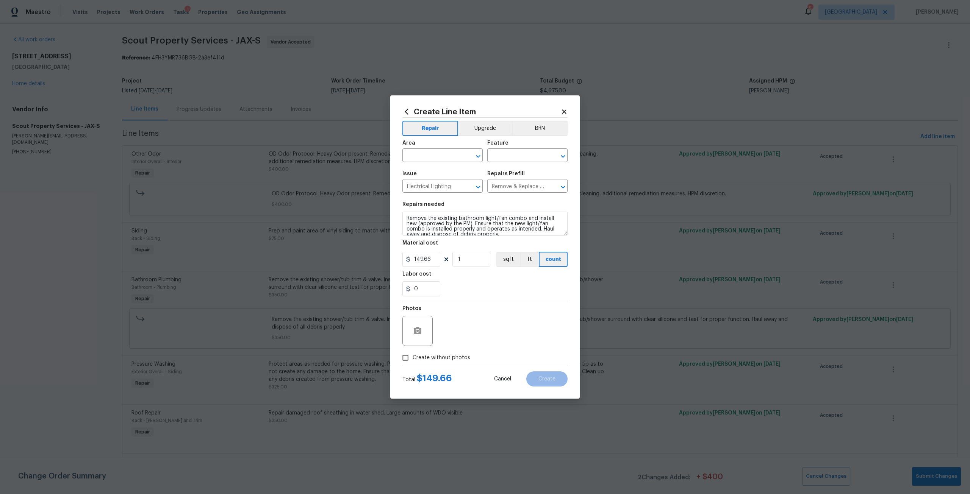
click at [436, 150] on div "Area" at bounding box center [442, 146] width 80 height 10
click at [438, 152] on input "text" at bounding box center [431, 156] width 59 height 12
click at [432, 170] on li "Bathroom" at bounding box center [442, 173] width 80 height 12
type input "Bathroom"
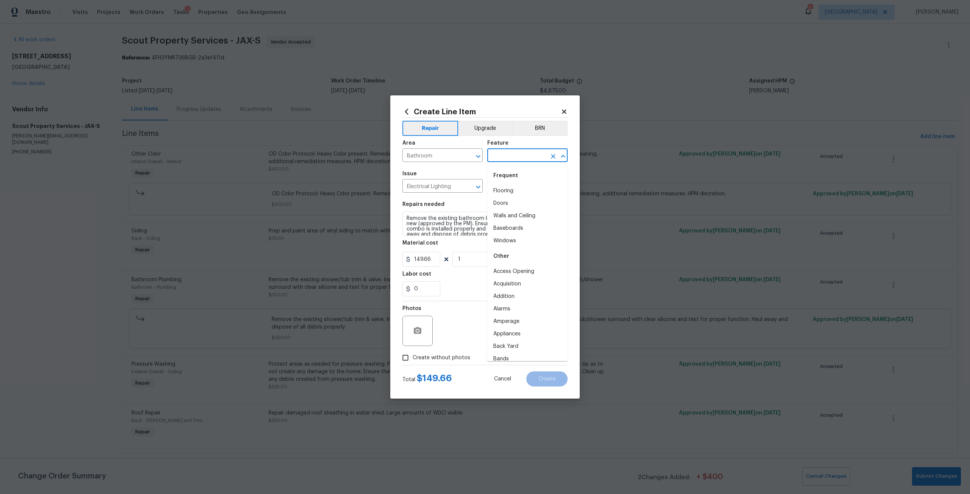
click at [532, 158] on input "text" at bounding box center [516, 156] width 59 height 12
click at [519, 214] on li "Walls and Ceiling" at bounding box center [527, 216] width 80 height 12
type input "Walls and Ceiling"
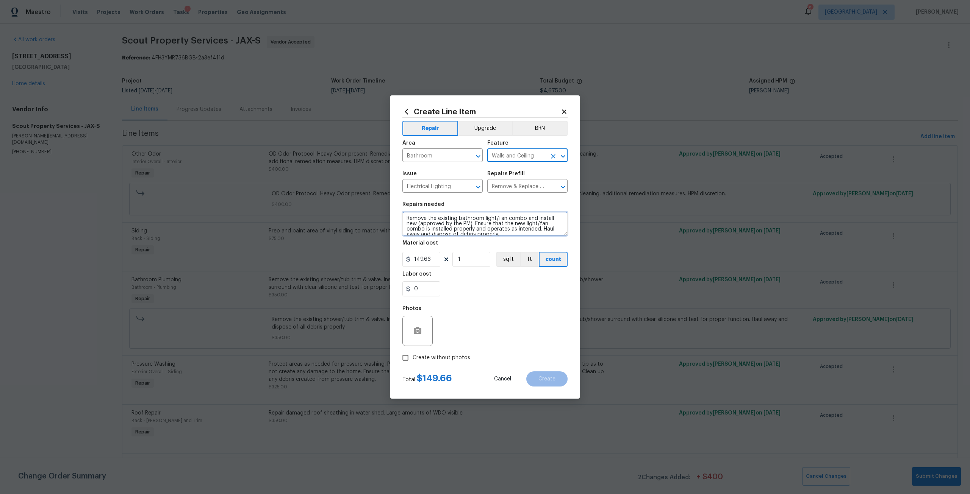
click at [406, 220] on textarea "Remove the existing bathroom light/fan combo and install new (approved by the P…" at bounding box center [484, 224] width 165 height 24
type textarea "IN DOWNSTAIRS HALF BATHROOM> Remove the existing bathroom light/fan combo and i…"
click at [461, 354] on span "Create without photos" at bounding box center [441, 358] width 58 height 8
click at [412, 354] on input "Create without photos" at bounding box center [405, 358] width 14 height 14
checkbox input "true"
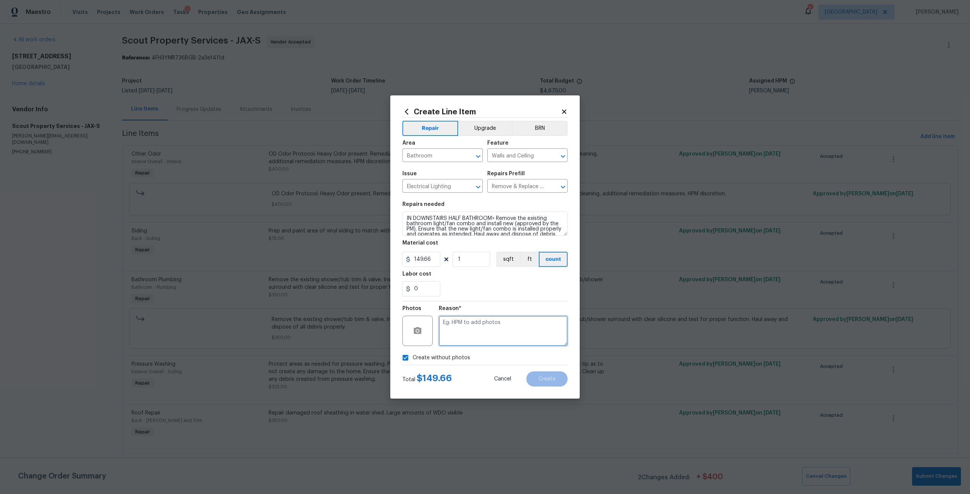
click at [471, 331] on textarea at bounding box center [503, 331] width 129 height 30
click at [546, 378] on span "Create" at bounding box center [546, 379] width 17 height 6
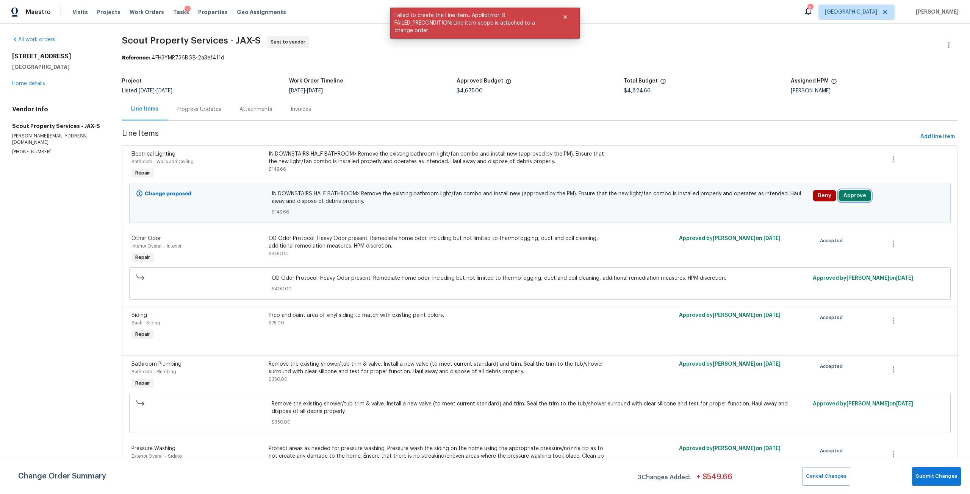
click at [847, 194] on button "Approve" at bounding box center [854, 195] width 33 height 11
click at [754, 200] on button "Approve" at bounding box center [740, 202] width 45 height 15
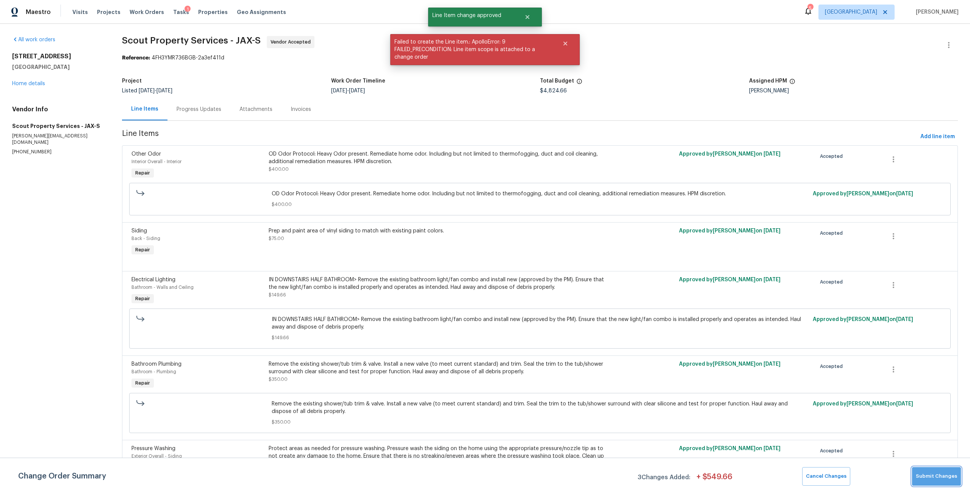
click at [949, 476] on span "Submit Changes" at bounding box center [935, 476] width 41 height 9
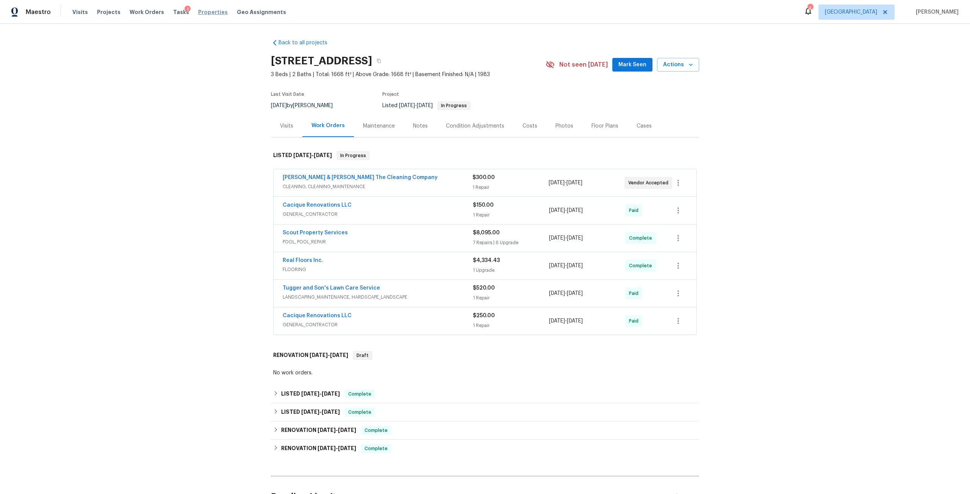
click at [205, 15] on span "Properties" at bounding box center [213, 12] width 30 height 8
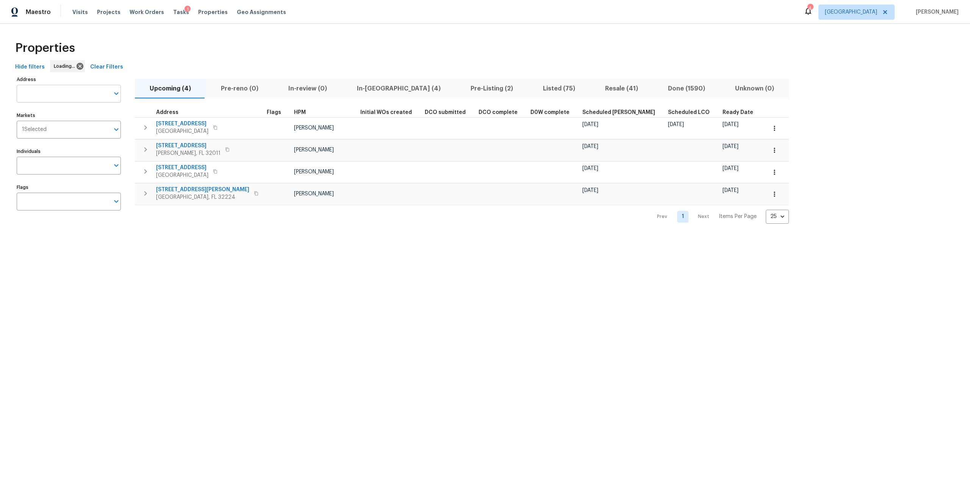
click at [73, 92] on input "Address" at bounding box center [63, 94] width 93 height 18
type input "4530"
click at [68, 132] on li "[STREET_ADDRESS]" at bounding box center [68, 126] width 104 height 12
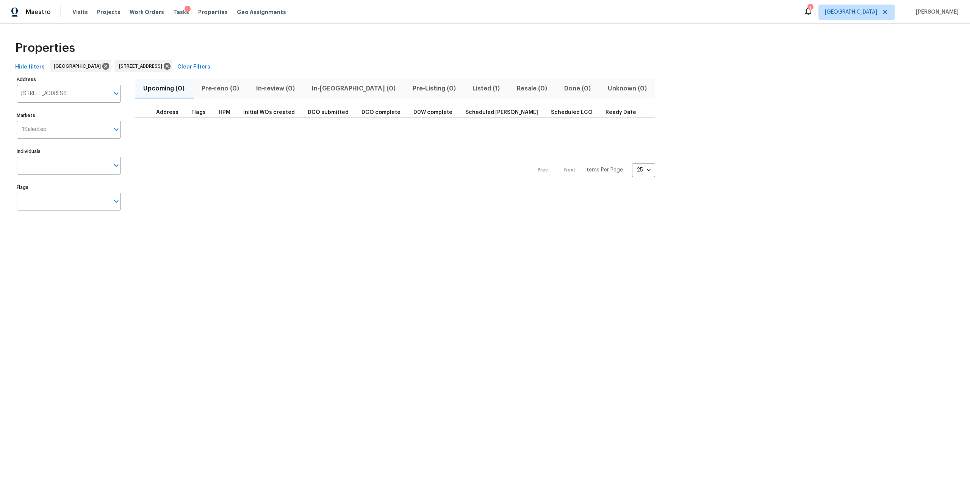
click at [468, 88] on span "Listed (1)" at bounding box center [485, 88] width 35 height 11
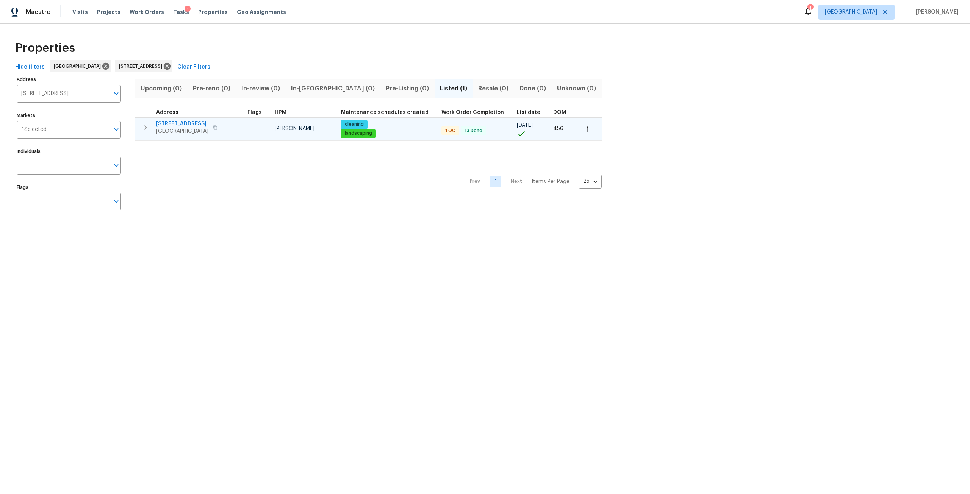
click at [190, 125] on span "[STREET_ADDRESS]" at bounding box center [182, 124] width 52 height 8
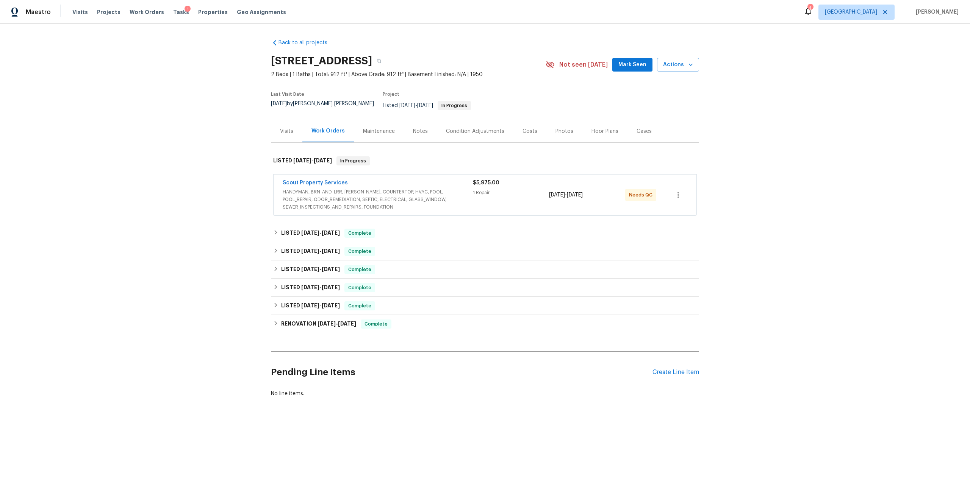
click at [342, 179] on div "Scout Property Services" at bounding box center [378, 183] width 190 height 9
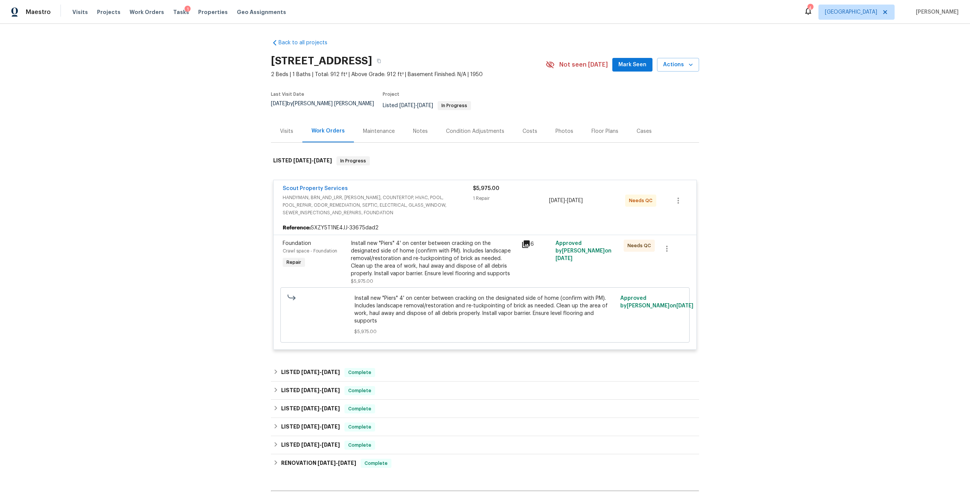
click at [434, 306] on span "Install new "Piers" 4' on center between cracking on the designated side of hom…" at bounding box center [485, 310] width 262 height 30
click at [434, 259] on div "Install new "Piers" 4' on center between cracking on the designated side of hom…" at bounding box center [434, 259] width 166 height 38
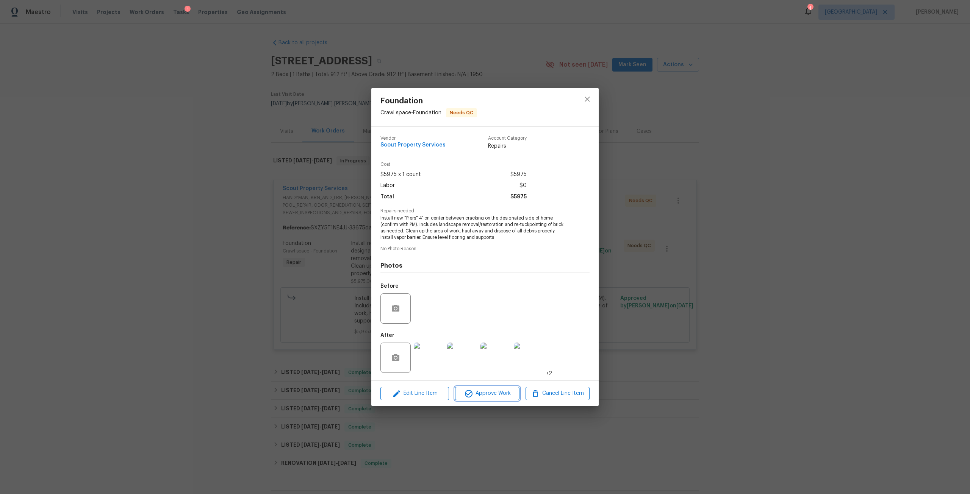
click at [482, 387] on button "Approve Work" at bounding box center [487, 393] width 64 height 13
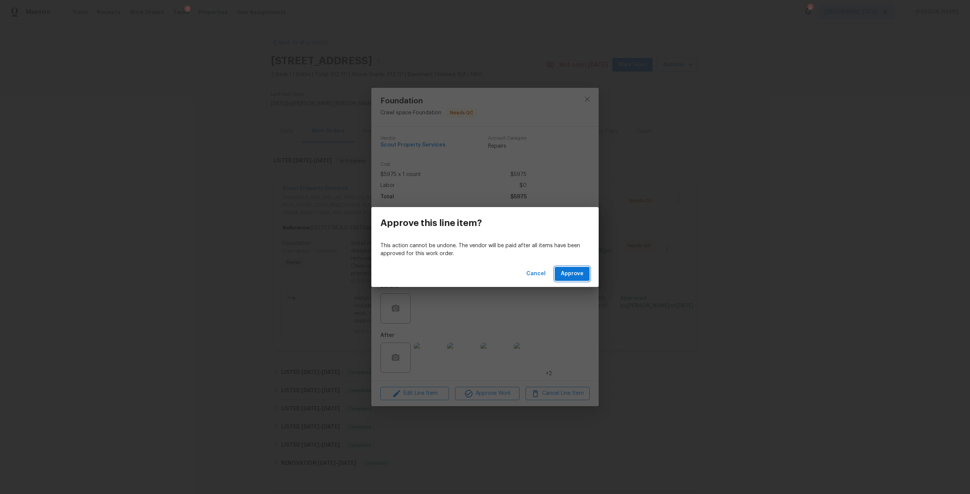
click at [562, 272] on span "Approve" at bounding box center [572, 273] width 23 height 9
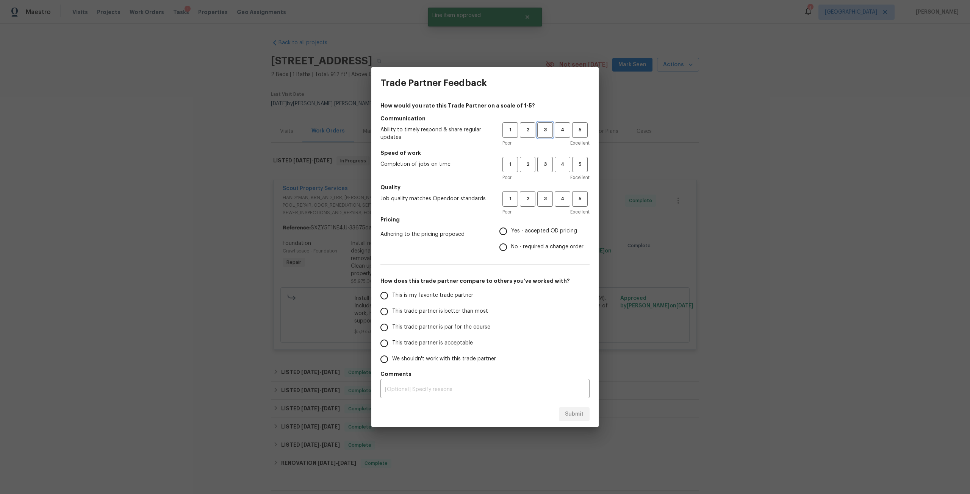
click at [549, 128] on span "3" at bounding box center [545, 130] width 14 height 9
click at [541, 156] on h5 "Speed of work" at bounding box center [484, 153] width 209 height 8
click at [539, 169] on span "3" at bounding box center [545, 164] width 14 height 9
click at [542, 189] on h5 "Quality" at bounding box center [484, 188] width 209 height 8
click at [537, 203] on div "1 2 3 4 5" at bounding box center [545, 199] width 87 height 16
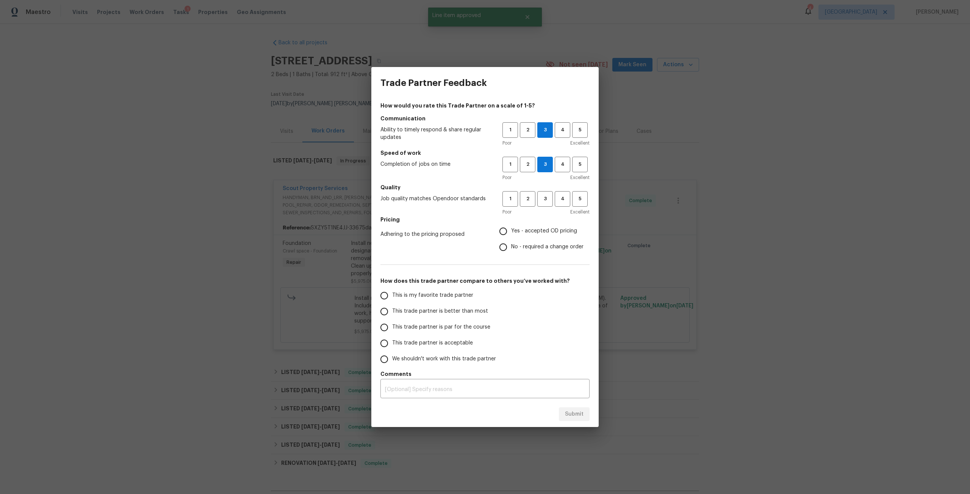
click at [536, 205] on div "1 2 3 4 5" at bounding box center [545, 199] width 87 height 16
drag, startPoint x: 540, startPoint y: 203, endPoint x: 531, endPoint y: 217, distance: 17.5
click at [542, 203] on span "3" at bounding box center [545, 199] width 14 height 9
click at [523, 235] on span "Yes - accepted OD pricing" at bounding box center [544, 231] width 66 height 8
click at [511, 235] on input "Yes - accepted OD pricing" at bounding box center [503, 231] width 16 height 16
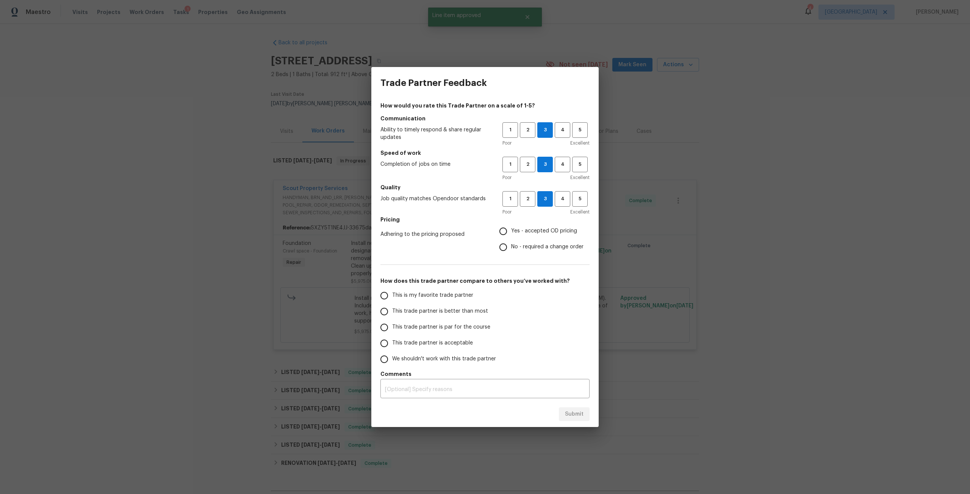
radio input "true"
click at [448, 337] on label "This trade partner is acceptable" at bounding box center [436, 344] width 120 height 16
click at [392, 337] on input "This trade partner is acceptable" at bounding box center [384, 344] width 16 height 16
radio input "false"
click at [451, 329] on span "This trade partner is par for the course" at bounding box center [441, 327] width 98 height 8
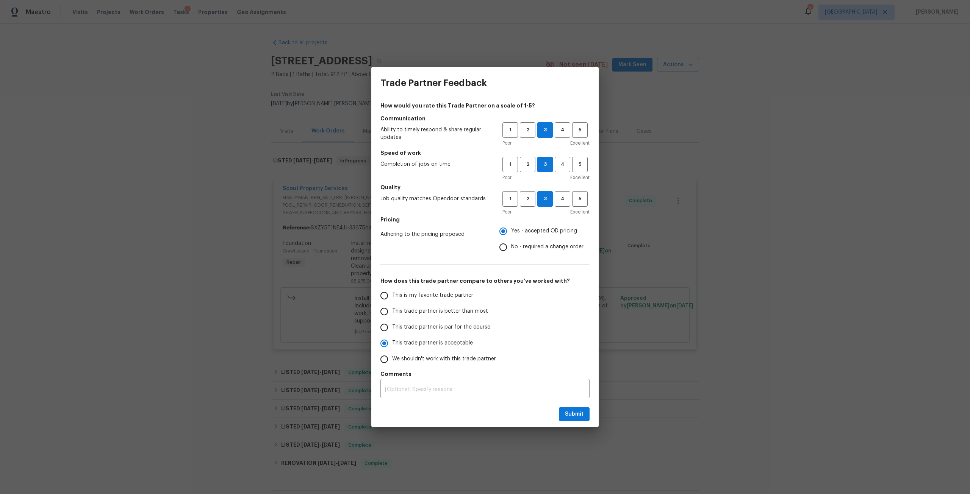
click at [392, 329] on input "This trade partner is par for the course" at bounding box center [384, 328] width 16 height 16
click at [582, 415] on span "Submit" at bounding box center [574, 414] width 19 height 9
radio input "true"
